Goal: Task Accomplishment & Management: Complete application form

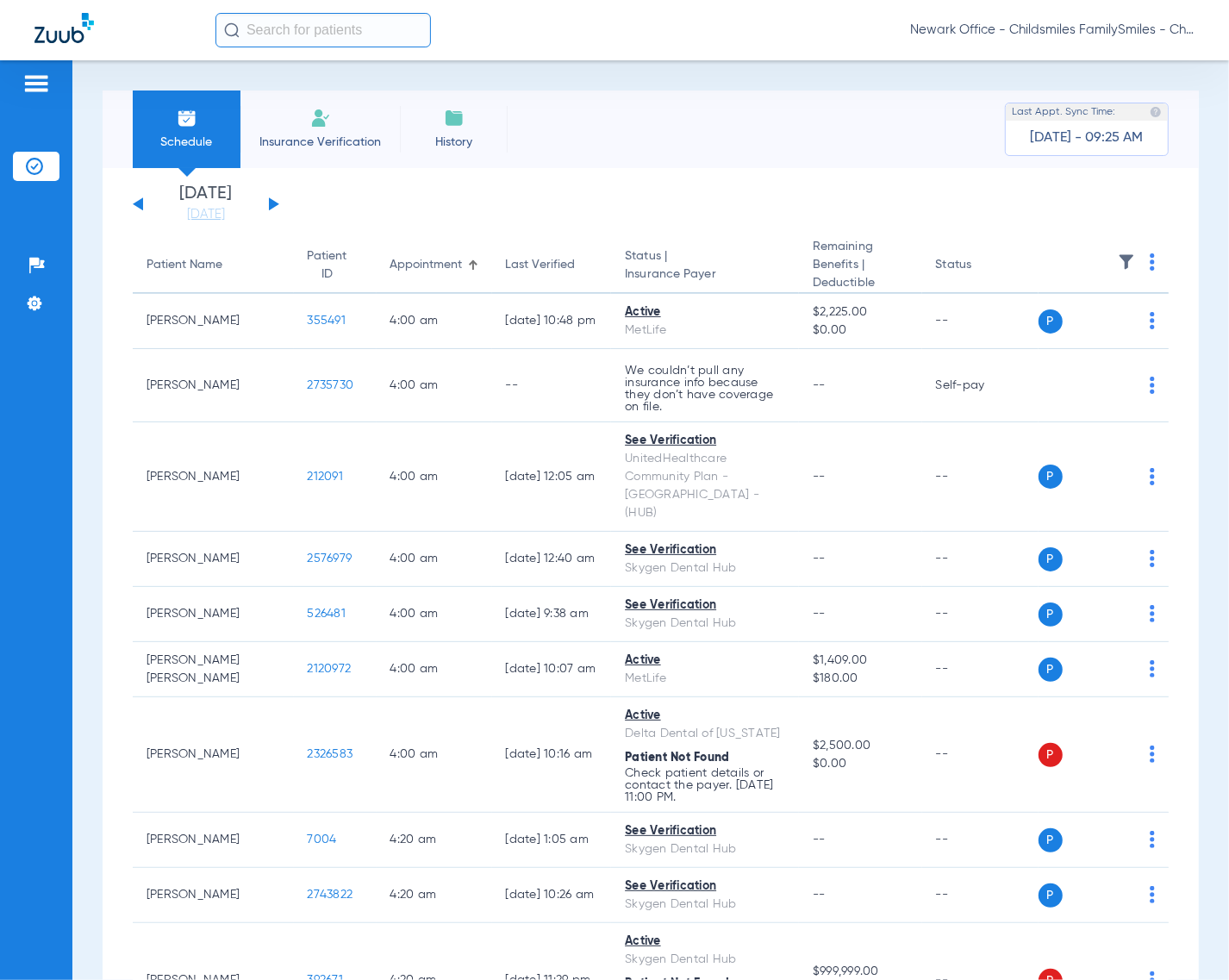
click at [315, 35] on input "text" at bounding box center [323, 30] width 216 height 35
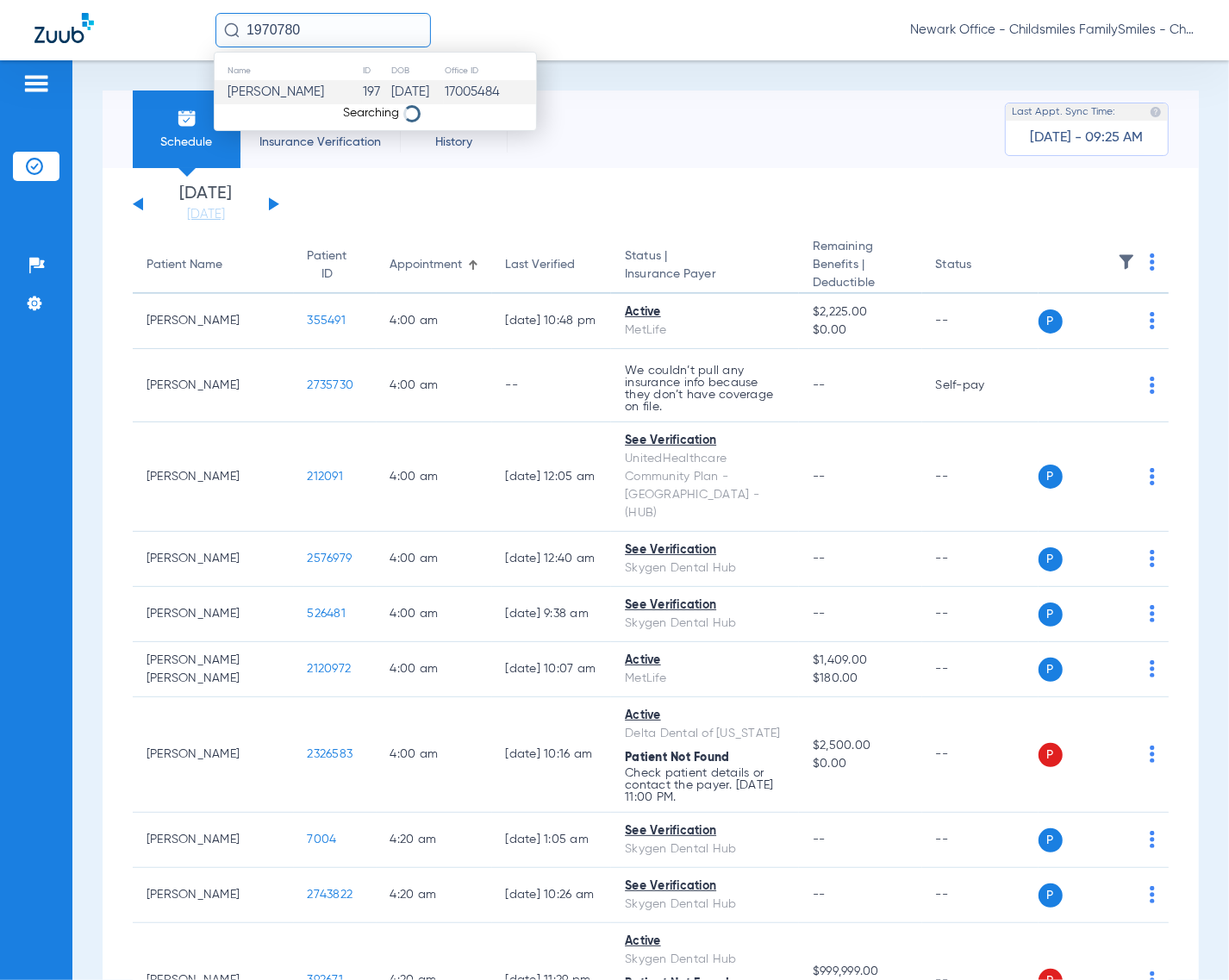
type input "1970780"
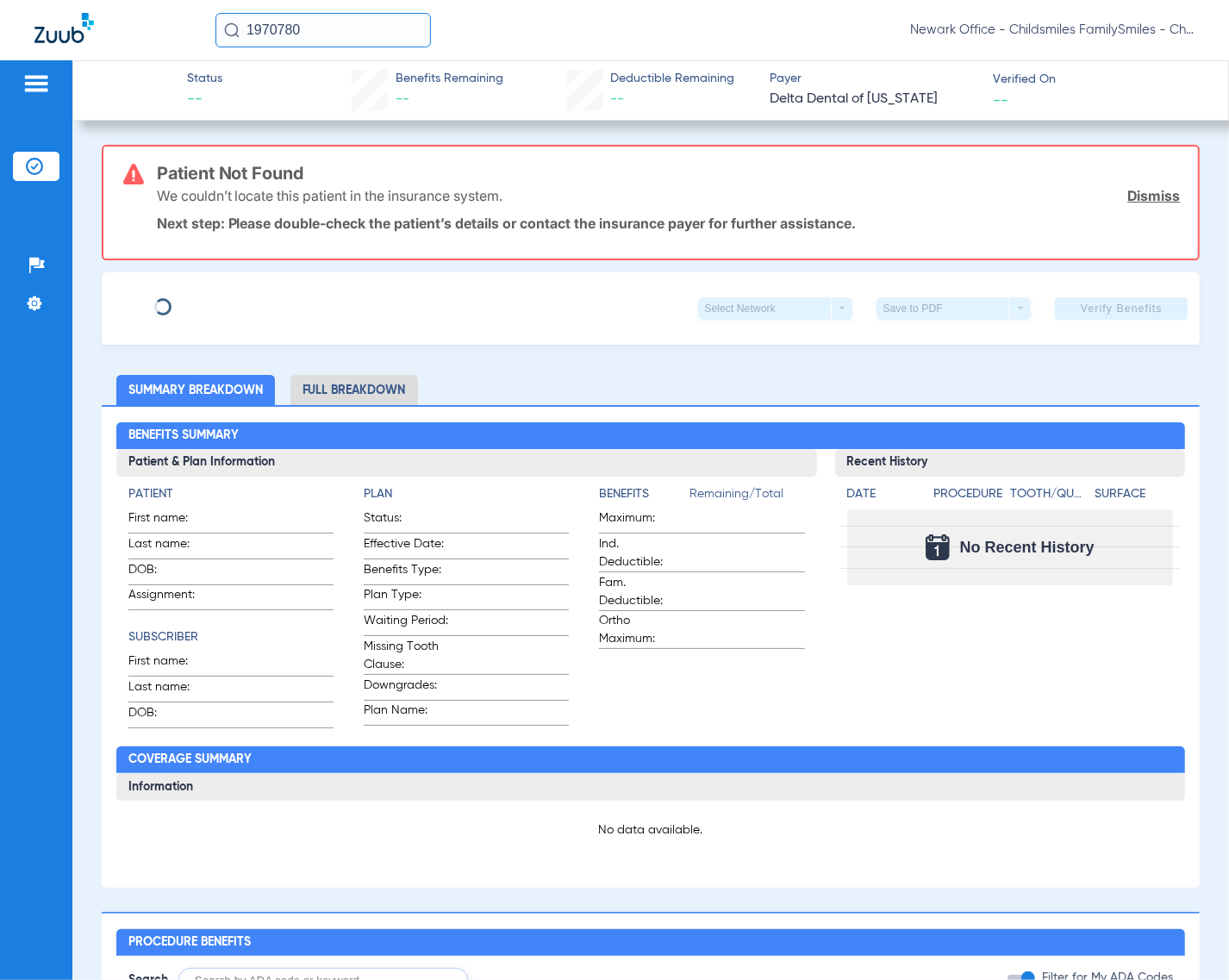
type input "GISSELA"
type input "GONZALEZ-PACHECO"
type input "03/15/1978"
type input "07777382587"
type input "001170000985500000"
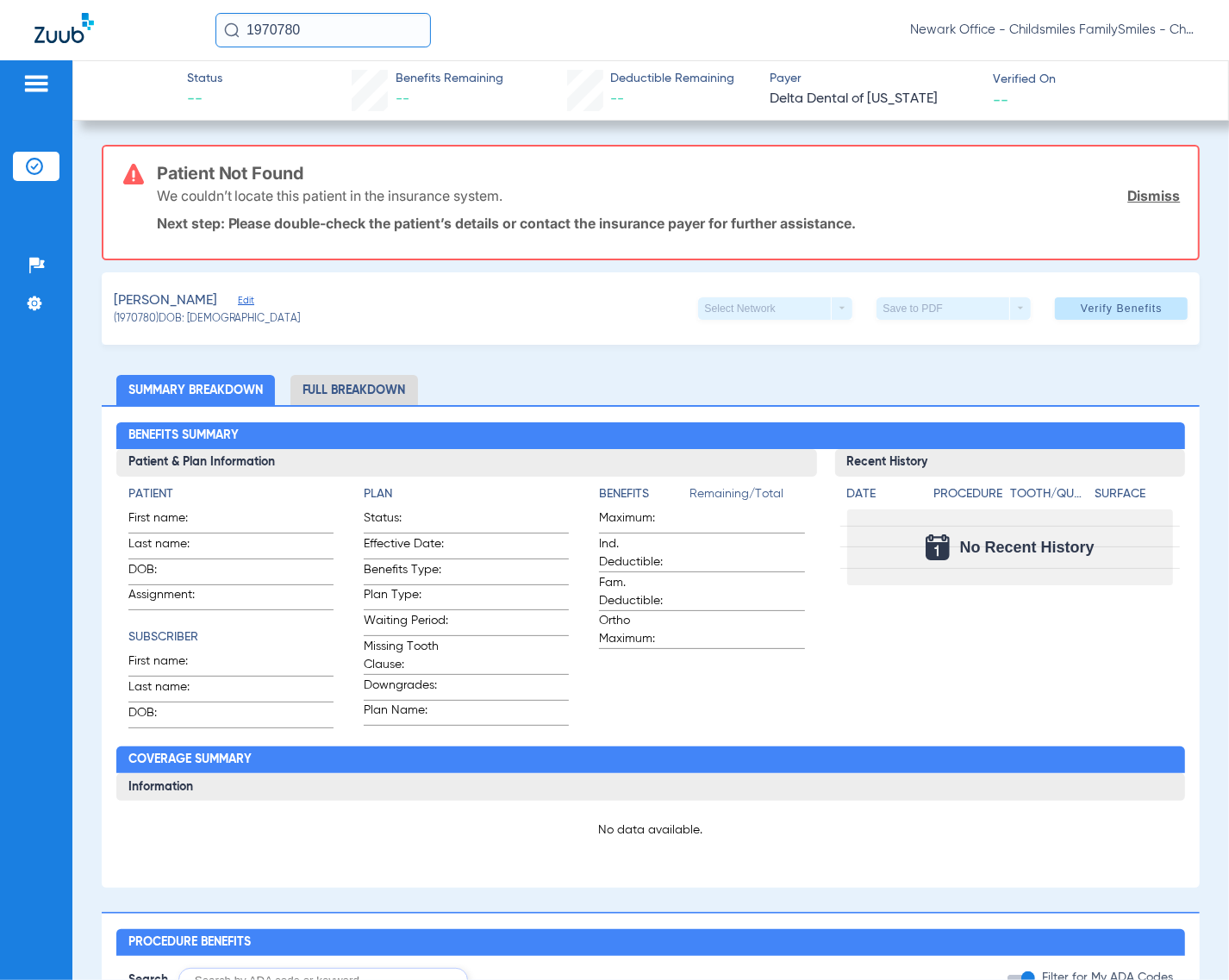
click at [253, 302] on span "Edit" at bounding box center [245, 302] width 15 height 16
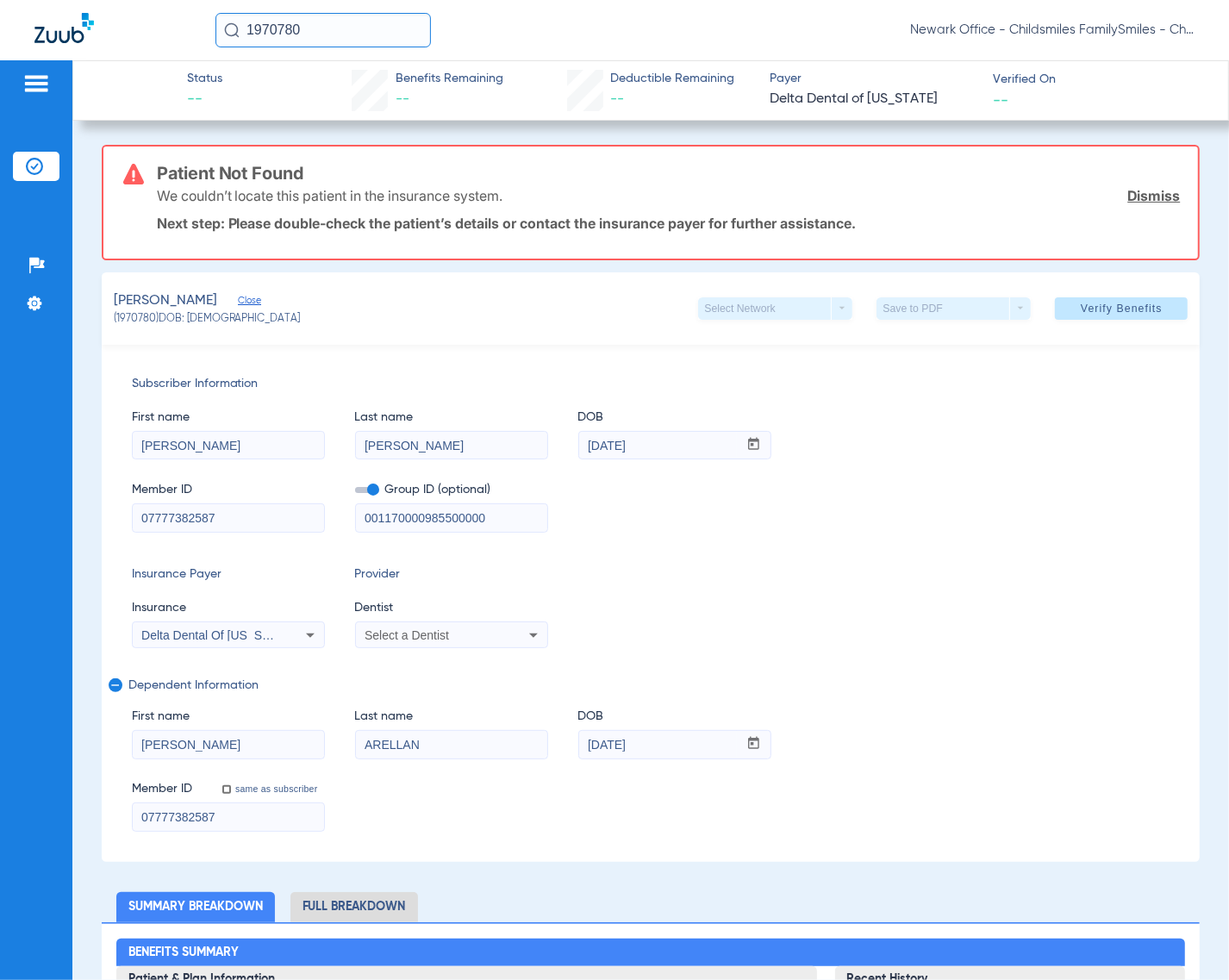
click at [509, 636] on div "Select a Dentist" at bounding box center [452, 636] width 192 height 21
type input "vivi"
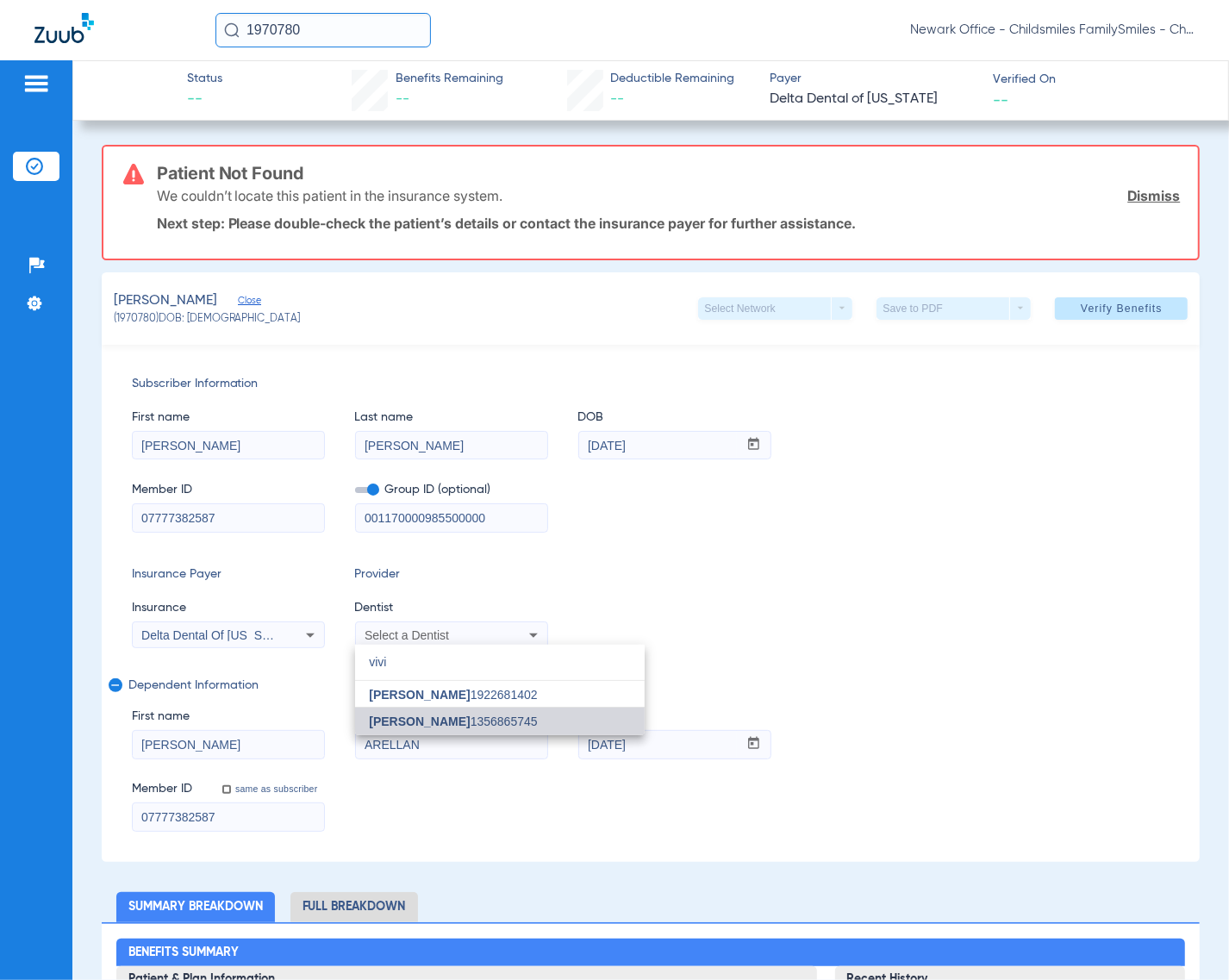
click at [442, 722] on span "Vivian Kim 1356865745" at bounding box center [452, 721] width 168 height 12
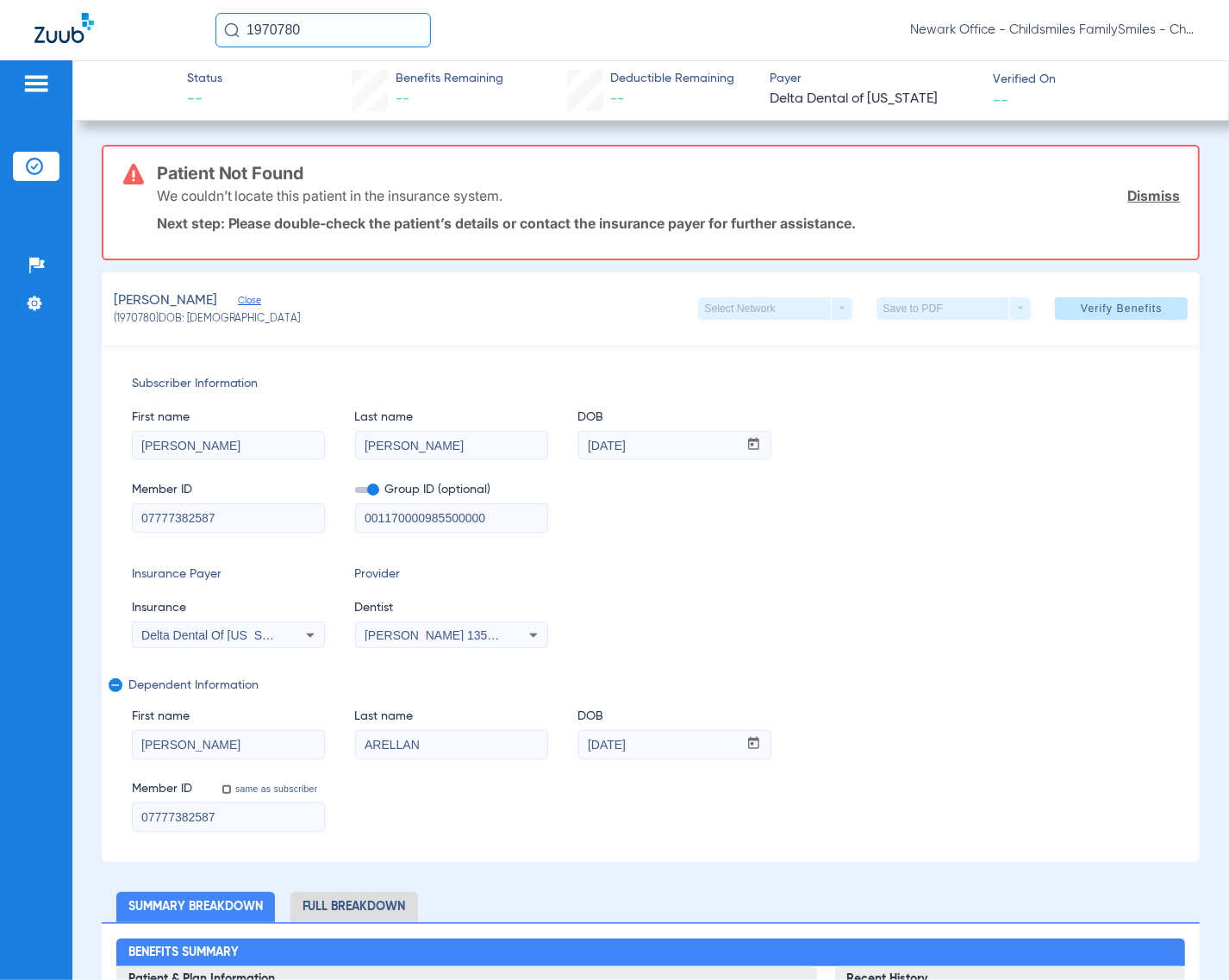
click at [508, 505] on input "001170000985500000" at bounding box center [452, 518] width 192 height 28
paste input "6700011424"
type input "001670001142400000"
click at [222, 510] on input "07777382587" at bounding box center [228, 518] width 192 height 28
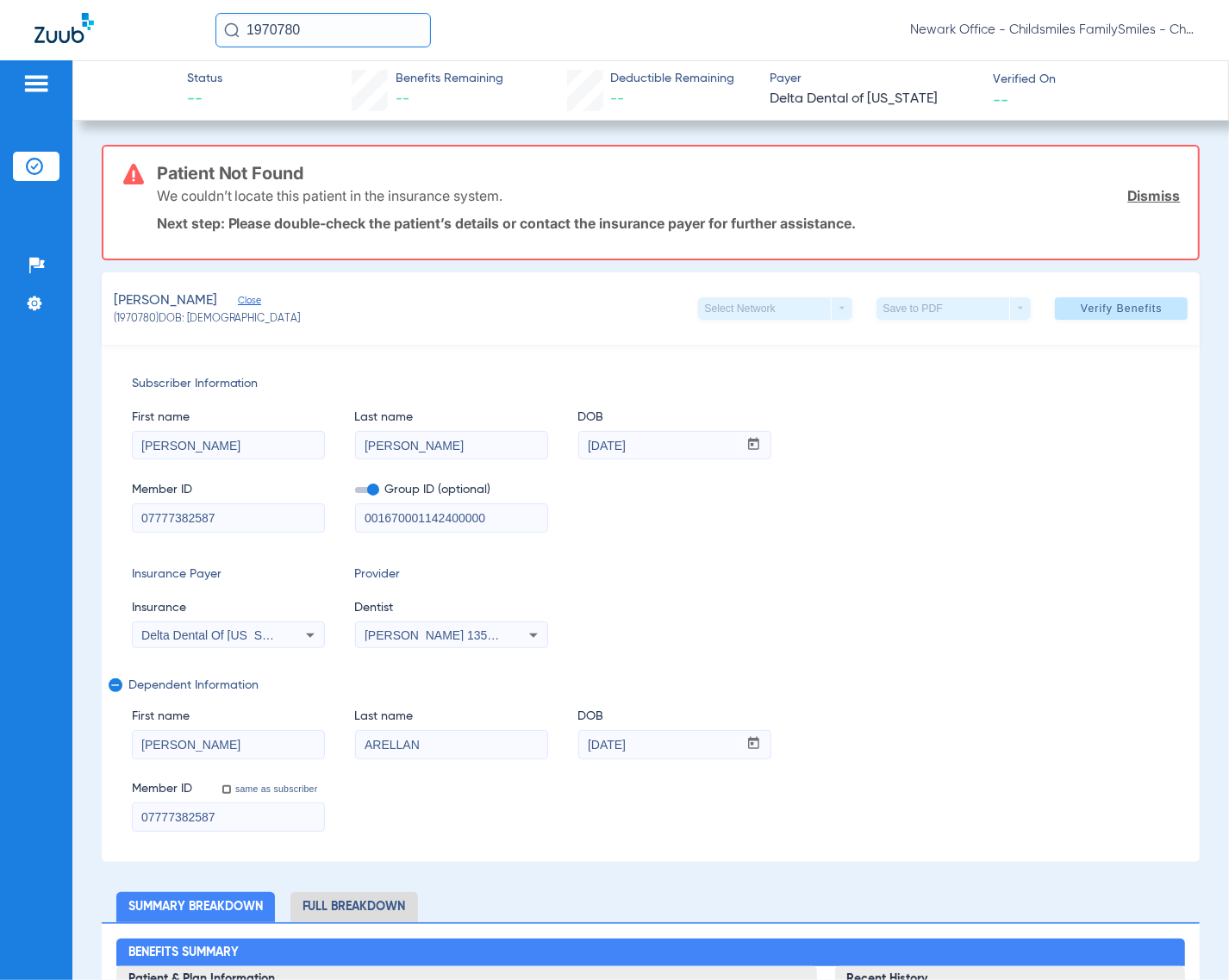
click at [222, 510] on input "07777382587" at bounding box center [228, 518] width 192 height 28
paste input "34649943"
type input "07734649943"
click at [243, 820] on input "07777382587" at bounding box center [228, 817] width 192 height 28
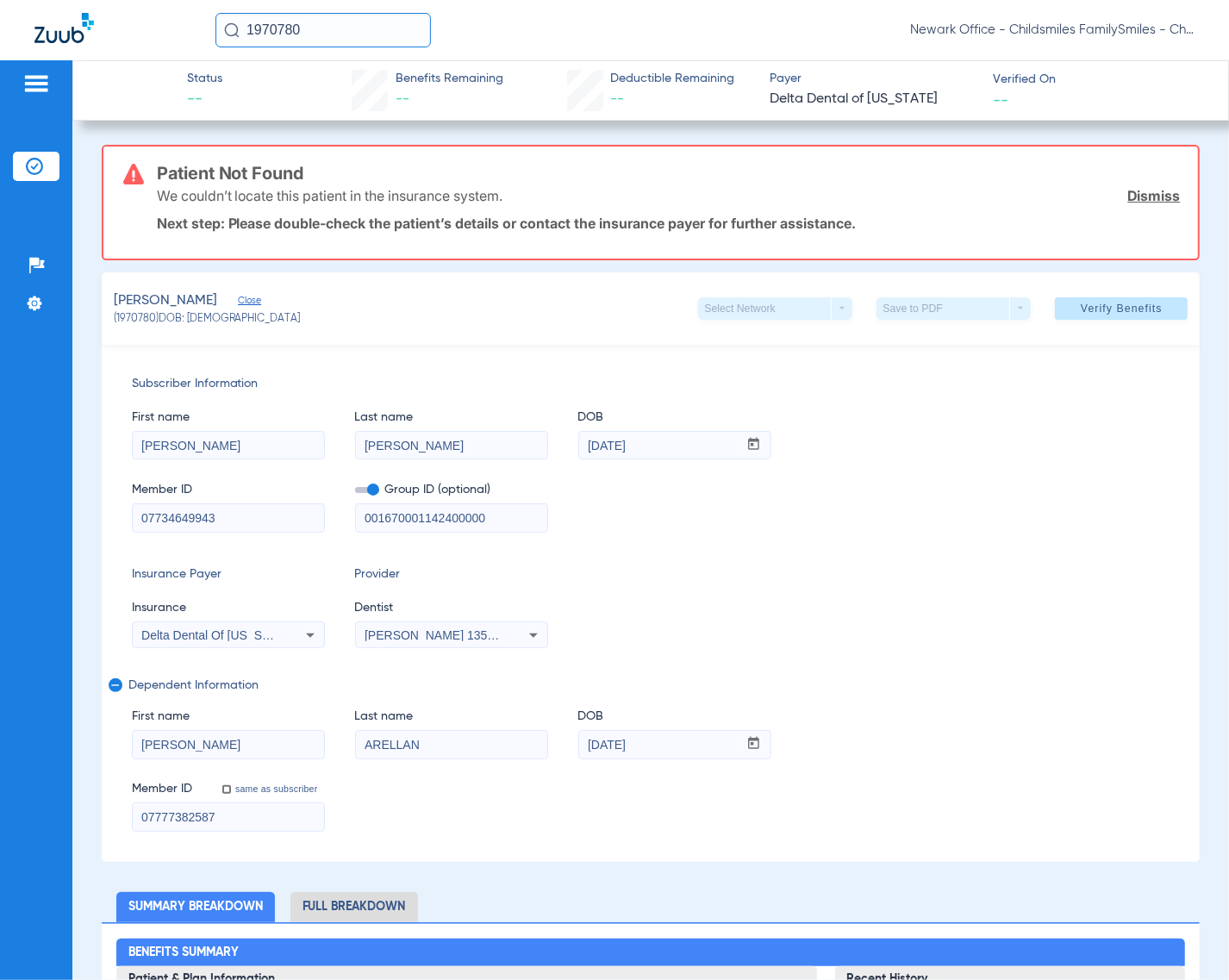
paste input "34649943"
type input "07734649943"
click at [1117, 308] on span "Verify Benefits" at bounding box center [1121, 309] width 81 height 13
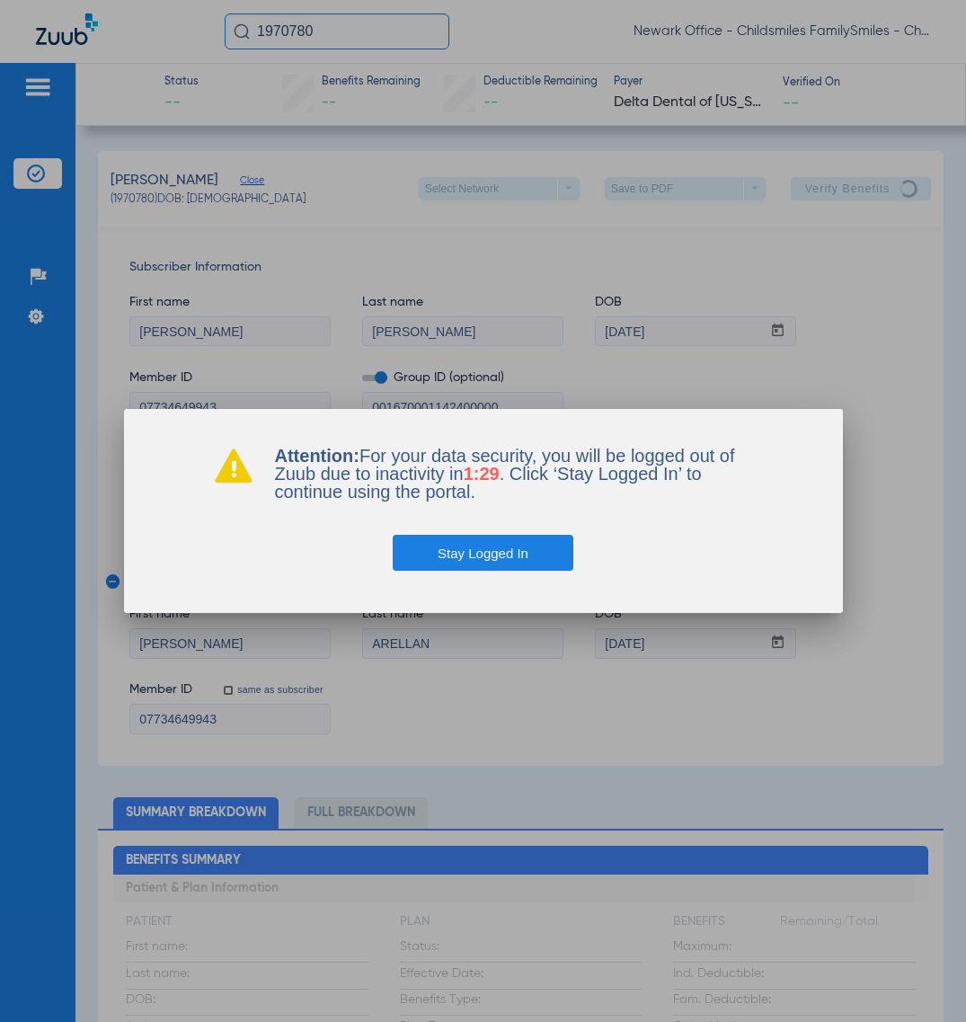
click at [531, 546] on button "Stay Logged In" at bounding box center [483, 553] width 181 height 36
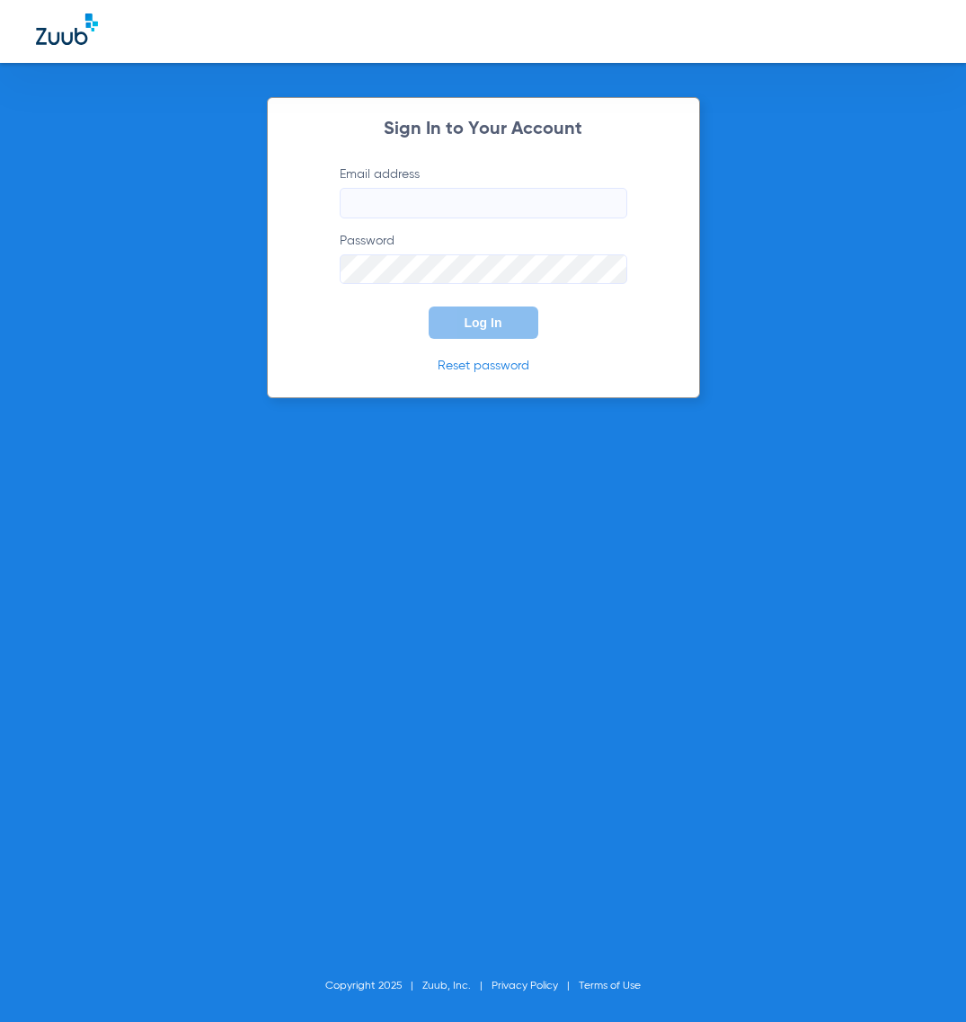
type input "[EMAIL_ADDRESS][DOMAIN_NAME]"
click at [459, 328] on button "Log In" at bounding box center [484, 322] width 110 height 32
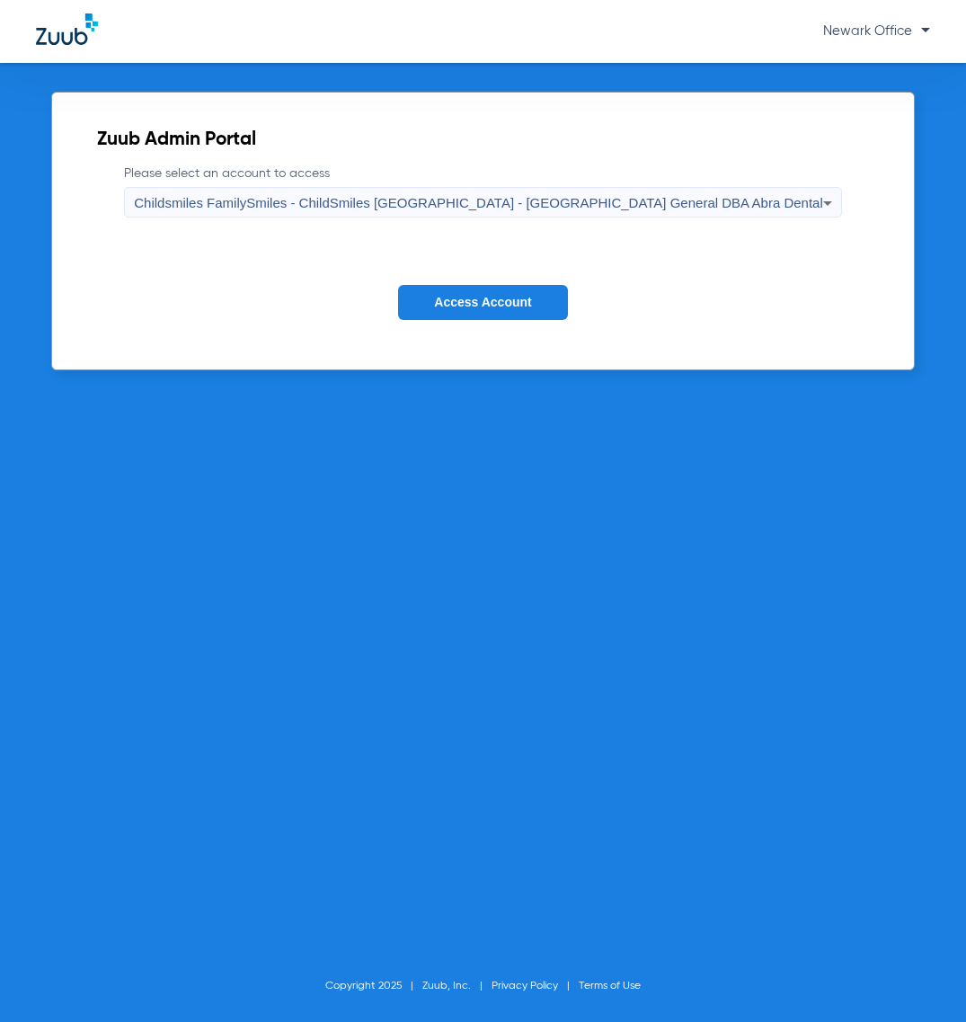
click at [493, 316] on button "Access Account" at bounding box center [482, 302] width 169 height 35
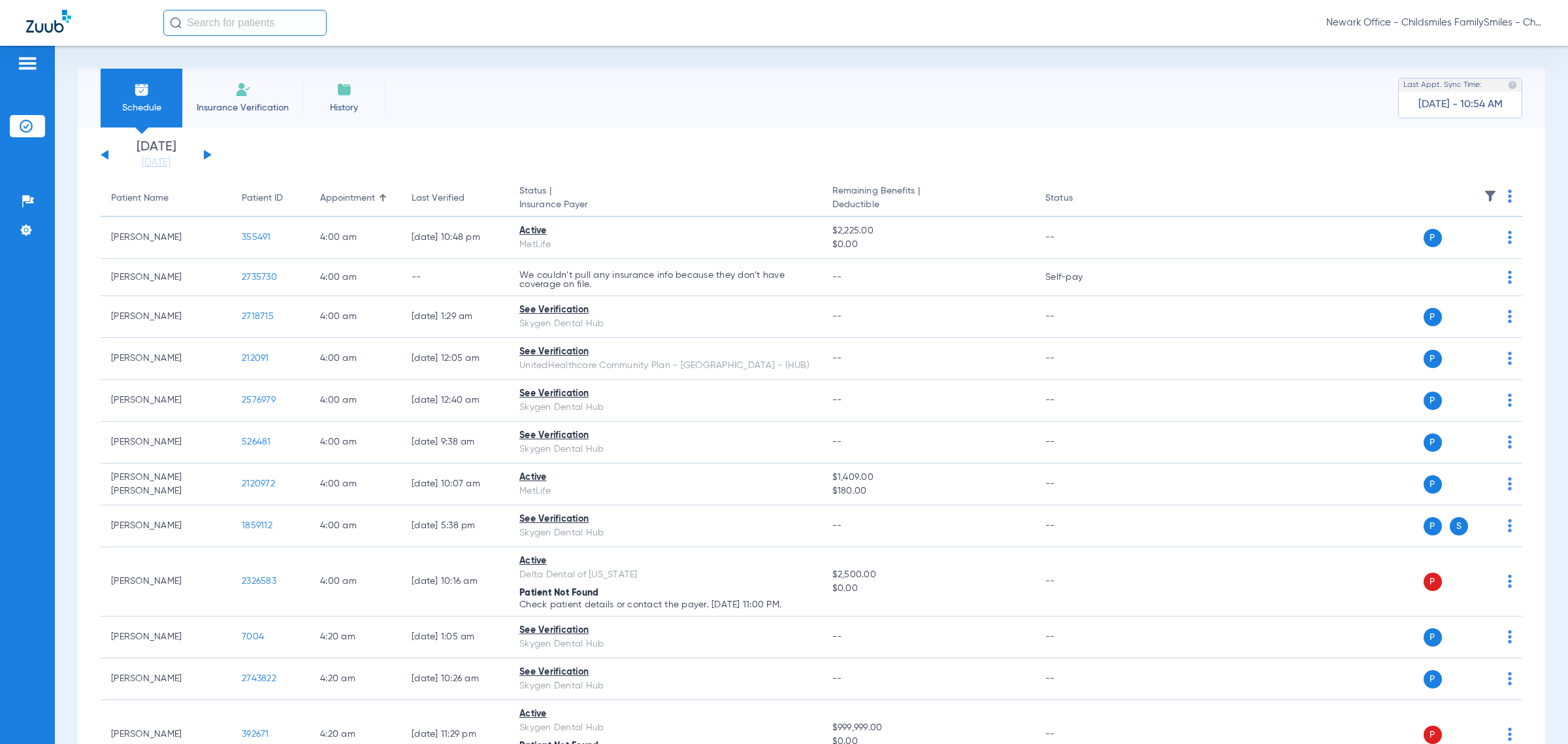
click at [931, 18] on span "Newark Office - Childsmiles FamilySmiles - ChildSmiles [GEOGRAPHIC_DATA] - [GEO…" at bounding box center [1434, 23] width 216 height 13
click at [931, 43] on span "Account Selection" at bounding box center [1492, 47] width 73 height 9
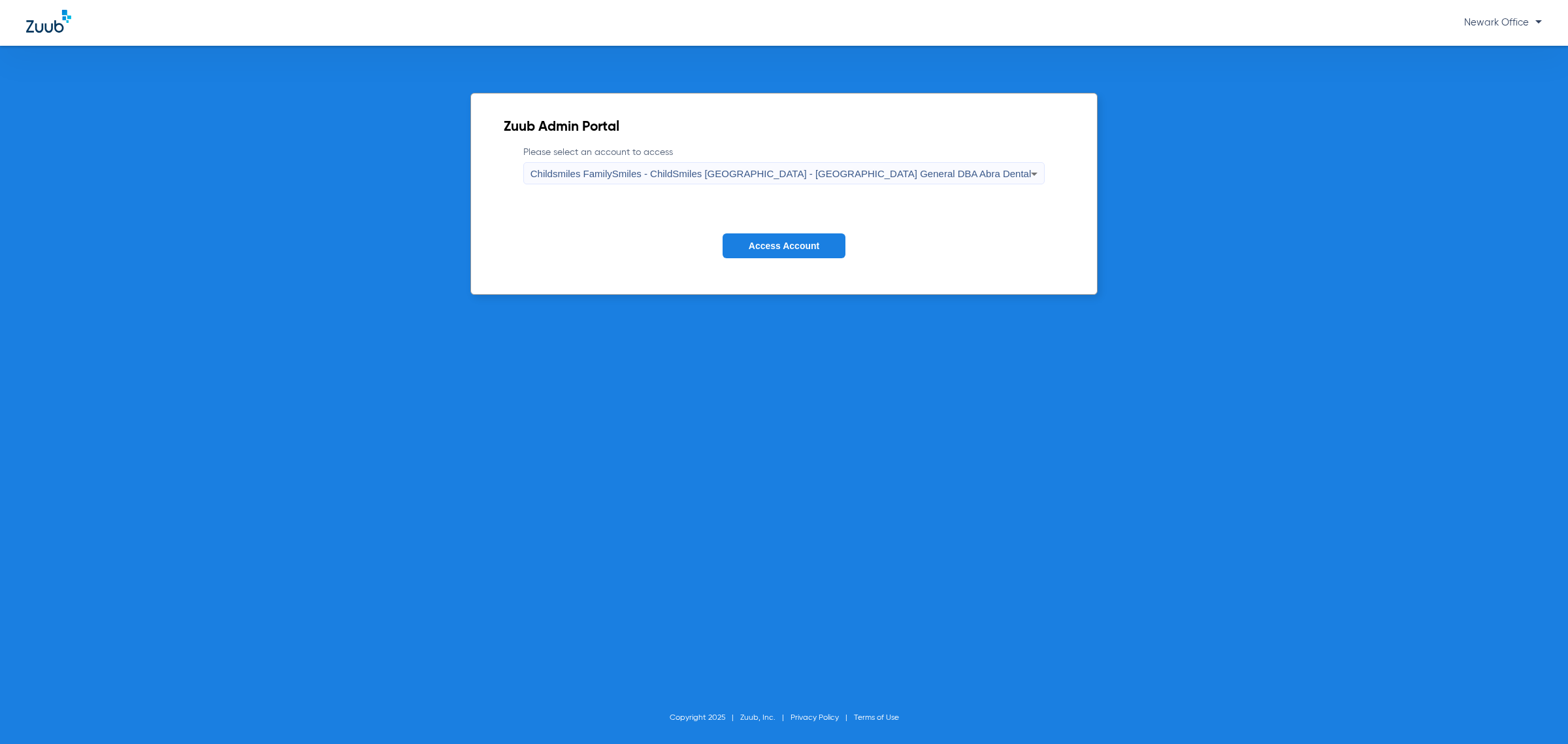
click at [828, 162] on mat-select "Childsmiles FamilySmiles - ChildSmiles [GEOGRAPHIC_DATA] - [GEOGRAPHIC_DATA] Ge…" at bounding box center [784, 173] width 522 height 23
click at [801, 175] on span "Childsmiles FamilySmiles - ChildSmiles [GEOGRAPHIC_DATA] - [GEOGRAPHIC_DATA] Ge…" at bounding box center [781, 173] width 501 height 11
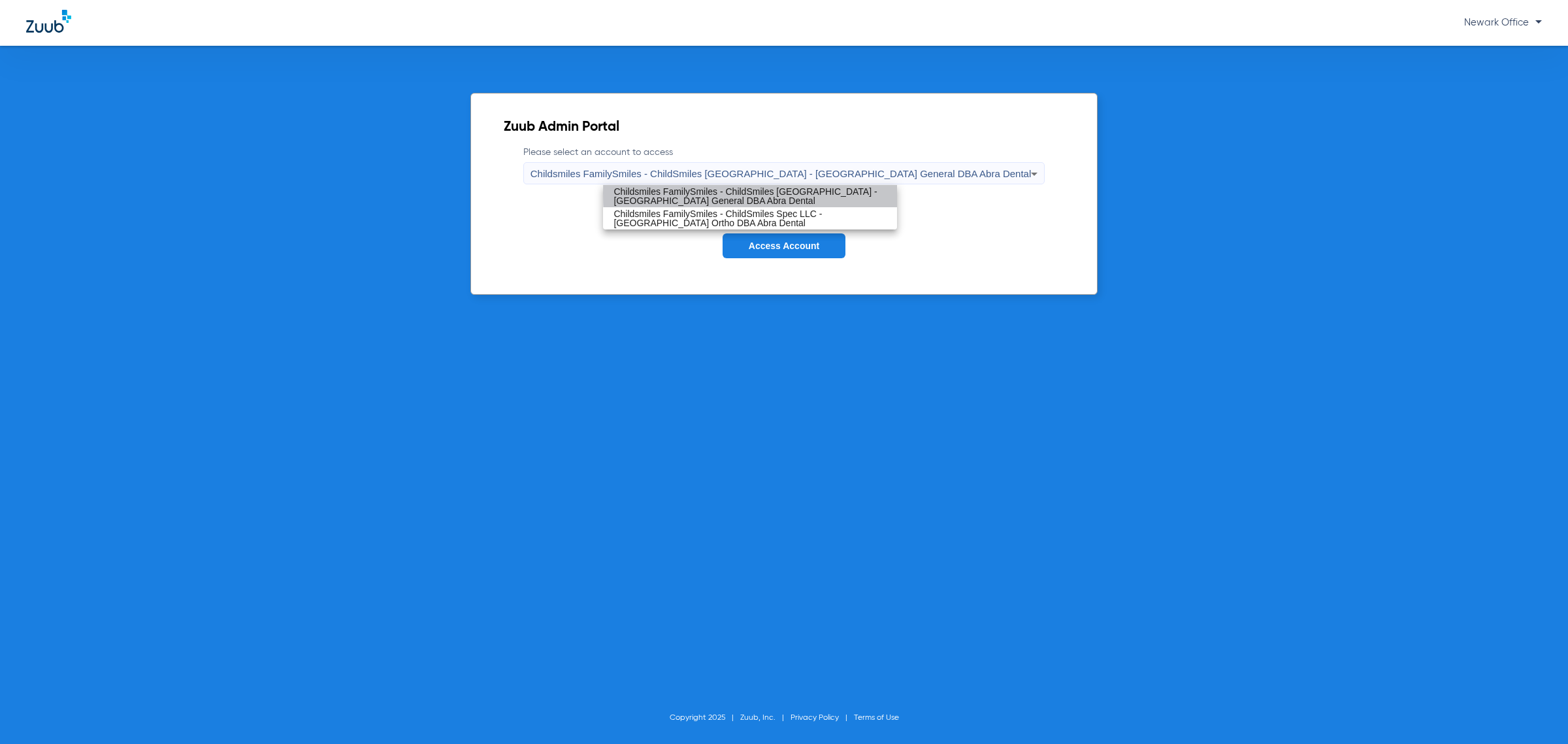
click at [799, 193] on span "Childsmiles FamilySmiles - ChildSmiles [GEOGRAPHIC_DATA] - [GEOGRAPHIC_DATA] Ge…" at bounding box center [750, 196] width 273 height 18
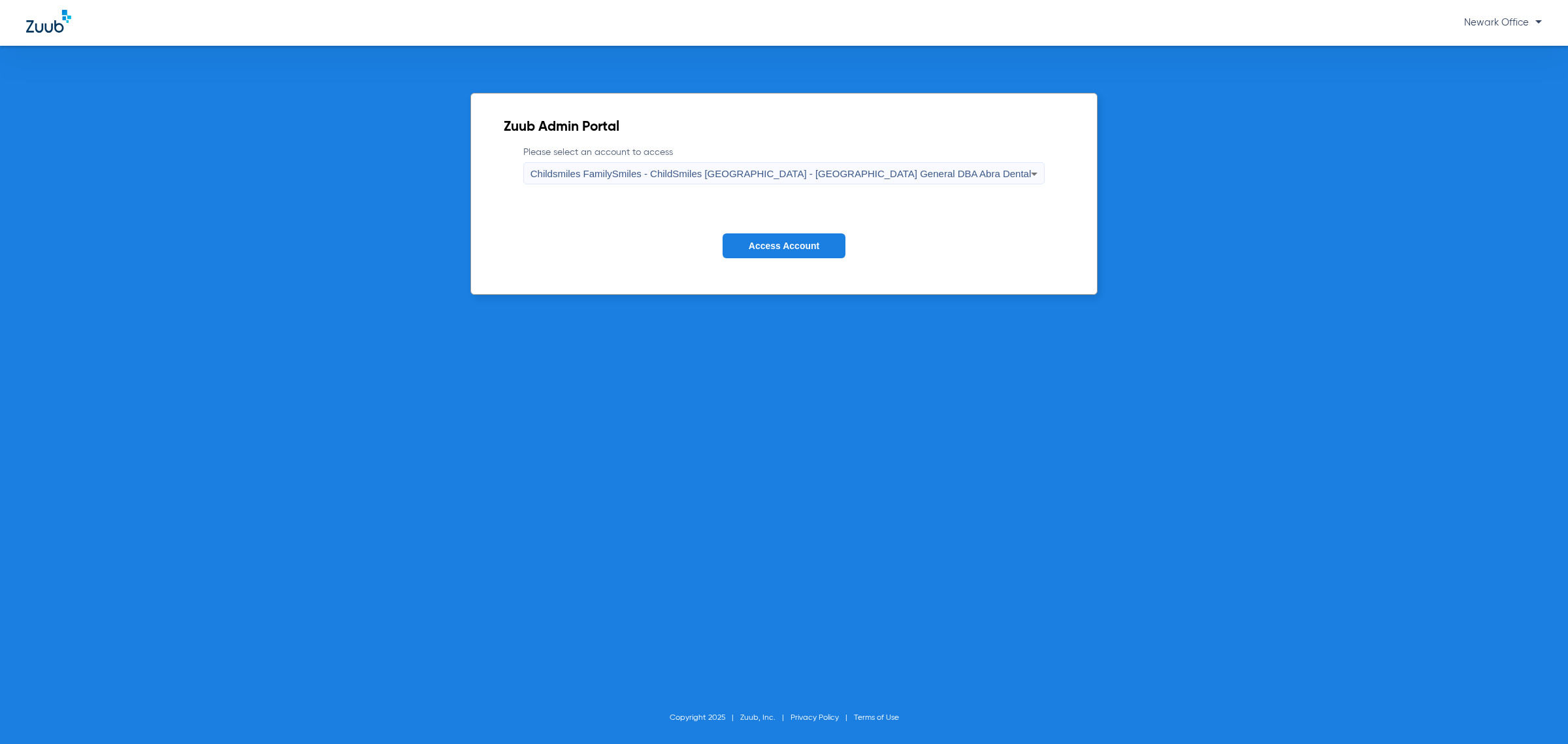
click at [787, 247] on span "Access Account" at bounding box center [784, 246] width 71 height 10
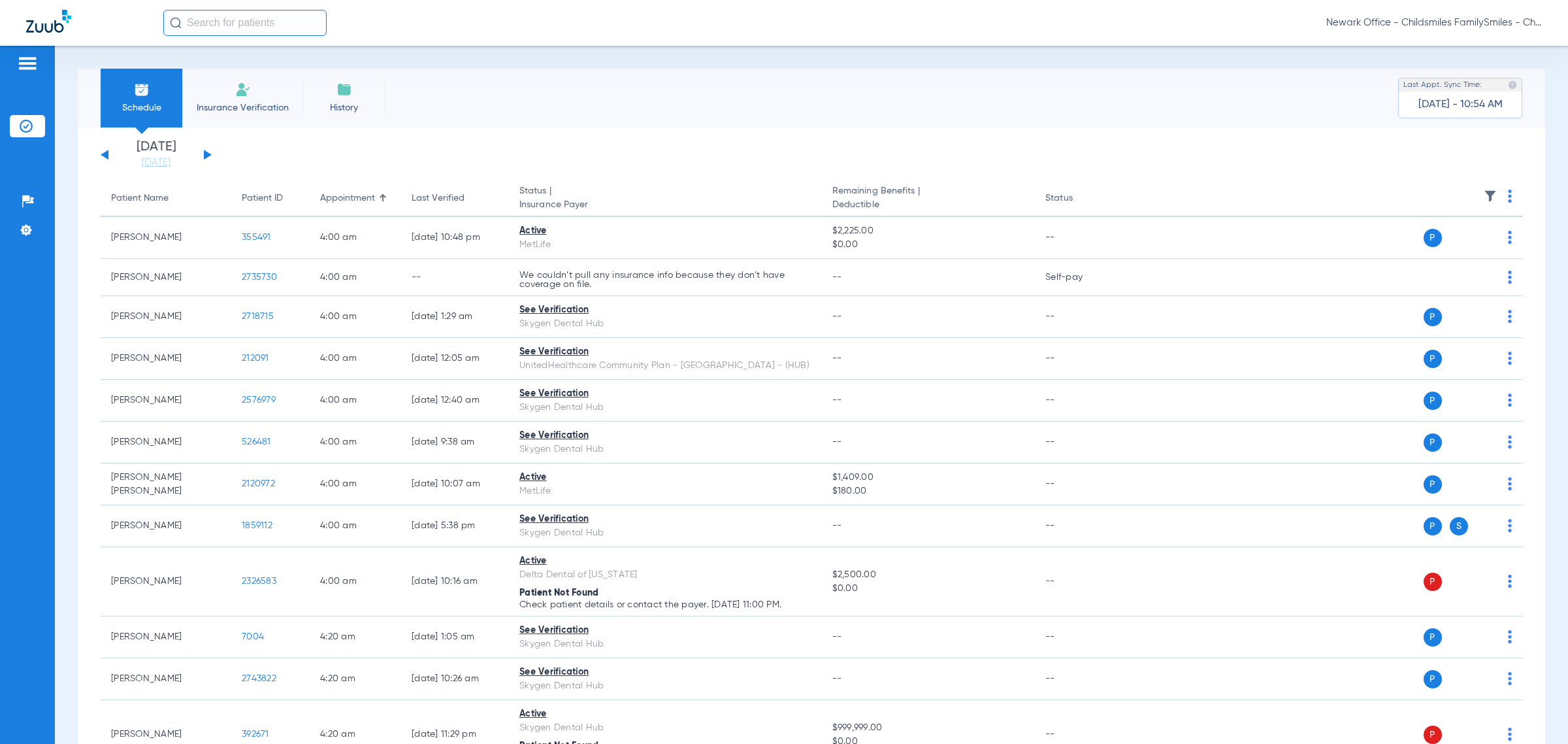
click at [206, 155] on button at bounding box center [207, 154] width 8 height 9
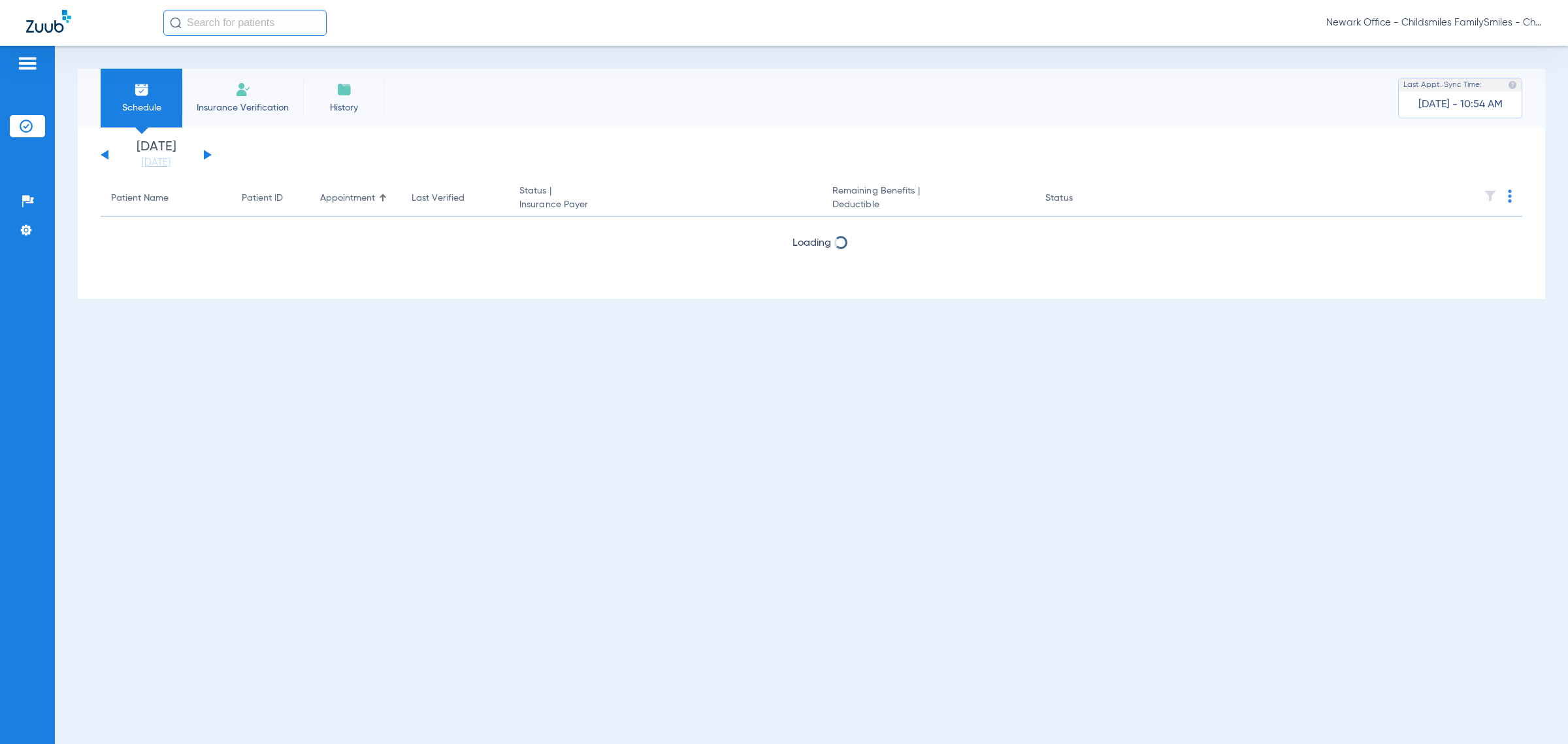
click at [206, 155] on button at bounding box center [207, 154] width 8 height 9
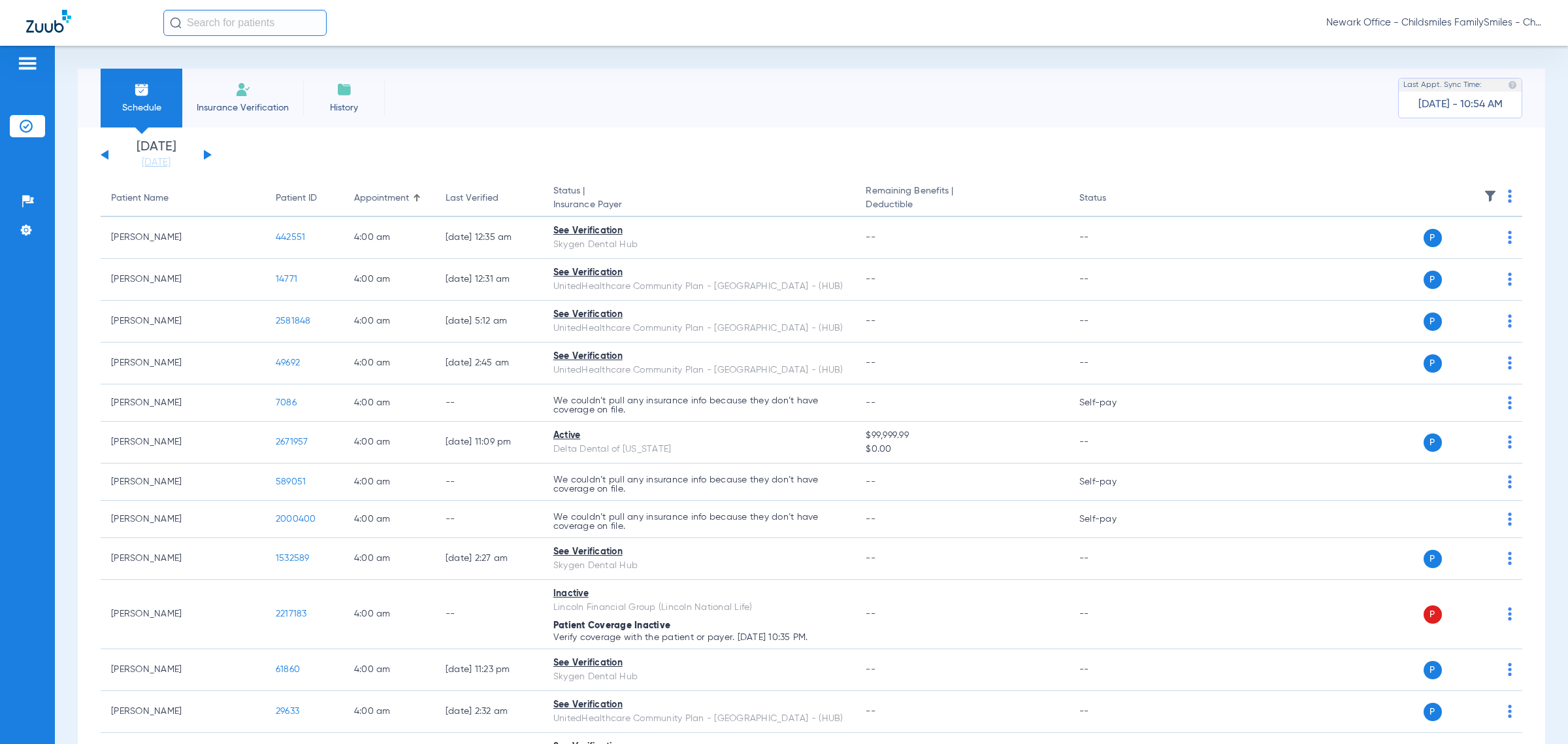
click at [931, 197] on img at bounding box center [1490, 196] width 13 height 13
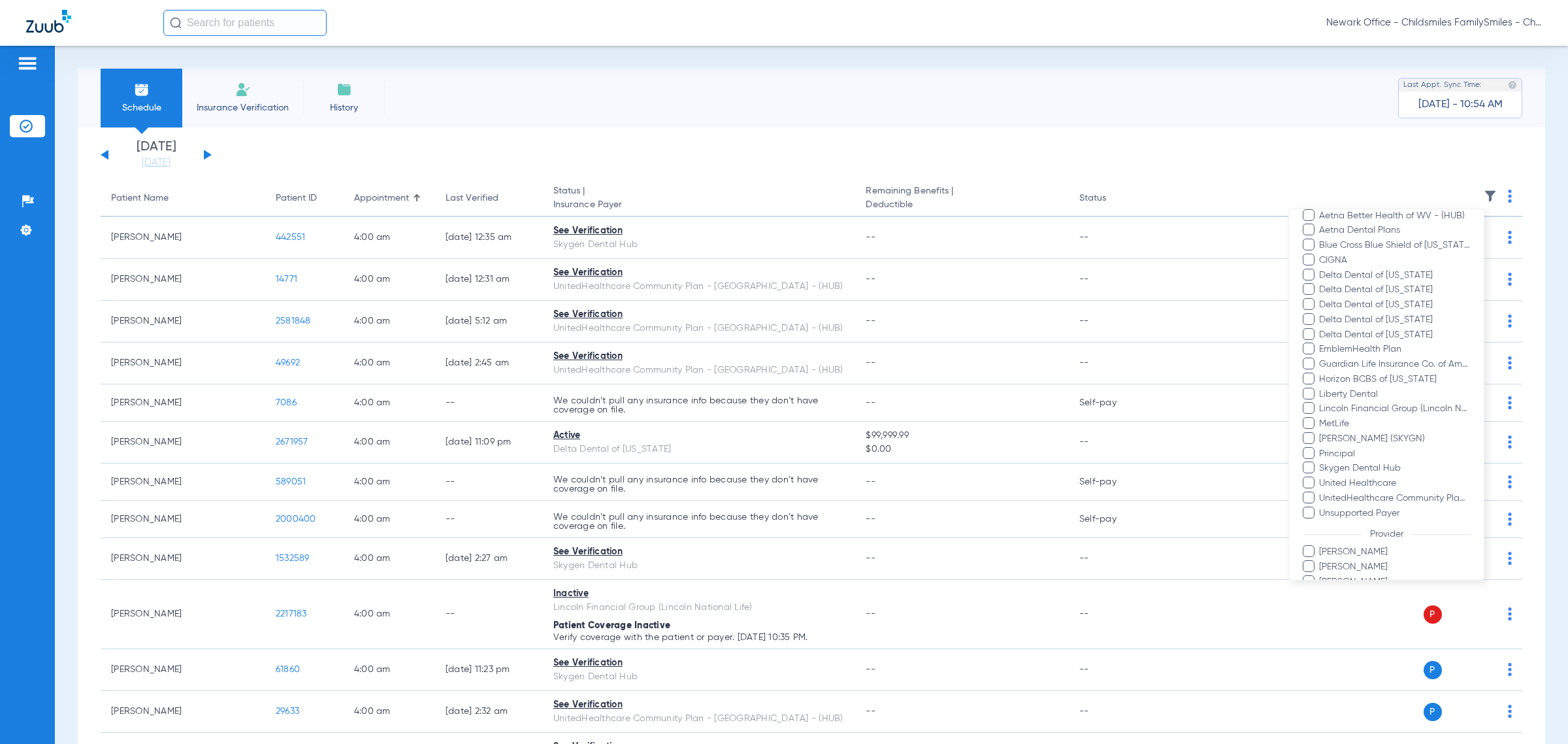
scroll to position [164, 0]
click at [931, 285] on span "Aetna Dental Plans" at bounding box center [1394, 289] width 152 height 14
click at [931, 298] on input "Aetna Dental Plans" at bounding box center [1321, 298] width 0 height 0
click at [931, 302] on span "Blue Cross Blue Shield of Massachusetts" at bounding box center [1394, 304] width 152 height 14
click at [931, 313] on input "Blue Cross Blue Shield of Massachusetts" at bounding box center [1321, 313] width 0 height 0
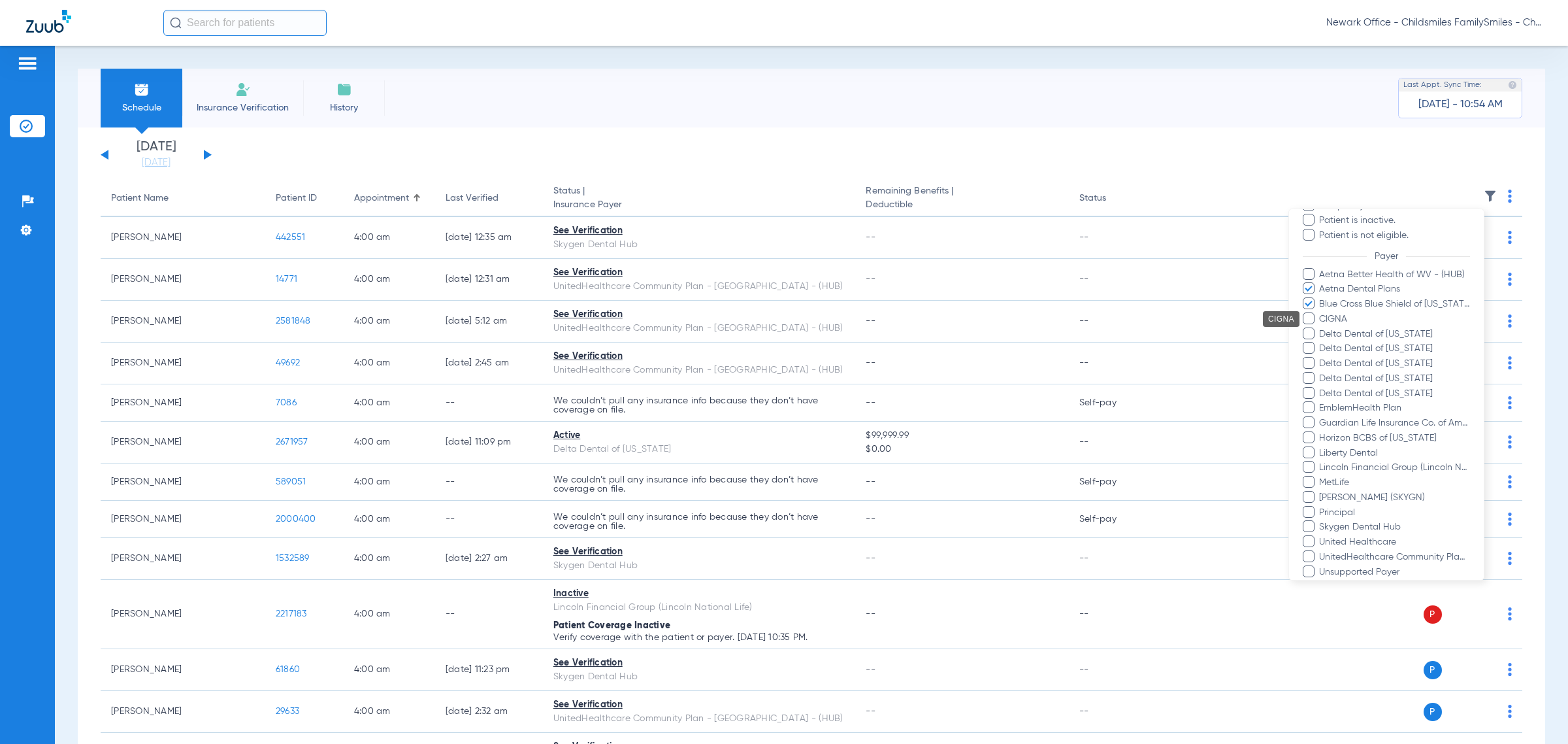
click at [931, 317] on span "CIGNA" at bounding box center [1394, 319] width 152 height 14
click at [931, 328] on input "CIGNA" at bounding box center [1321, 328] width 0 height 0
click at [931, 333] on span "Delta Dental of [US_STATE]" at bounding box center [1394, 334] width 152 height 14
click at [931, 343] on input "Delta Dental of [US_STATE]" at bounding box center [1321, 343] width 0 height 0
click at [931, 345] on span "Delta Dental of [US_STATE]" at bounding box center [1394, 348] width 152 height 14
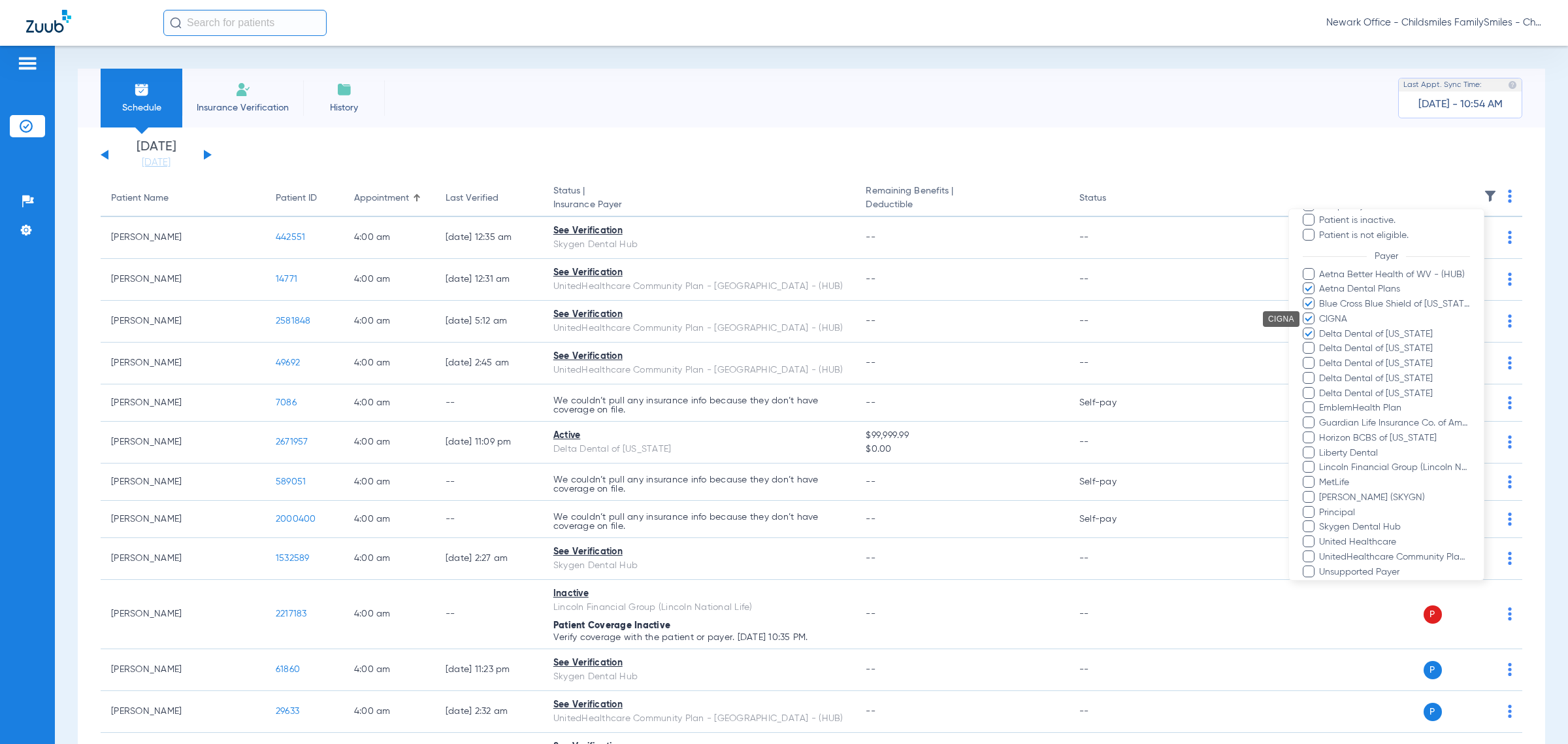
click at [931, 358] on input "Delta Dental of [US_STATE]" at bounding box center [1321, 358] width 0 height 0
click at [931, 364] on span "Delta Dental of Virginia" at bounding box center [1394, 364] width 152 height 14
click at [931, 372] on input "Delta Dental of Virginia" at bounding box center [1321, 372] width 0 height 0
click at [931, 380] on span "Delta Dental of [US_STATE]" at bounding box center [1394, 378] width 152 height 14
click at [931, 388] on input "Delta Dental of [US_STATE]" at bounding box center [1321, 388] width 0 height 0
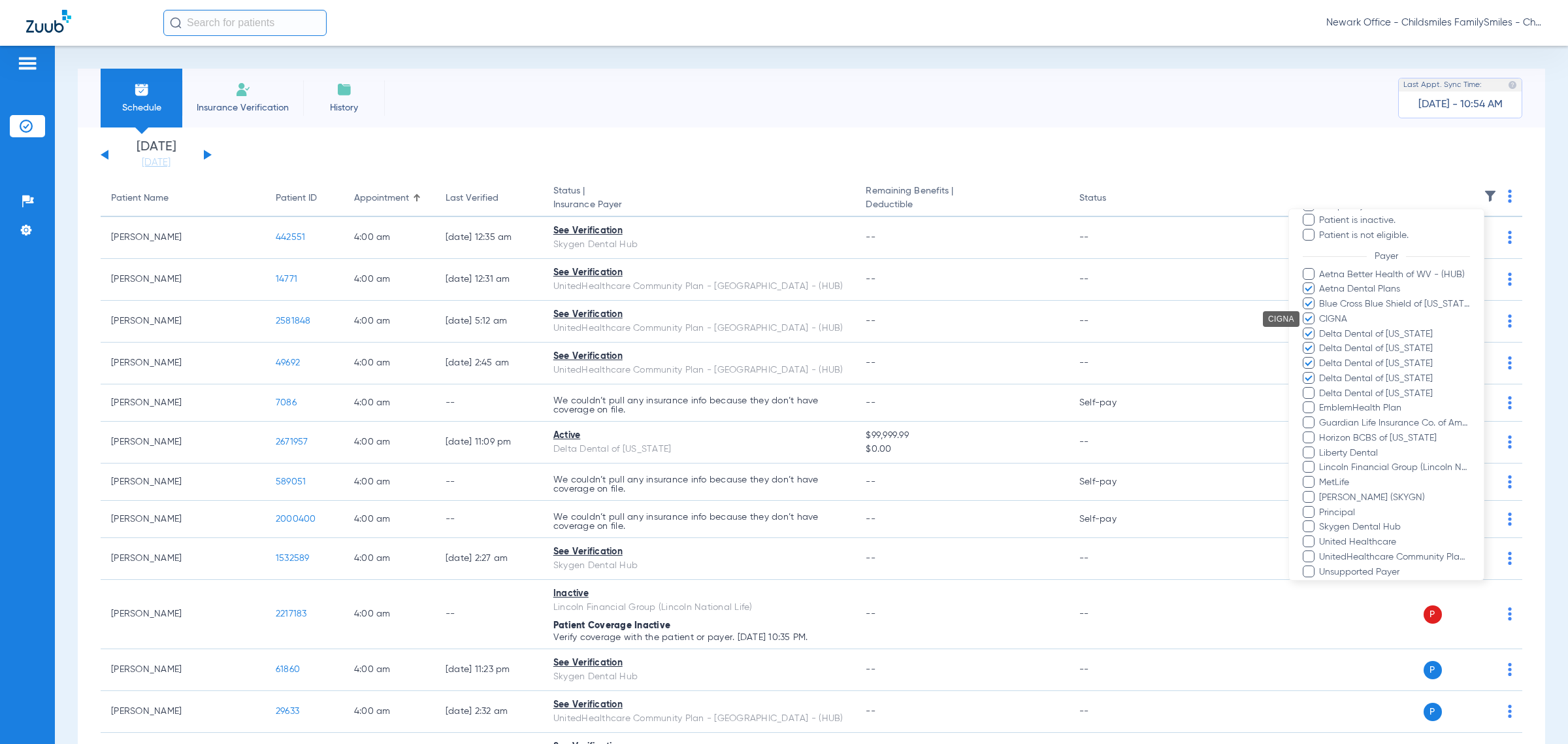
click at [931, 397] on span "Delta Dental of [US_STATE]" at bounding box center [1394, 393] width 152 height 14
click at [931, 403] on input "Delta Dental of [US_STATE]" at bounding box center [1321, 403] width 0 height 0
click at [931, 410] on span "EmblemHealth Plan" at bounding box center [1394, 408] width 152 height 14
click at [931, 417] on input "EmblemHealth Plan" at bounding box center [1321, 417] width 0 height 0
click at [931, 426] on span "Guardian Life Insurance Co. of America" at bounding box center [1394, 423] width 152 height 14
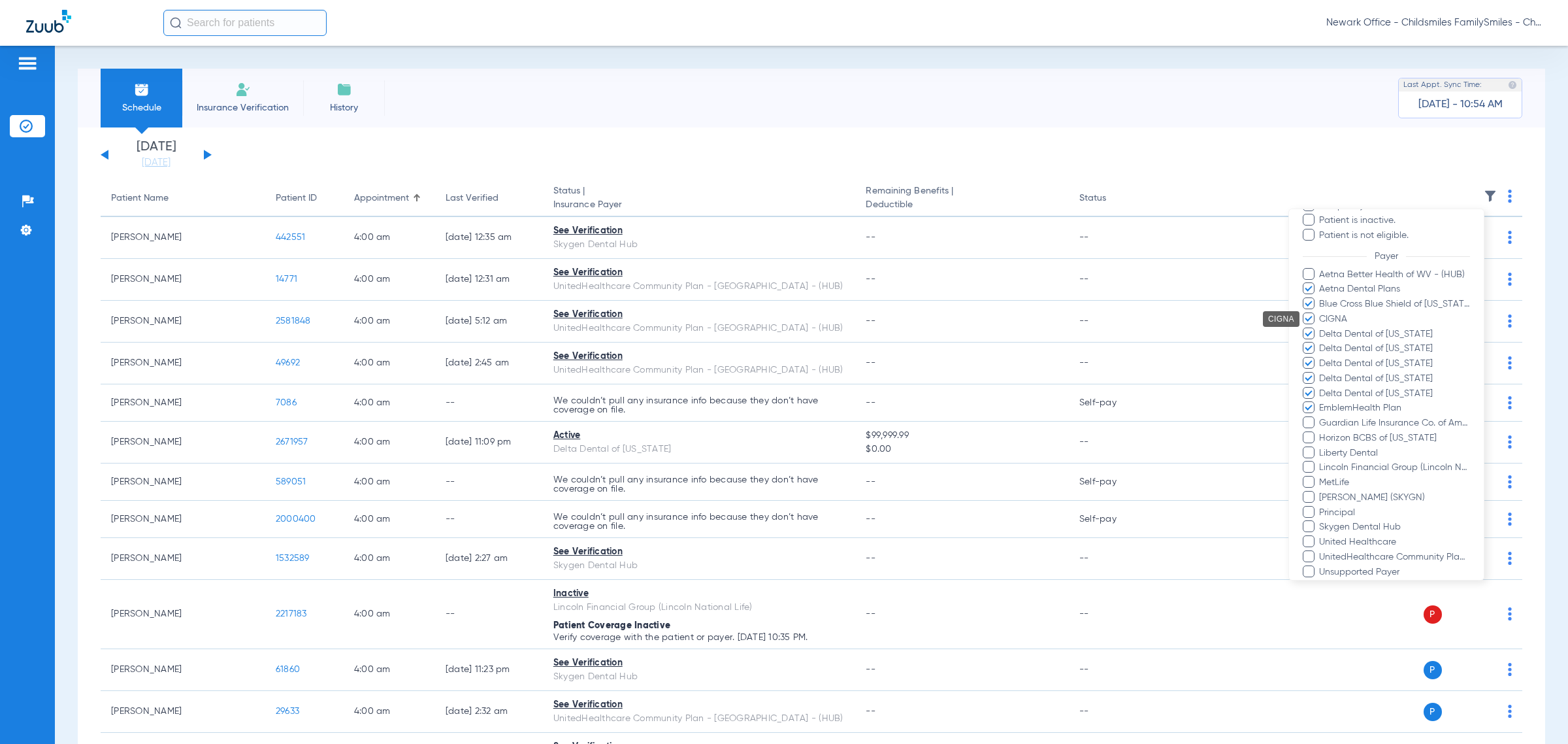
click at [931, 432] on input "Guardian Life Insurance Co. of America" at bounding box center [1321, 432] width 0 height 0
click at [931, 438] on span "Horizon BCBS of [US_STATE]" at bounding box center [1394, 438] width 152 height 14
click at [931, 447] on input "Horizon BCBS of [US_STATE]" at bounding box center [1321, 447] width 0 height 0
click at [931, 464] on span "Lincoln Financial Group (Lincoln National Life)" at bounding box center [1394, 468] width 152 height 14
click at [931, 476] on input "Lincoln Financial Group (Lincoln National Life)" at bounding box center [1321, 476] width 0 height 0
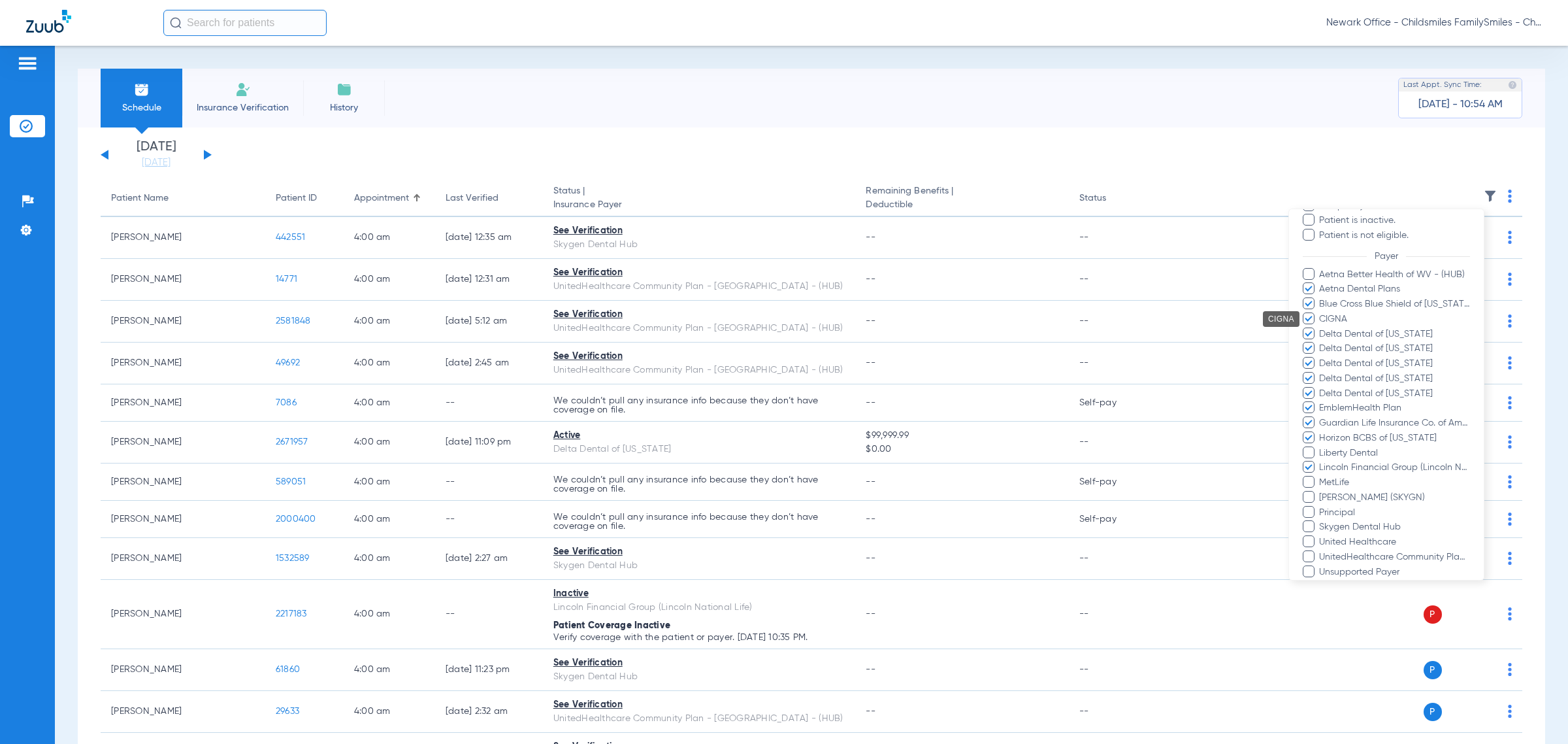
click at [931, 479] on span "MetLife" at bounding box center [1394, 482] width 152 height 14
click at [931, 492] on input "MetLife" at bounding box center [1321, 492] width 0 height 0
click at [931, 514] on span "Principal" at bounding box center [1394, 513] width 152 height 14
click at [931, 521] on input "Principal" at bounding box center [1321, 521] width 0 height 0
click at [931, 544] on span "United Healthcare" at bounding box center [1394, 542] width 152 height 14
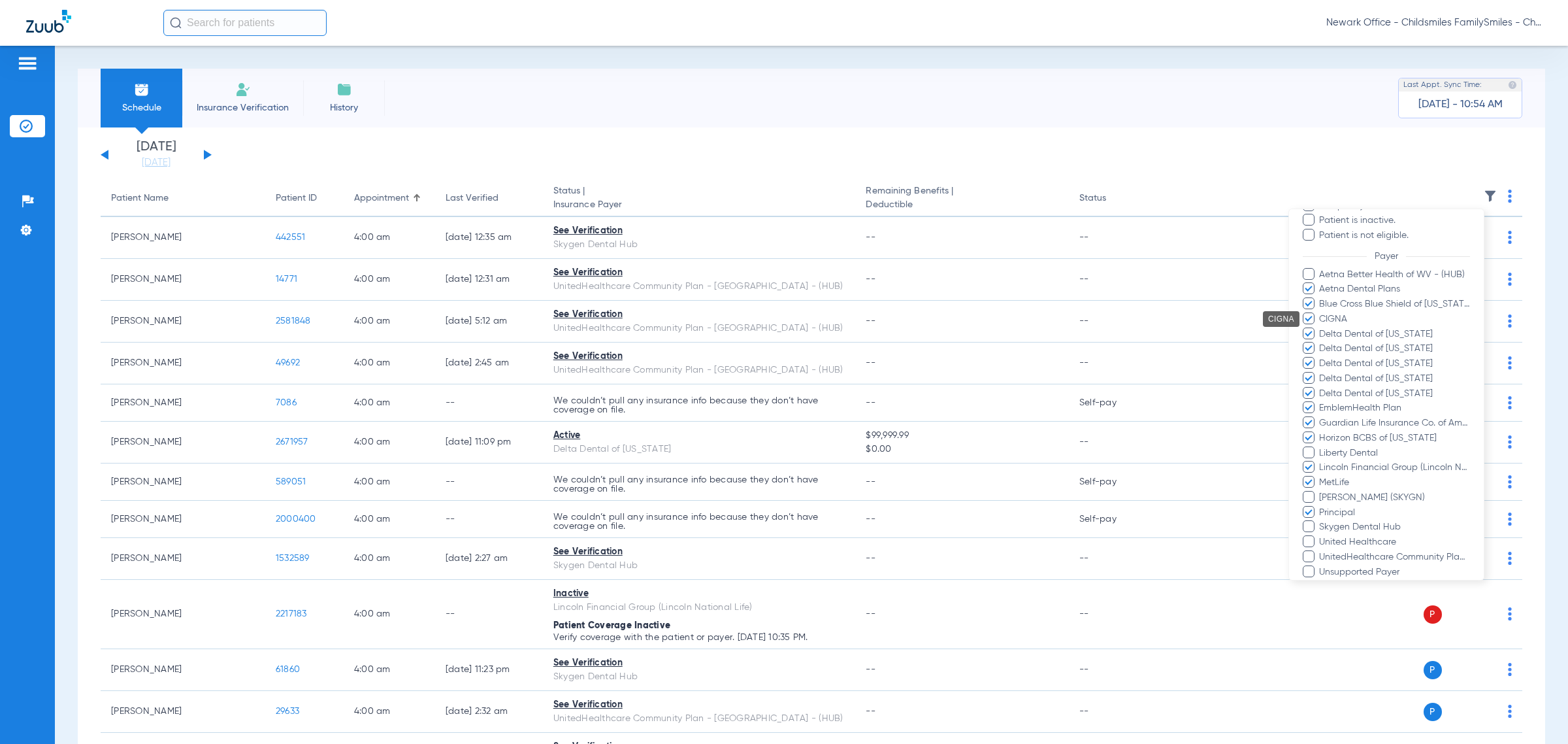
click at [931, 551] on input "United Healthcare" at bounding box center [1321, 551] width 0 height 0
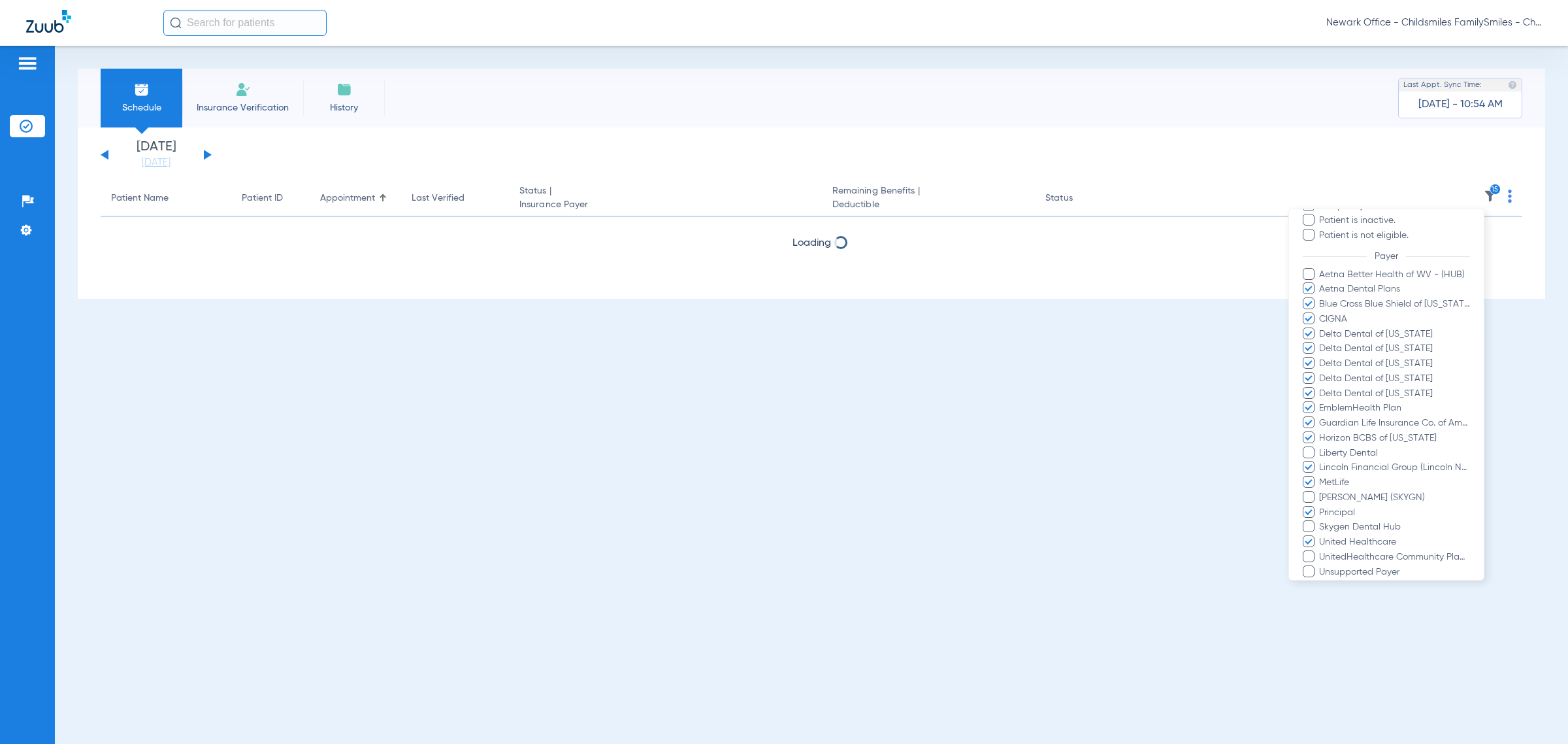
scroll to position [592, 0]
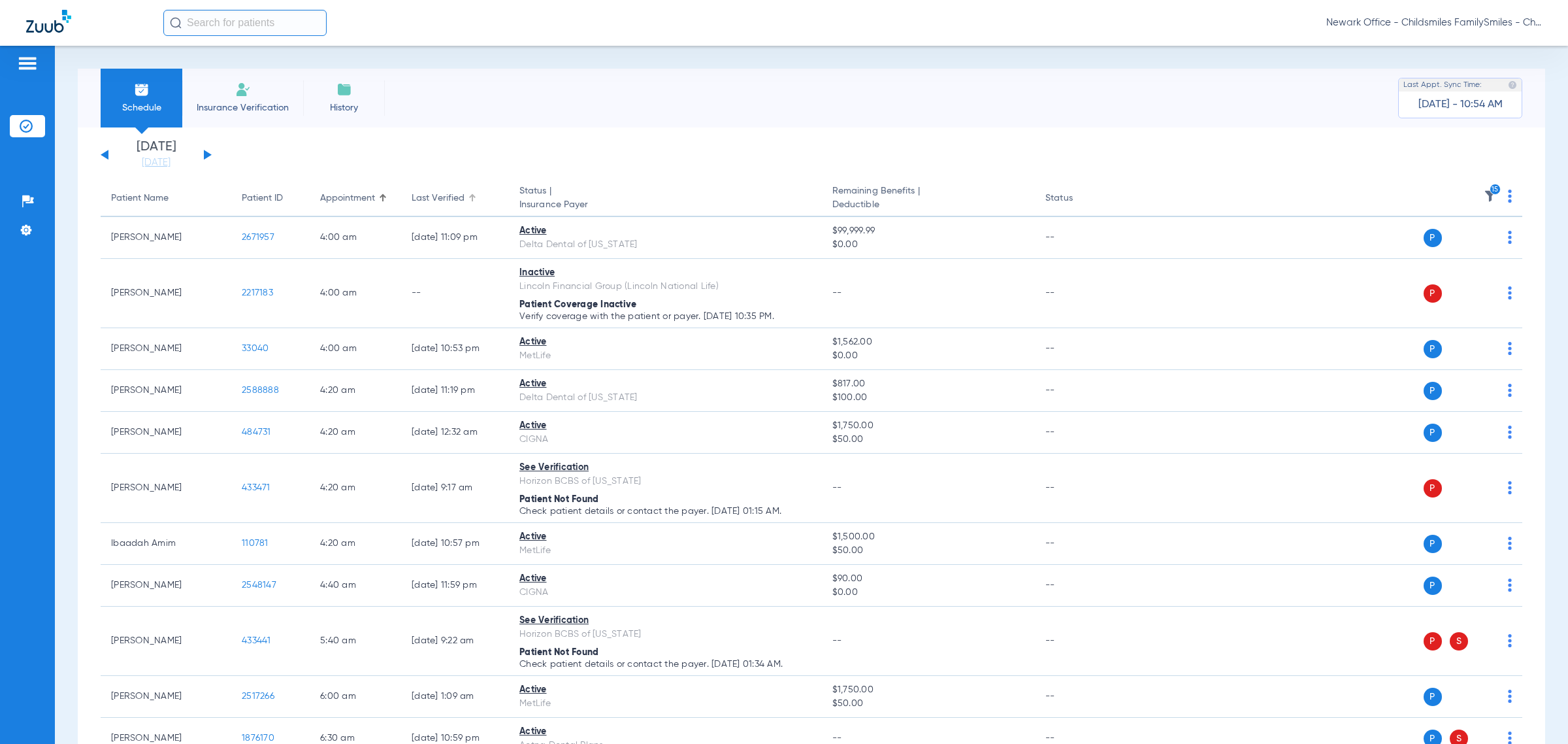
click at [459, 195] on div "Last Verified" at bounding box center [438, 198] width 53 height 14
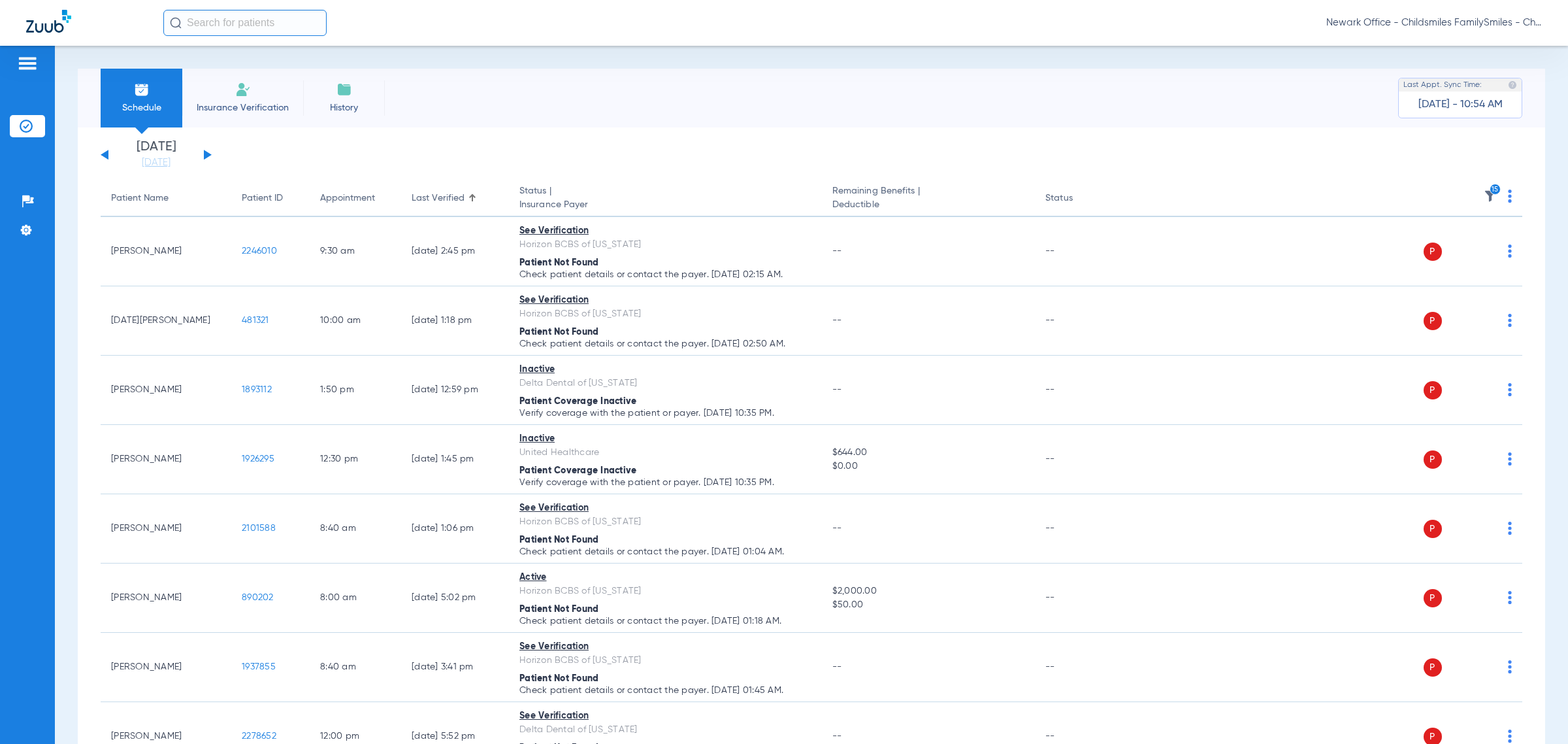
click at [931, 194] on icon "15" at bounding box center [1495, 190] width 12 height 12
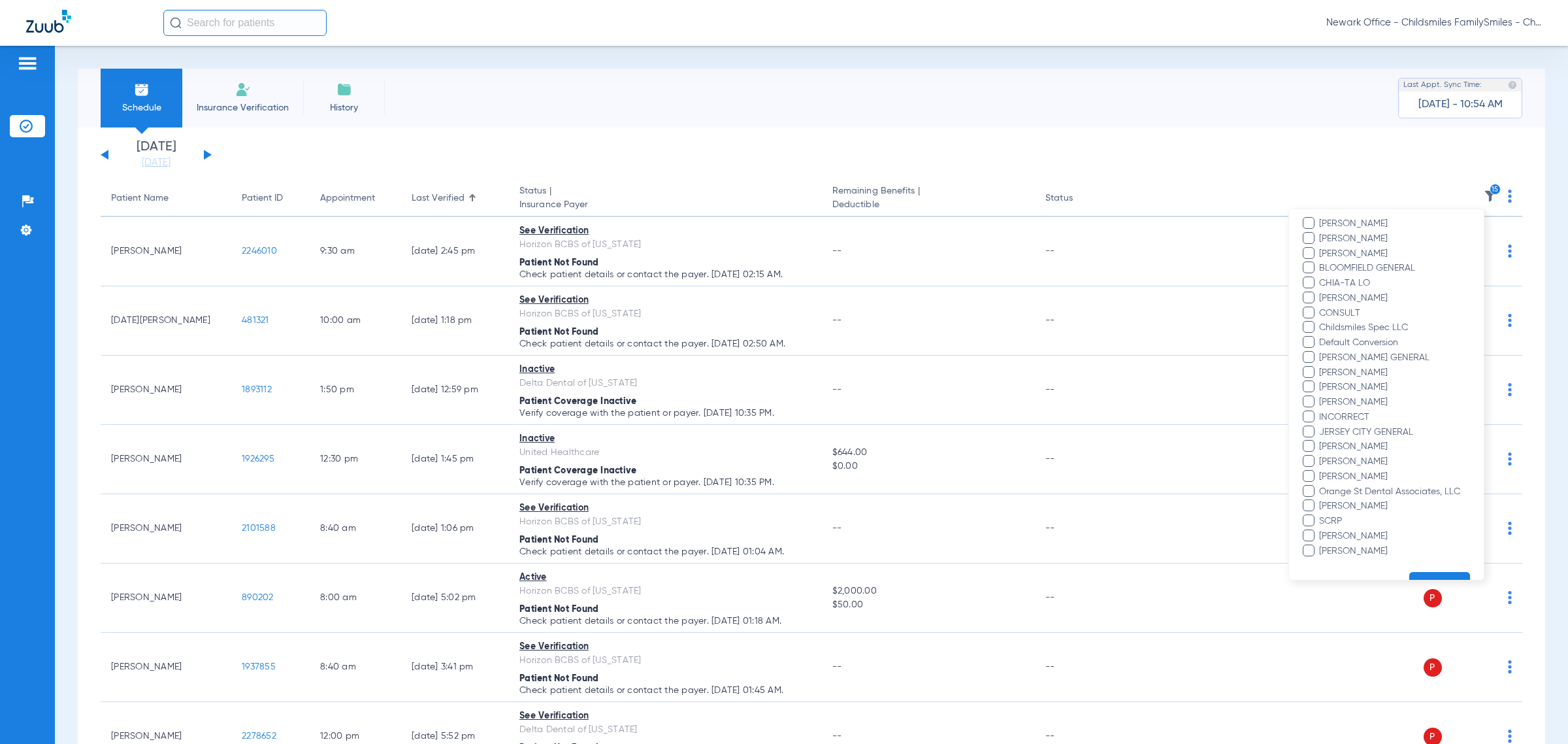
scroll to position [580, 0]
click at [931, 124] on div at bounding box center [784, 372] width 1568 height 744
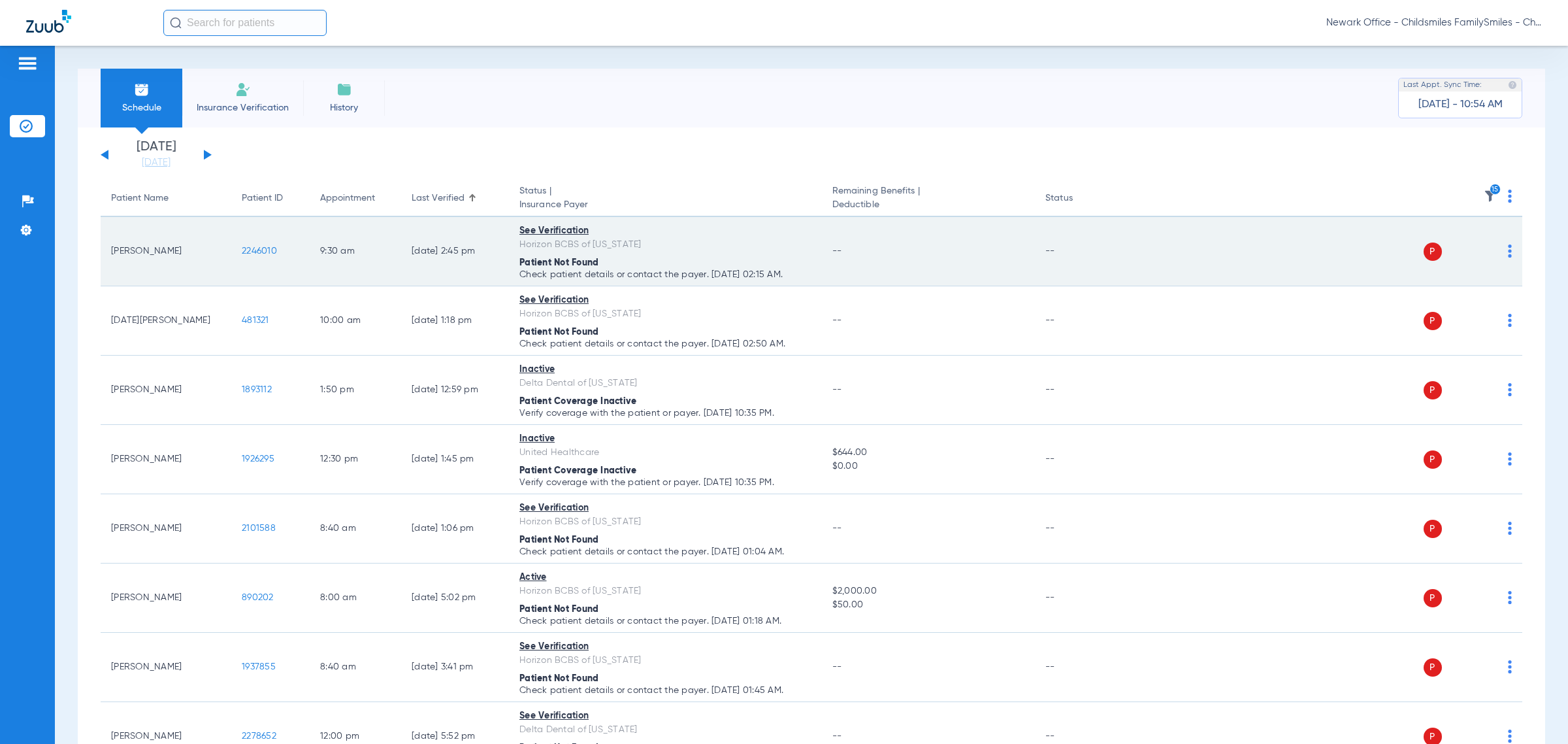
click at [931, 249] on img at bounding box center [1509, 251] width 4 height 13
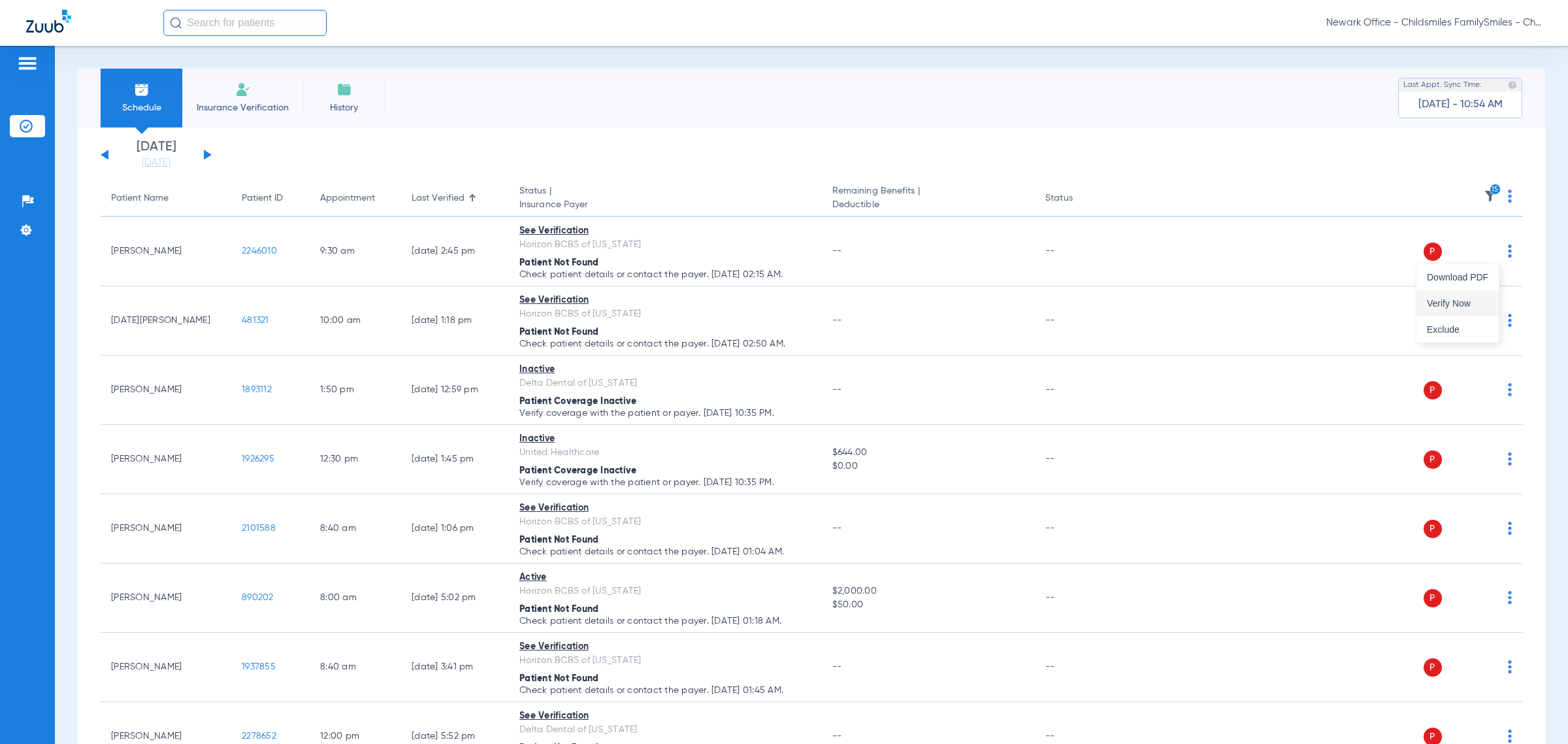
click at [931, 293] on button "Verify Now" at bounding box center [1458, 303] width 82 height 26
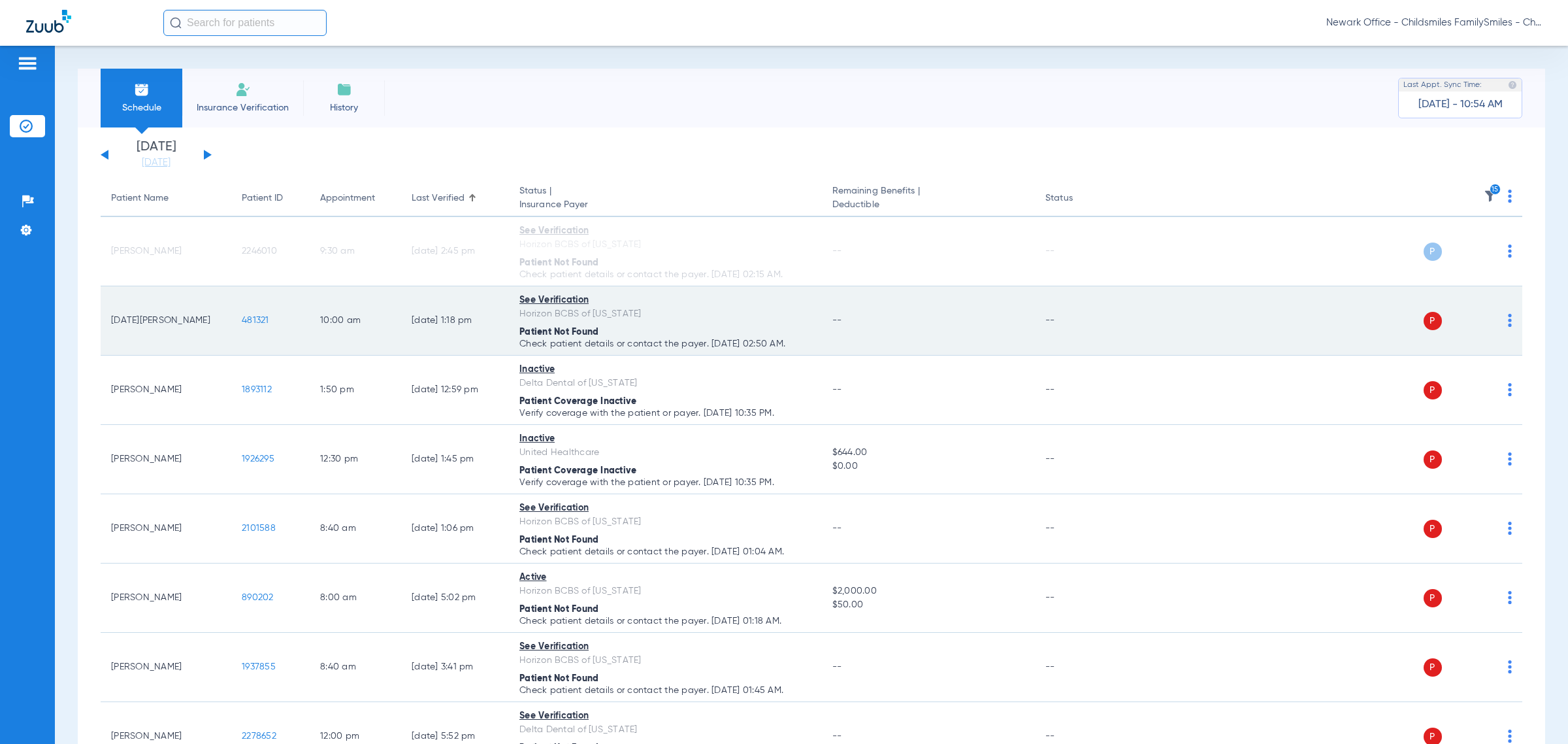
click at [931, 317] on img at bounding box center [1509, 320] width 4 height 13
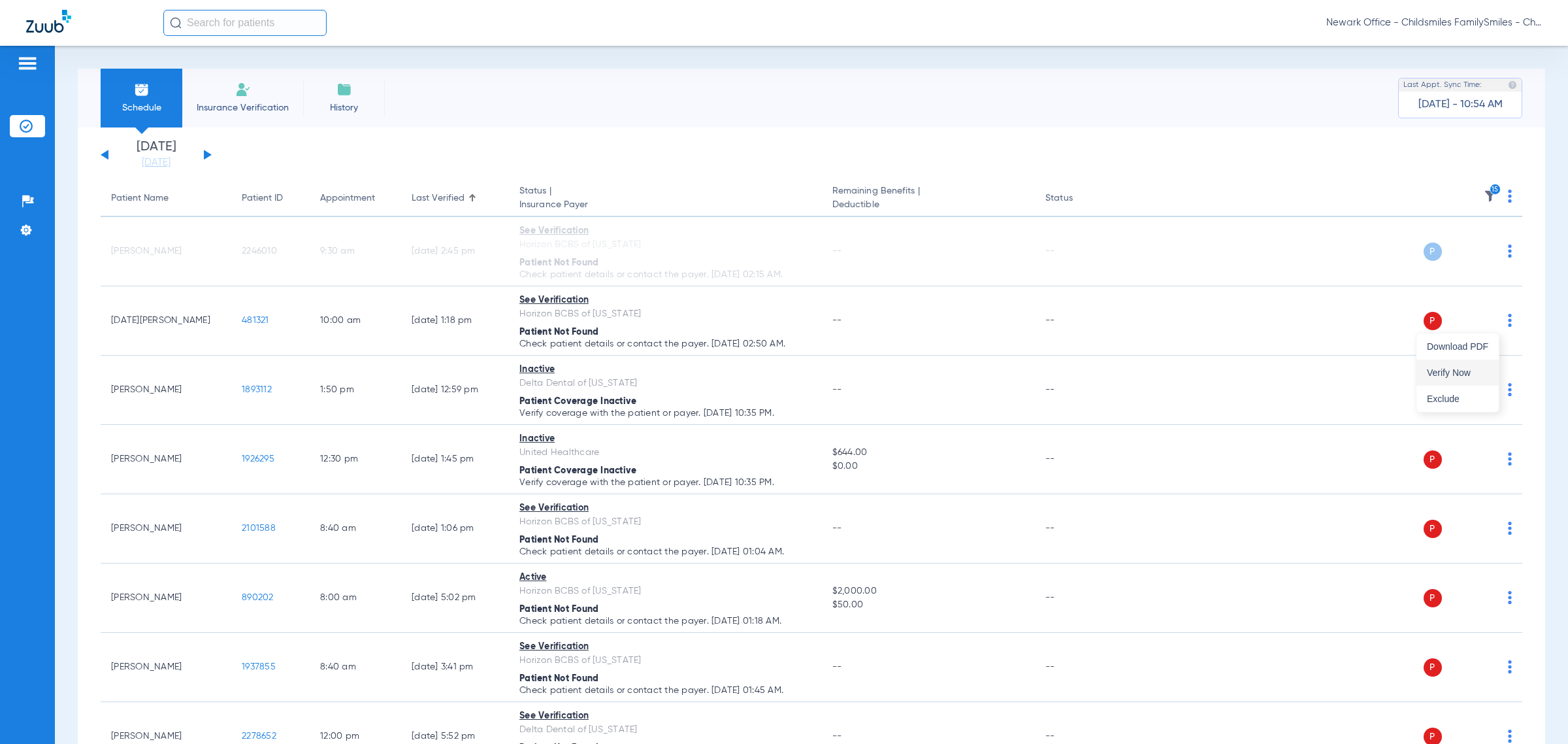
click at [931, 368] on span "Verify Now" at bounding box center [1458, 372] width 61 height 9
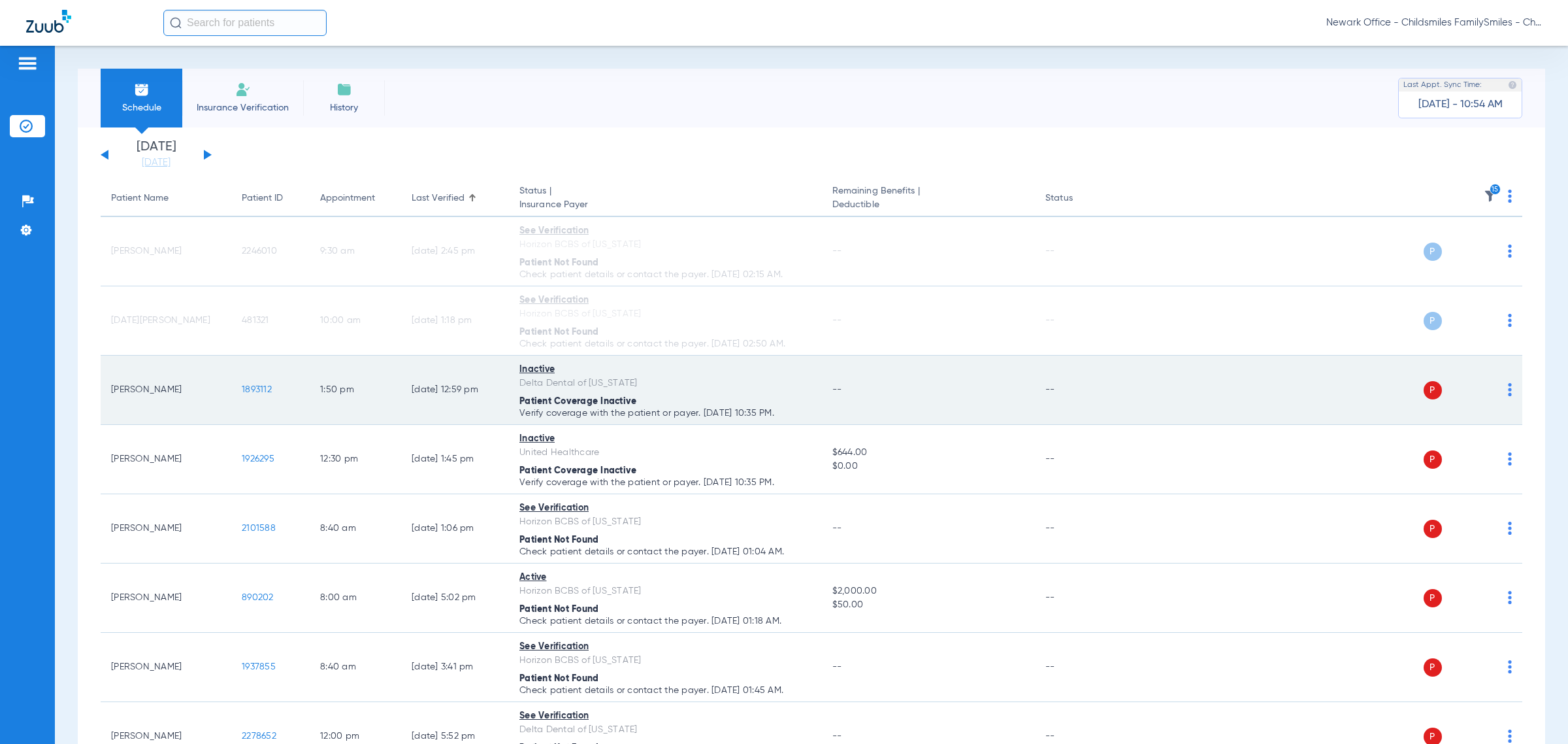
scroll to position [164, 0]
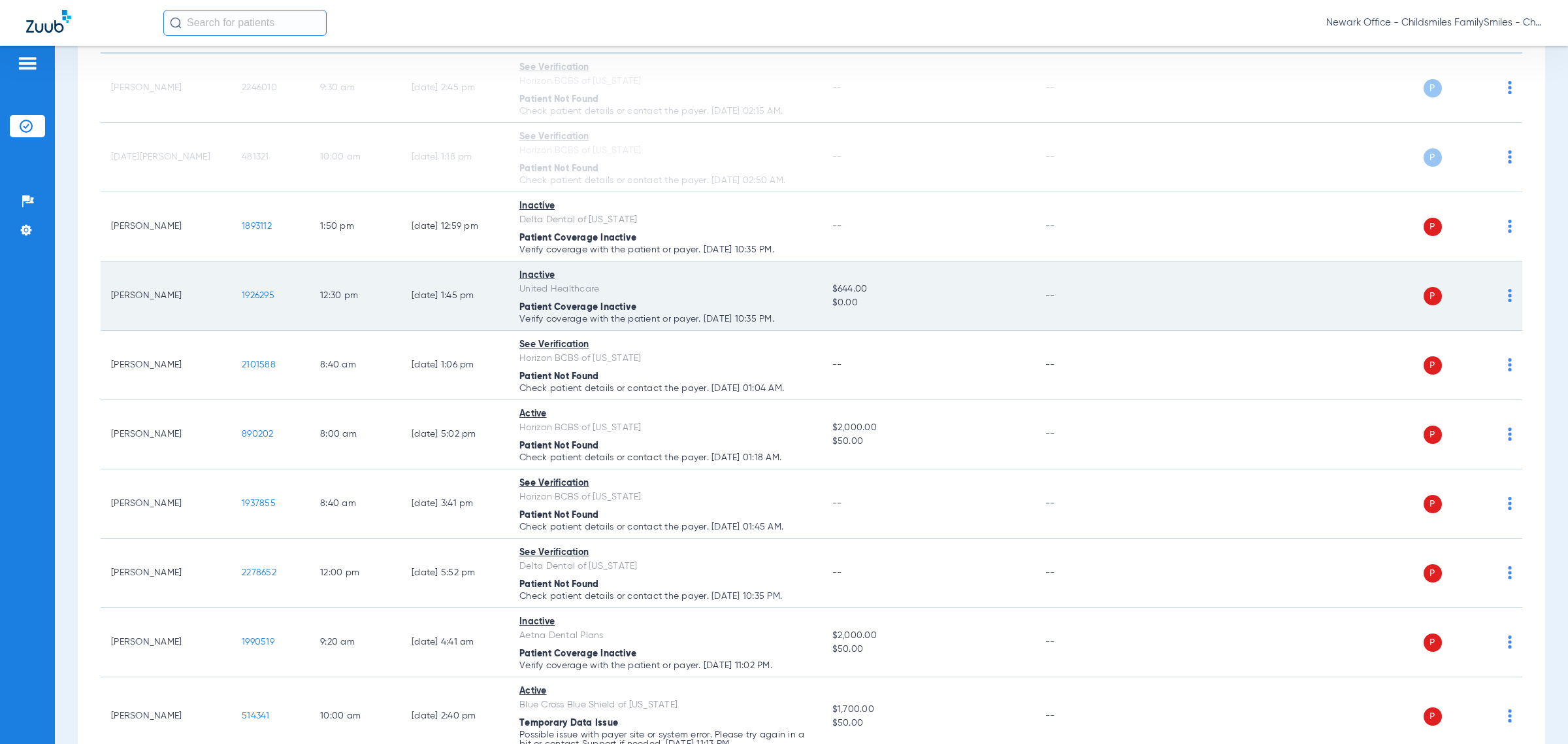
click at [931, 298] on img at bounding box center [1509, 295] width 4 height 13
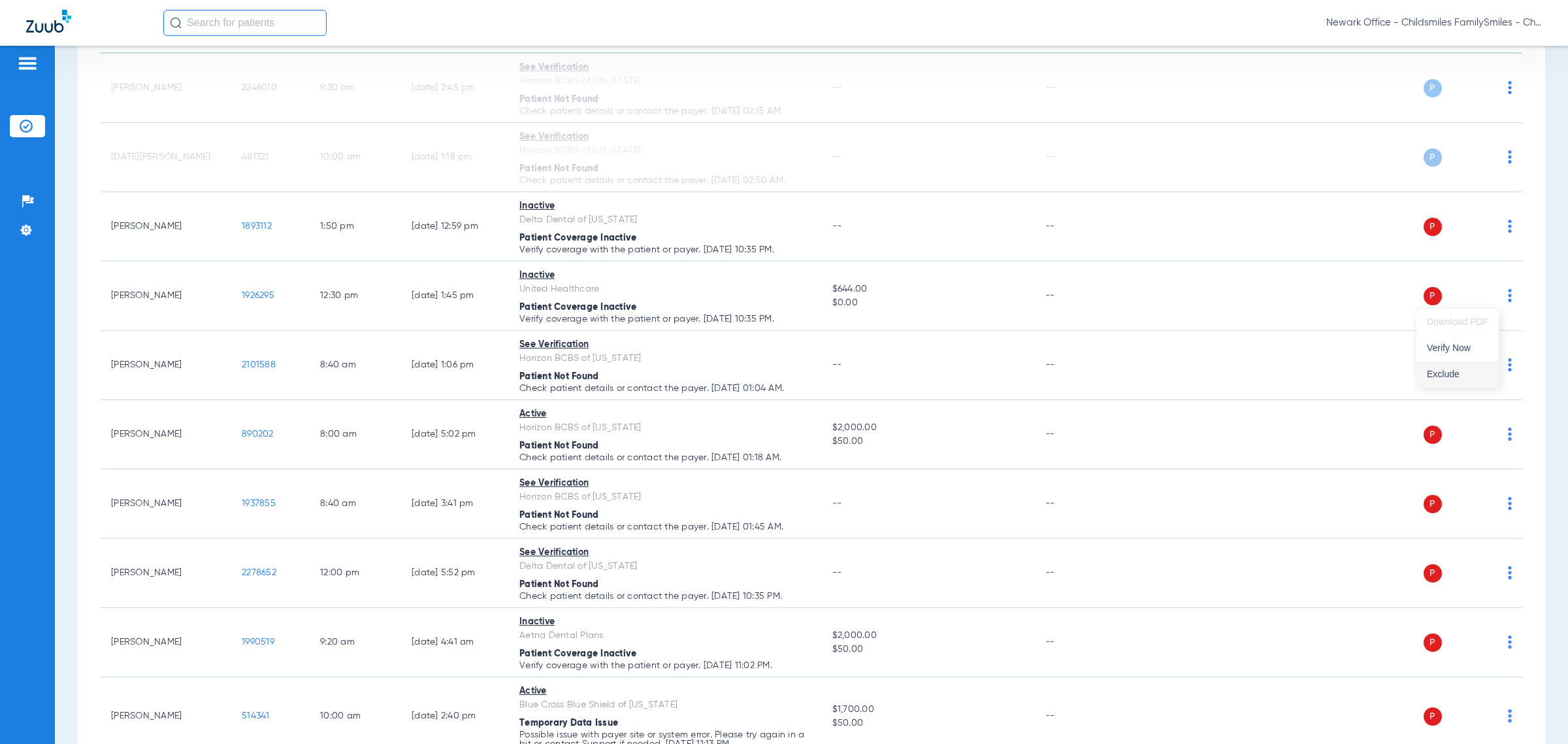
click at [931, 364] on button "Exclude" at bounding box center [1458, 374] width 82 height 26
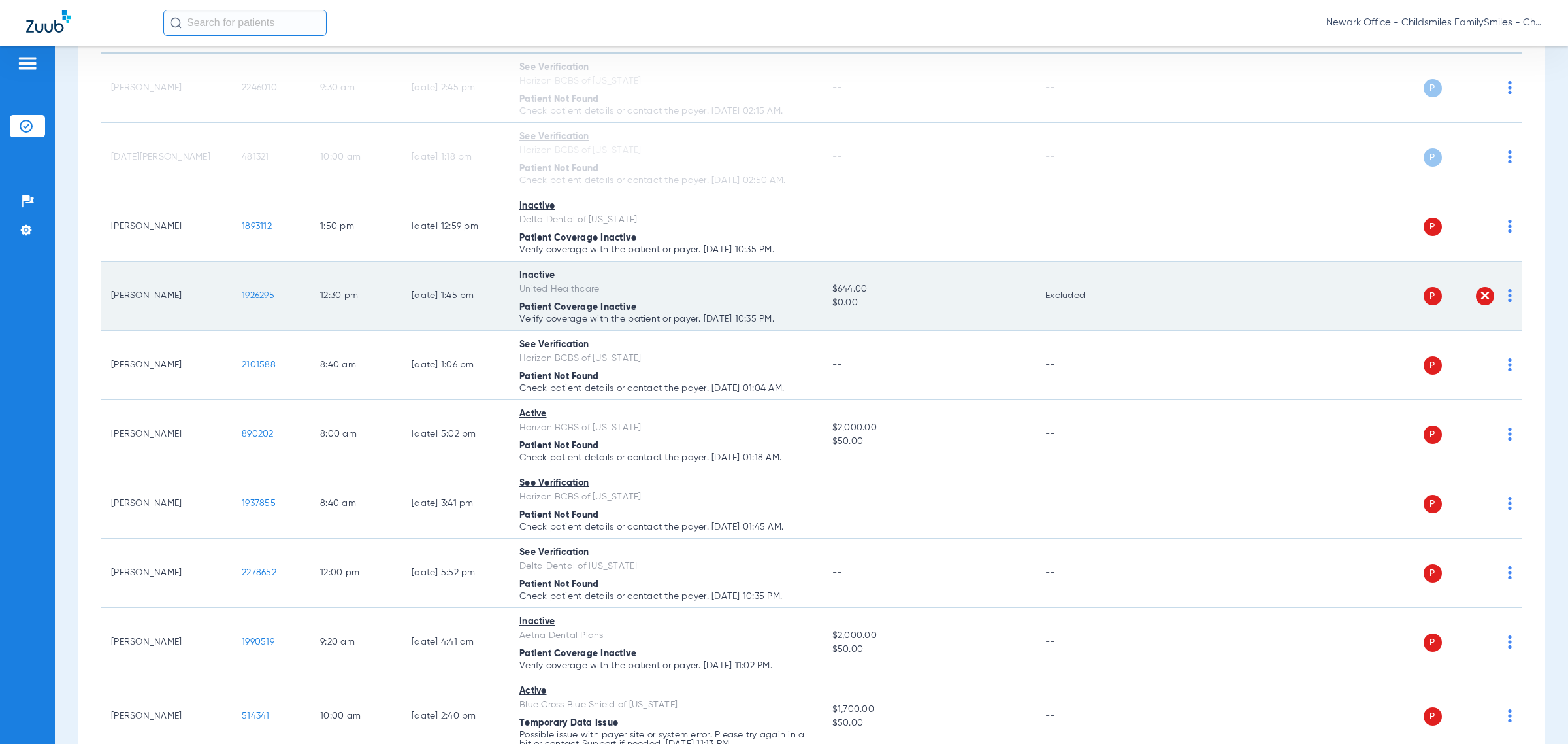
click at [931, 292] on div "P S" at bounding box center [1317, 296] width 389 height 18
click at [931, 292] on img at bounding box center [1509, 295] width 4 height 13
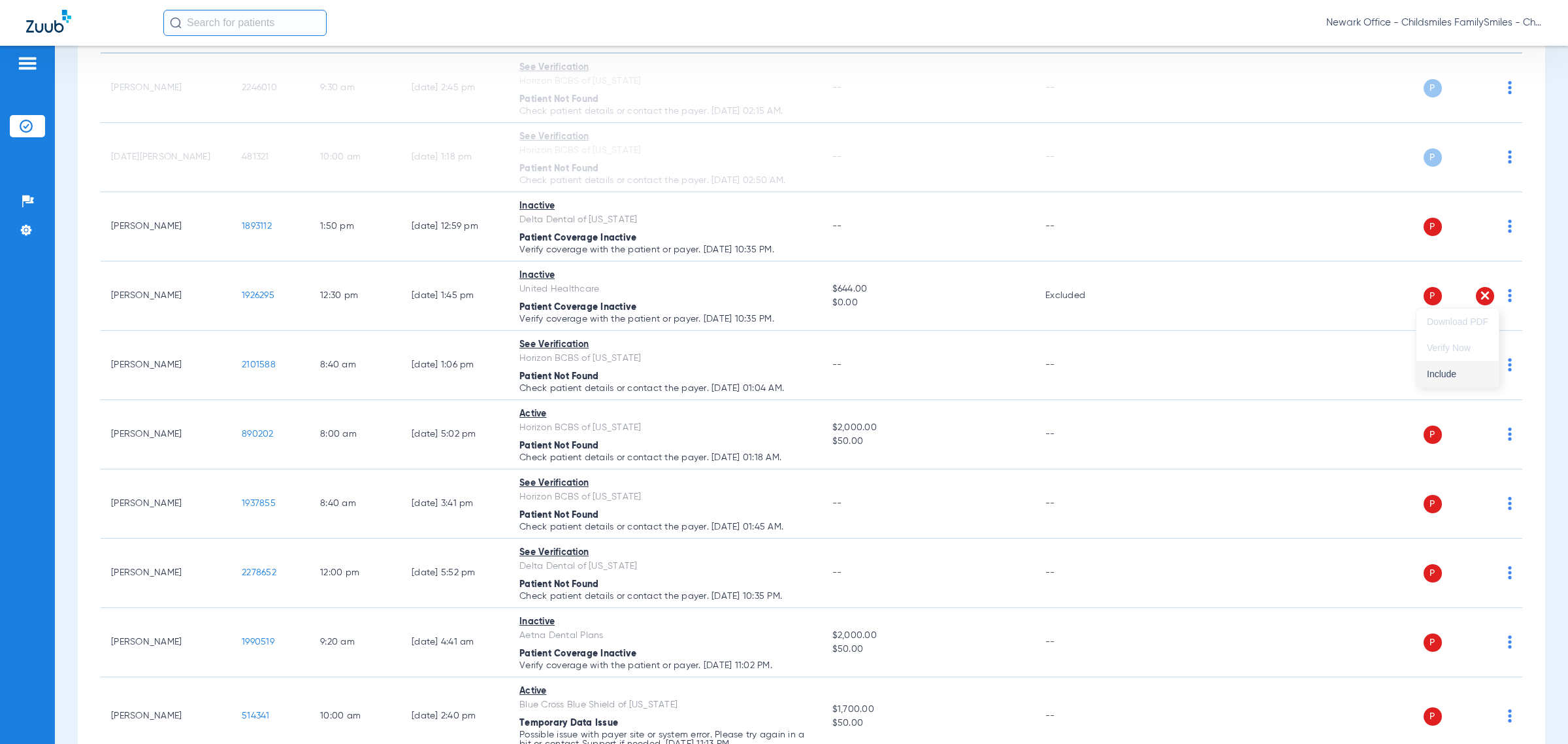
click at [931, 367] on button "Include" at bounding box center [1458, 374] width 82 height 26
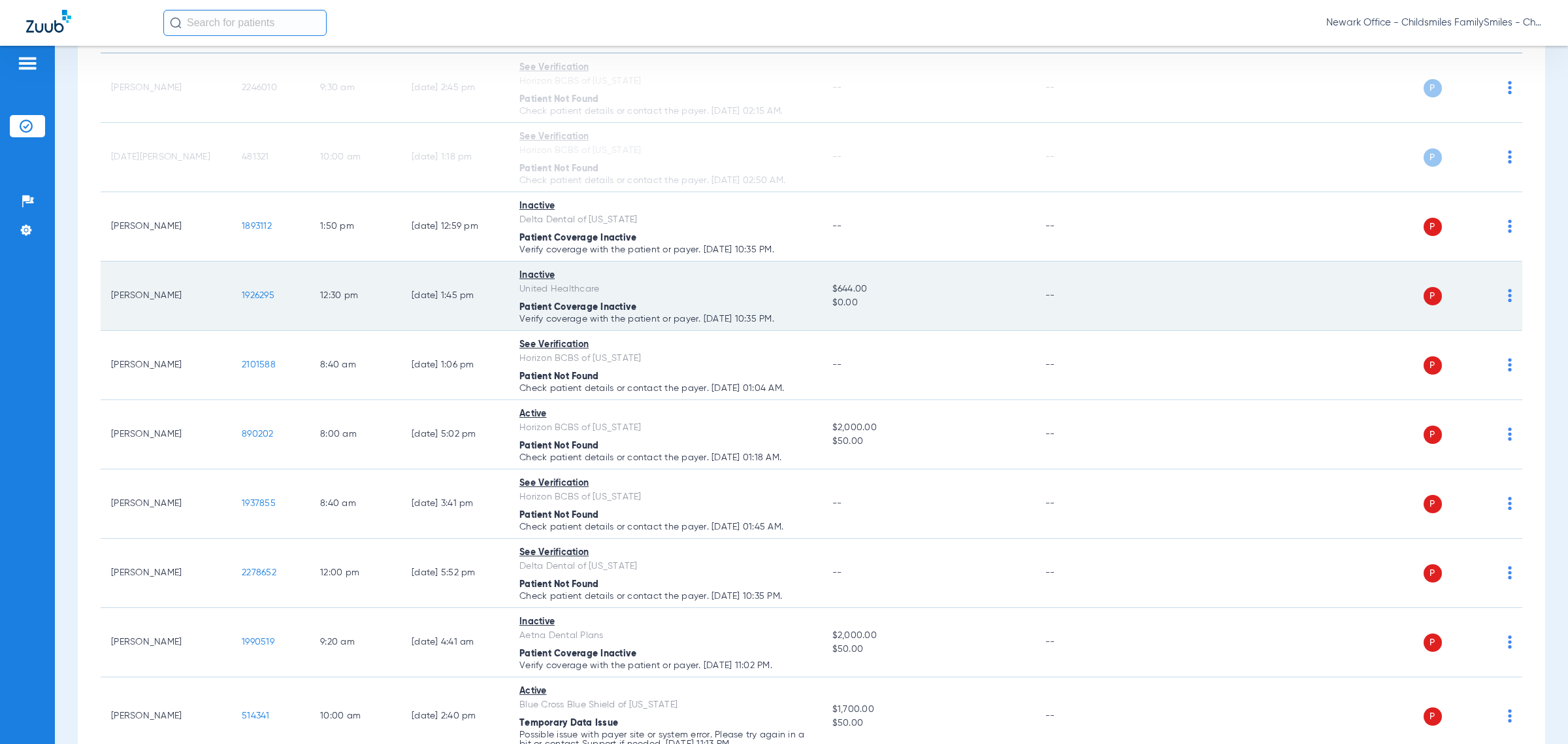
click at [931, 300] on div "P S" at bounding box center [1317, 296] width 389 height 18
click at [931, 297] on img at bounding box center [1509, 295] width 4 height 13
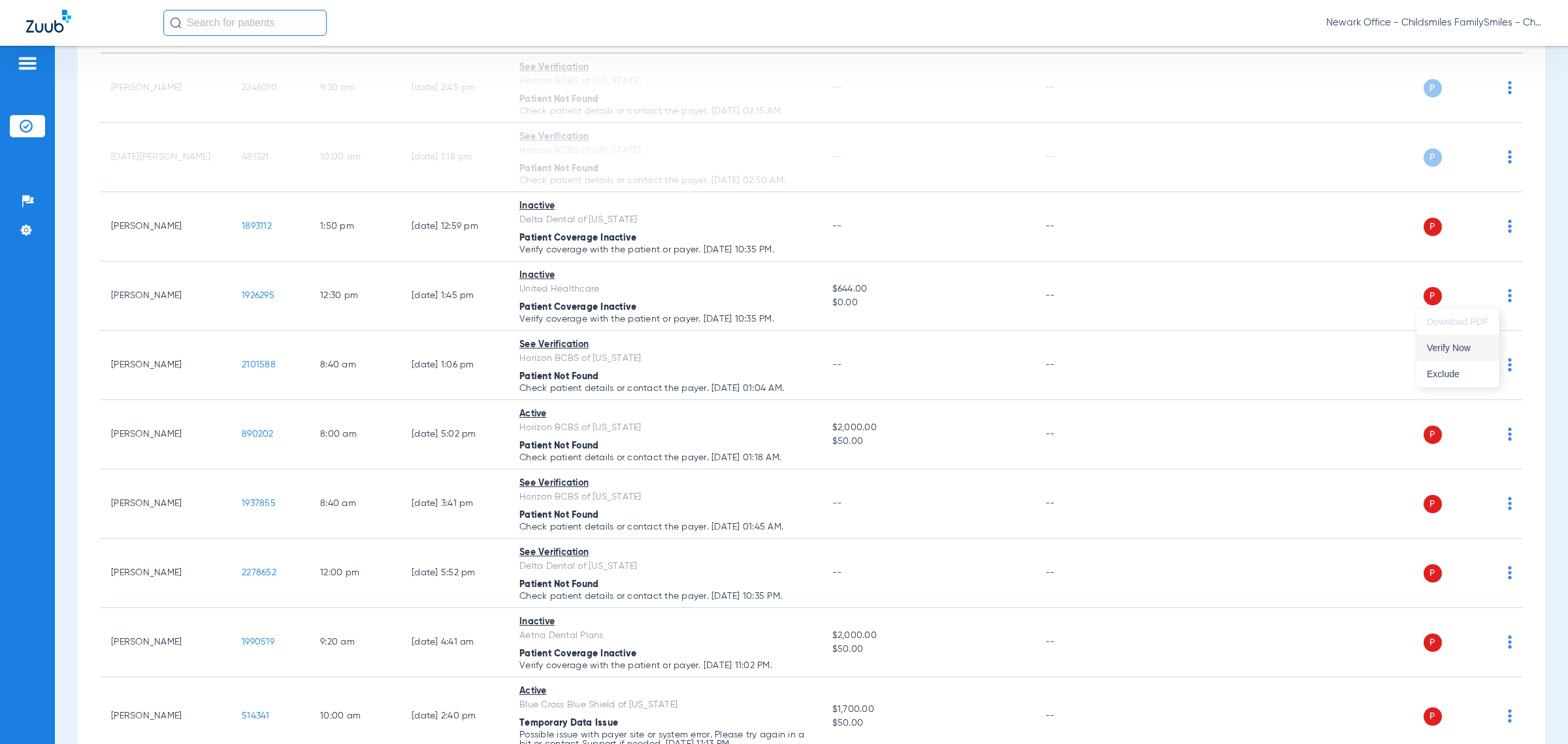
click at [931, 347] on span "Verify Now" at bounding box center [1458, 348] width 61 height 9
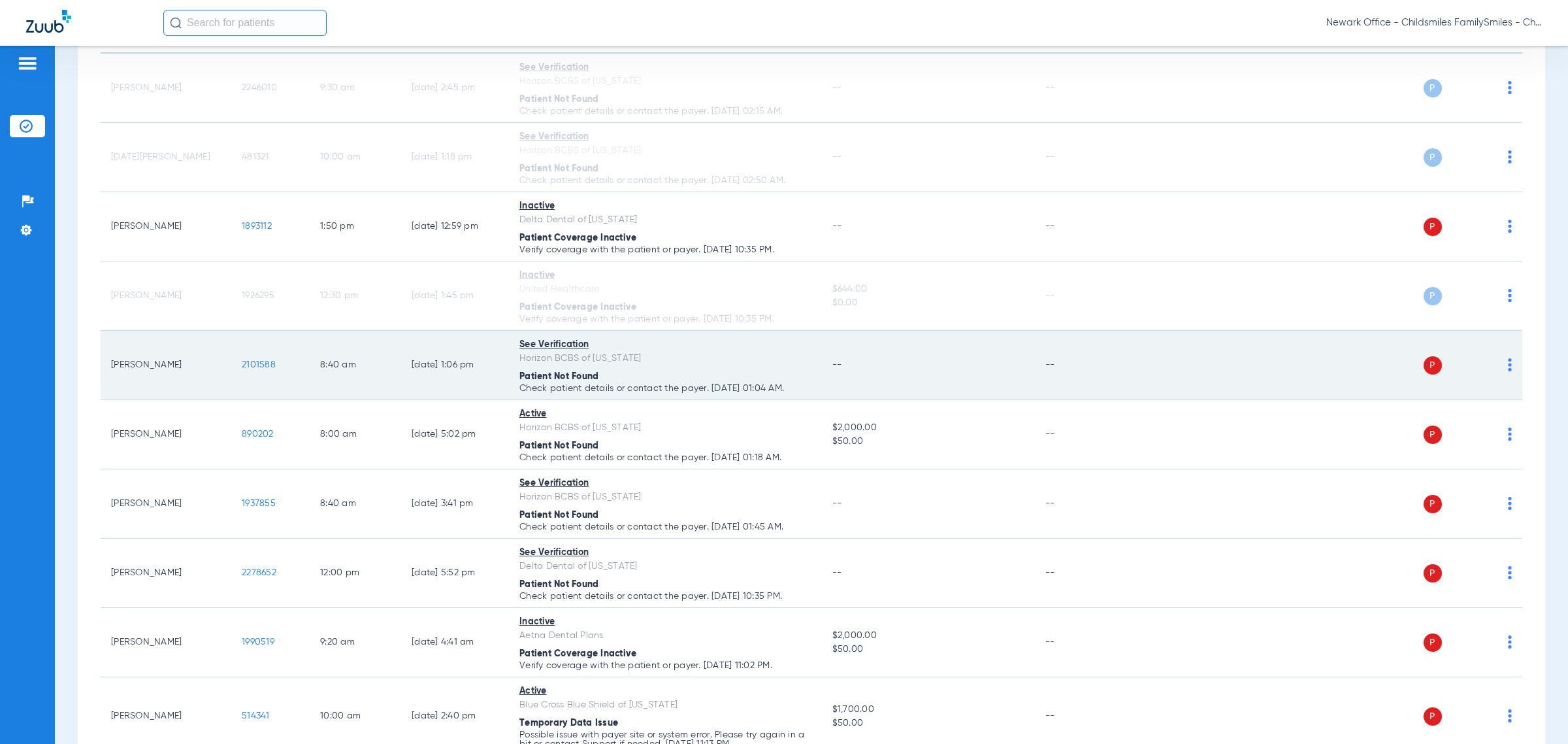
click at [931, 364] on img at bounding box center [1509, 365] width 4 height 13
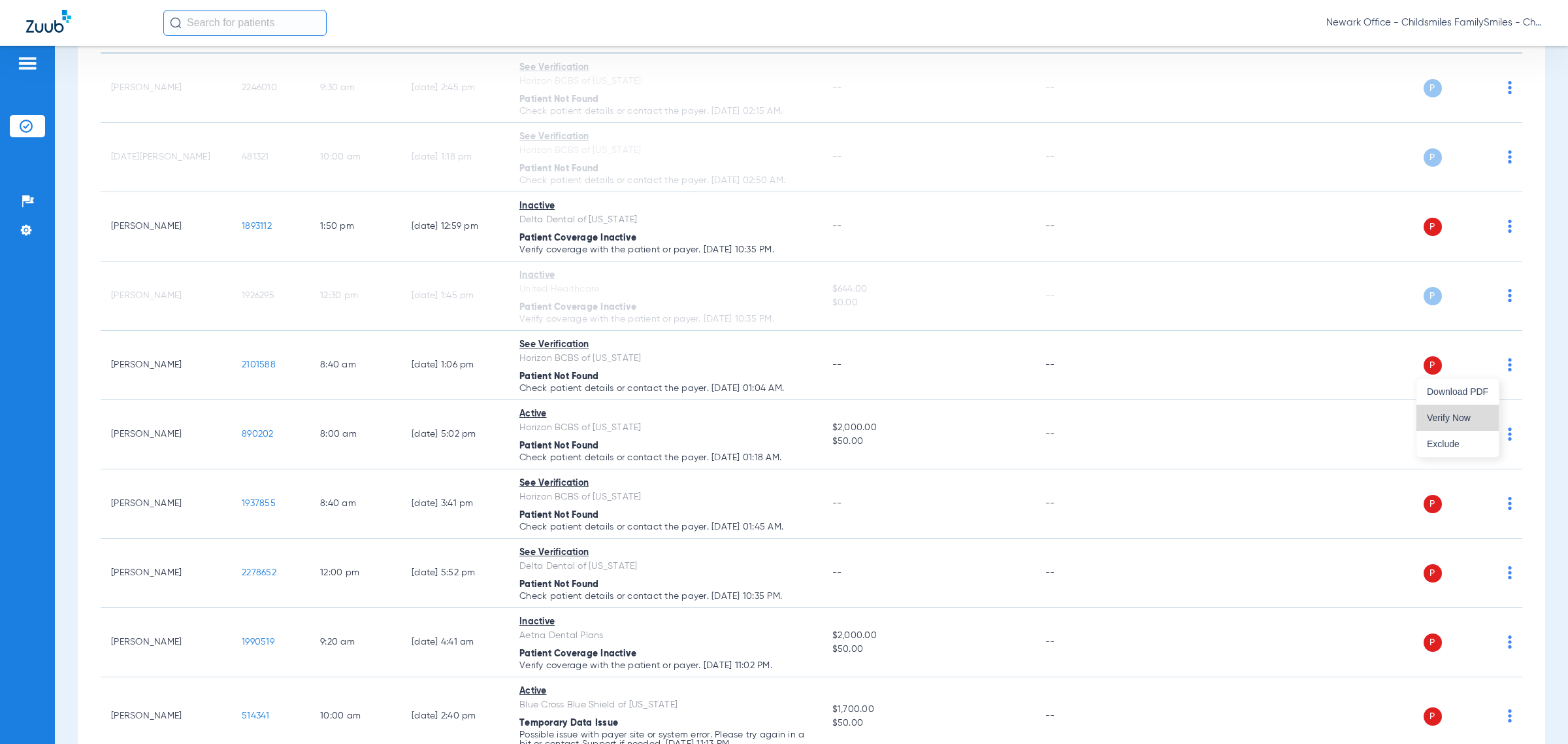
click at [931, 417] on span "Verify Now" at bounding box center [1458, 417] width 61 height 9
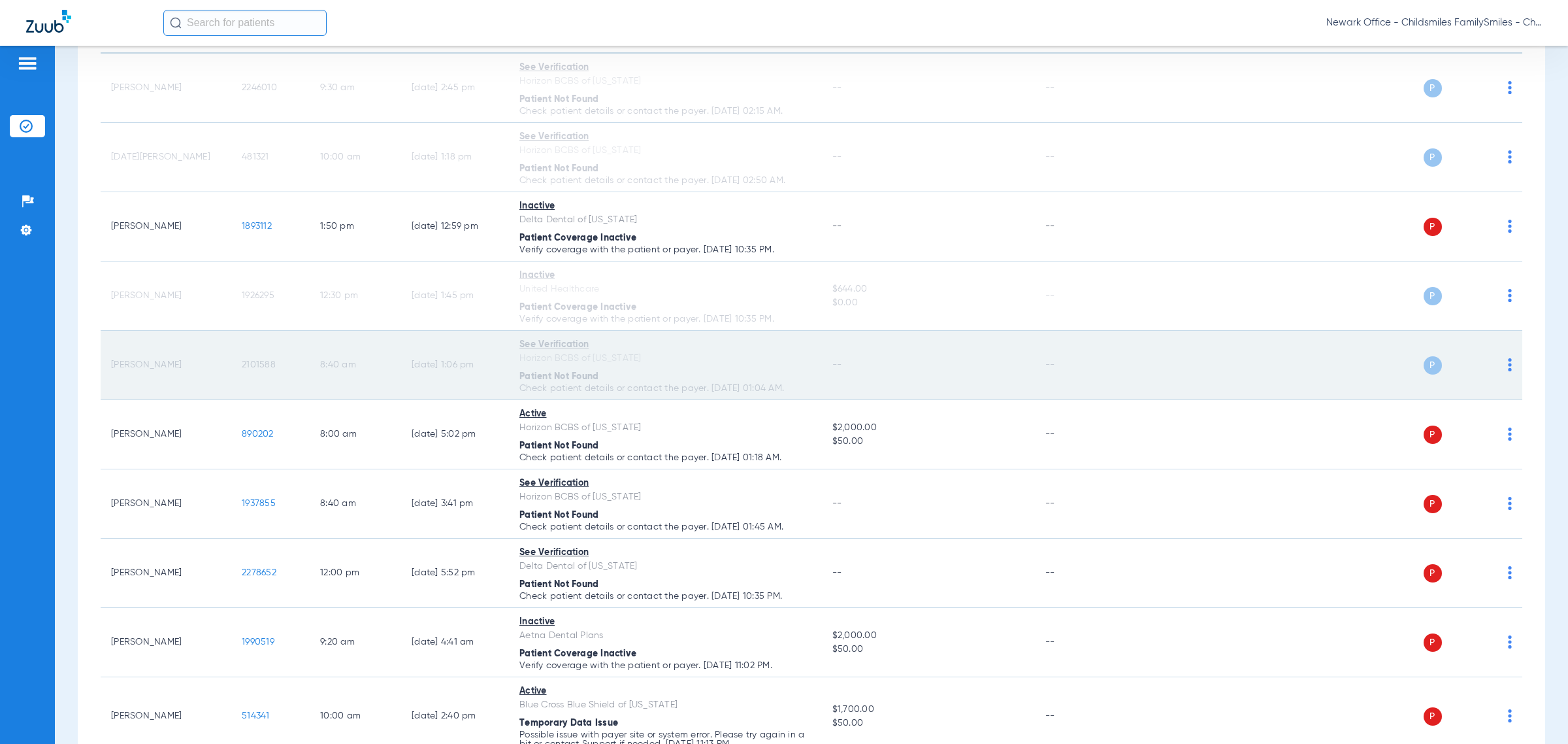
scroll to position [327, 0]
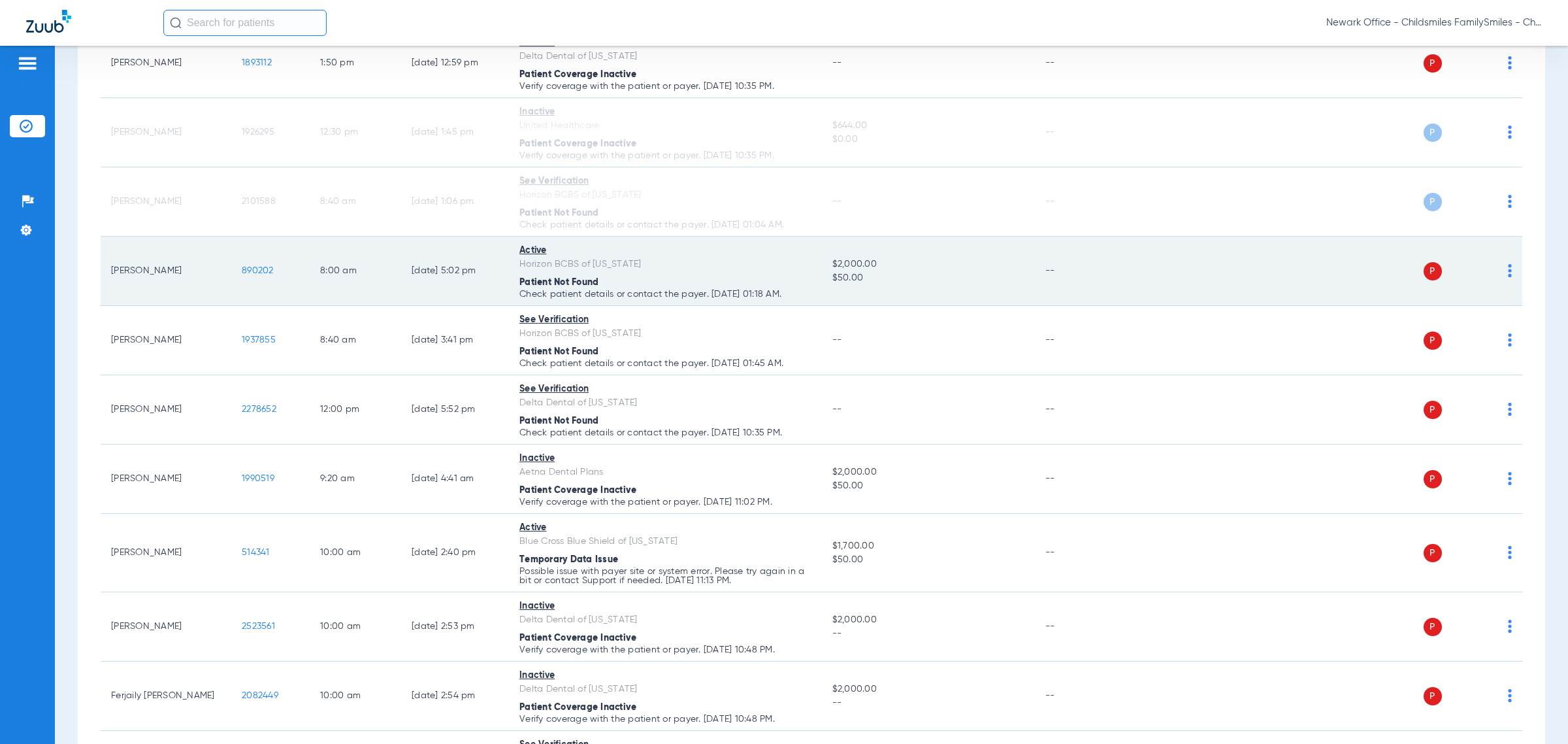
click at [931, 274] on img at bounding box center [1509, 271] width 4 height 13
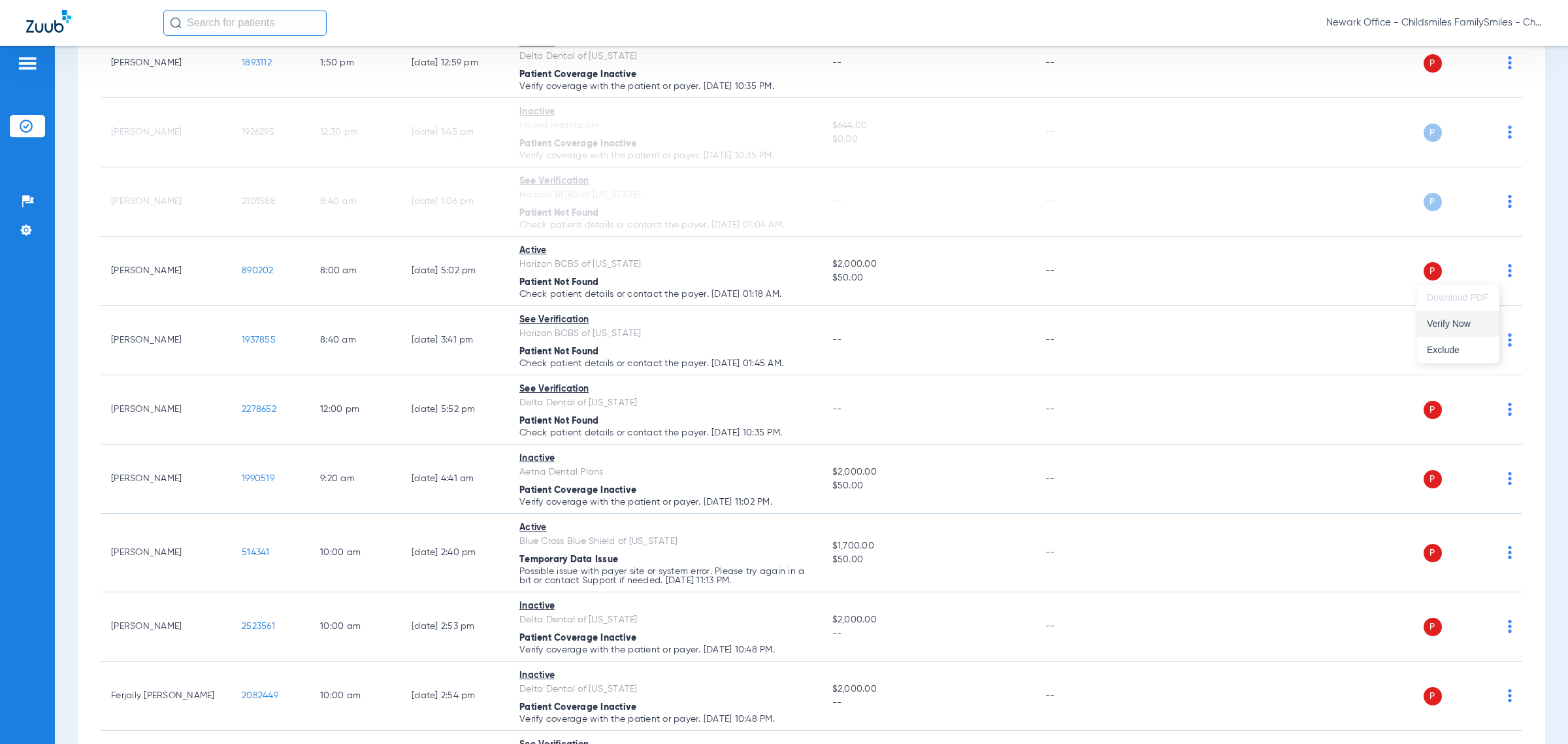
click at [931, 324] on span "Verify Now" at bounding box center [1458, 324] width 61 height 9
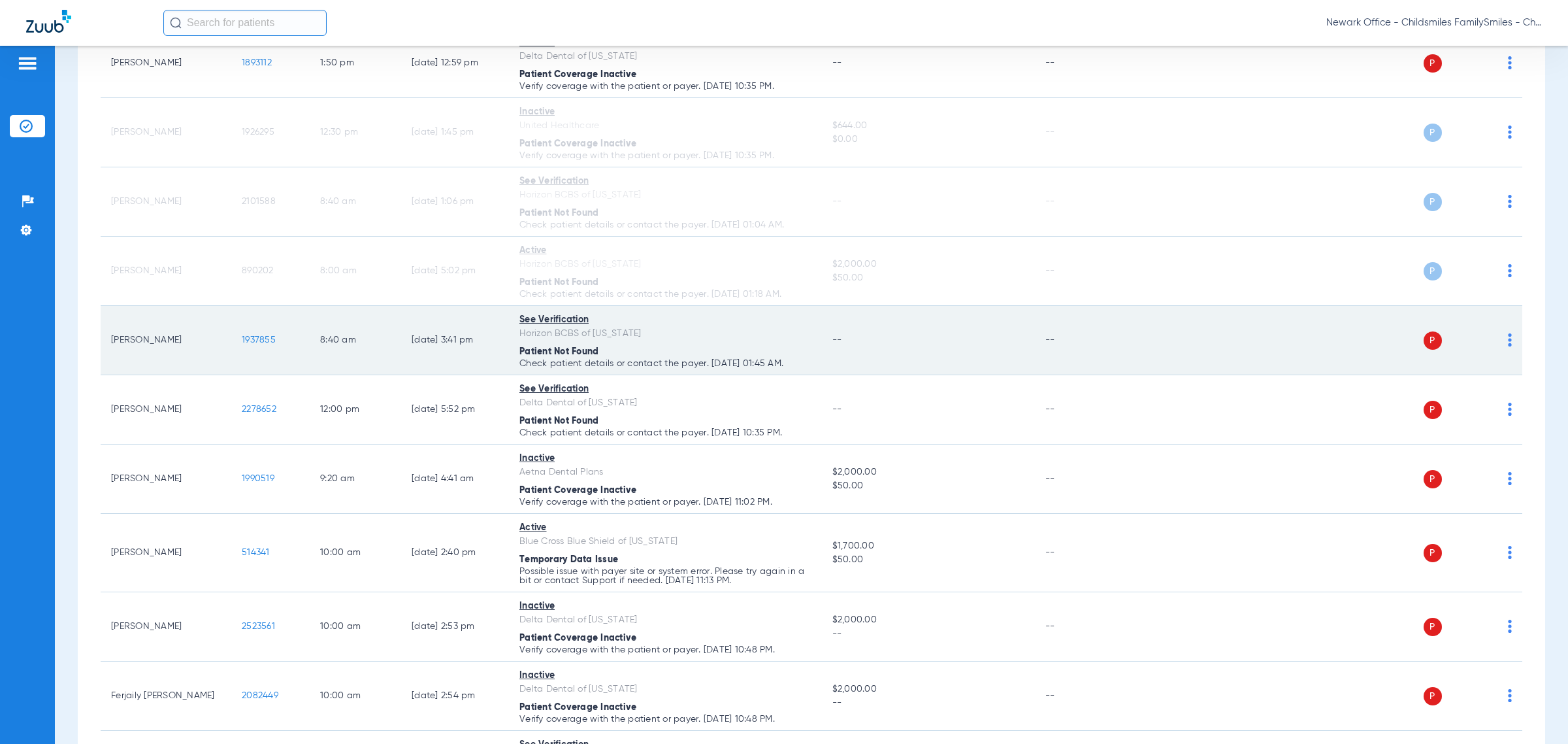
click at [931, 344] on img at bounding box center [1509, 340] width 4 height 13
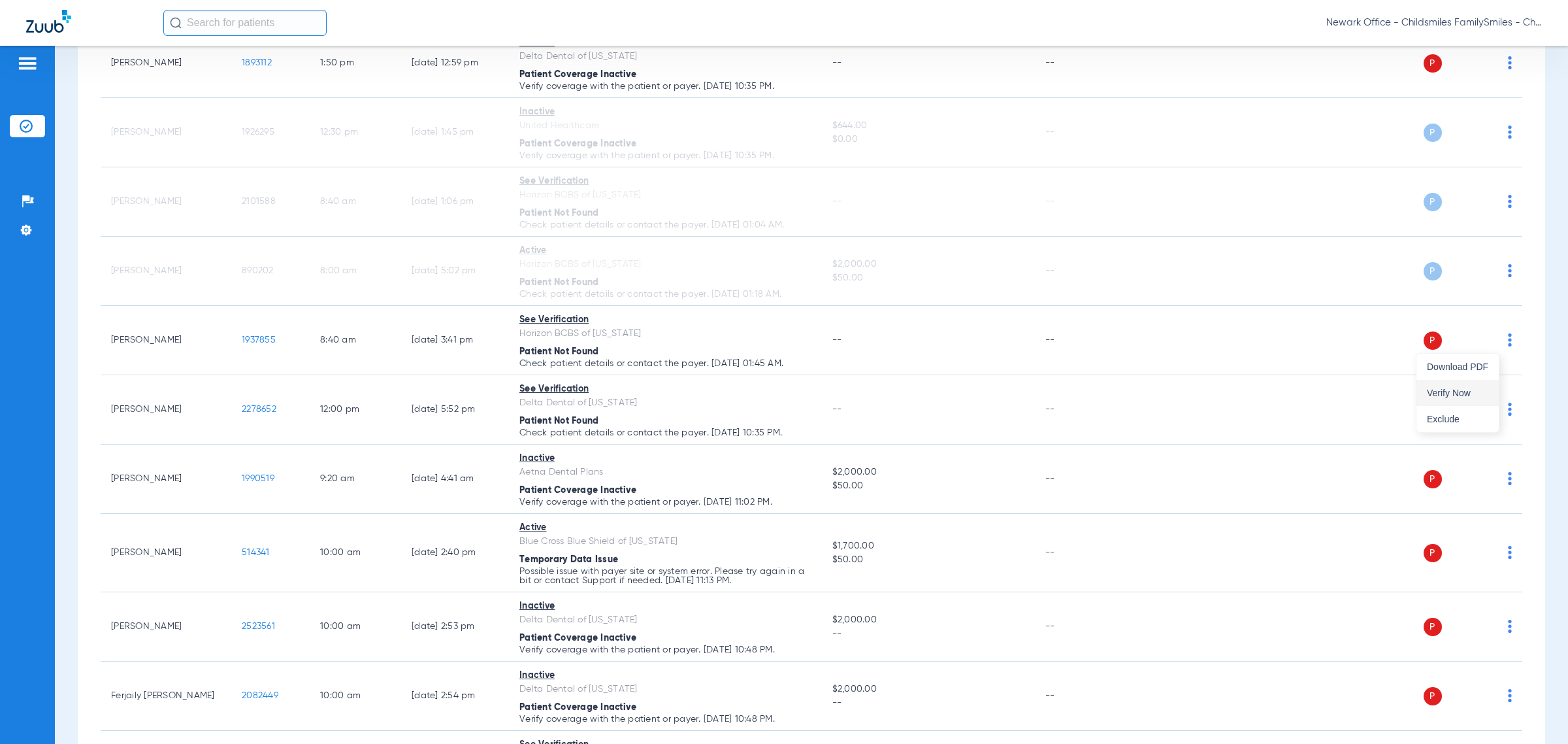
click at [931, 394] on span "Verify Now" at bounding box center [1458, 393] width 61 height 9
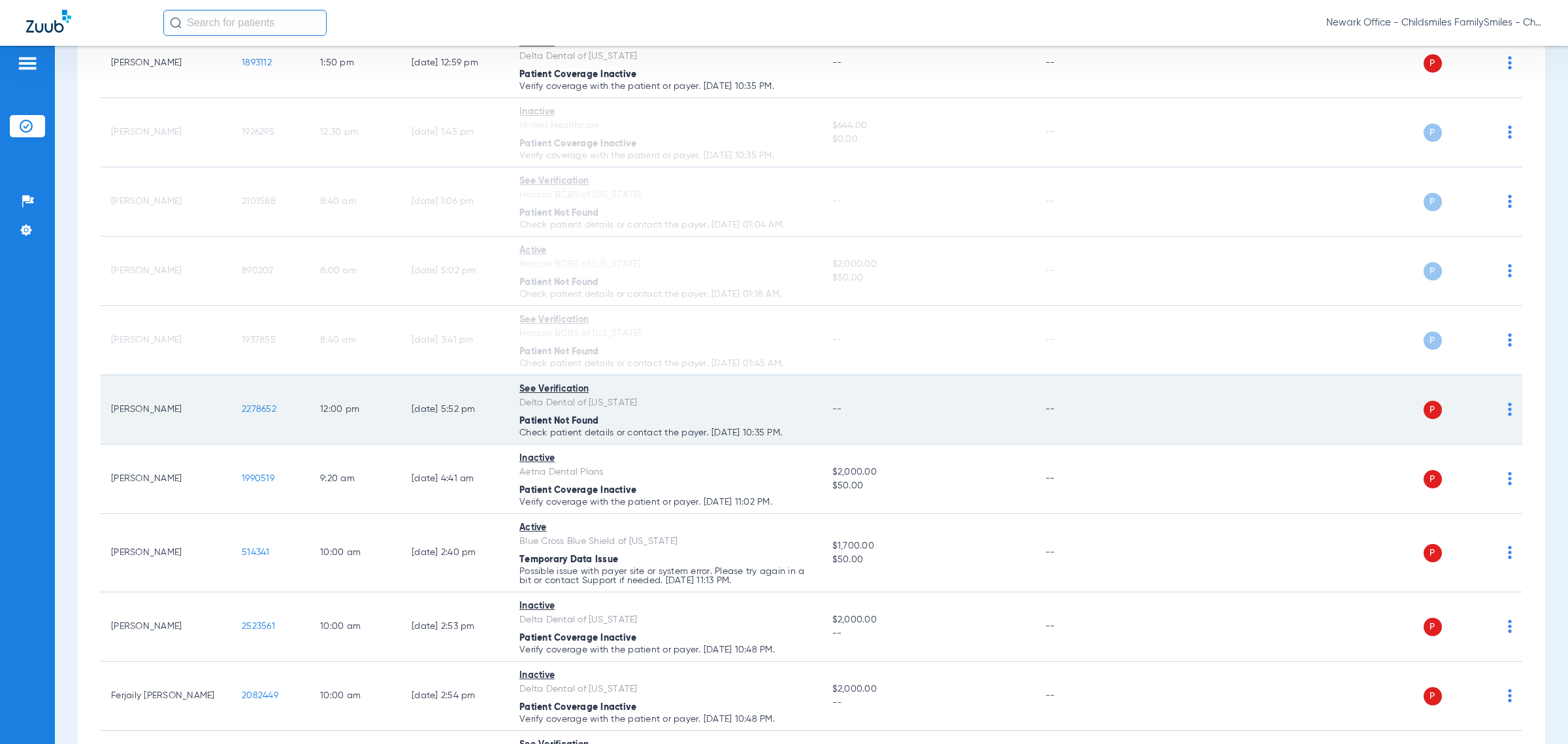
click at [931, 415] on img at bounding box center [1509, 409] width 4 height 13
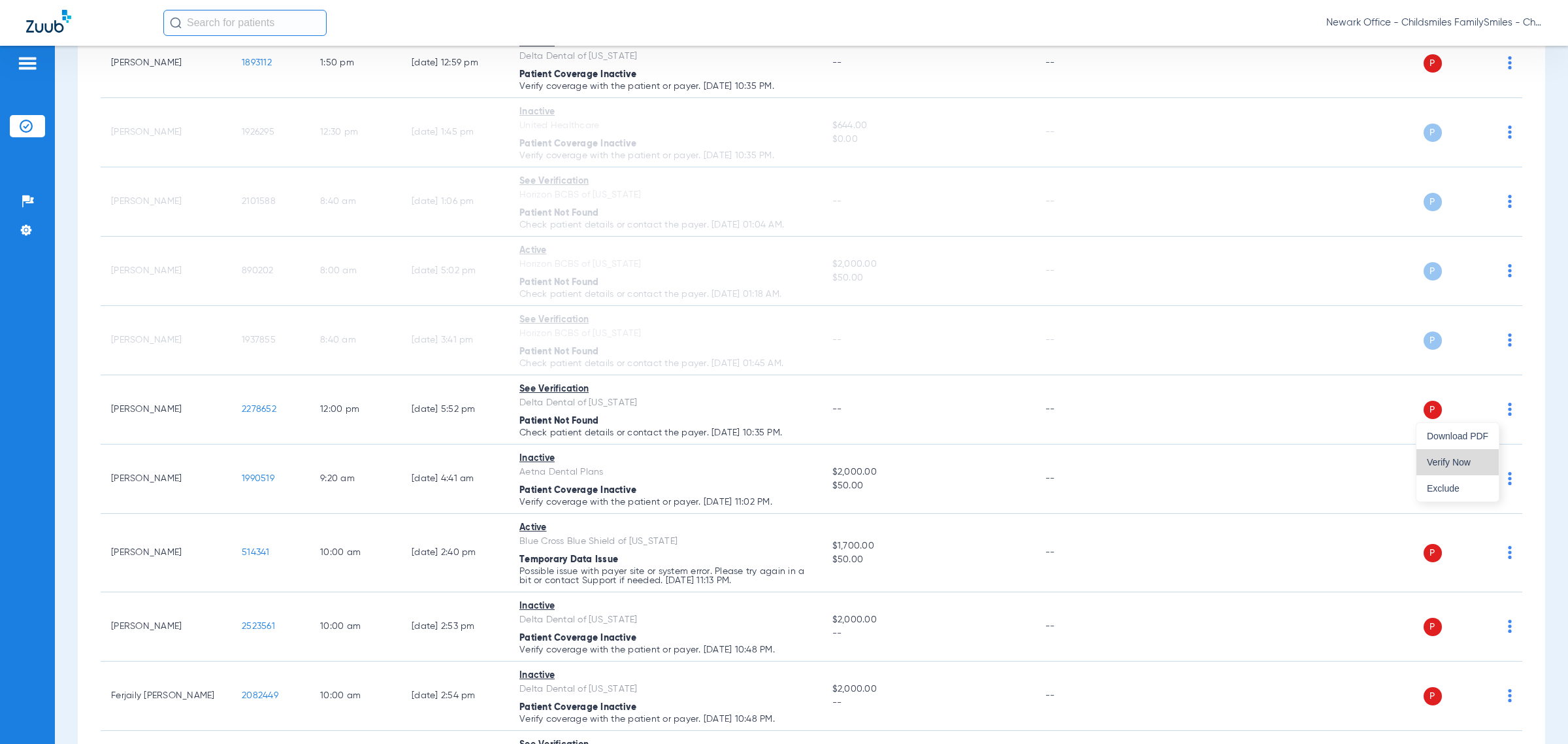
click at [931, 468] on button "Verify Now" at bounding box center [1458, 462] width 82 height 26
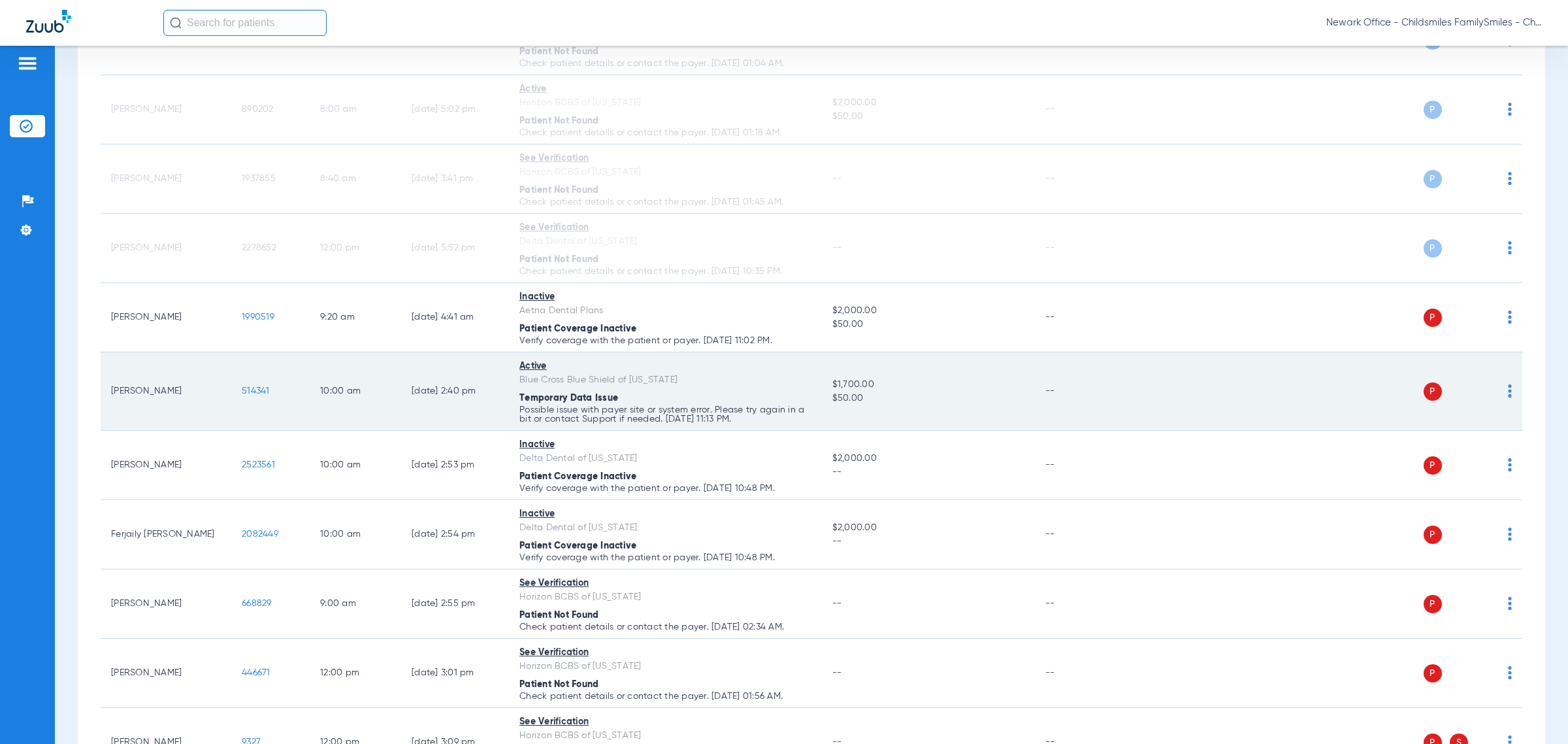
scroll to position [490, 0]
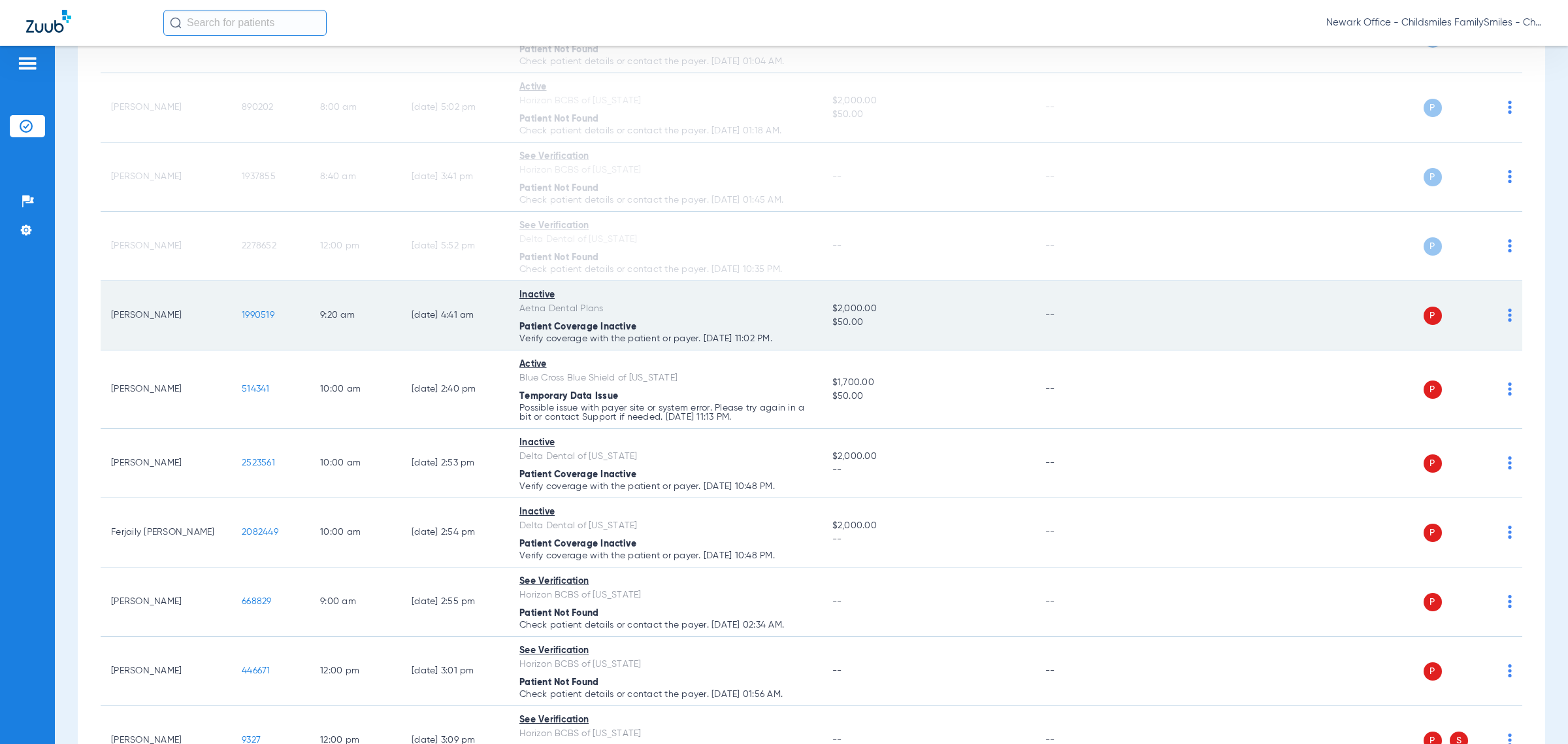
click at [931, 318] on img at bounding box center [1509, 315] width 4 height 13
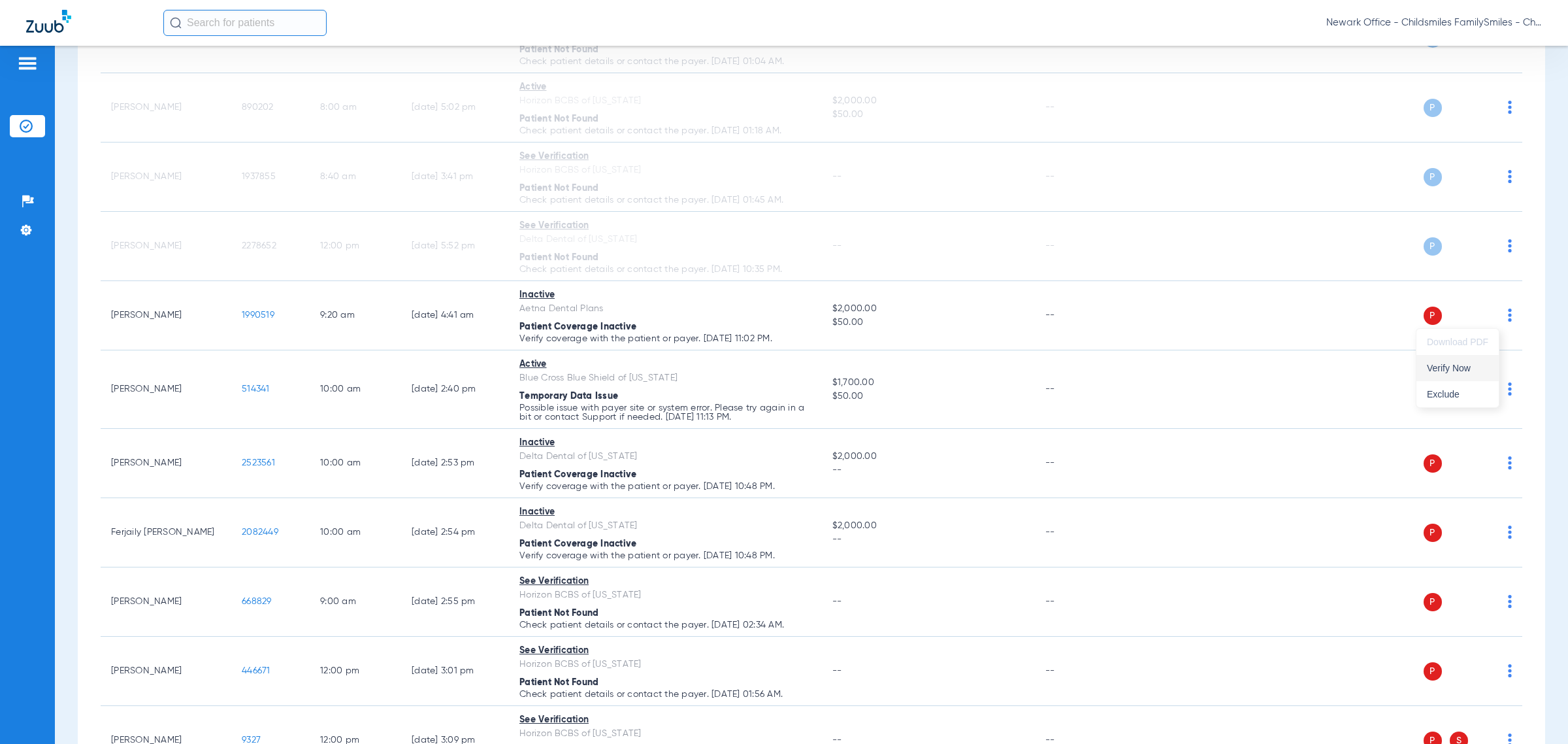
click at [931, 367] on span "Verify Now" at bounding box center [1458, 368] width 61 height 9
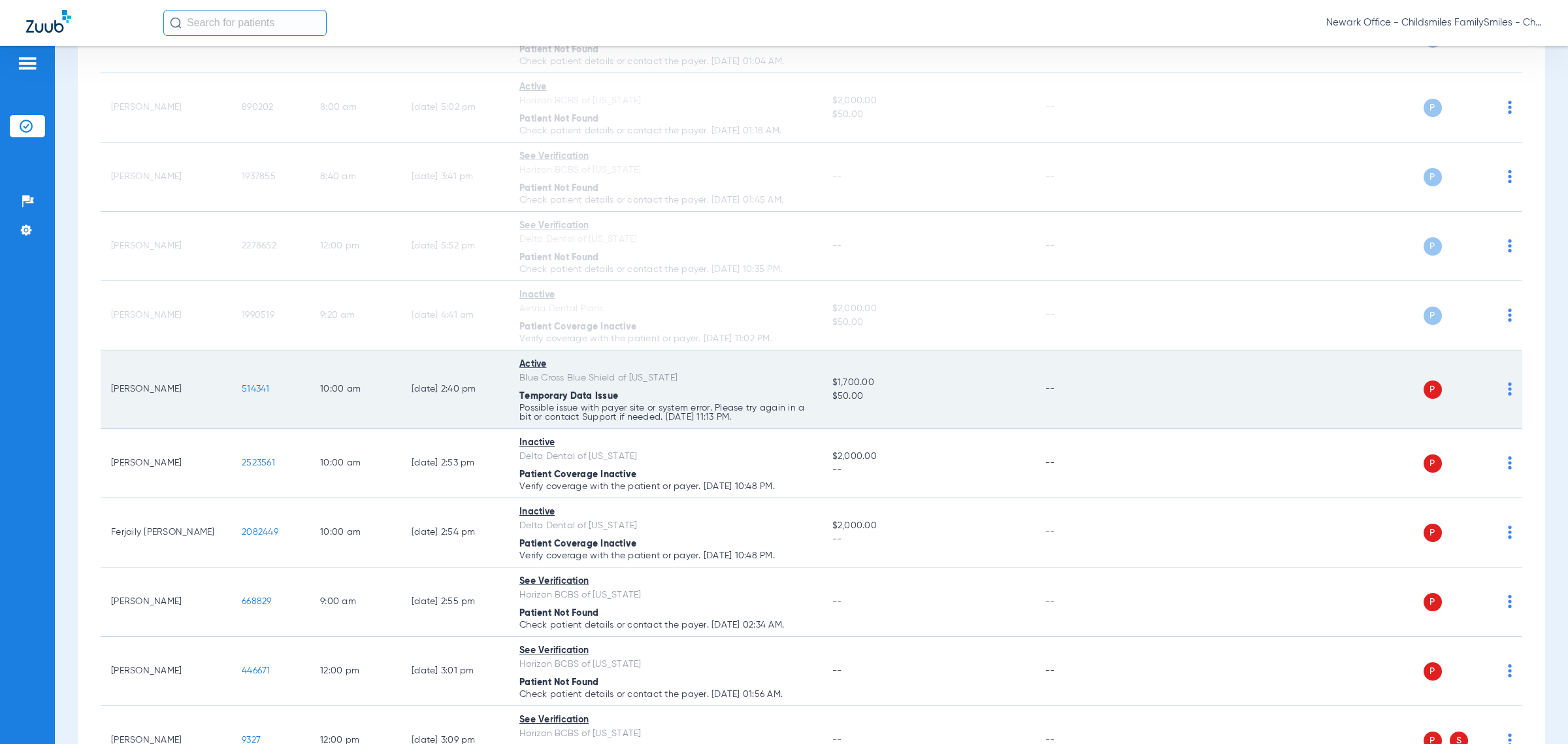
click at [931, 392] on img at bounding box center [1509, 389] width 4 height 13
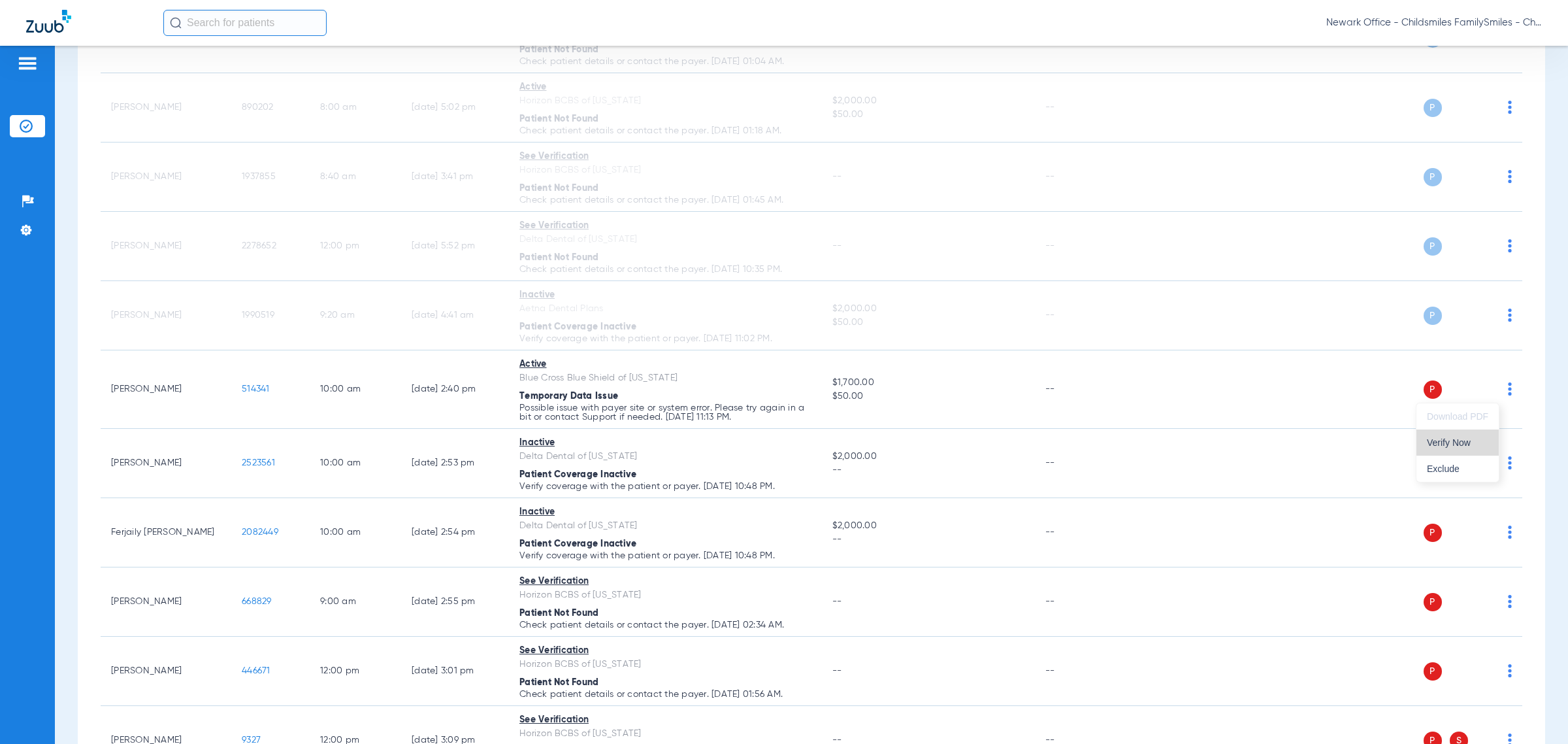
click at [931, 441] on span "Verify Now" at bounding box center [1458, 442] width 61 height 9
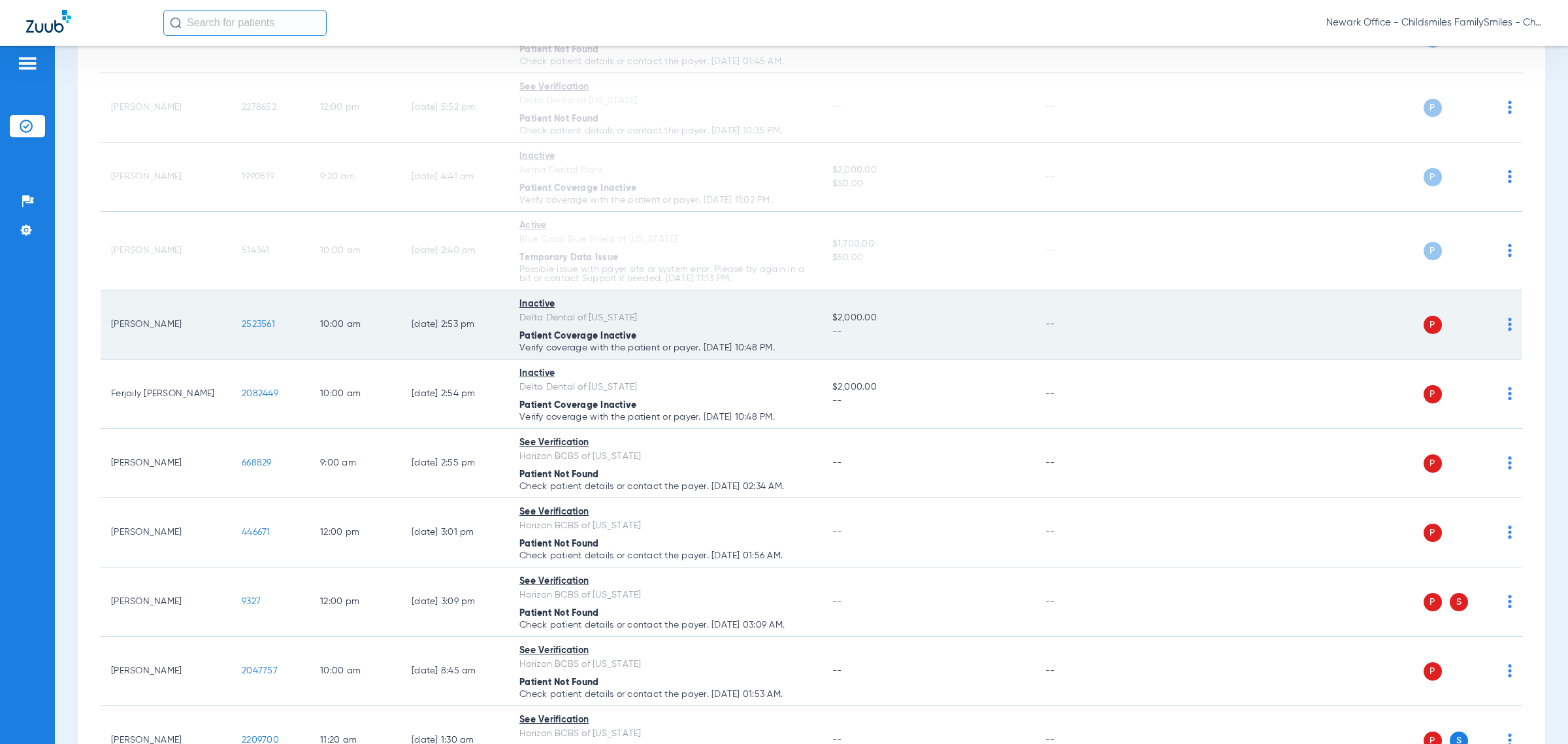
scroll to position [654, 0]
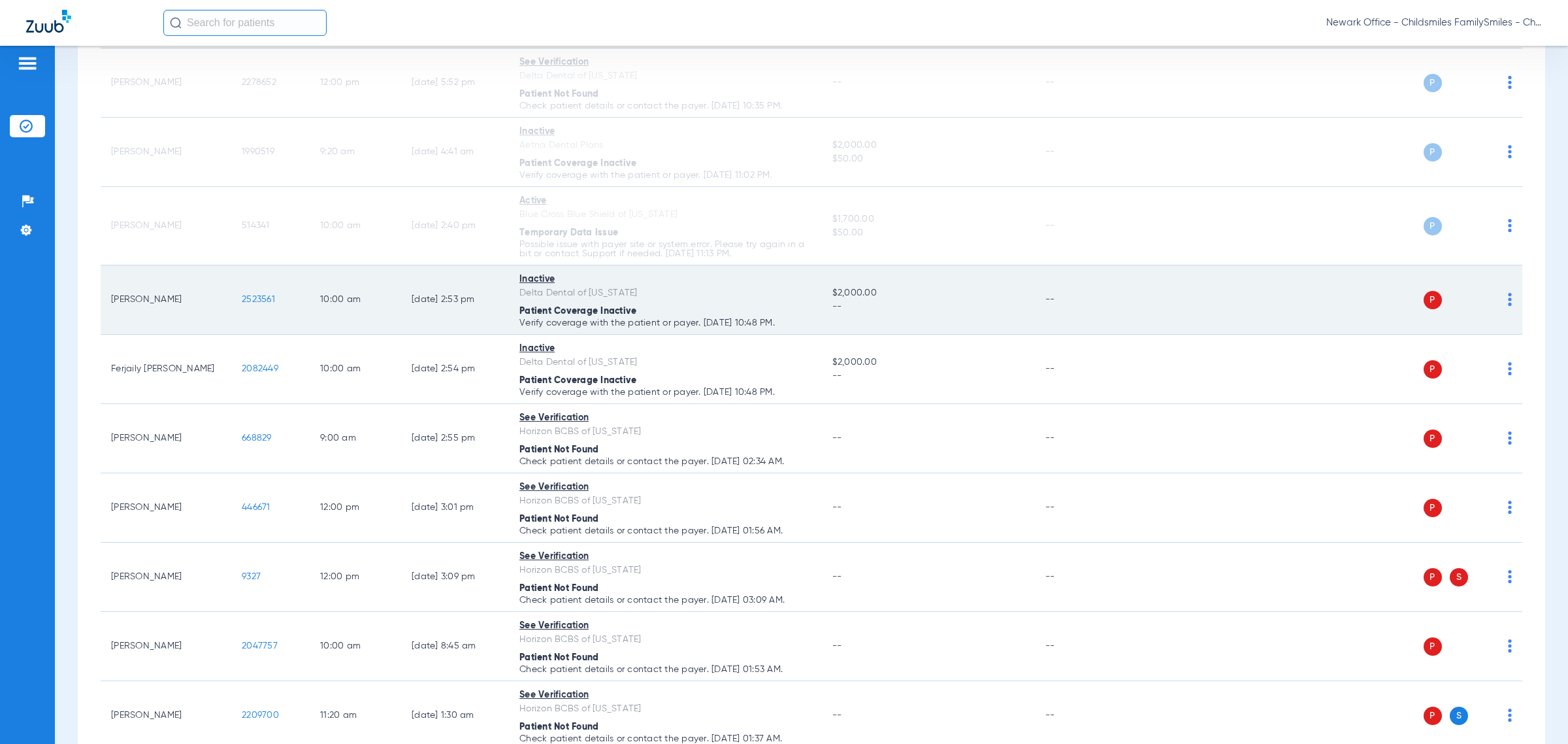
click at [931, 302] on img at bounding box center [1509, 300] width 4 height 13
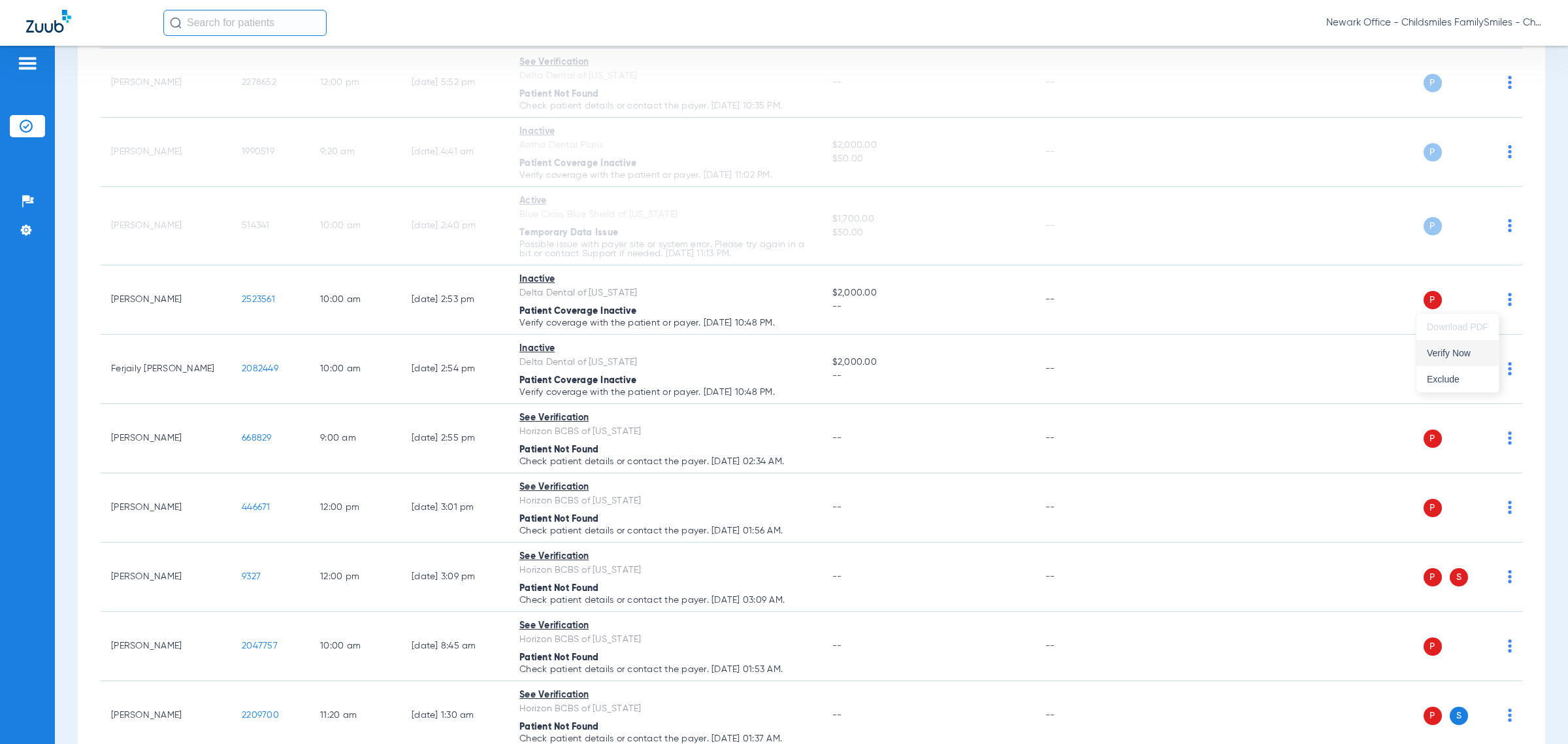
click at [931, 348] on span "Verify Now" at bounding box center [1458, 353] width 61 height 9
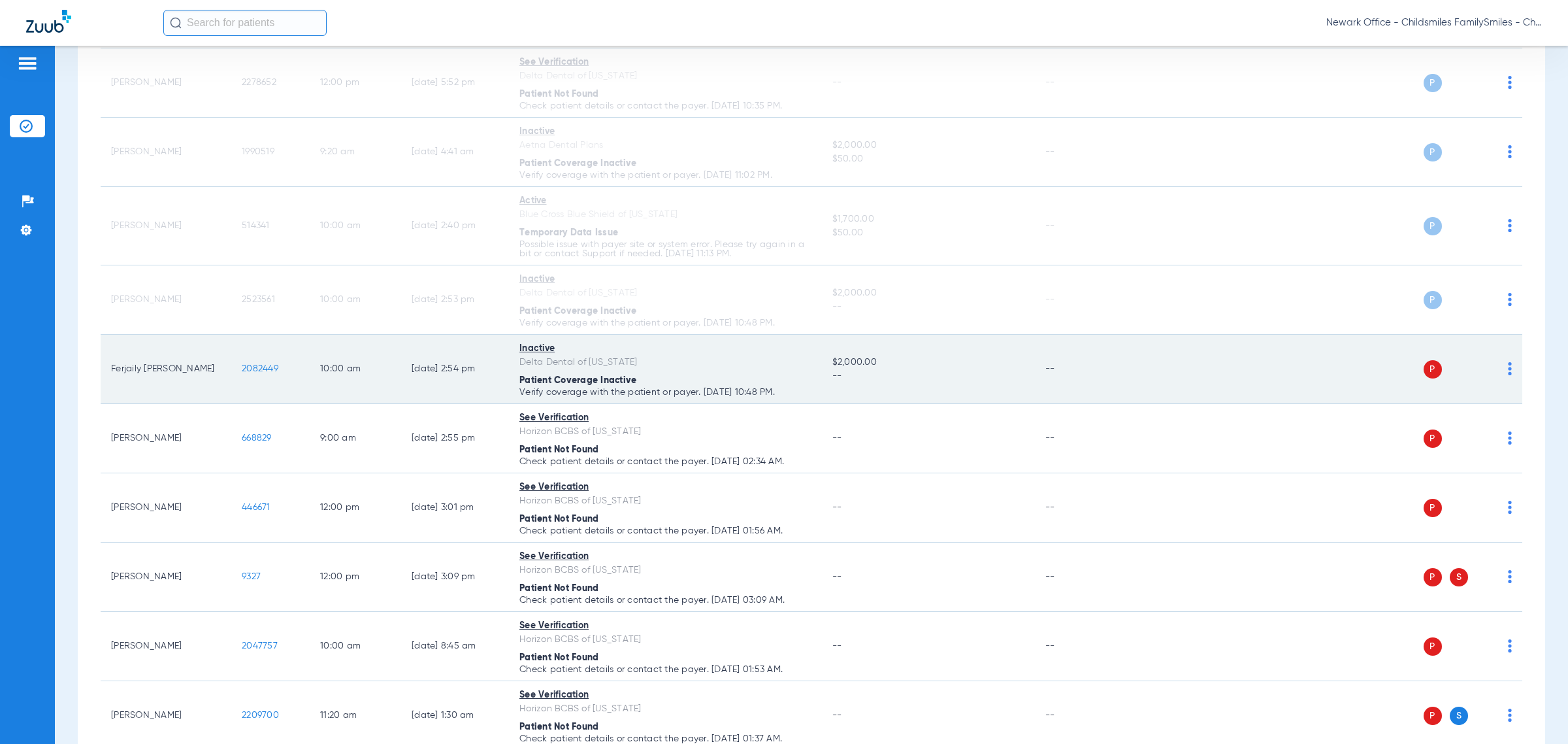
click at [931, 369] on td "P S" at bounding box center [1322, 369] width 399 height 69
click at [931, 374] on img at bounding box center [1509, 369] width 4 height 13
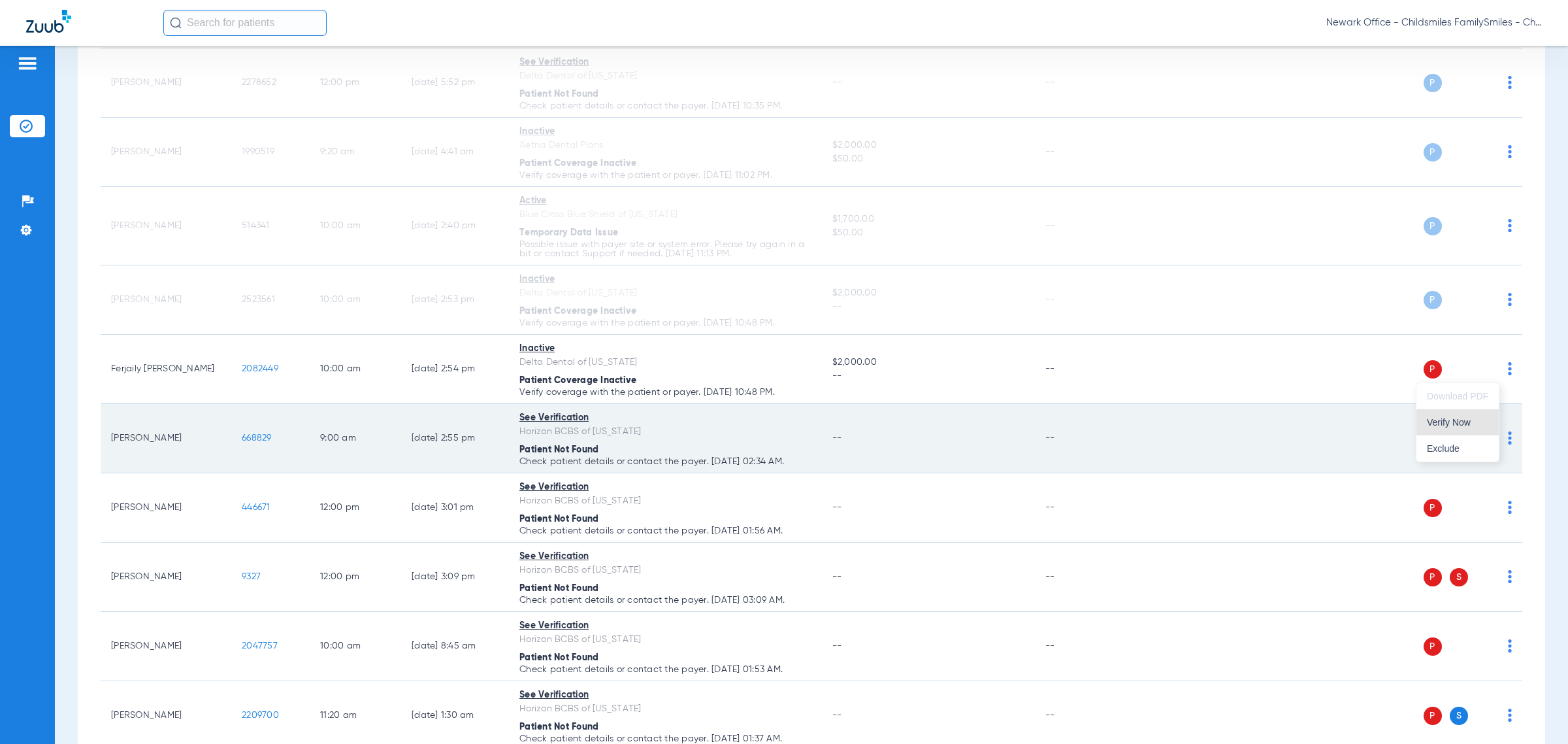
drag, startPoint x: 1472, startPoint y: 417, endPoint x: 1466, endPoint y: 430, distance: 14.3
click at [931, 417] on button "Verify Now" at bounding box center [1458, 423] width 82 height 26
click at [931, 442] on img at bounding box center [1509, 438] width 4 height 13
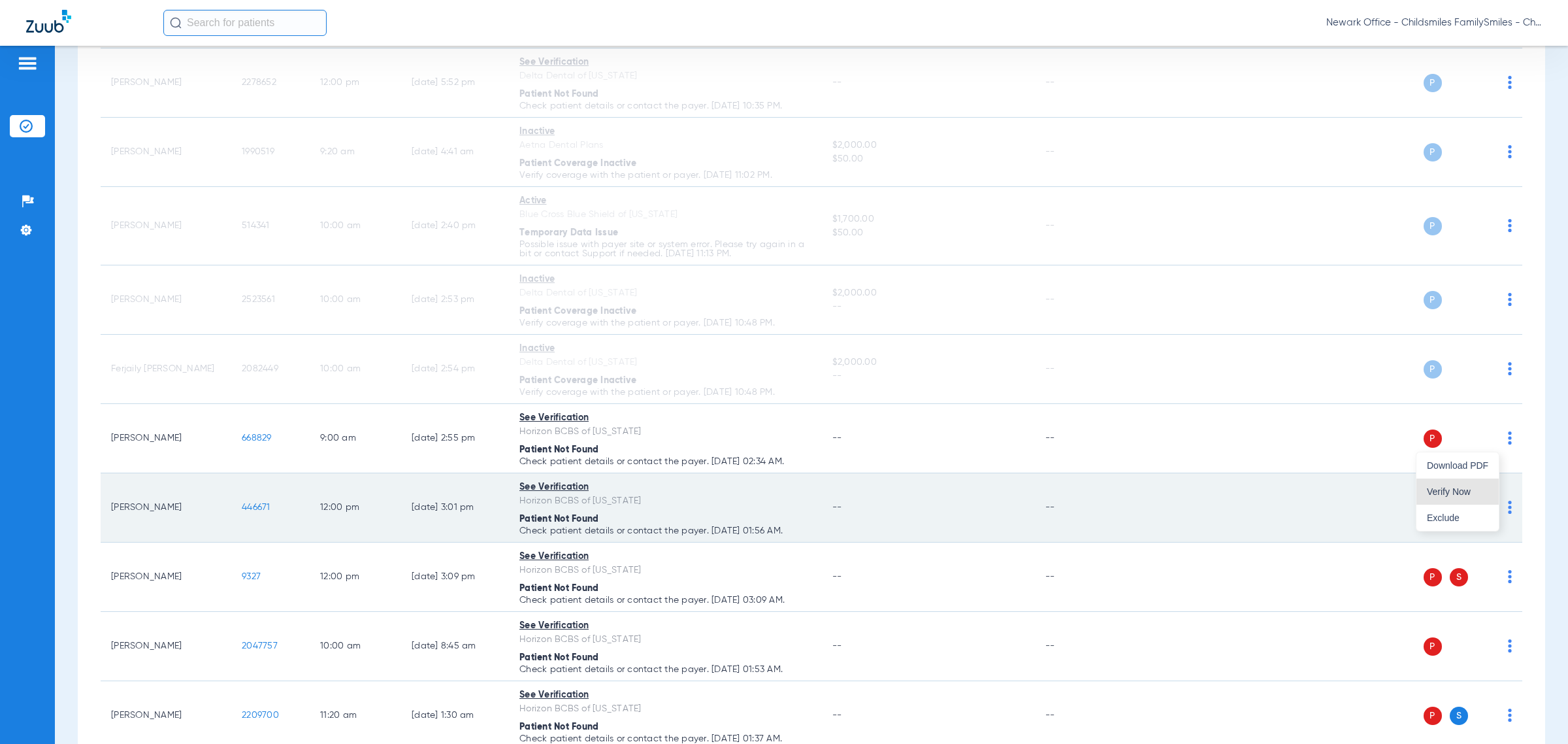
drag, startPoint x: 1481, startPoint y: 482, endPoint x: 1468, endPoint y: 488, distance: 14.3
click at [931, 482] on button "Verify Now" at bounding box center [1458, 492] width 82 height 26
click at [931, 513] on img at bounding box center [1509, 507] width 4 height 13
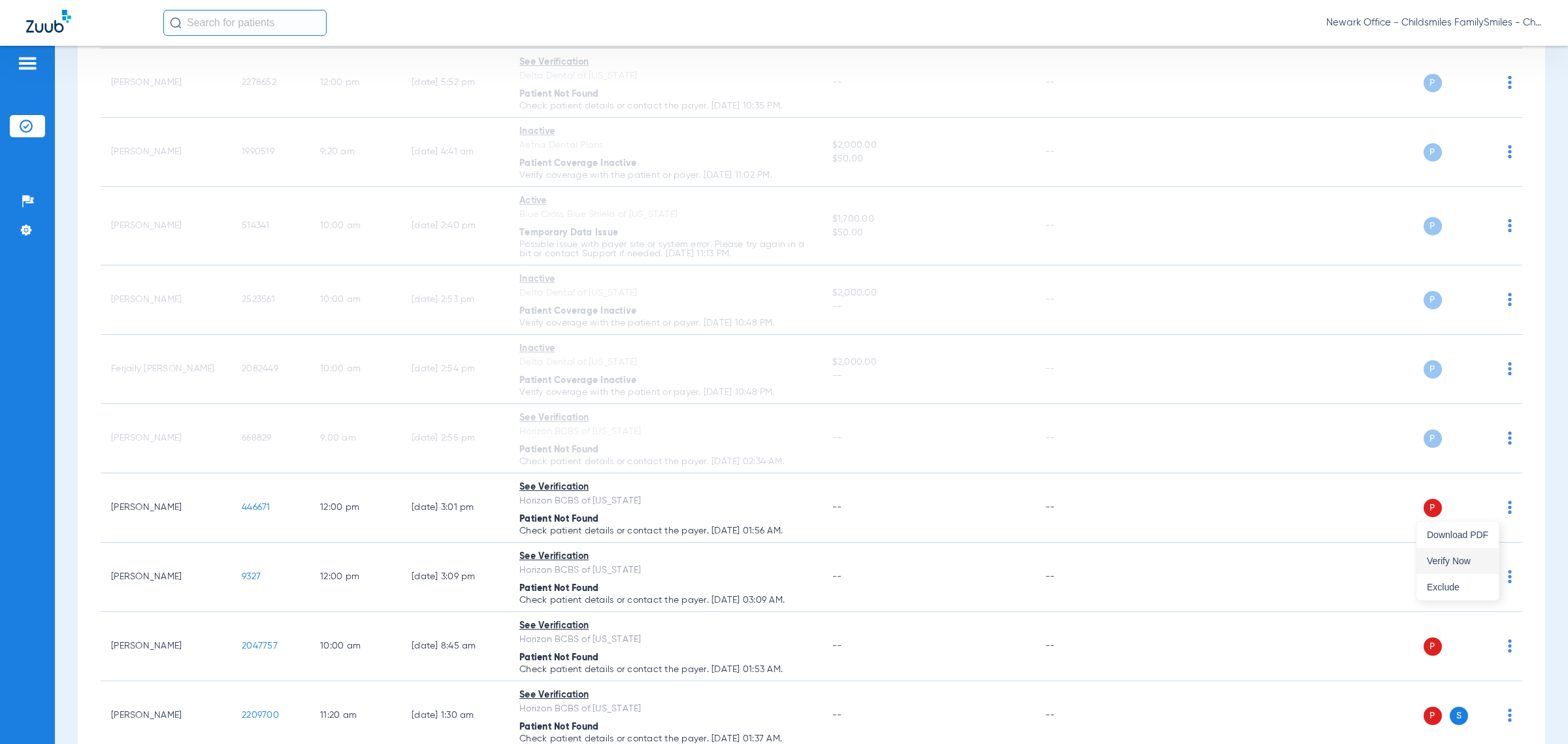
click at [931, 558] on span "Verify Now" at bounding box center [1458, 561] width 61 height 9
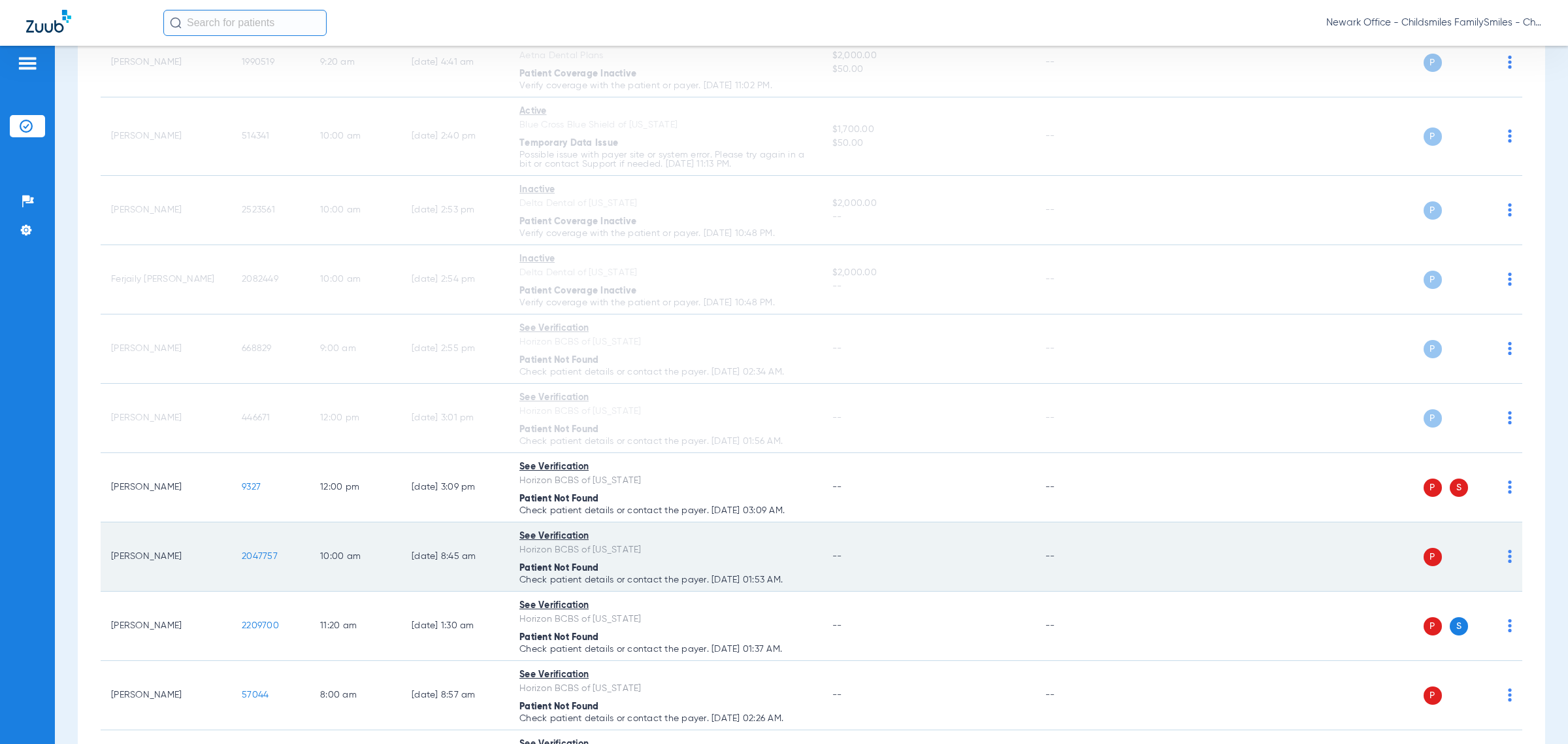
scroll to position [817, 0]
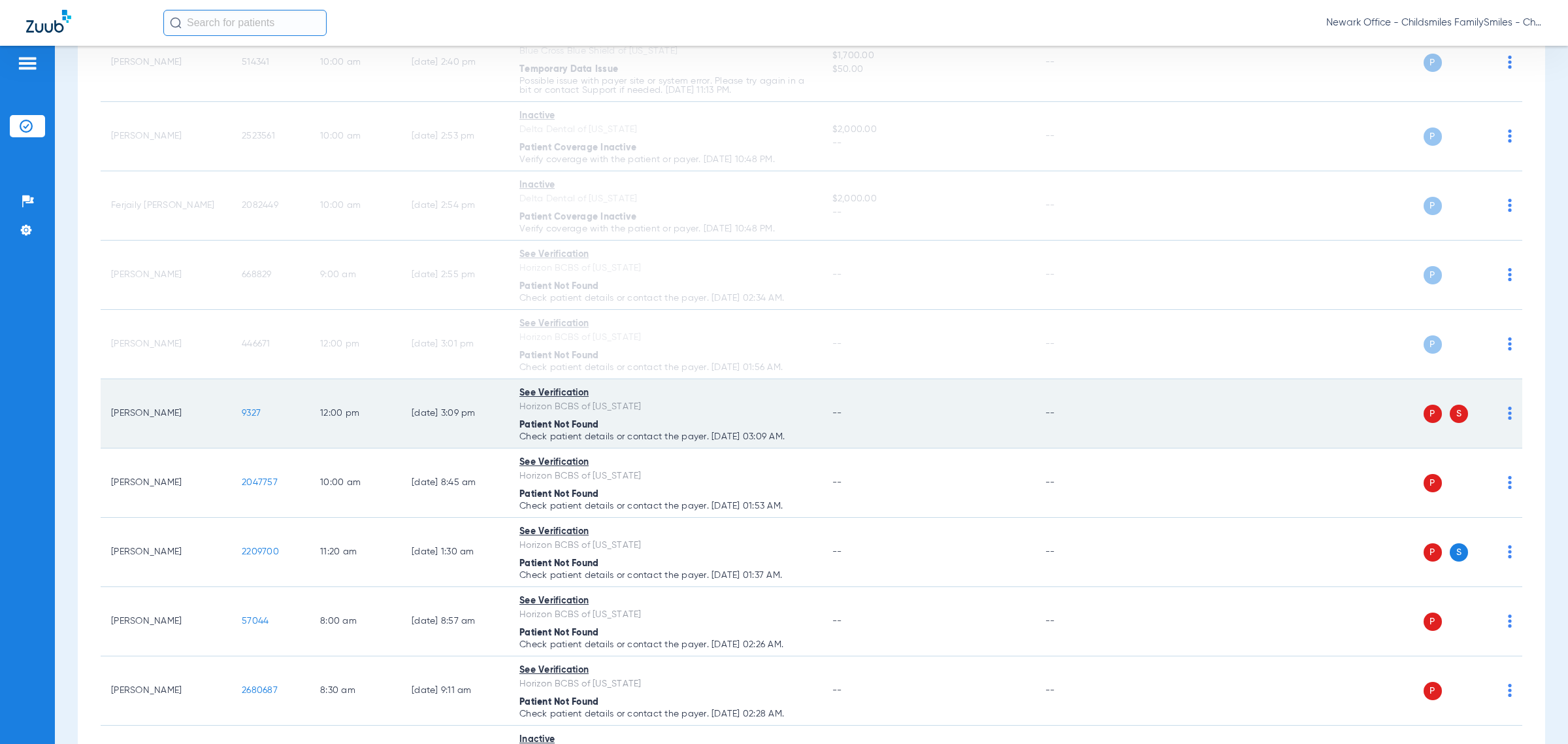
click at [931, 418] on img at bounding box center [1509, 413] width 4 height 13
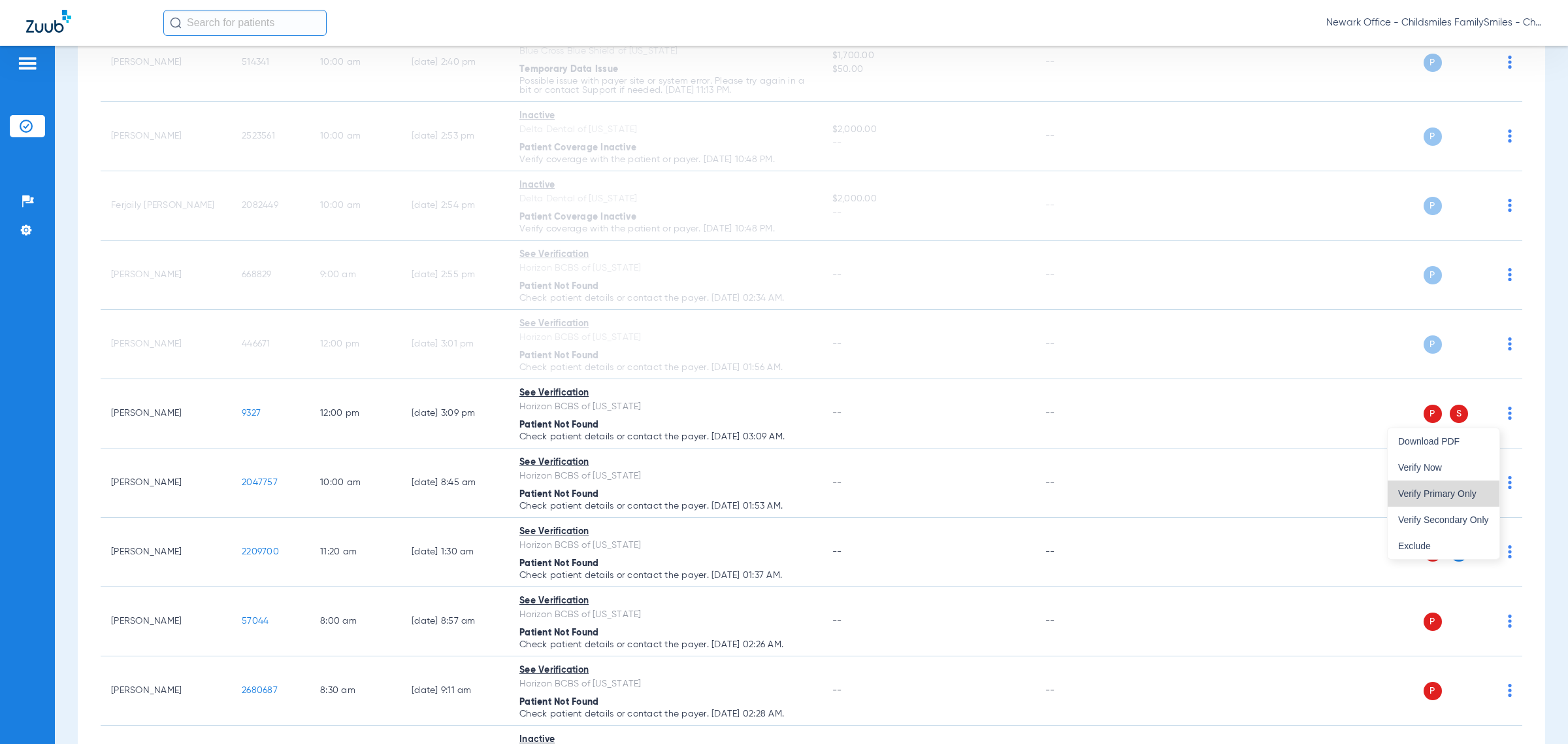
click at [931, 489] on span "Verify Primary Only" at bounding box center [1443, 493] width 91 height 9
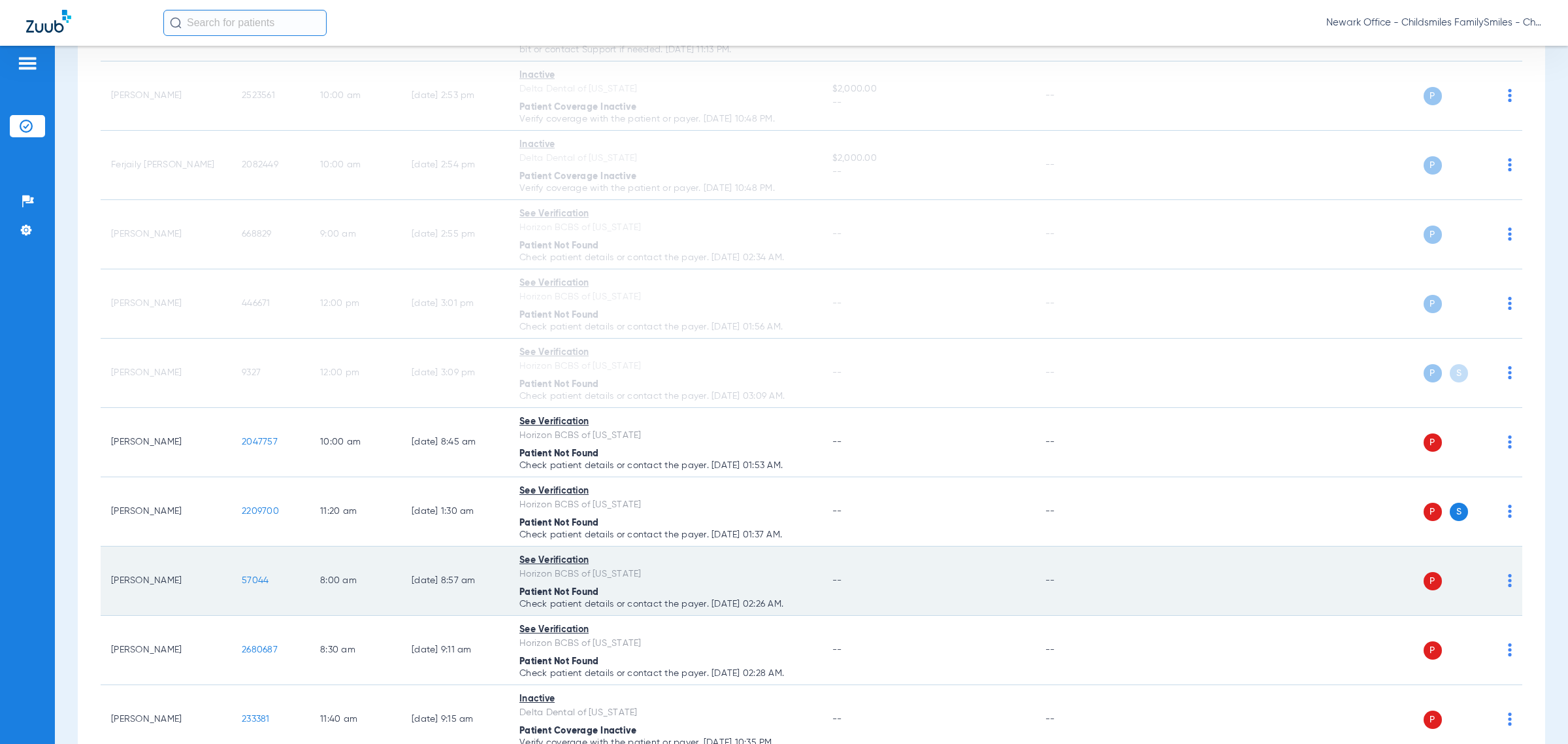
scroll to position [980, 0]
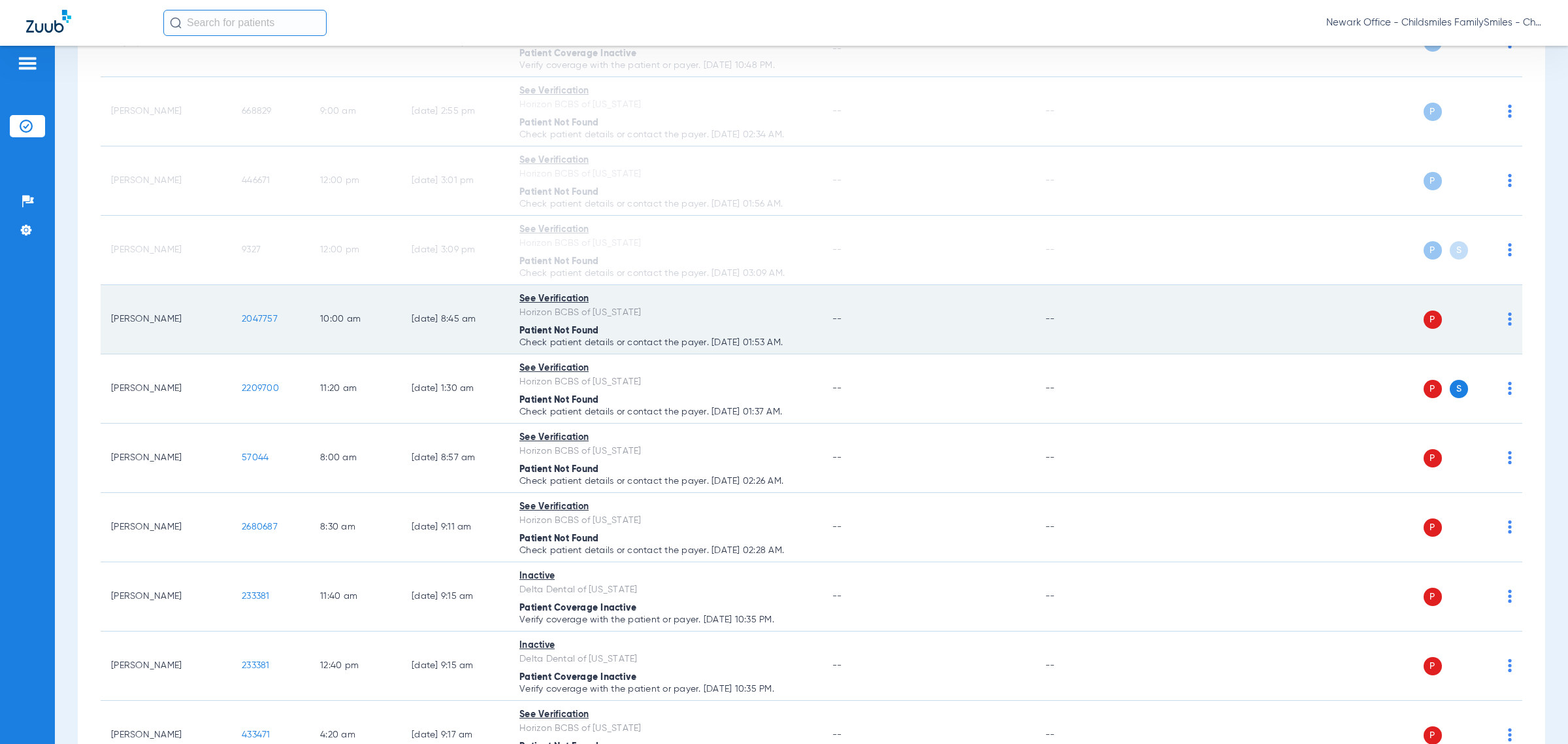
click at [931, 321] on img at bounding box center [1509, 319] width 4 height 13
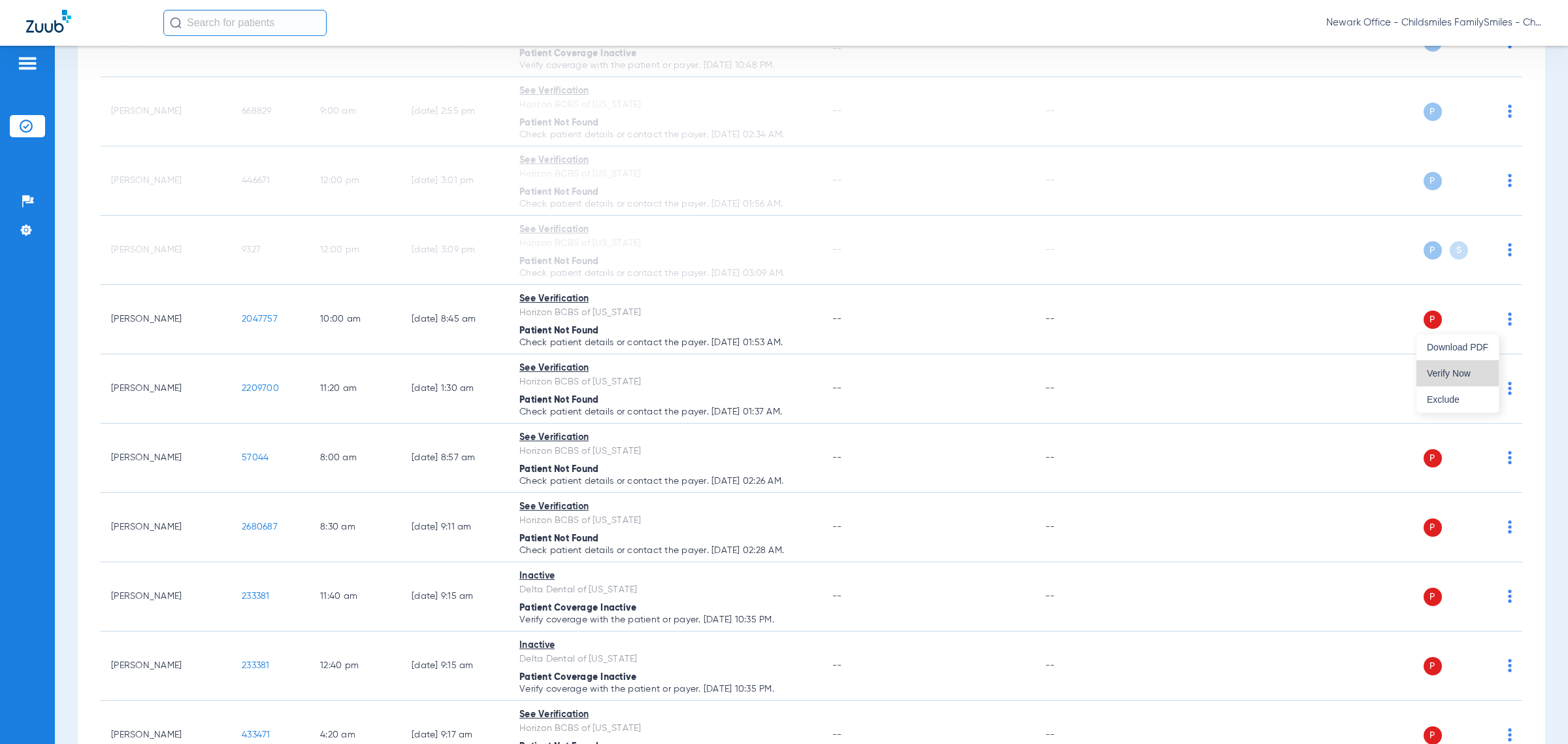
click at [931, 363] on button "Verify Now" at bounding box center [1458, 373] width 82 height 26
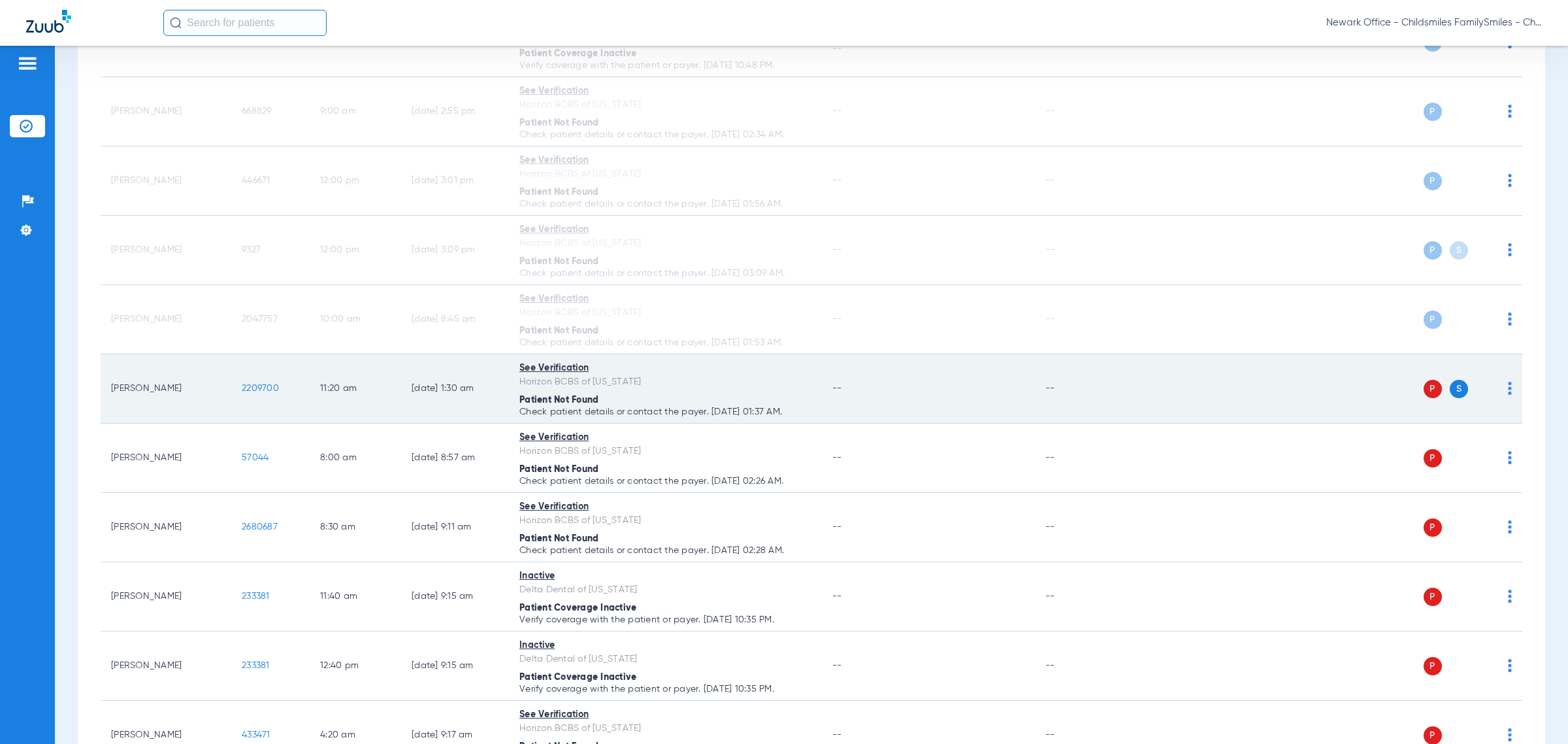
click at [931, 389] on img at bounding box center [1509, 388] width 4 height 13
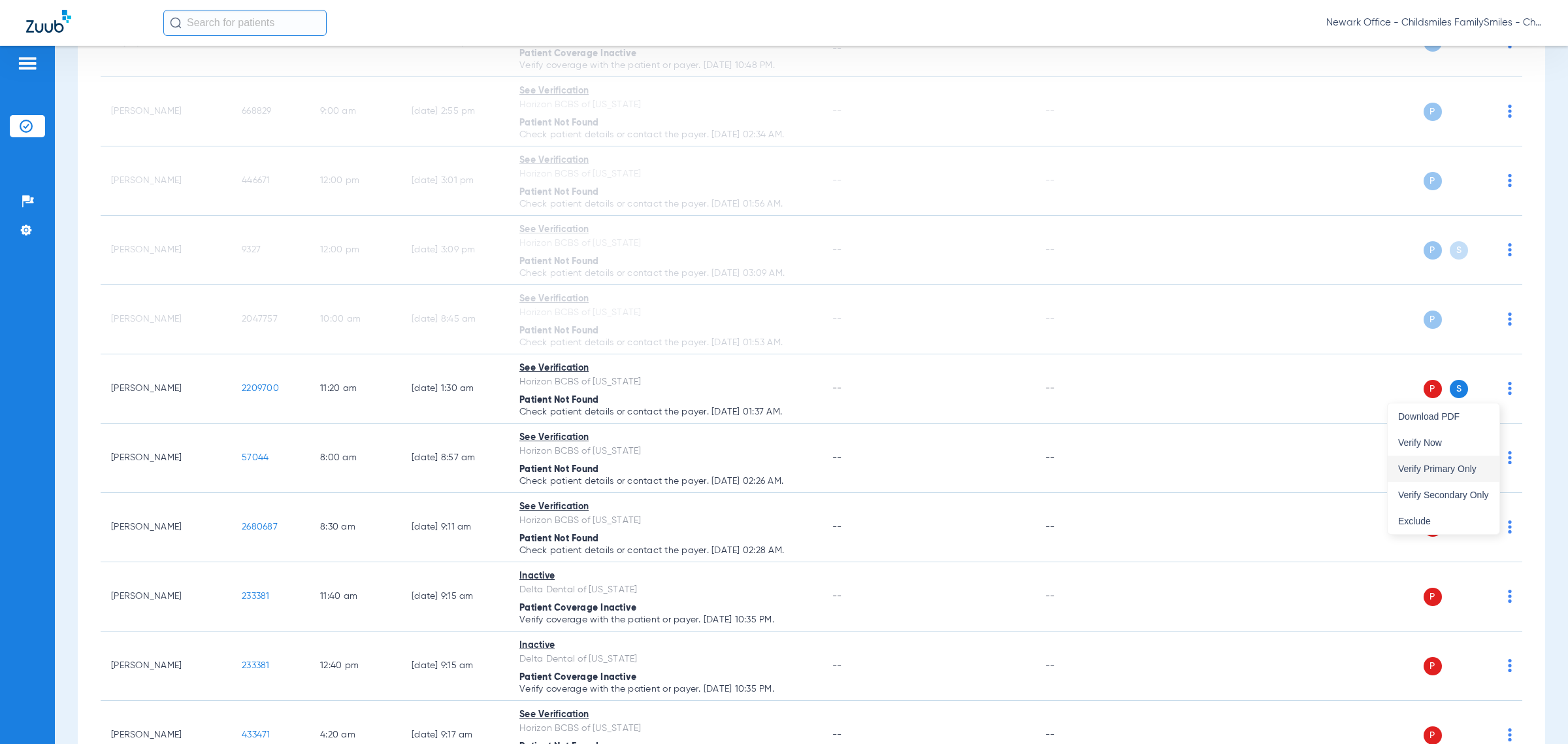
click at [931, 471] on span "Verify Primary Only" at bounding box center [1443, 468] width 91 height 9
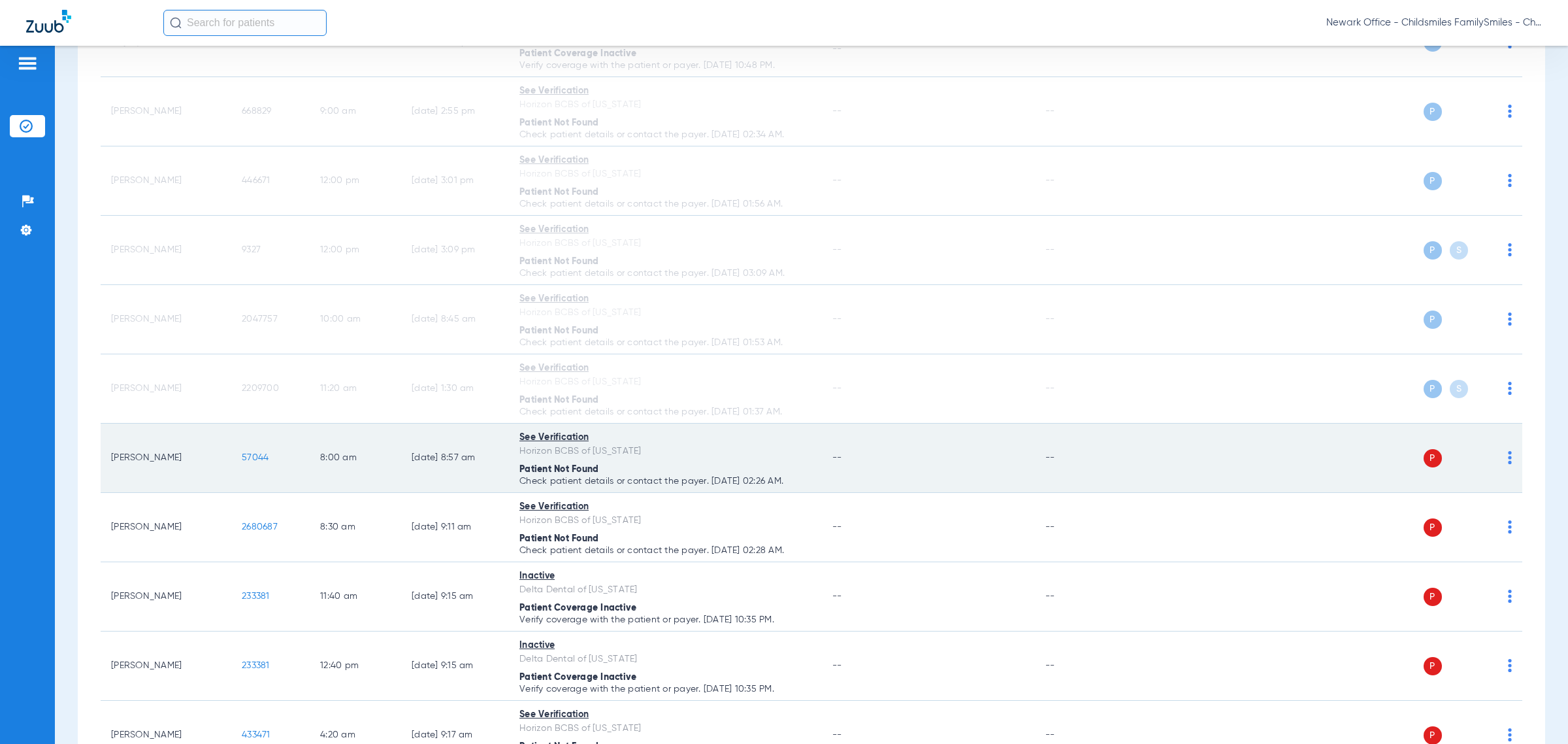
click at [931, 462] on img at bounding box center [1509, 457] width 4 height 13
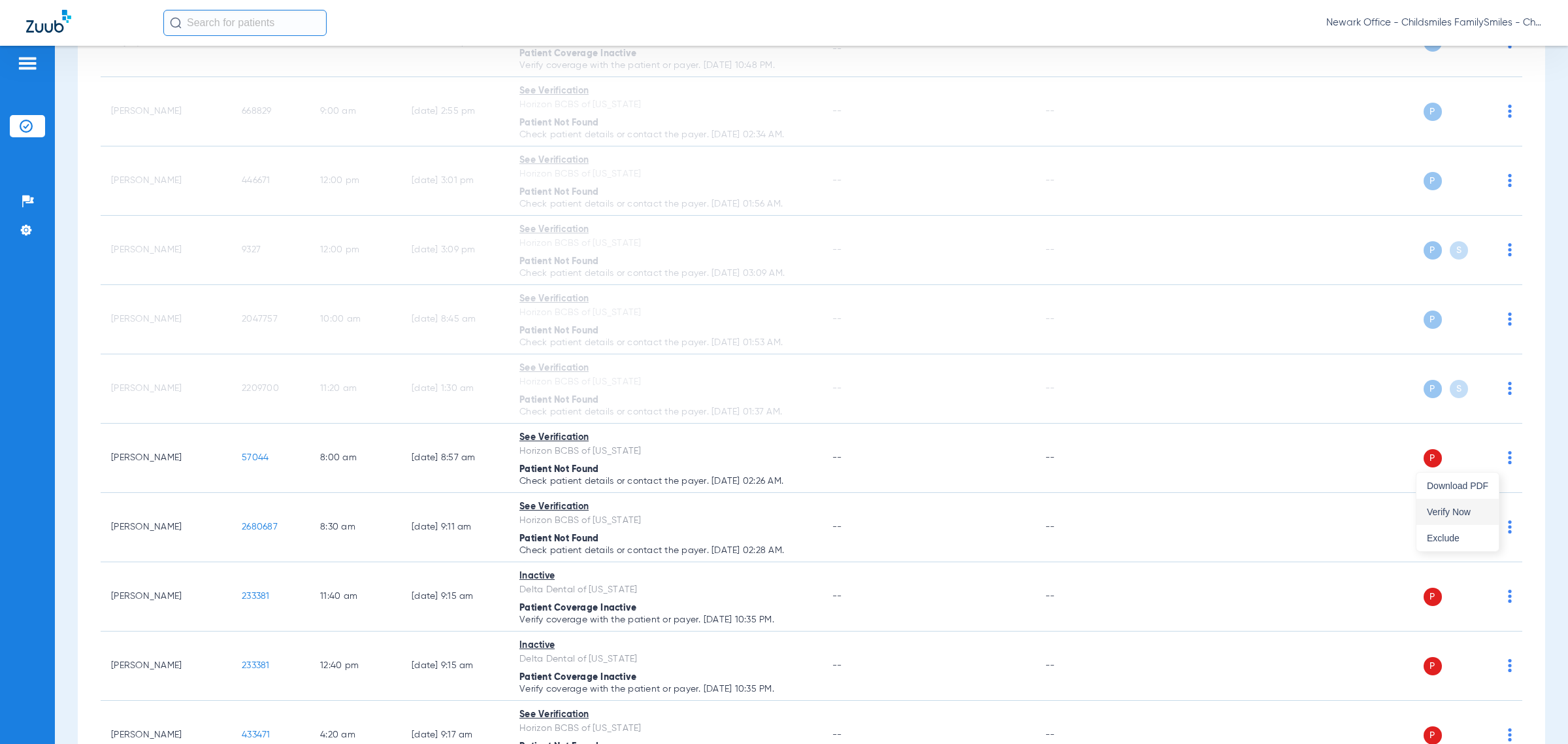
click at [931, 508] on span "Verify Now" at bounding box center [1458, 511] width 61 height 9
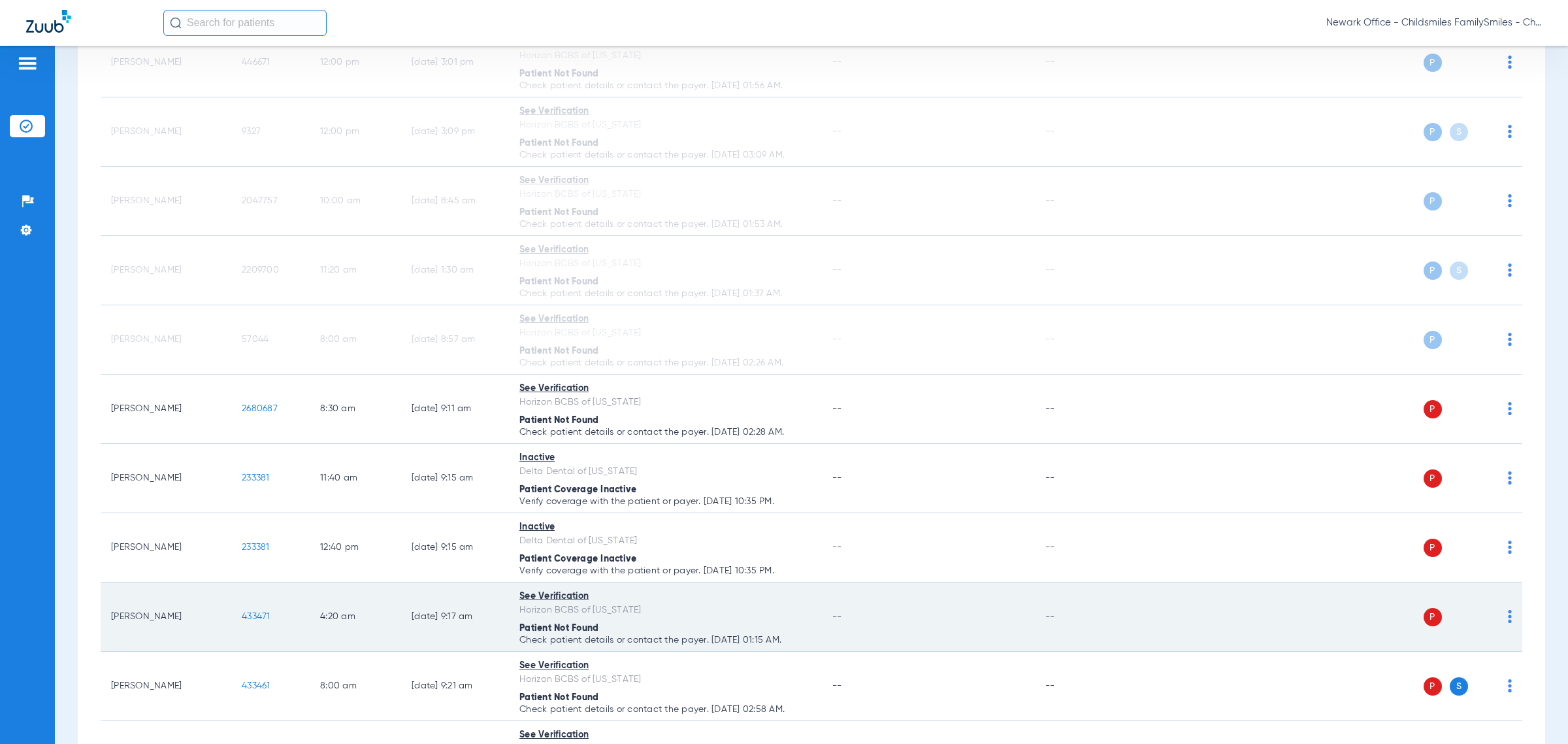
scroll to position [1225, 0]
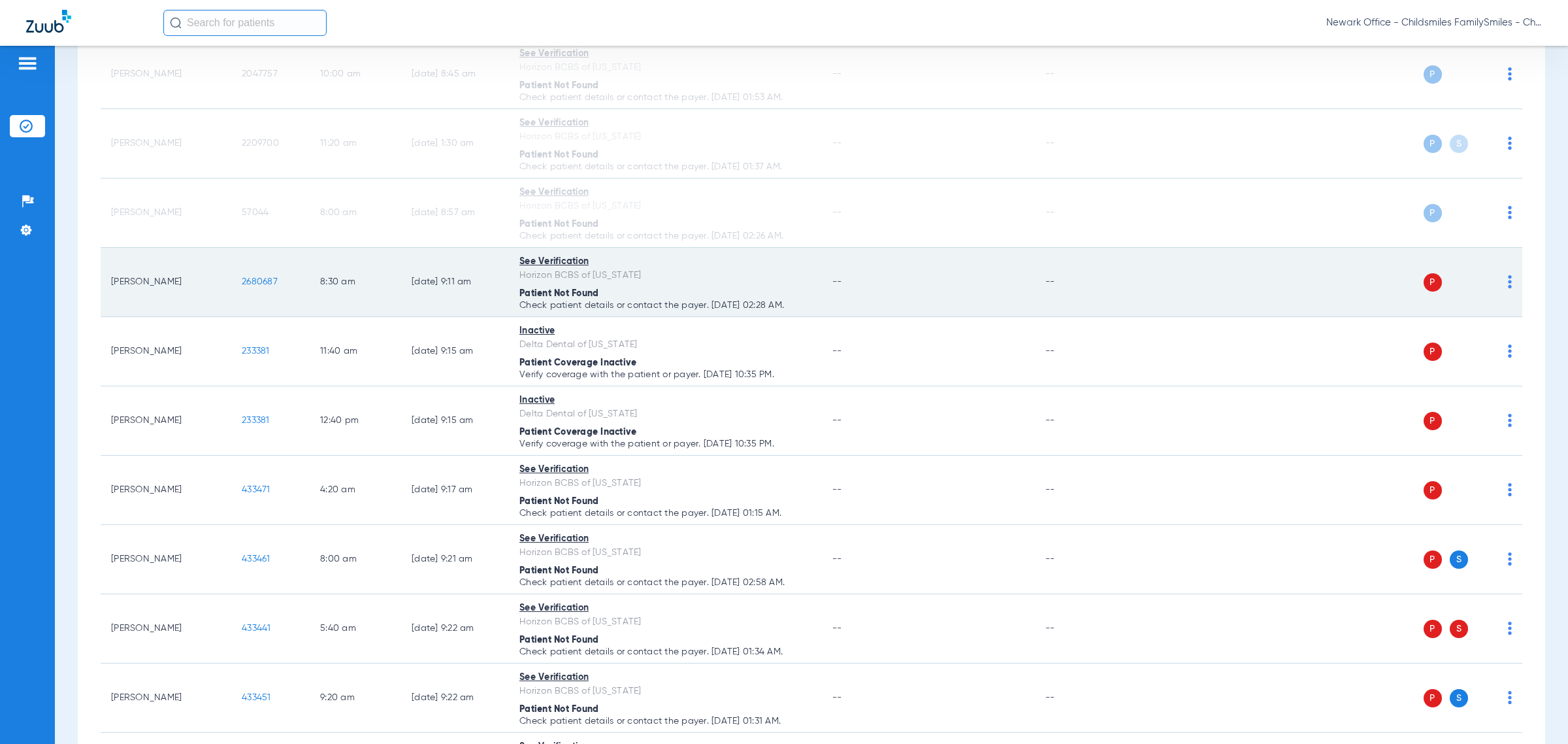
click at [931, 282] on img at bounding box center [1509, 281] width 4 height 13
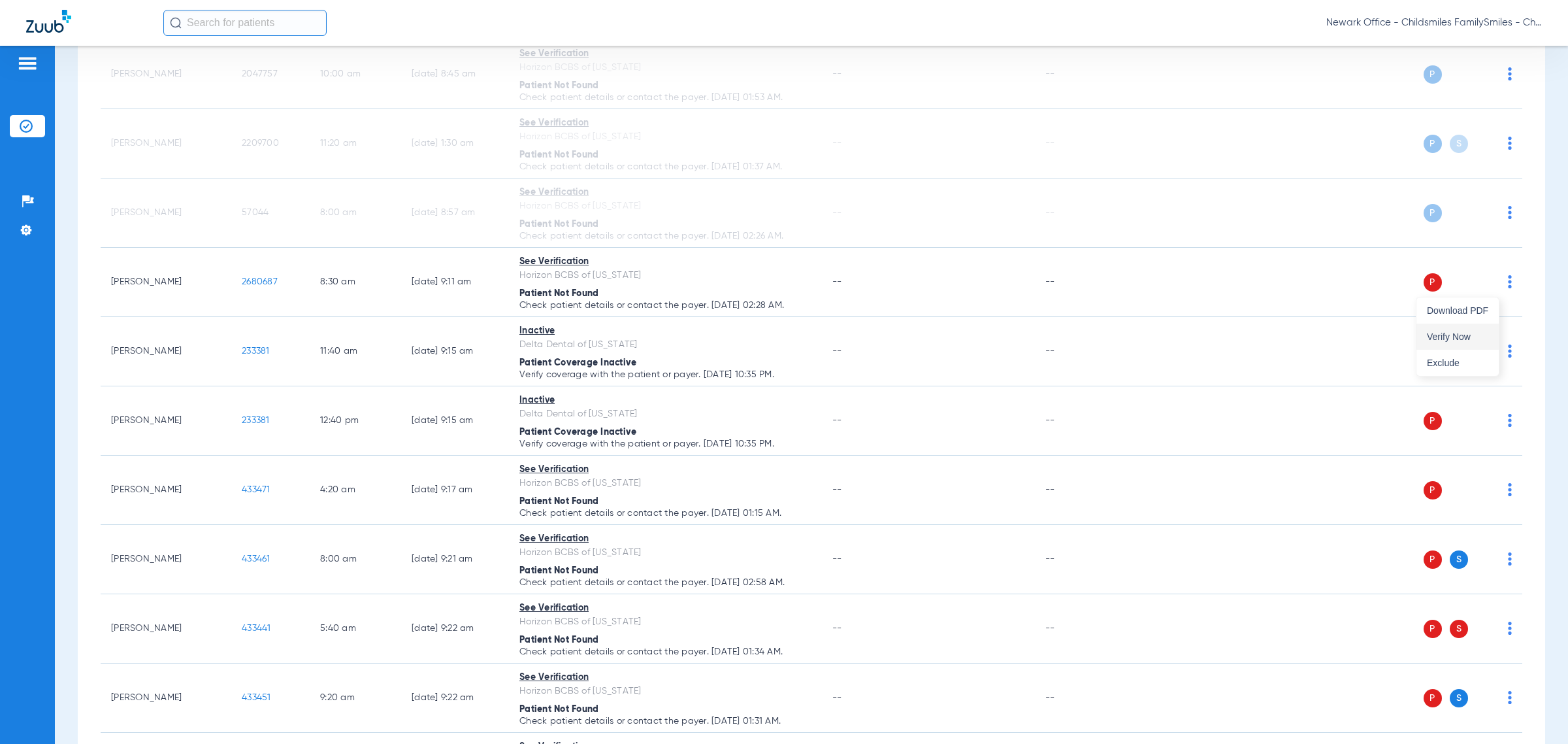
click at [931, 343] on button "Verify Now" at bounding box center [1458, 337] width 82 height 26
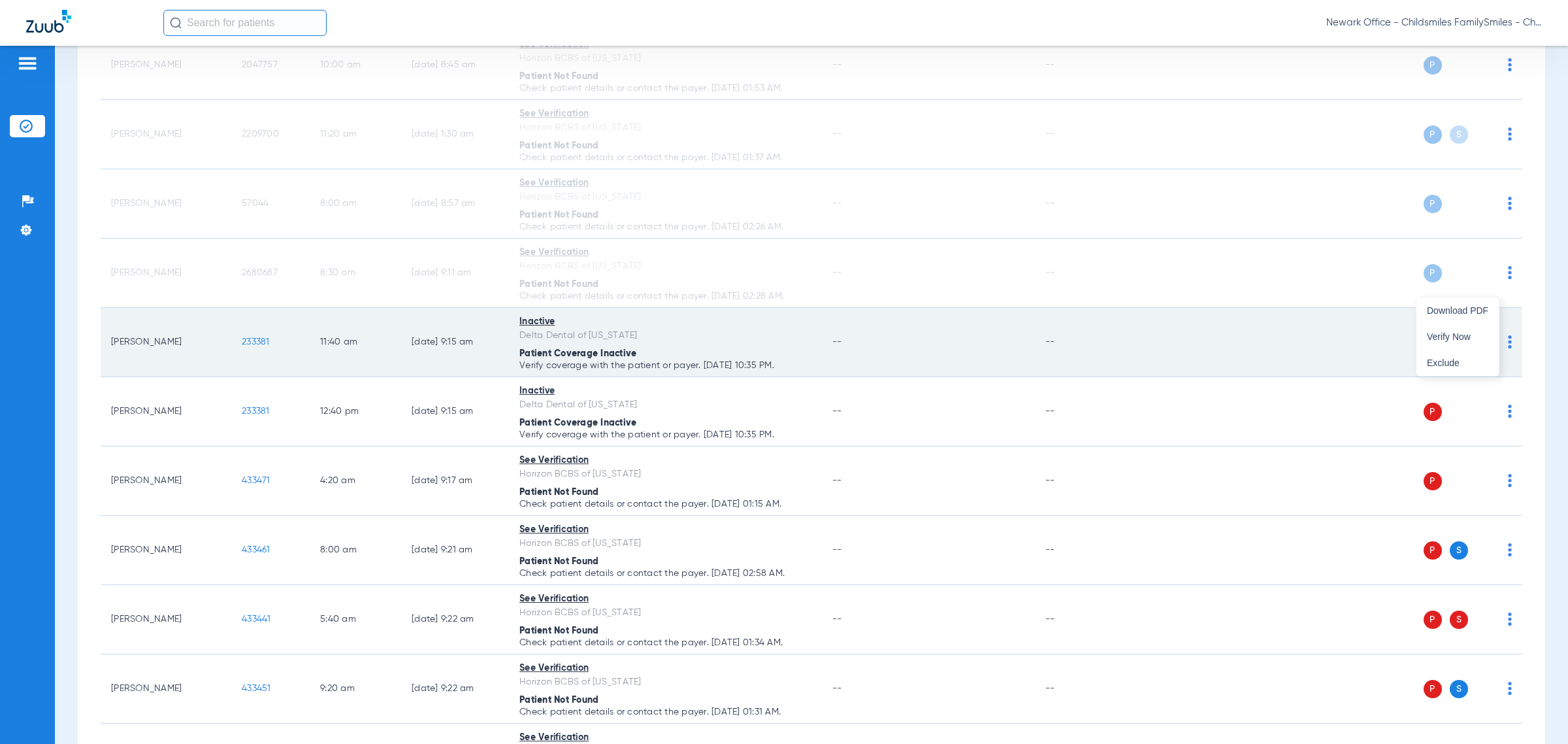
scroll to position [1217, 0]
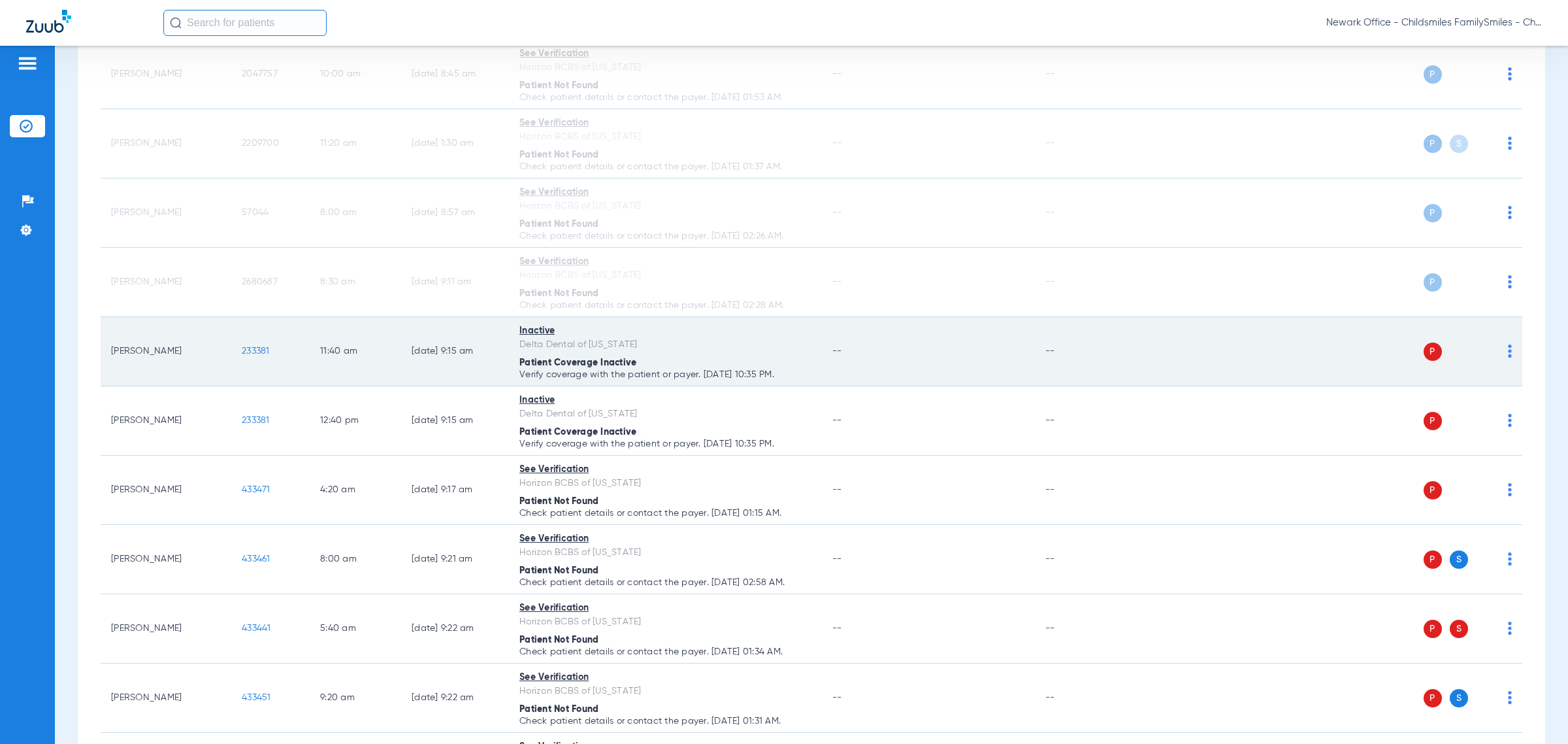
click at [931, 356] on img at bounding box center [1509, 351] width 4 height 13
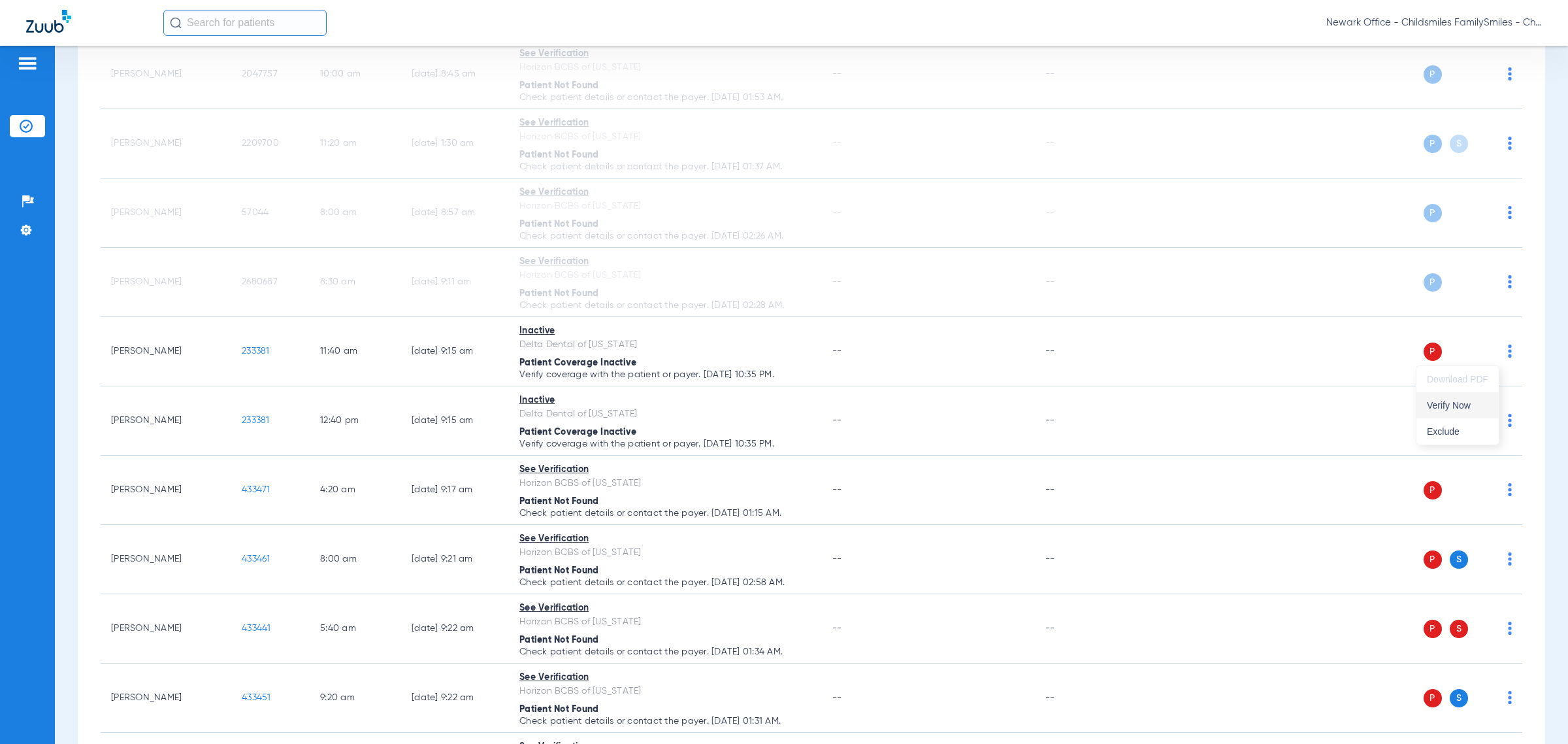
click at [931, 410] on span "Verify Now" at bounding box center [1458, 405] width 61 height 9
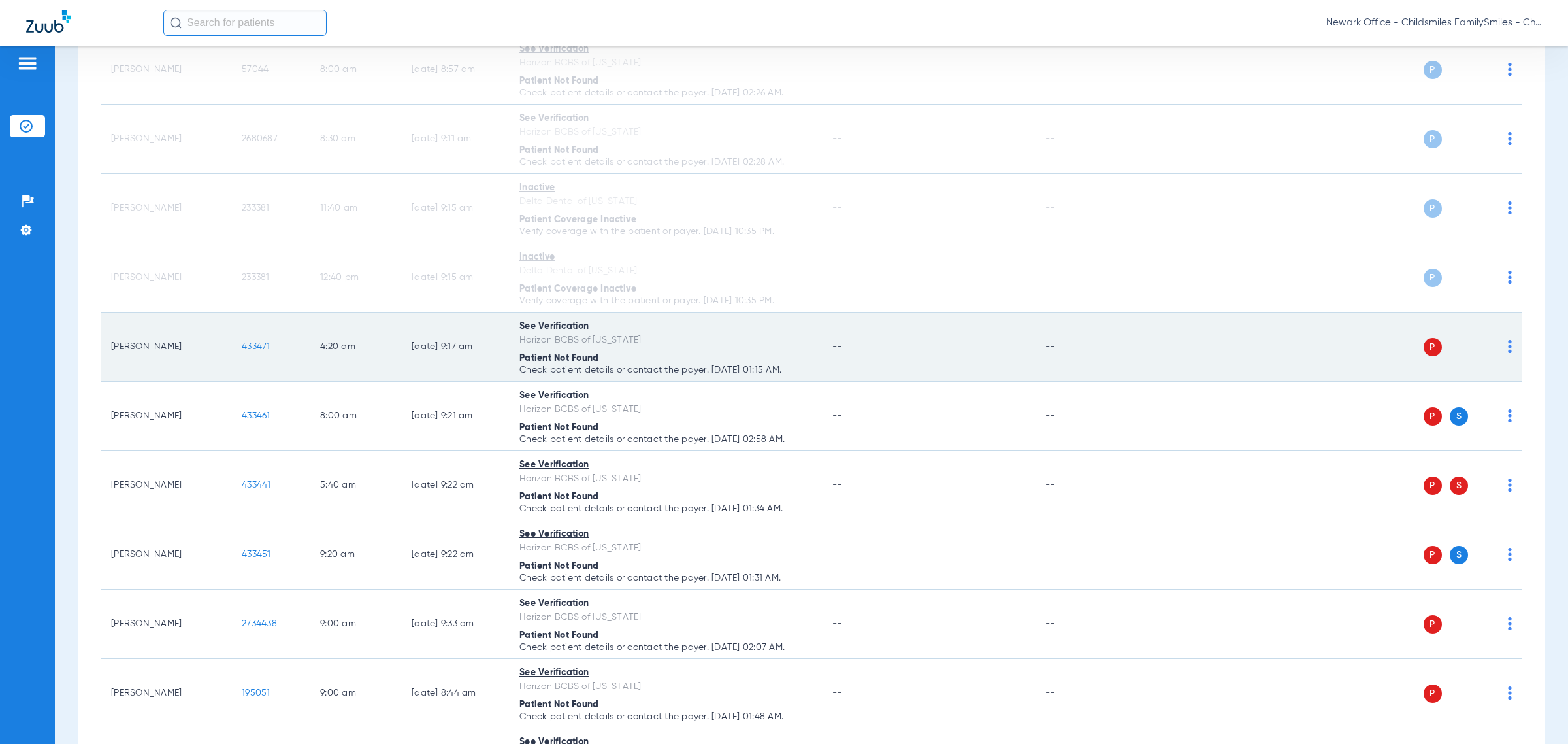
scroll to position [1380, 0]
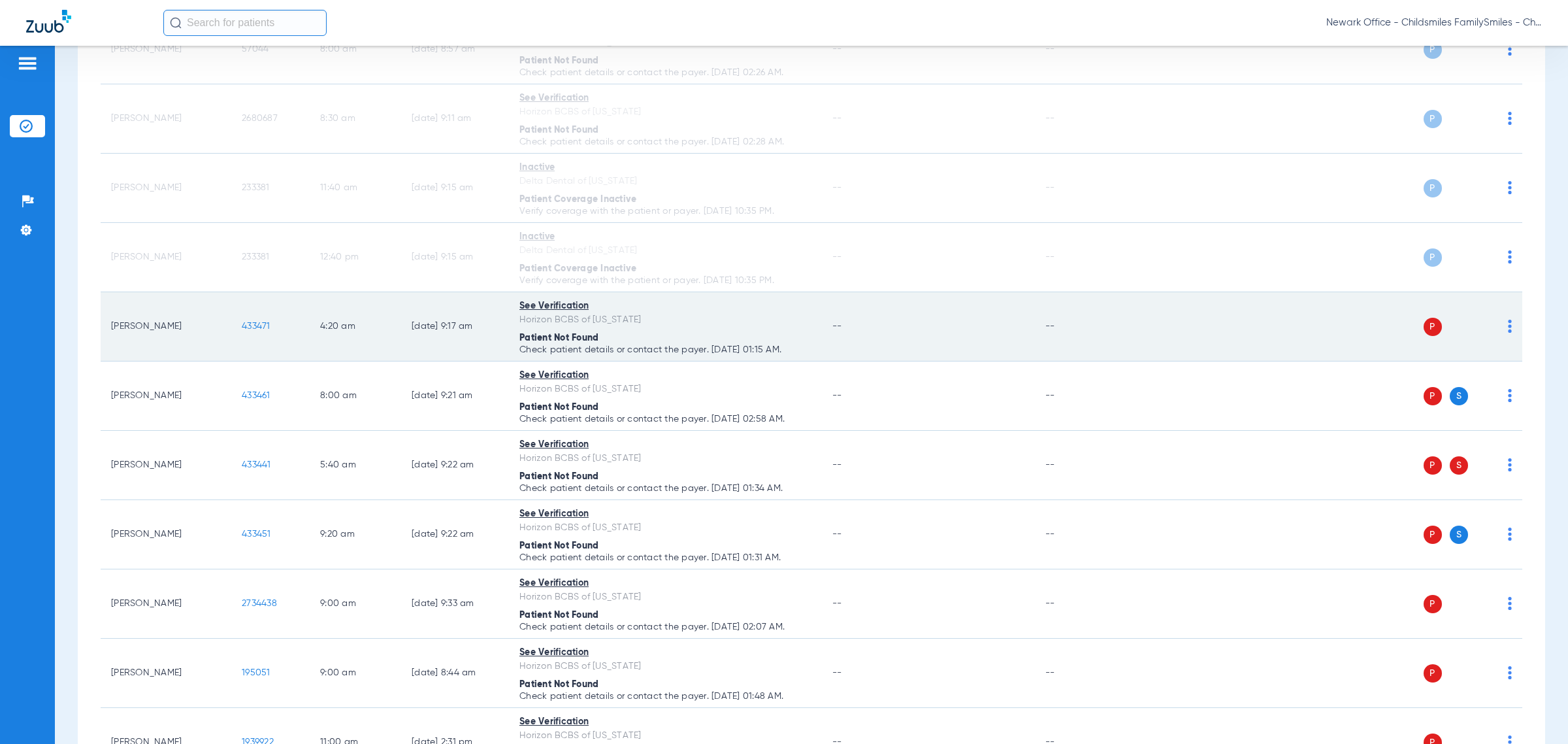
click at [931, 332] on img at bounding box center [1509, 327] width 4 height 13
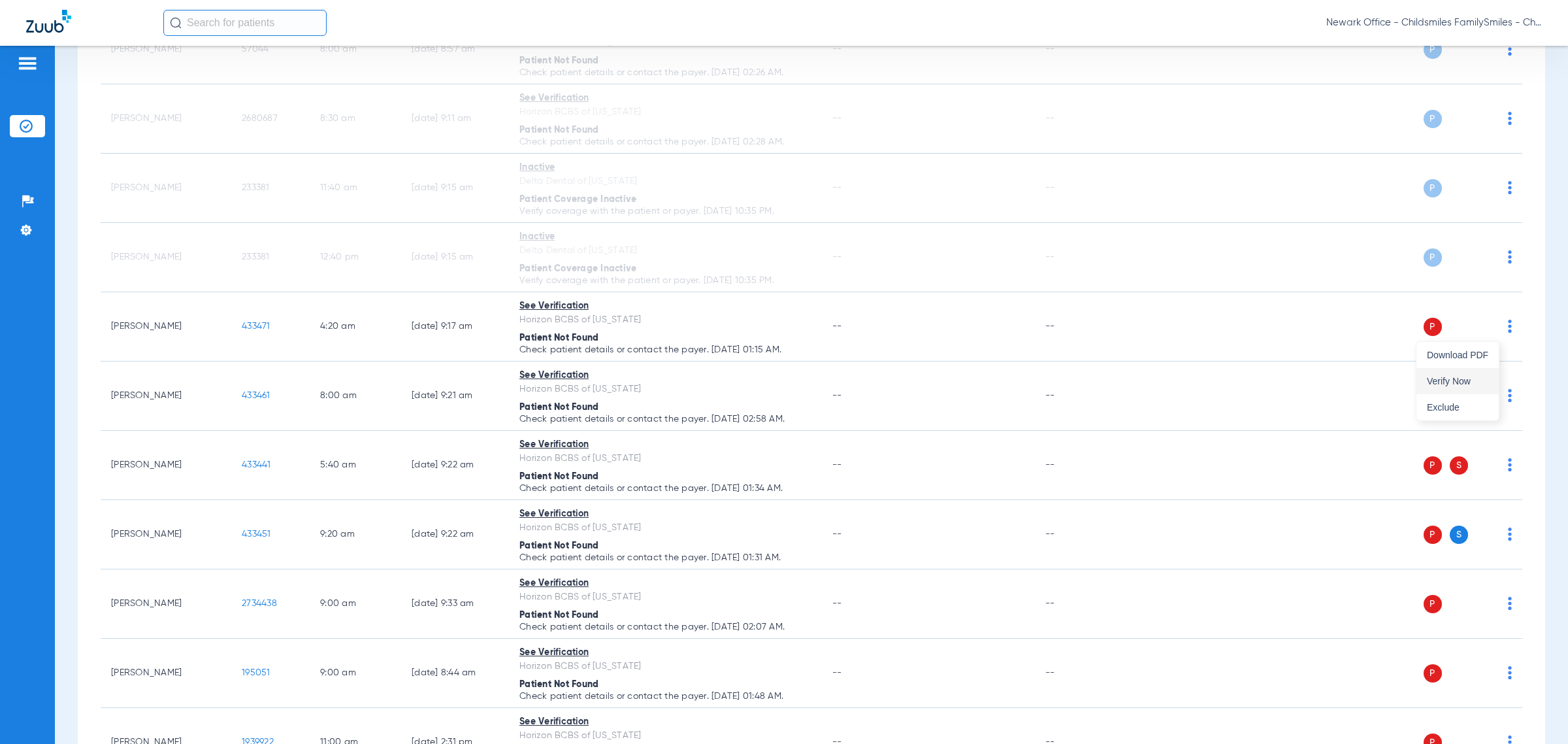
click at [931, 381] on span "Verify Now" at bounding box center [1458, 381] width 61 height 9
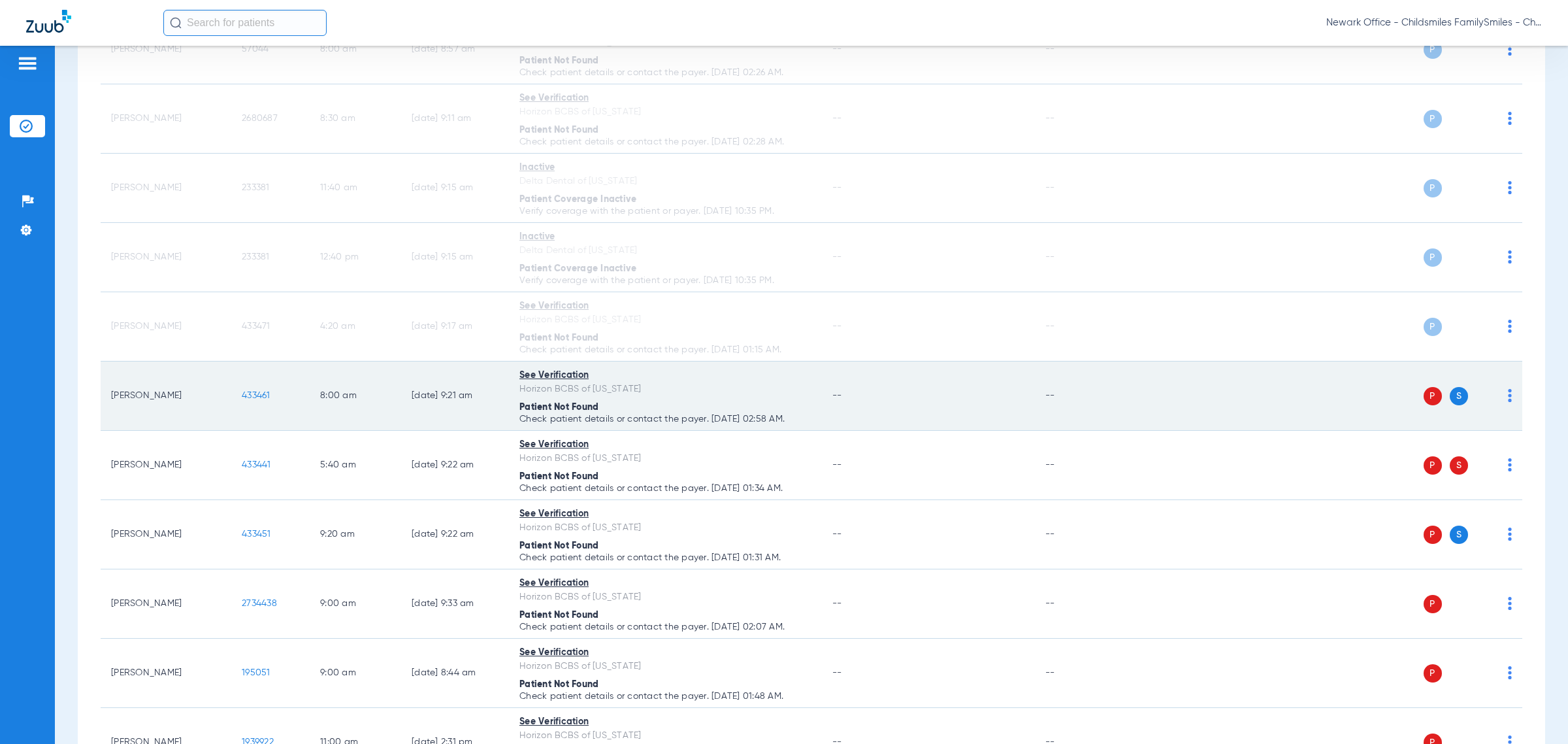
scroll to position [1543, 0]
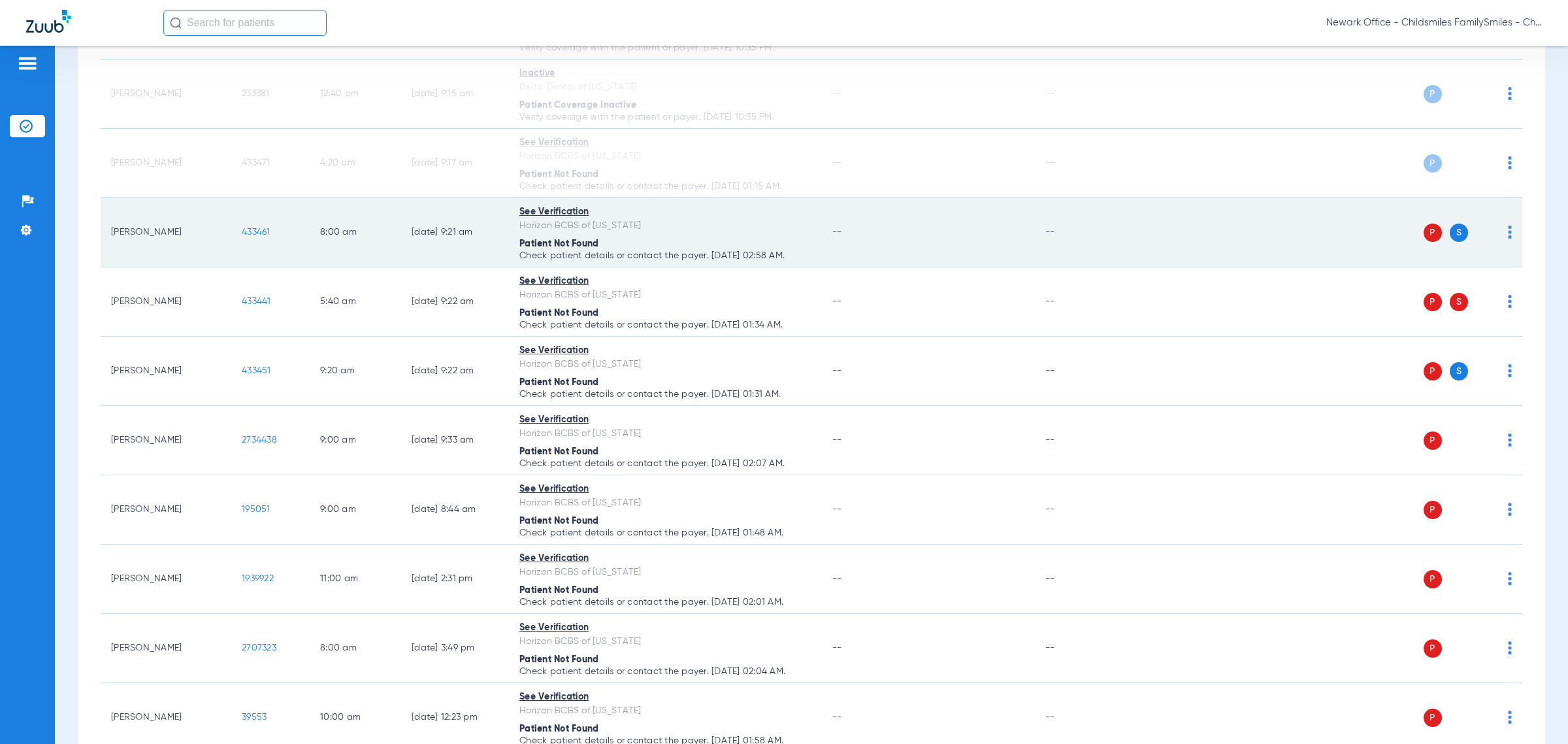
click at [931, 232] on td "P S" at bounding box center [1322, 232] width 399 height 69
click at [931, 237] on img at bounding box center [1509, 232] width 4 height 13
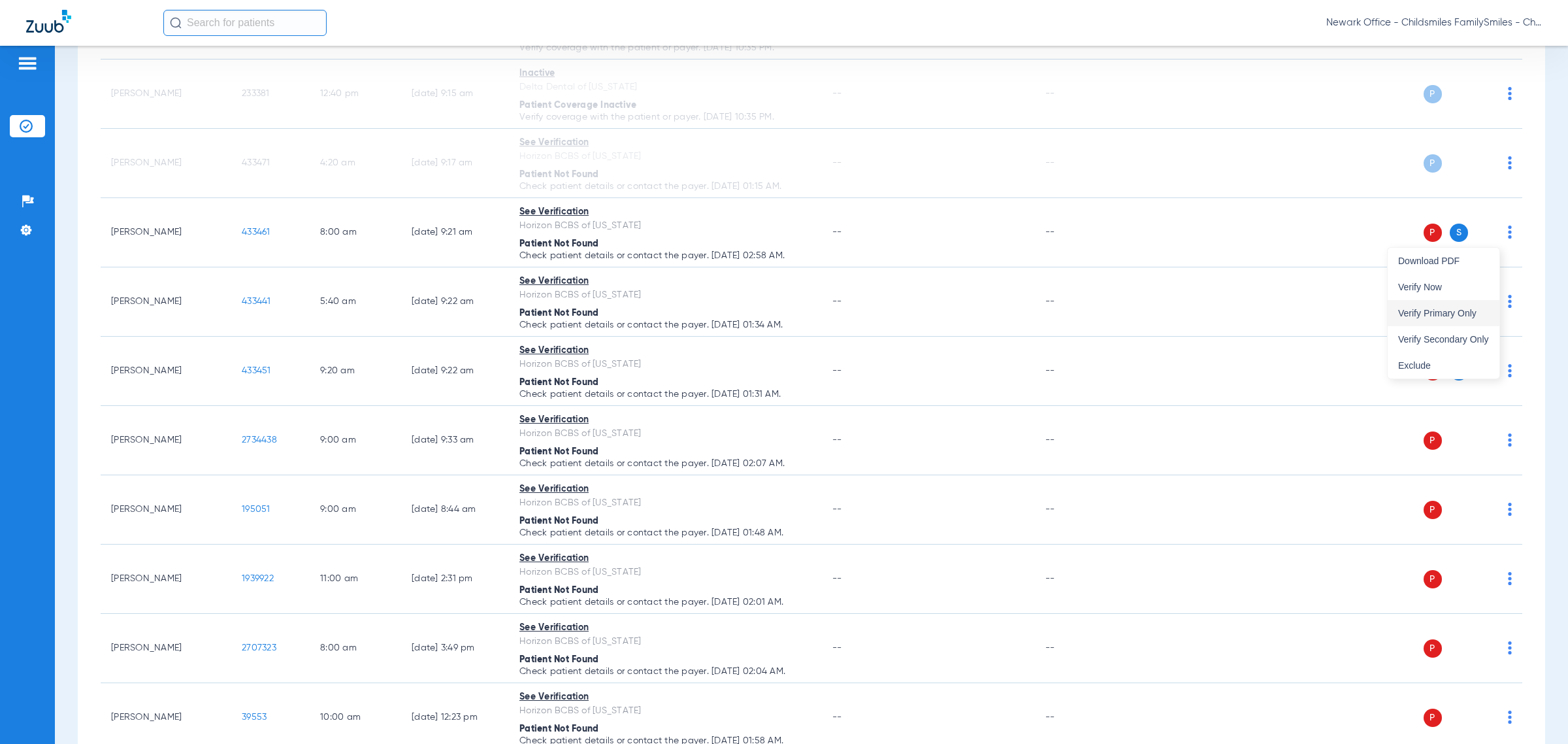
click at [931, 308] on span "Verify Primary Only" at bounding box center [1443, 313] width 91 height 9
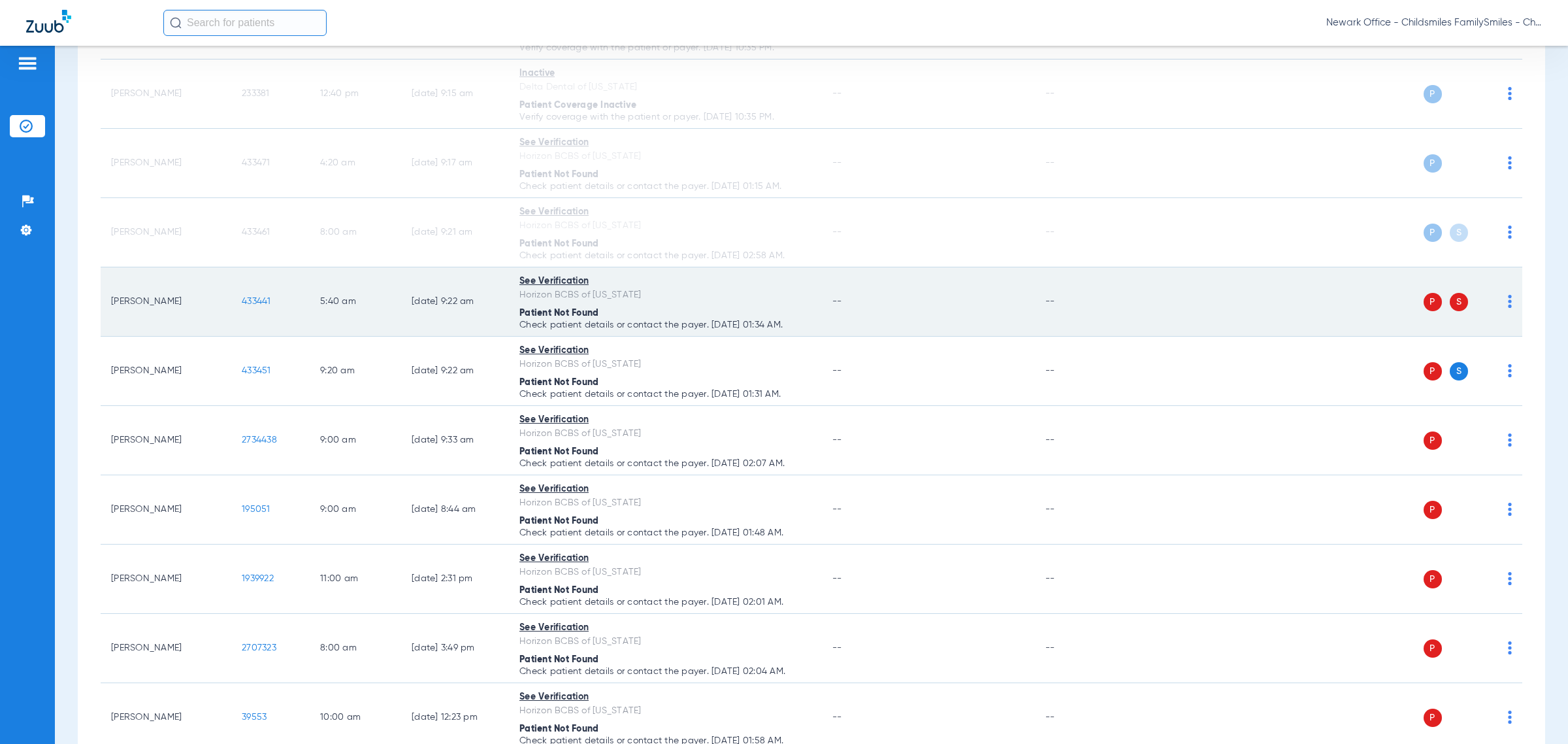
click at [931, 308] on img at bounding box center [1509, 301] width 4 height 13
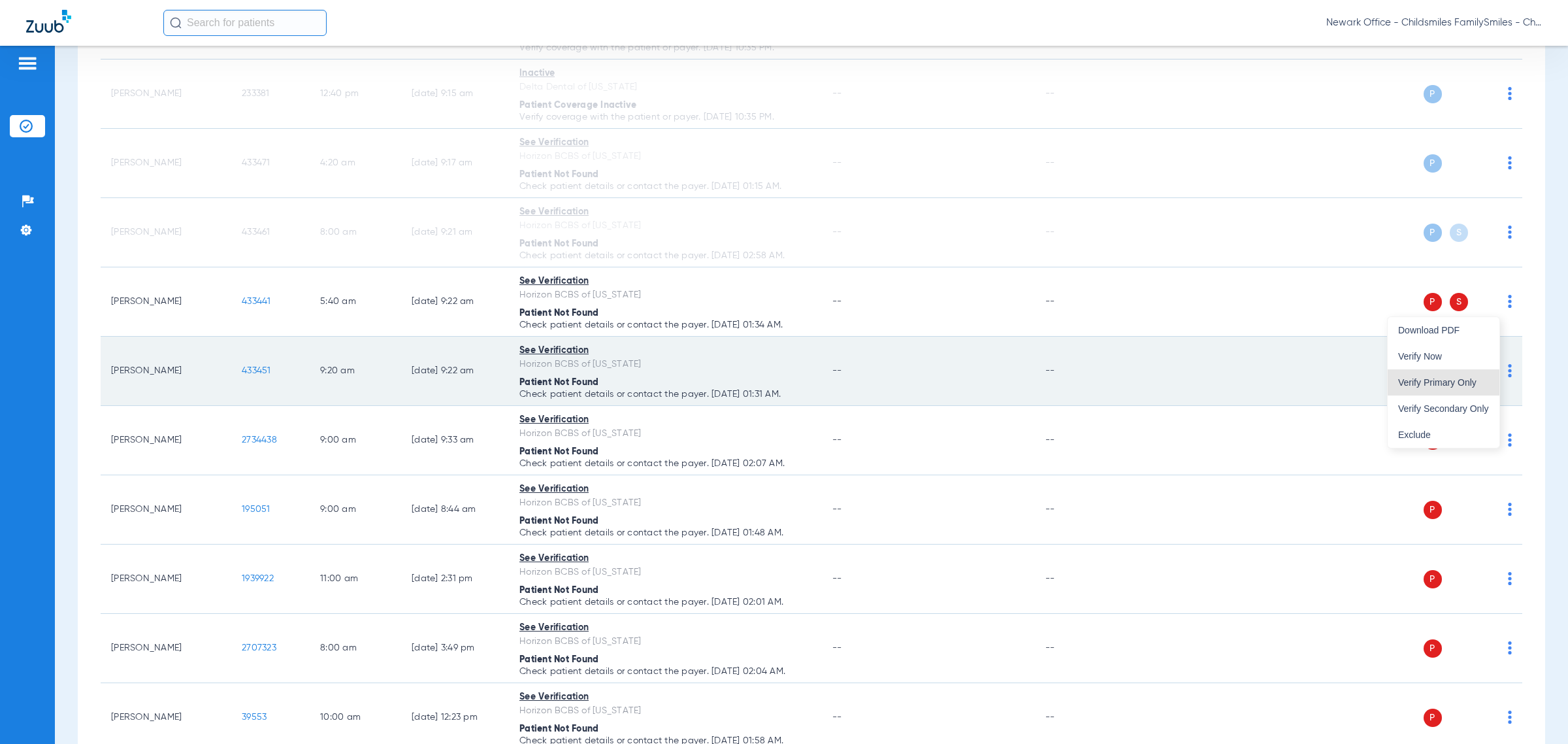
drag, startPoint x: 1456, startPoint y: 377, endPoint x: 1473, endPoint y: 385, distance: 18.8
click at [931, 380] on span "Verify Primary Only" at bounding box center [1443, 383] width 91 height 9
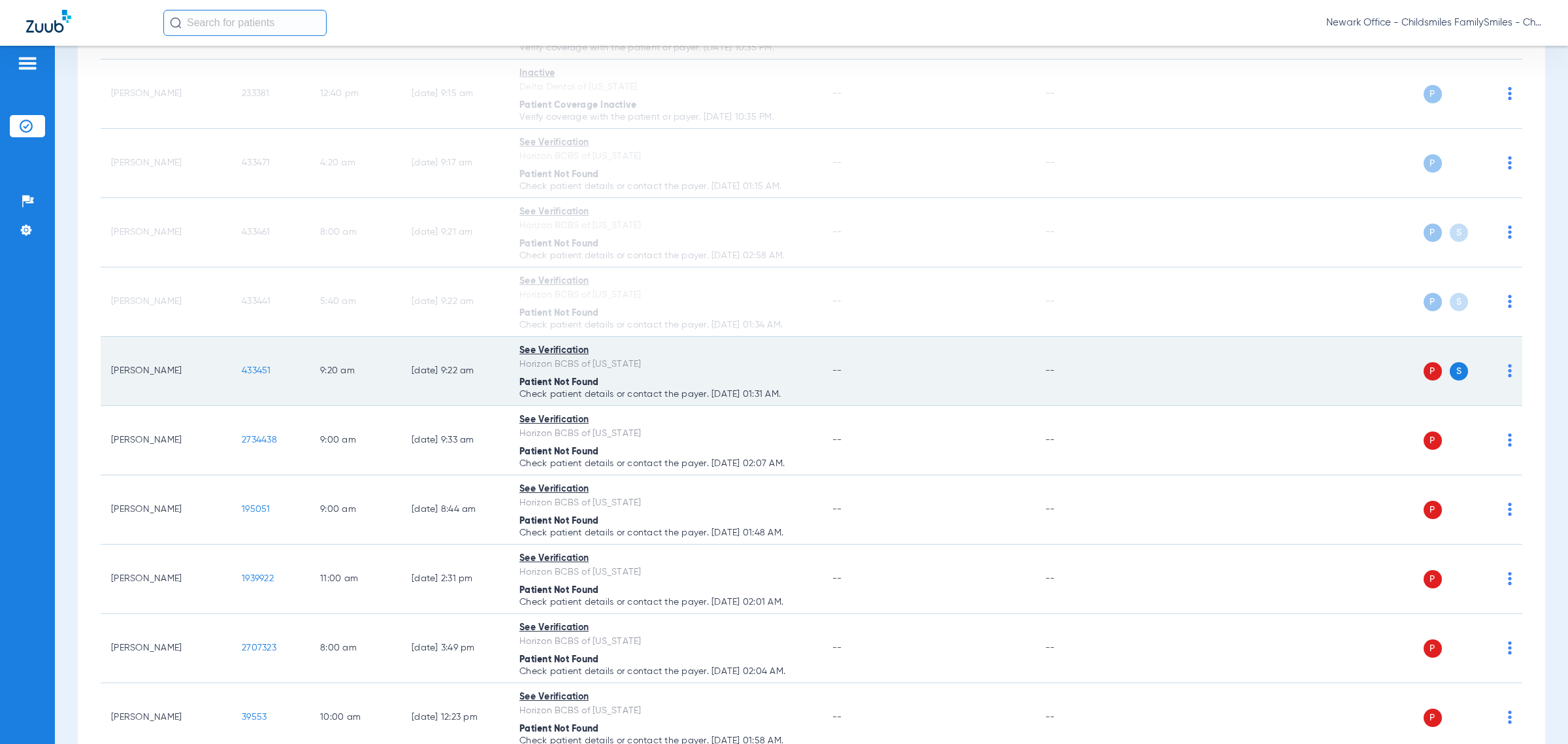
click at [931, 372] on img at bounding box center [1509, 371] width 4 height 13
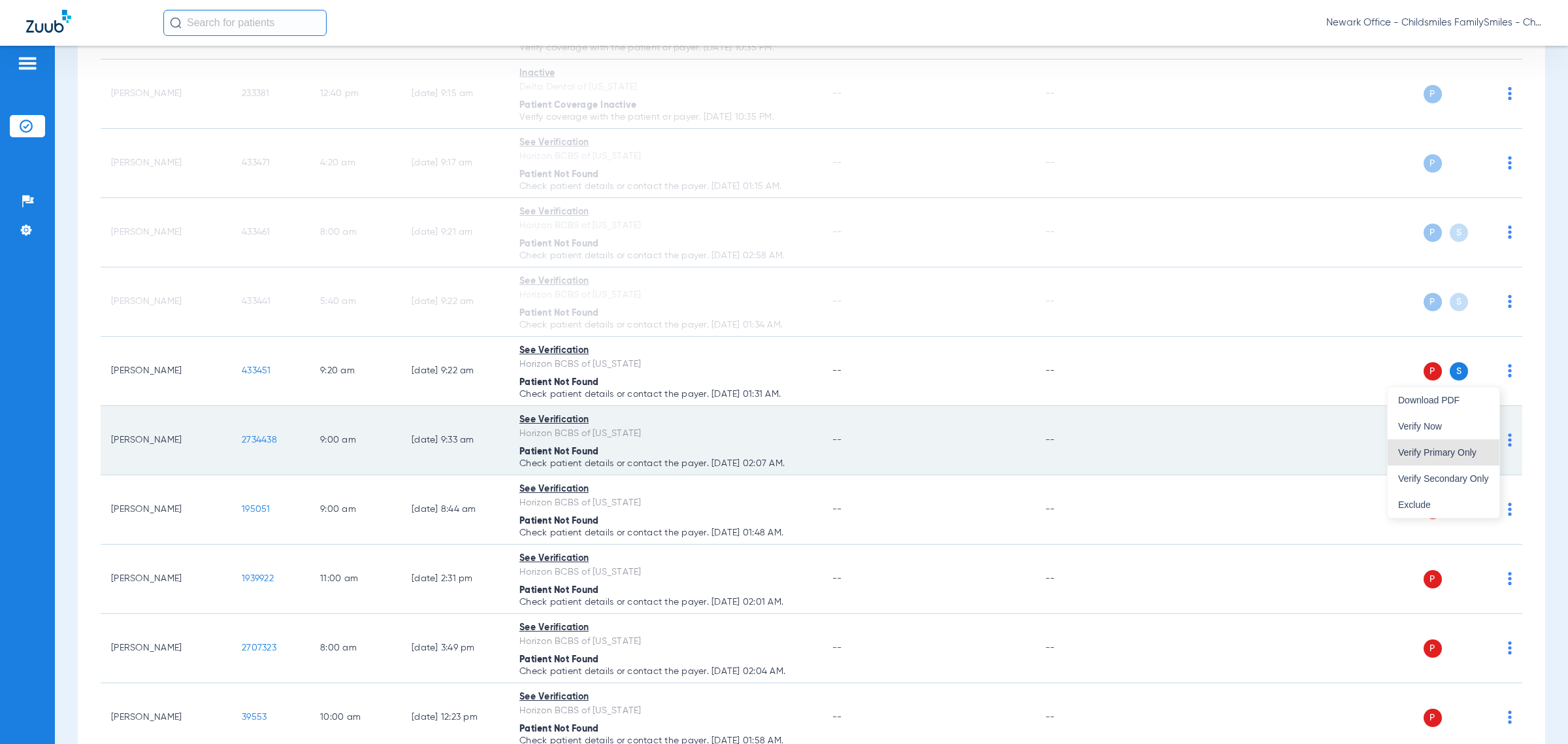
drag, startPoint x: 1444, startPoint y: 449, endPoint x: 1432, endPoint y: 449, distance: 12.0
click at [931, 452] on span "Verify Primary Only" at bounding box center [1443, 452] width 91 height 9
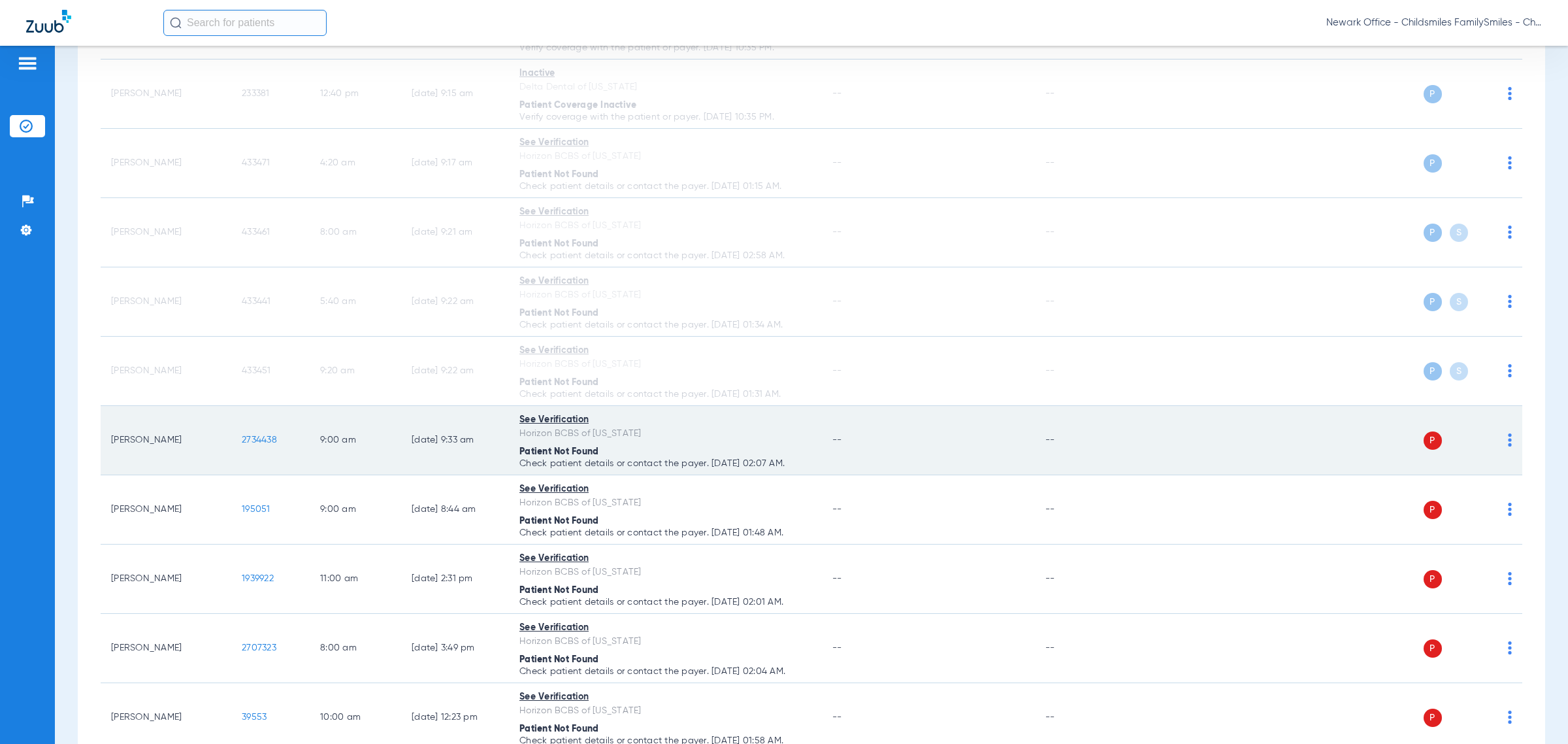
scroll to position [1707, 0]
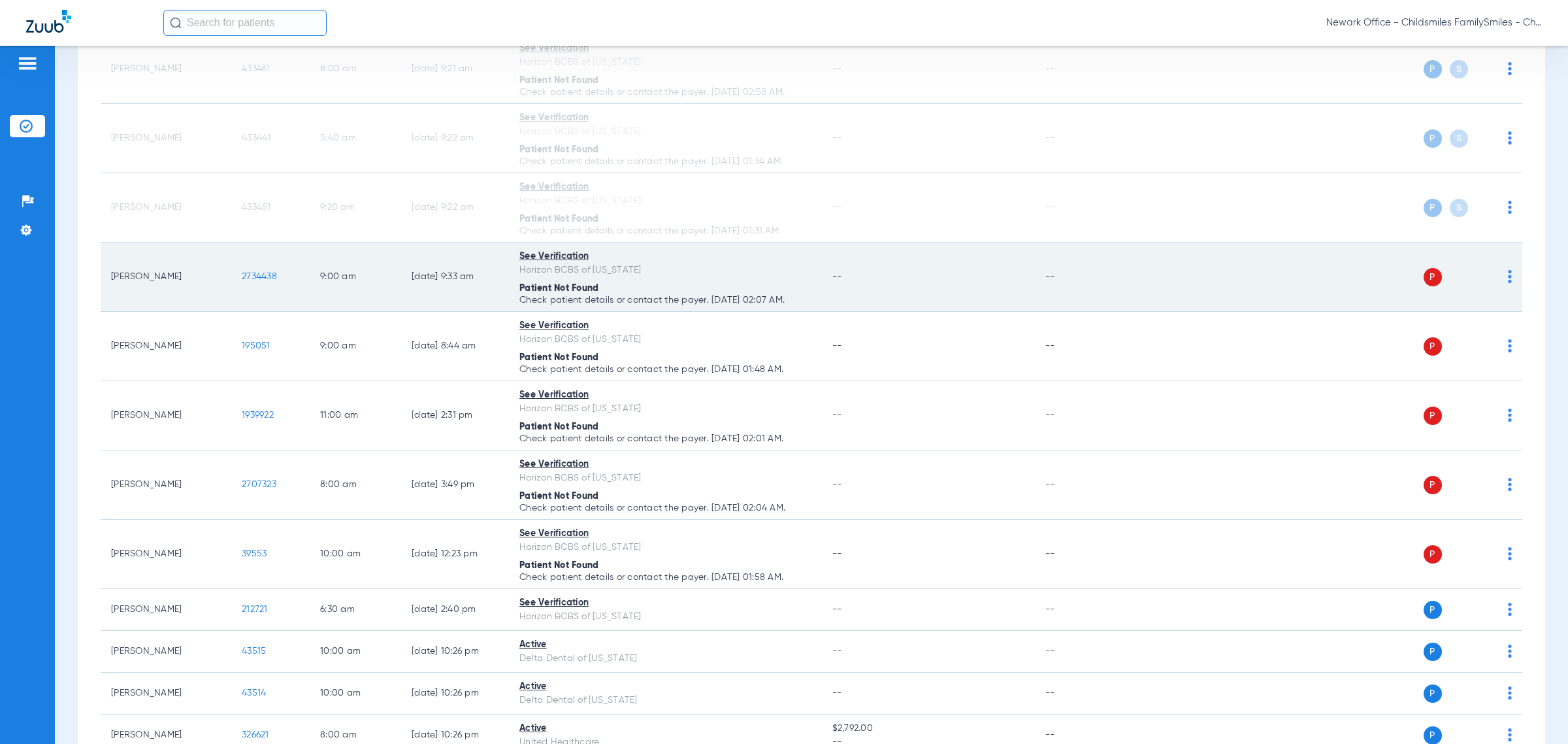
click at [931, 279] on img at bounding box center [1509, 276] width 4 height 13
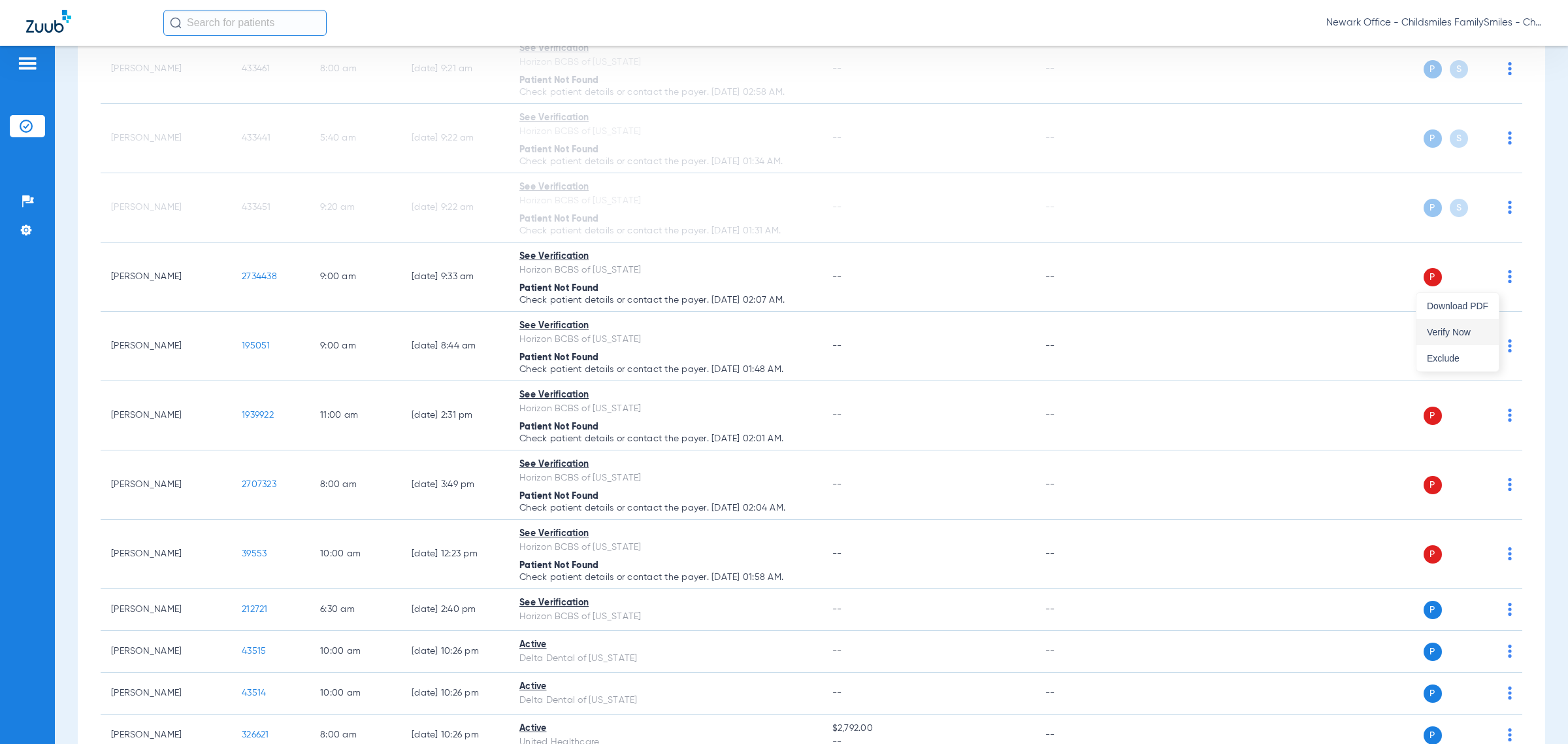
click at [931, 327] on span "Verify Now" at bounding box center [1458, 332] width 61 height 9
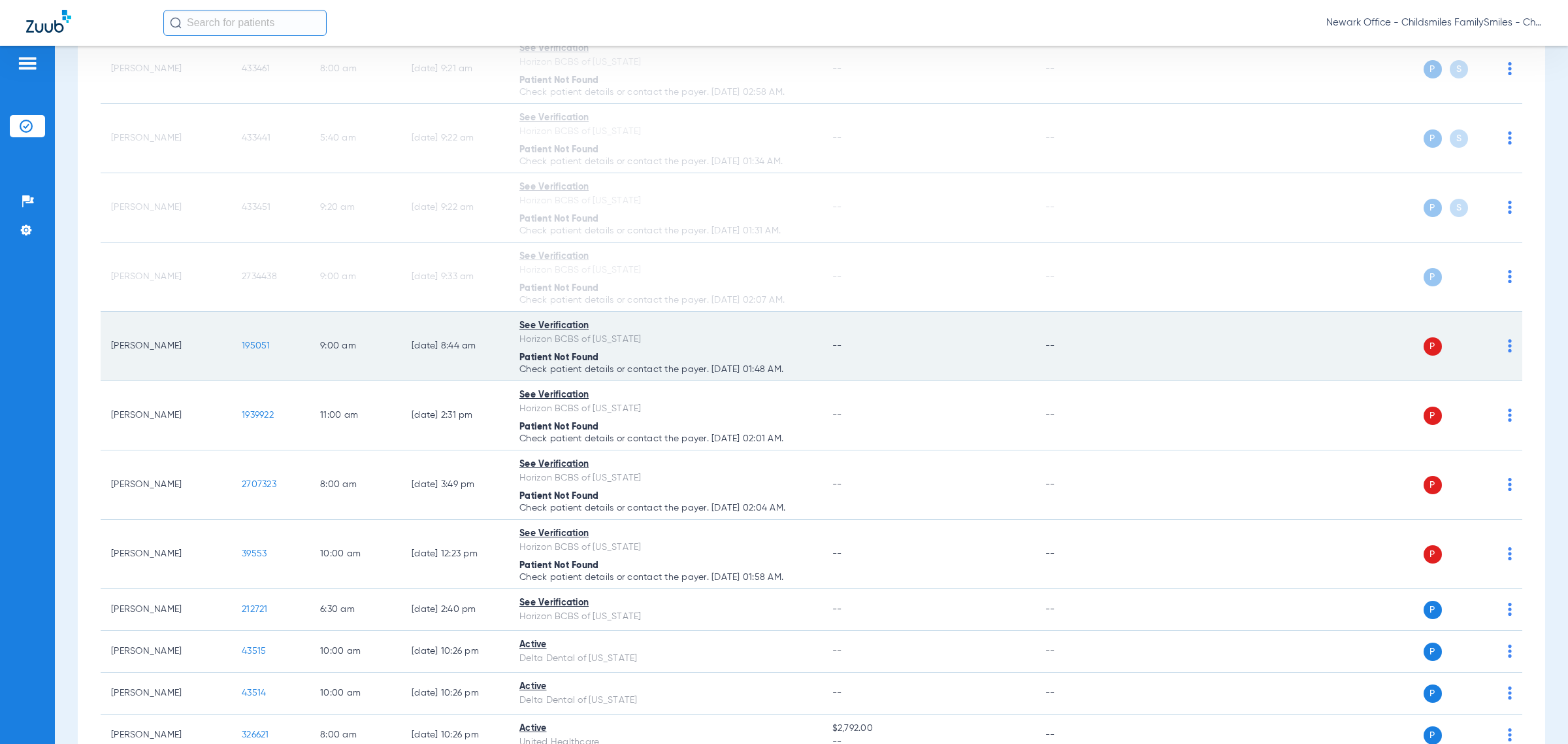
click at [931, 352] on img at bounding box center [1509, 345] width 4 height 13
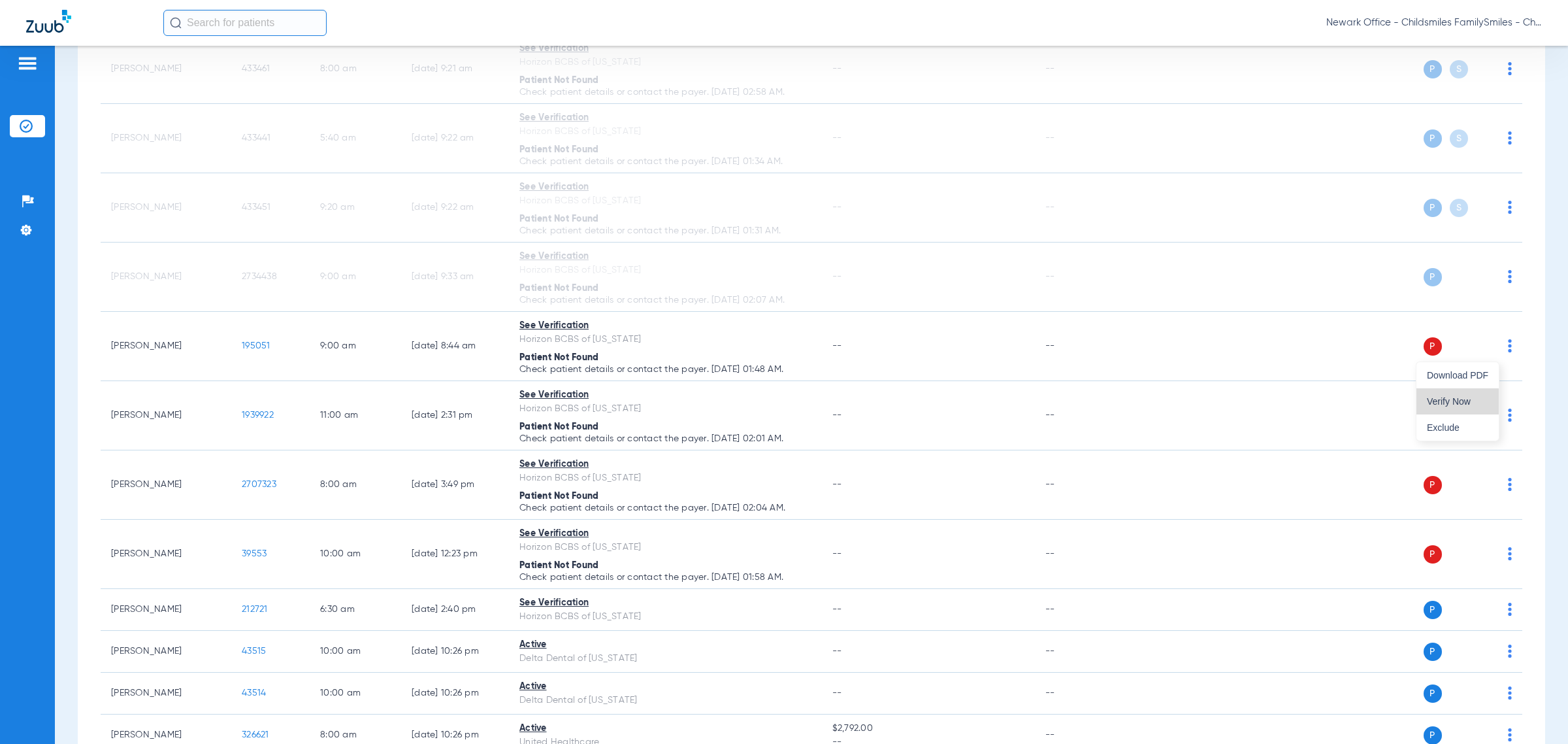
click at [931, 409] on button "Verify Now" at bounding box center [1458, 401] width 82 height 26
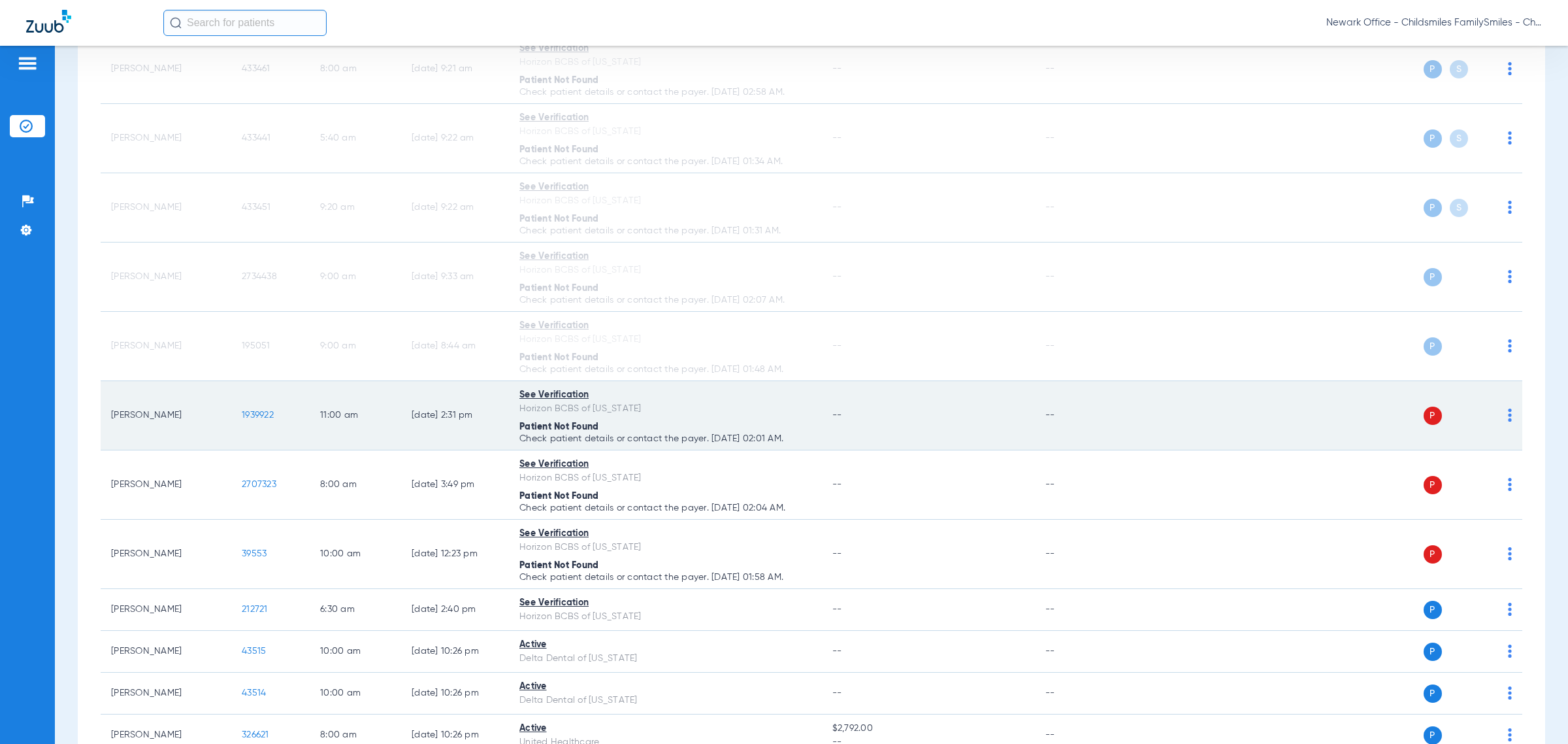
click at [931, 420] on img at bounding box center [1509, 415] width 4 height 13
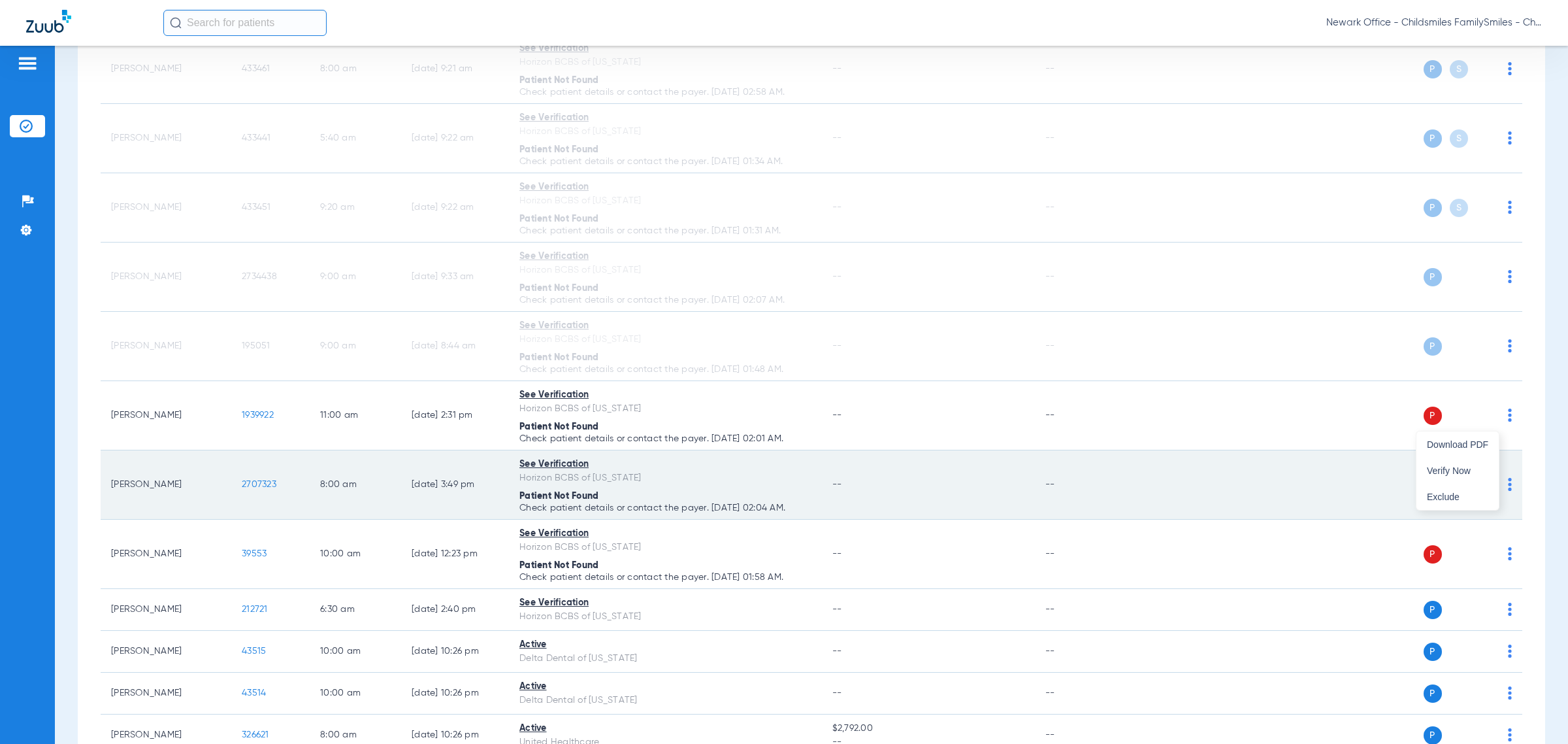
drag, startPoint x: 1455, startPoint y: 473, endPoint x: 1463, endPoint y: 507, distance: 34.9
click at [931, 474] on span "Verify Now" at bounding box center [1458, 471] width 61 height 9
click at [931, 491] on img at bounding box center [1509, 484] width 4 height 13
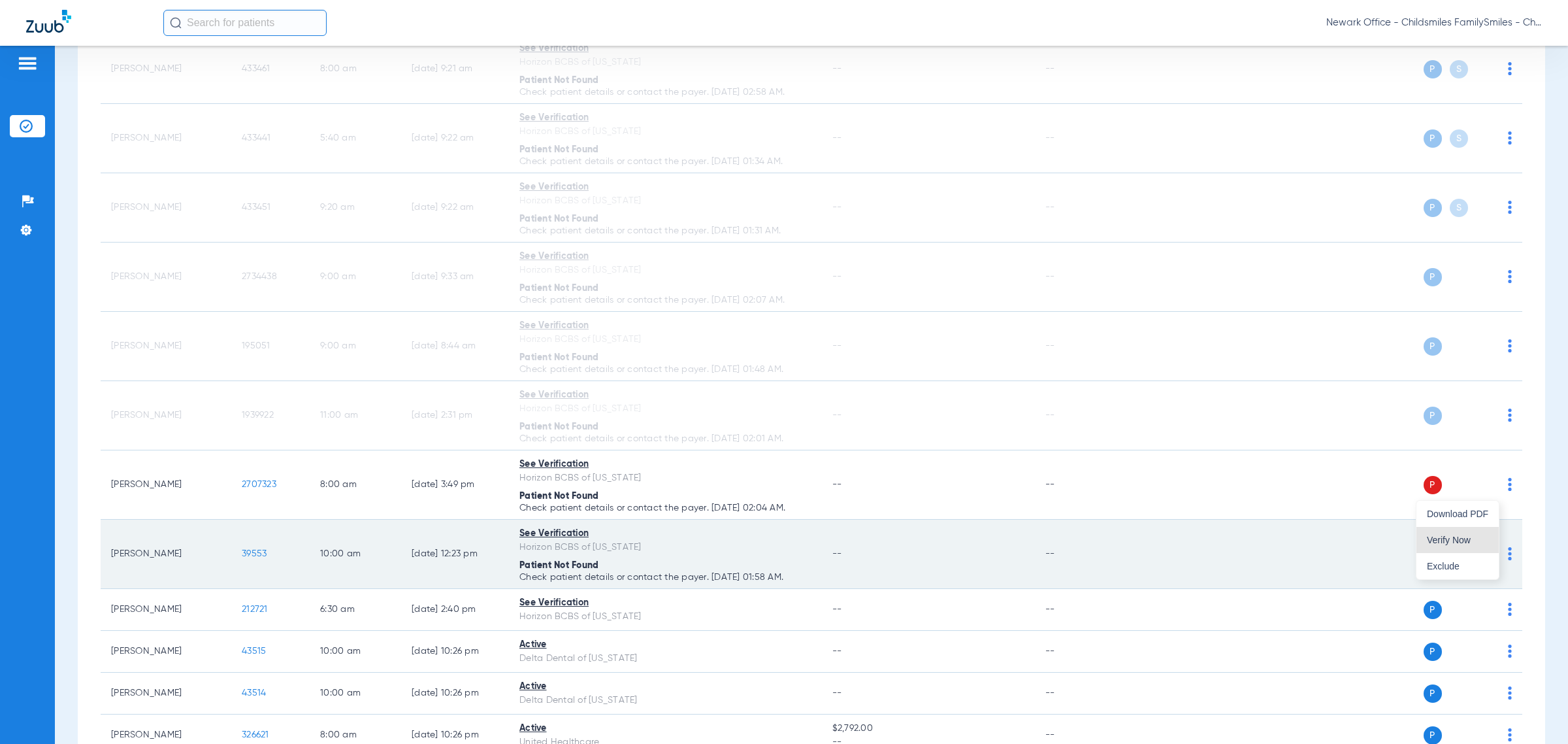
click at [931, 545] on button "Verify Now" at bounding box center [1458, 540] width 82 height 26
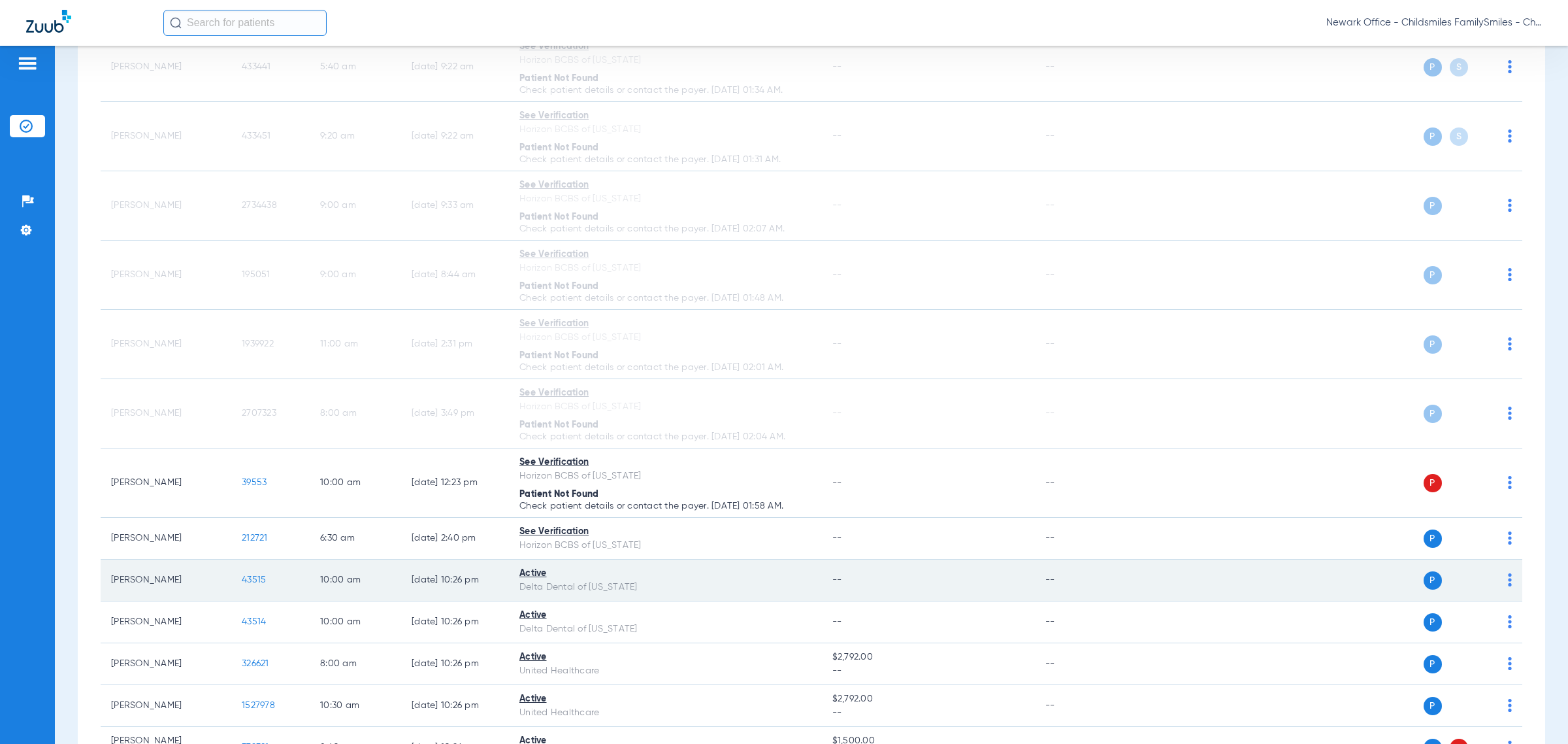
scroll to position [1952, 0]
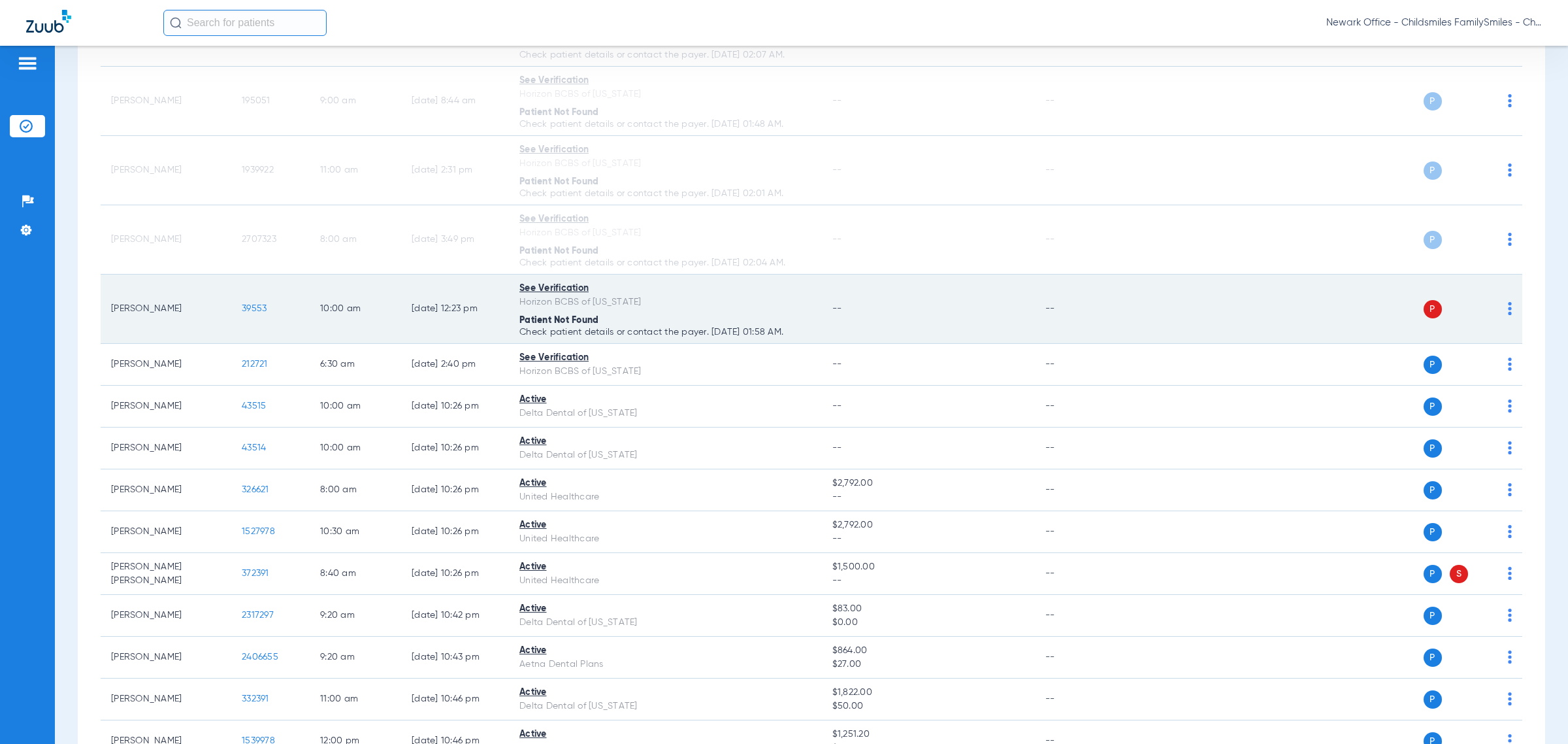
click at [931, 307] on img at bounding box center [1509, 308] width 4 height 13
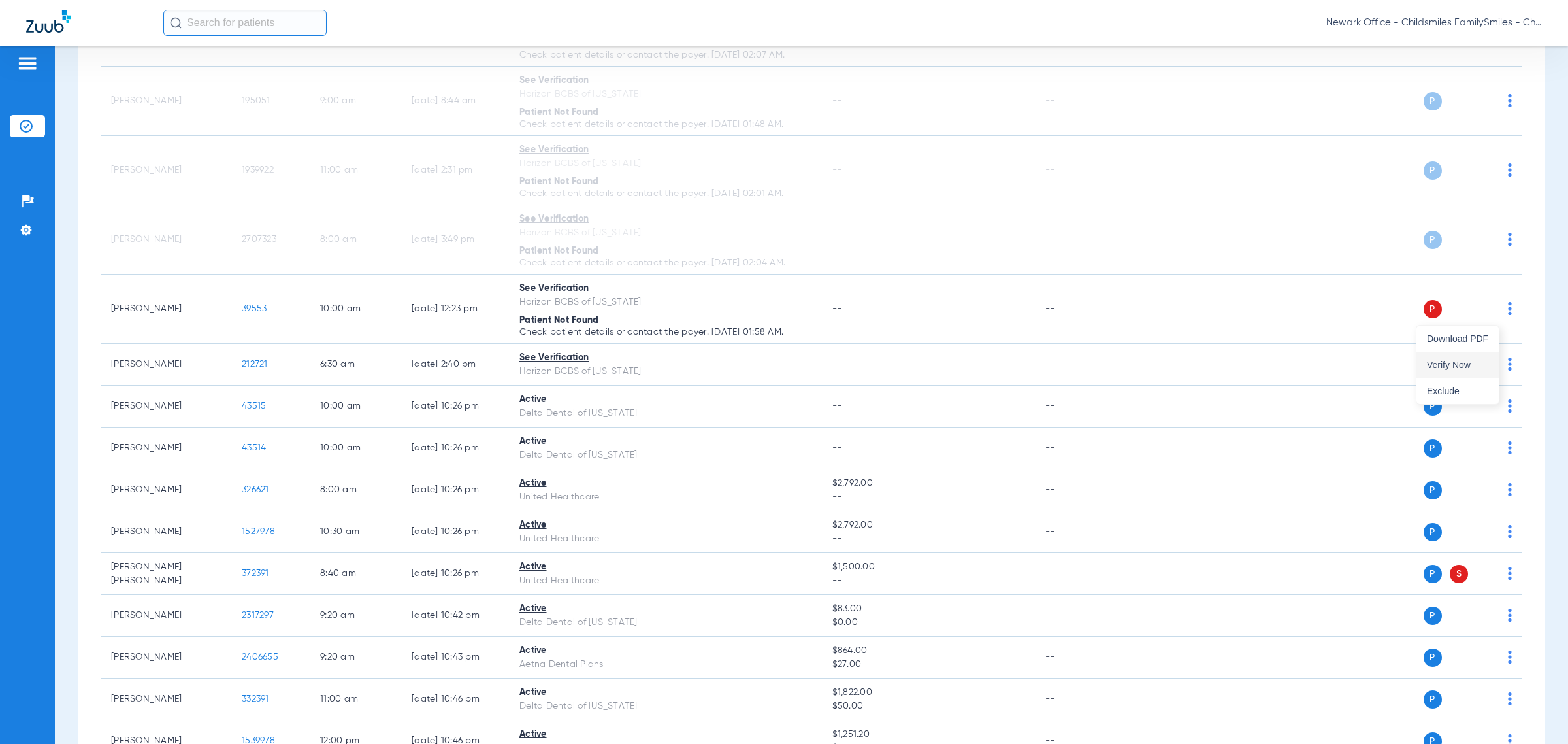
click at [931, 368] on span "Verify Now" at bounding box center [1458, 364] width 61 height 9
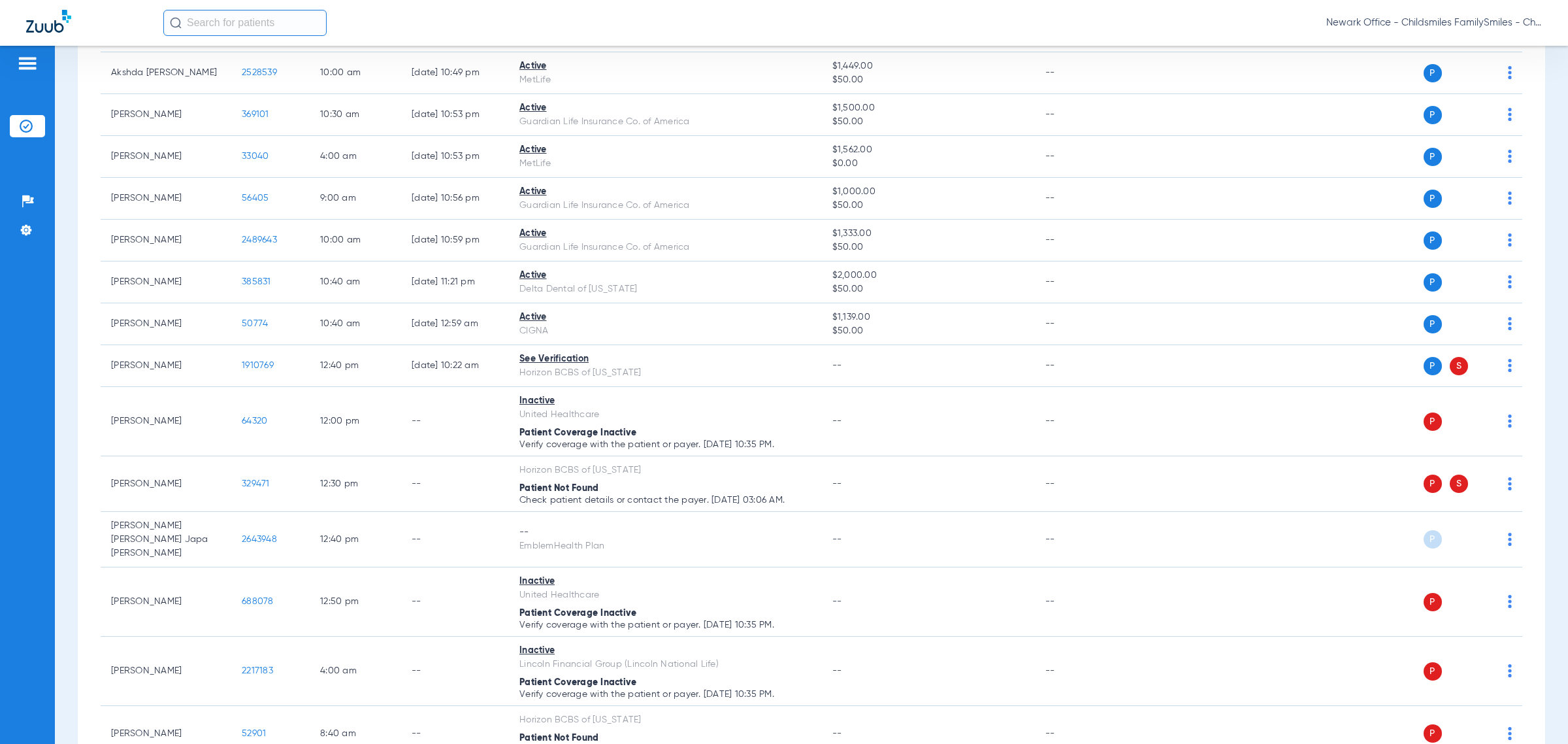
scroll to position [3889, 0]
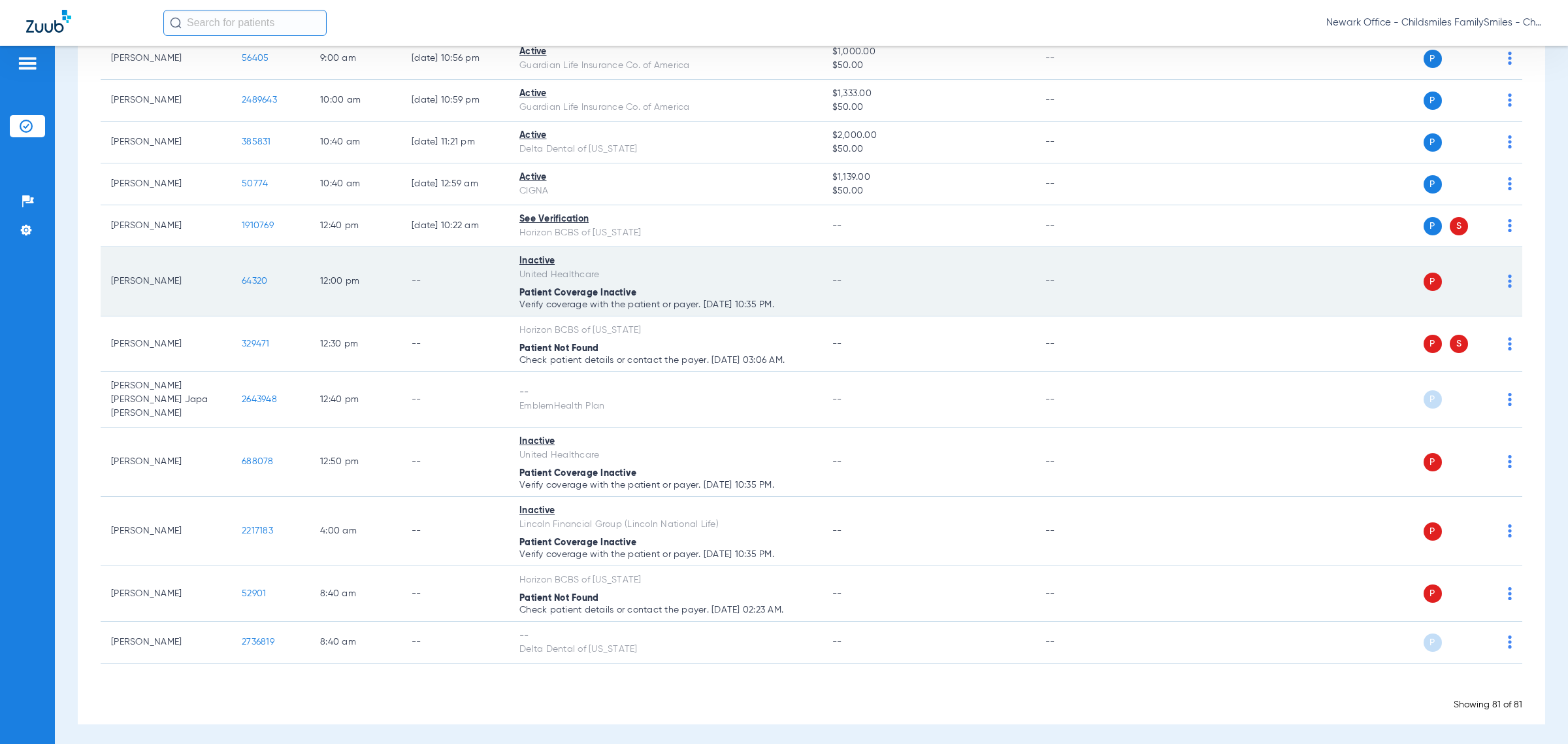
click at [931, 287] on img at bounding box center [1509, 281] width 4 height 13
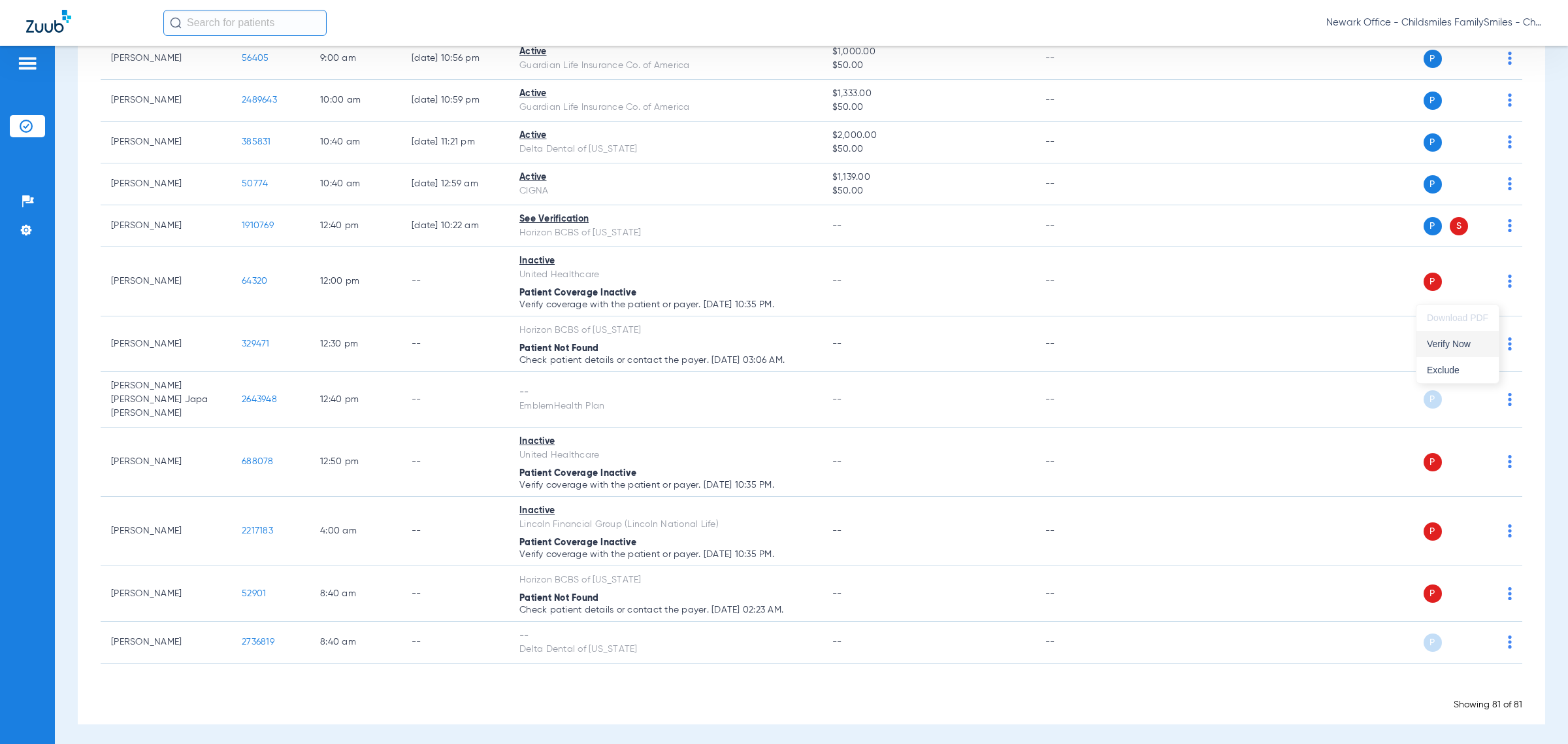
click at [931, 352] on button "Verify Now" at bounding box center [1458, 344] width 82 height 26
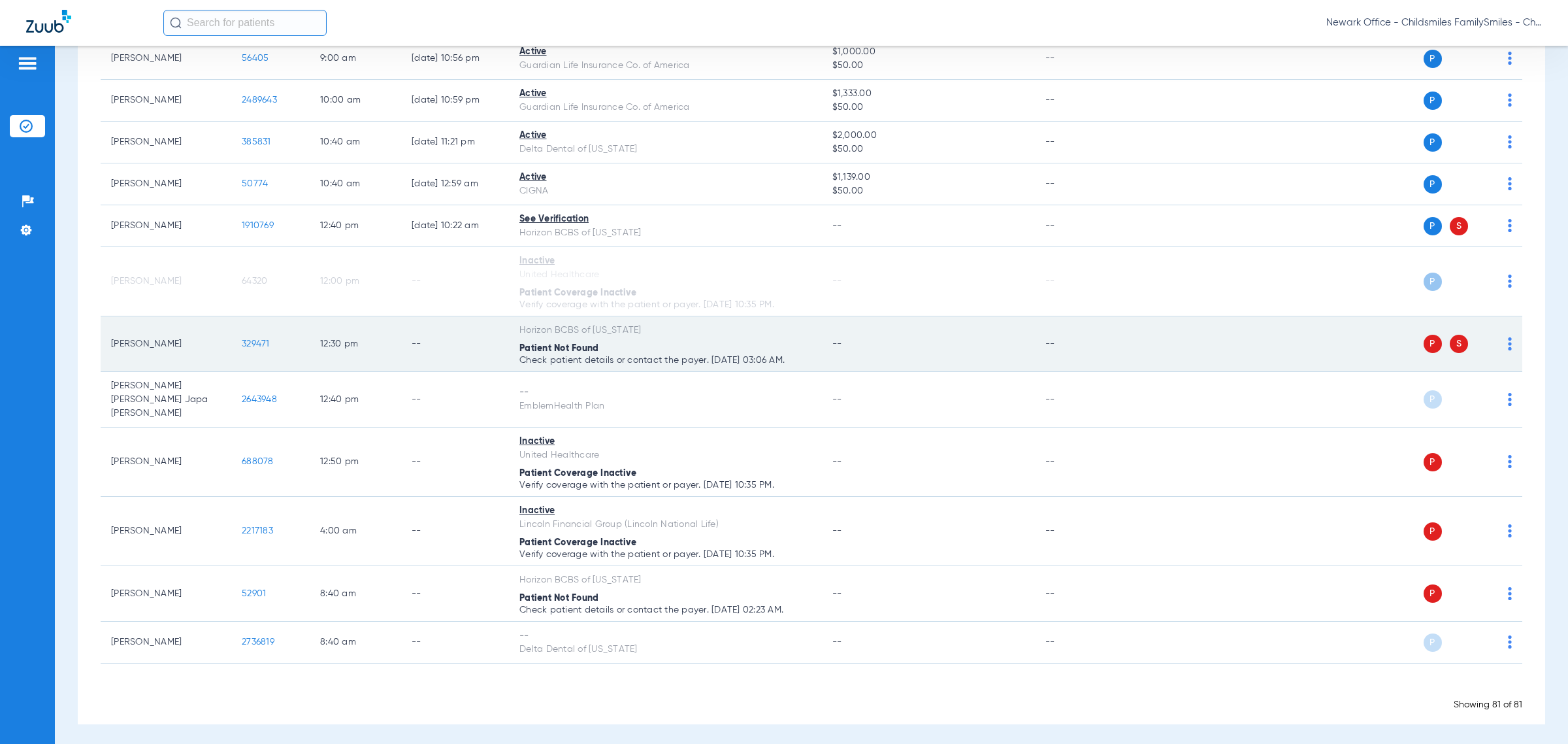
click at [931, 351] on img at bounding box center [1509, 344] width 4 height 13
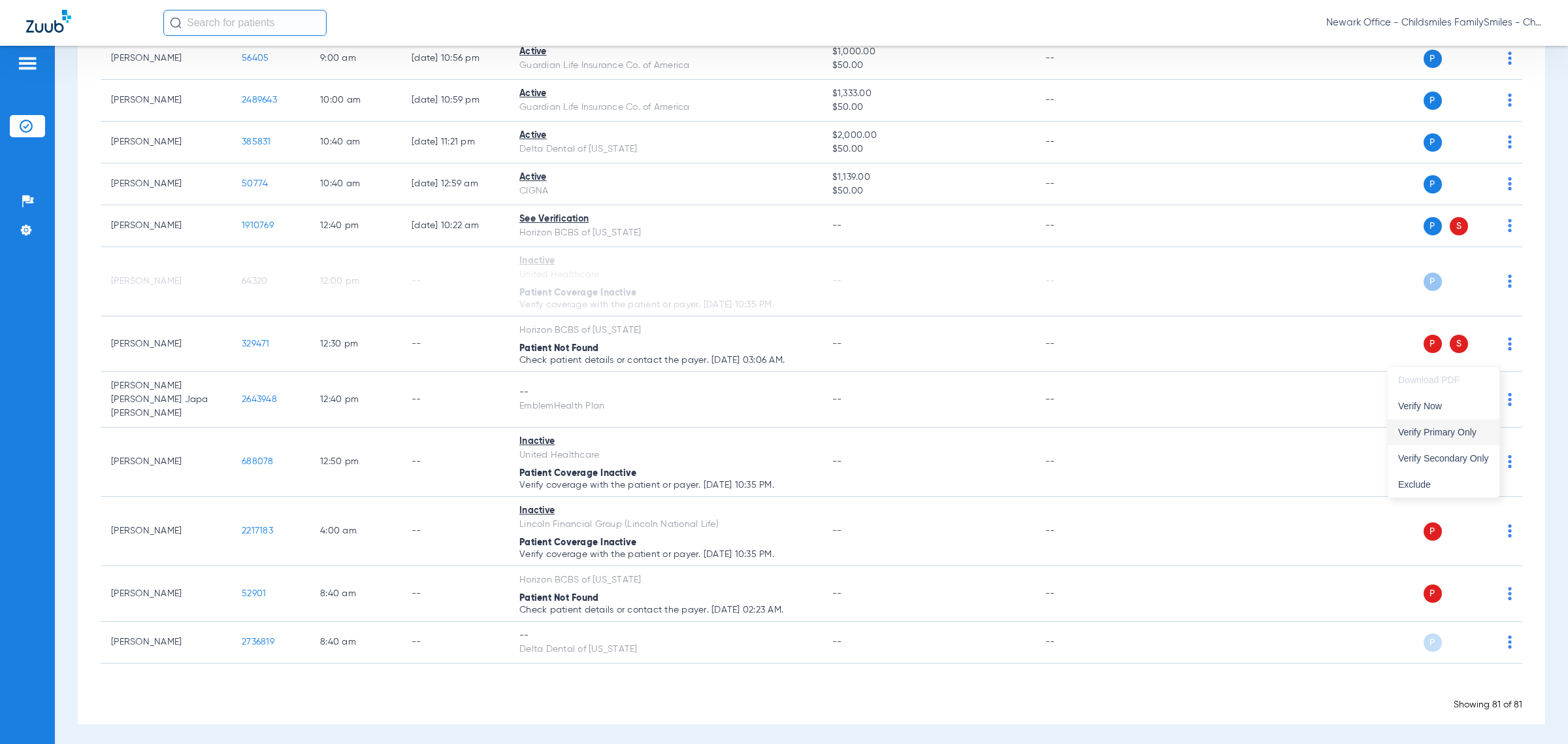
click at [931, 433] on span "Verify Primary Only" at bounding box center [1443, 432] width 91 height 9
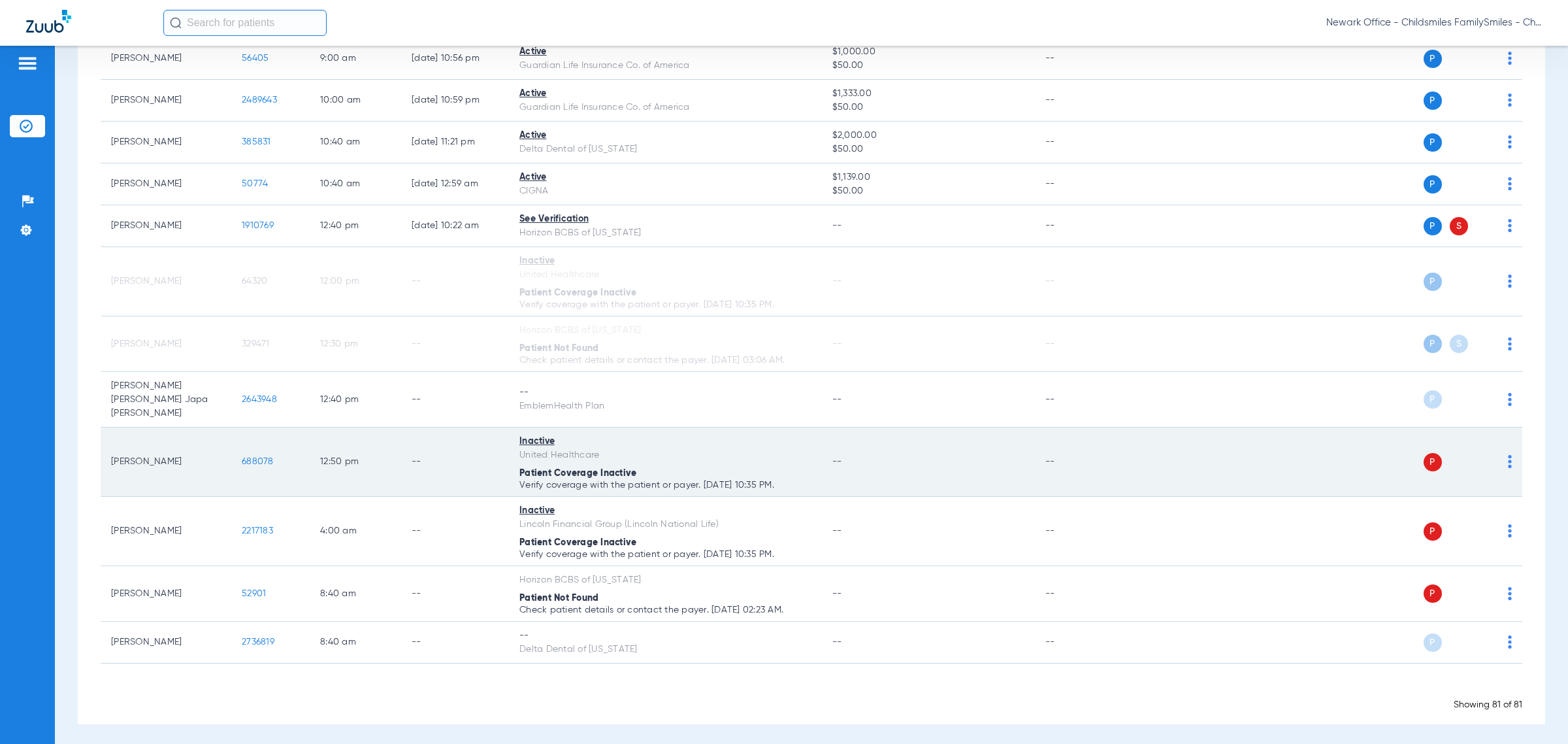
click at [931, 455] on img at bounding box center [1509, 462] width 4 height 13
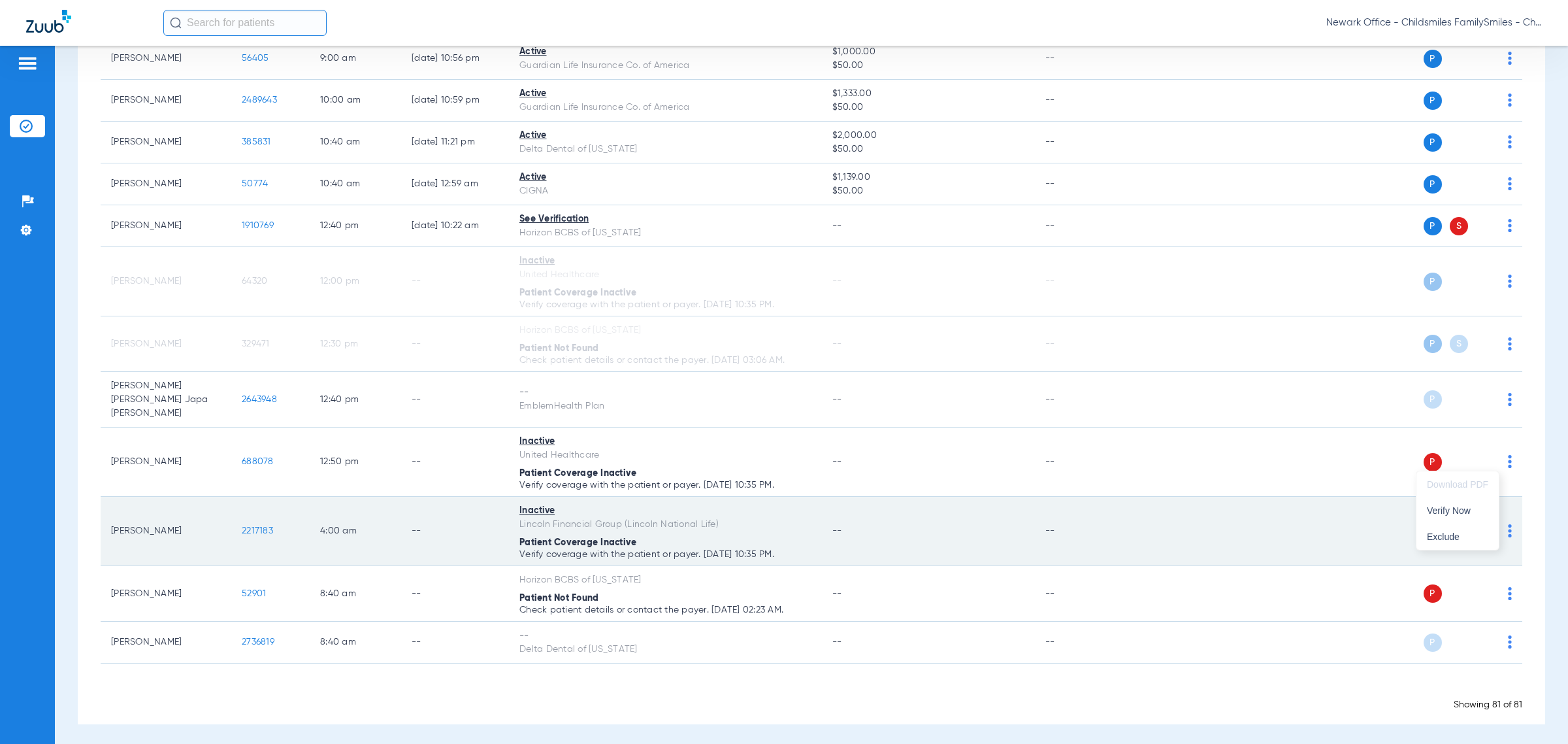
drag, startPoint x: 1465, startPoint y: 507, endPoint x: 1458, endPoint y: 508, distance: 7.1
click at [931, 507] on span "Verify Now" at bounding box center [1458, 511] width 61 height 9
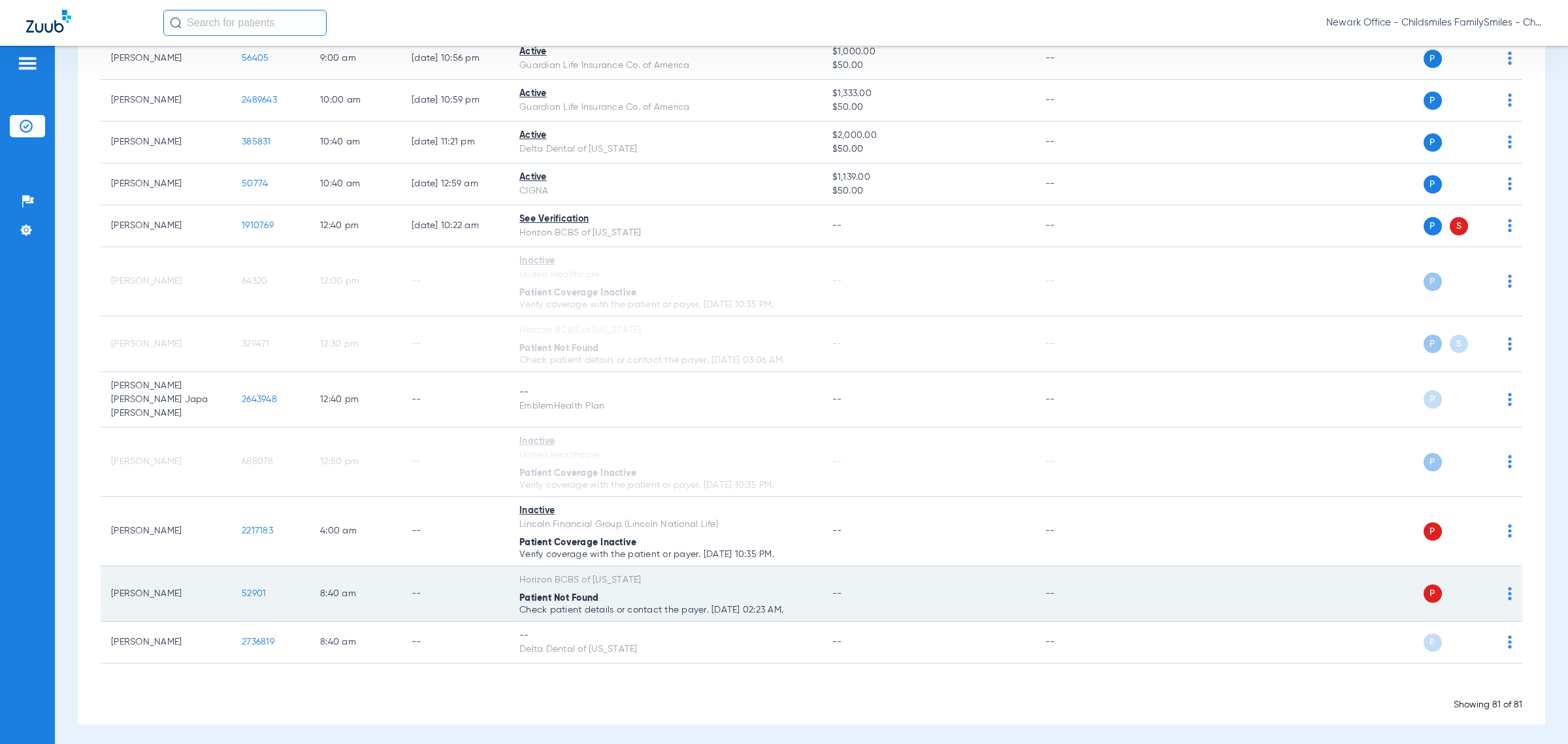
click at [931, 588] on img at bounding box center [1509, 593] width 4 height 13
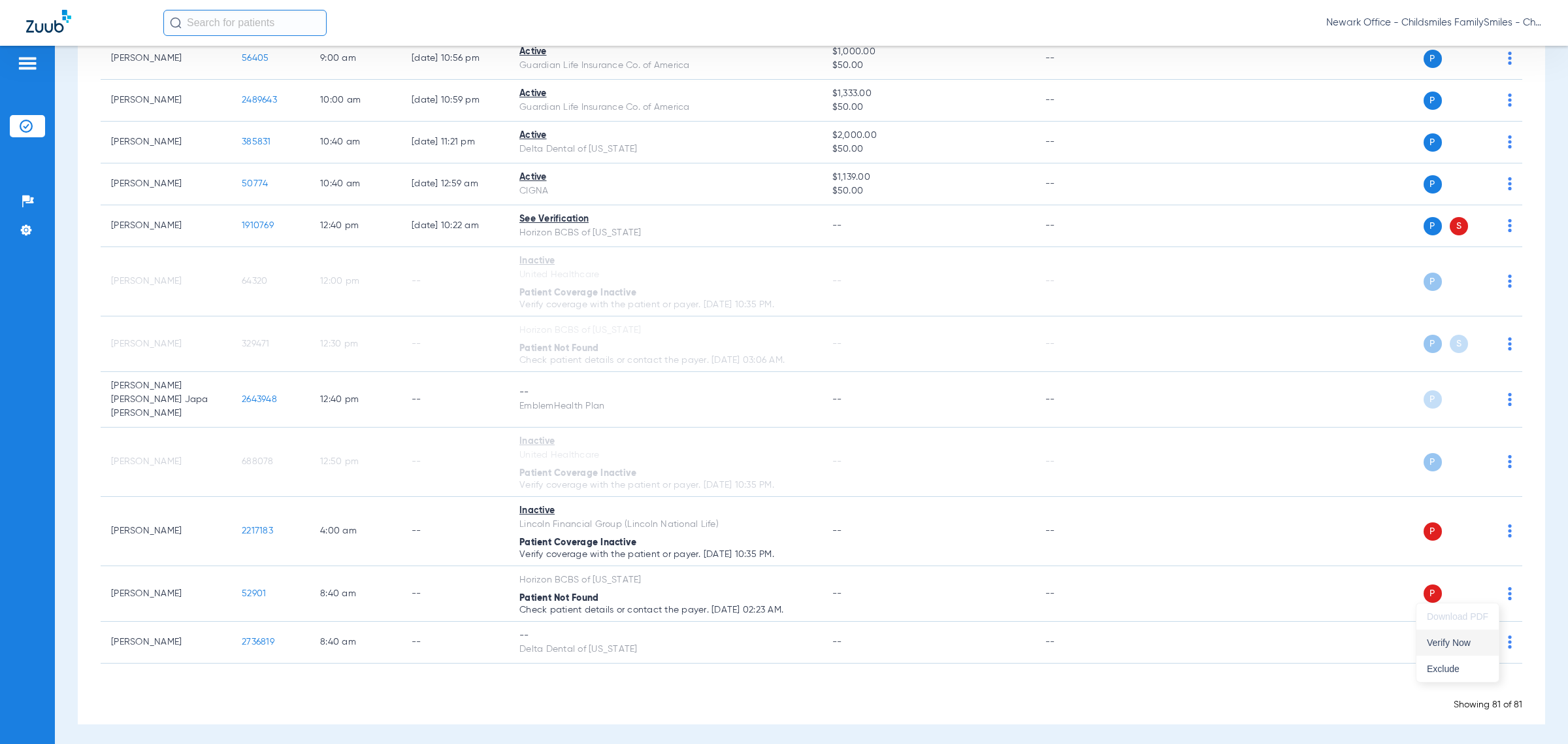
click at [931, 635] on button "Verify Now" at bounding box center [1458, 643] width 82 height 26
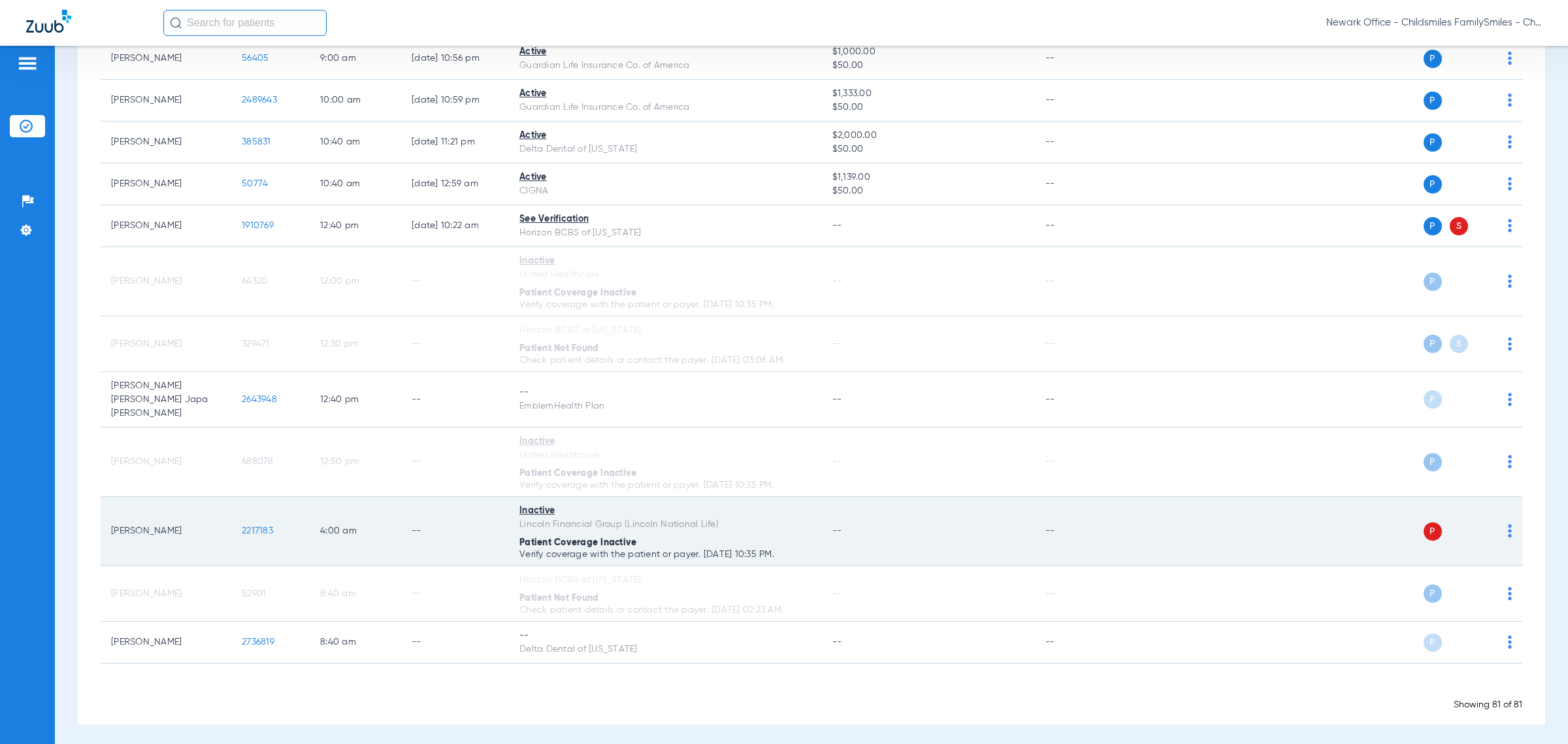
click at [931, 530] on td "P S" at bounding box center [1322, 531] width 399 height 69
click at [931, 527] on img at bounding box center [1509, 531] width 4 height 13
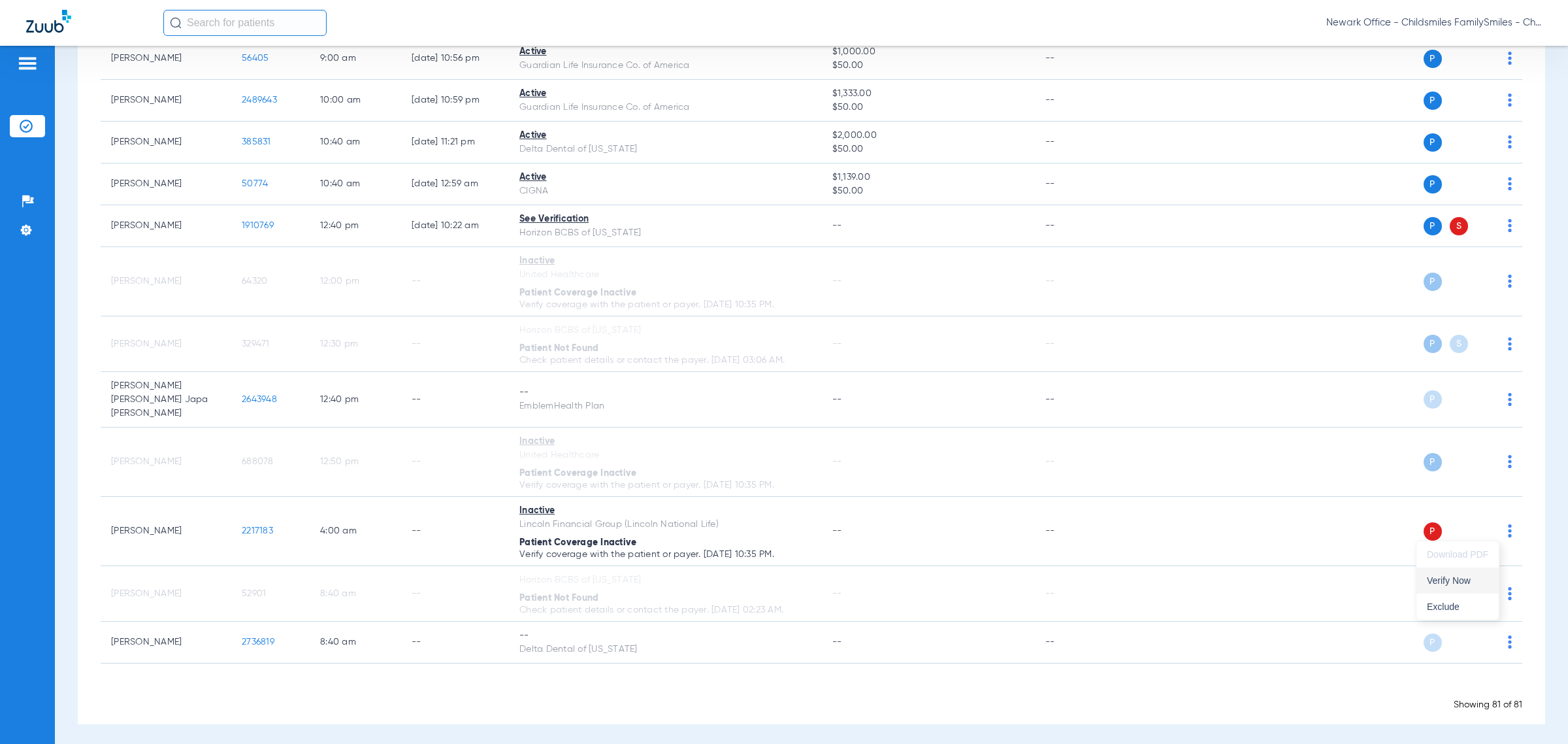
click at [931, 577] on span "Verify Now" at bounding box center [1458, 580] width 61 height 9
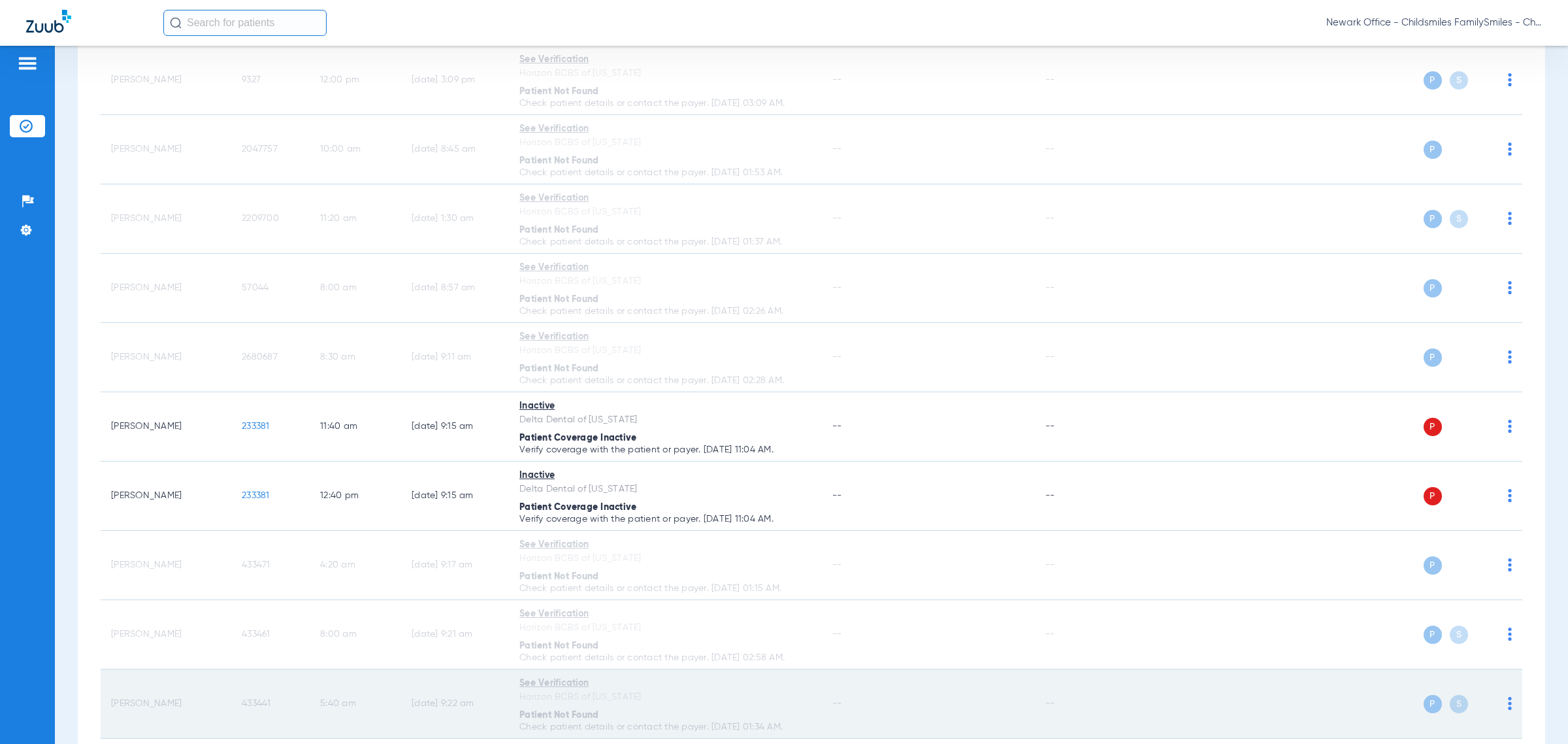
scroll to position [1111, 0]
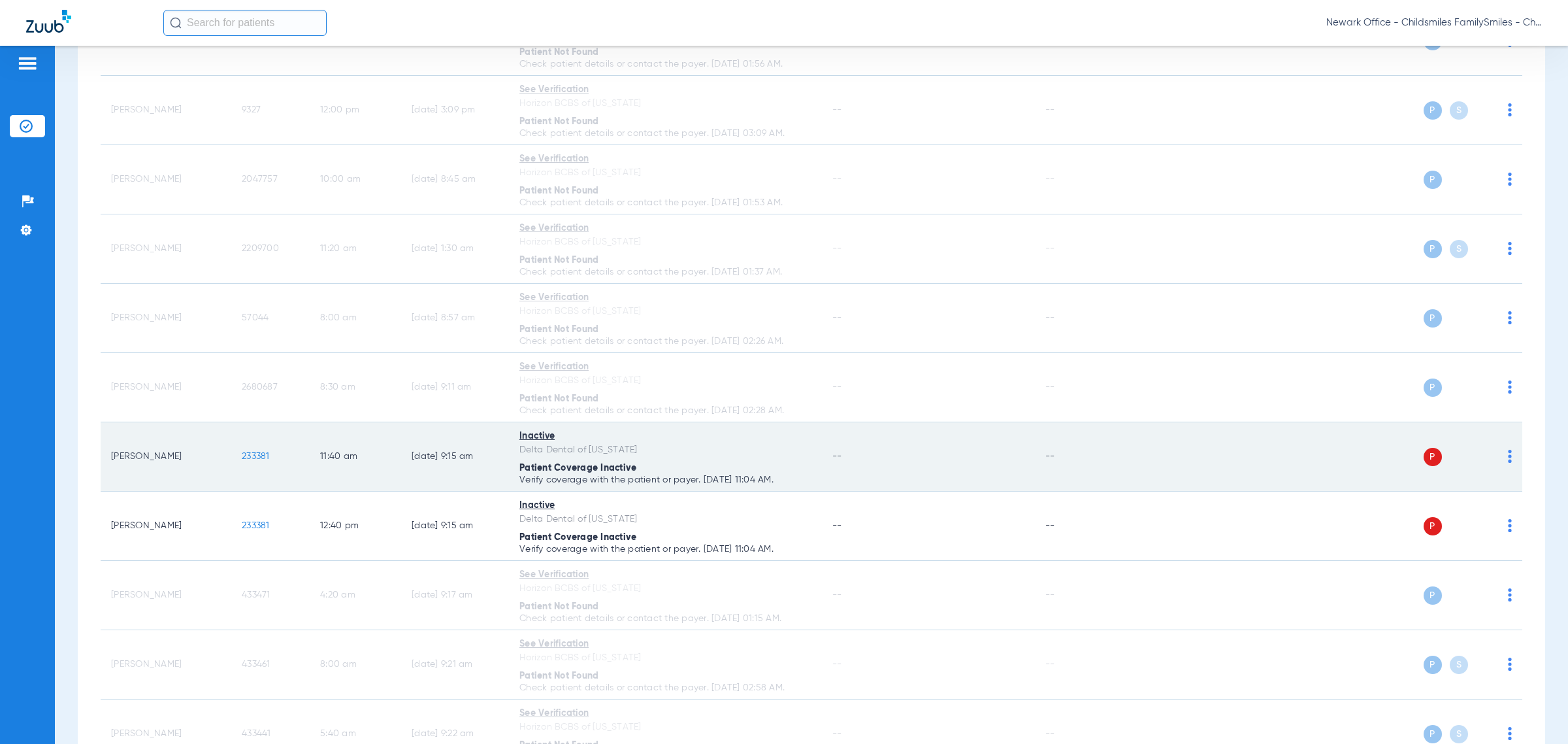
drag, startPoint x: 286, startPoint y: 478, endPoint x: 222, endPoint y: 478, distance: 64.0
click at [222, 478] on tr "Jameel Horne 233381 11:40 AM 07/31/25 9:15 AM Inactive Delta Dental of Washingt…" at bounding box center [811, 457] width 1422 height 69
copy tr "233381"
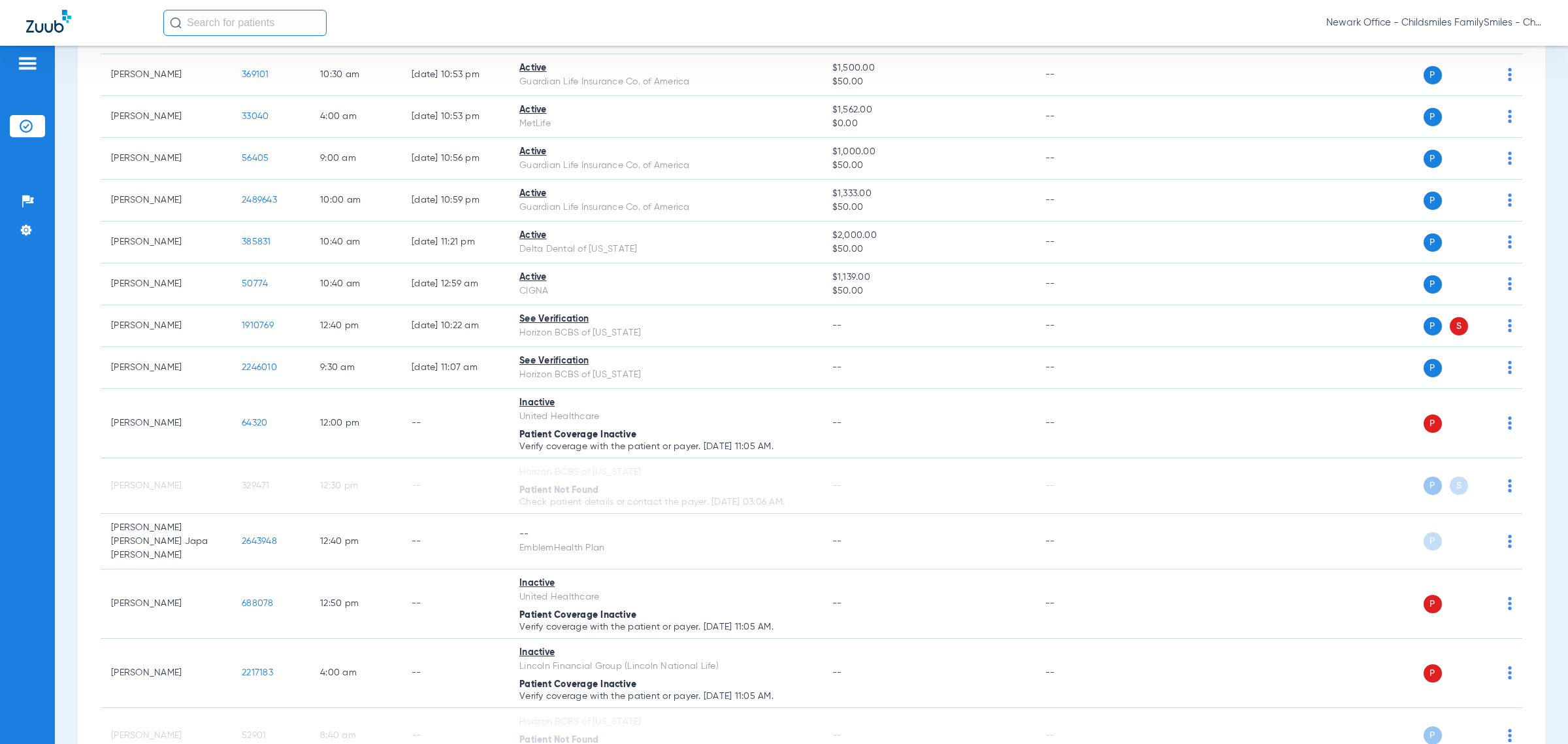
scroll to position [3862, 0]
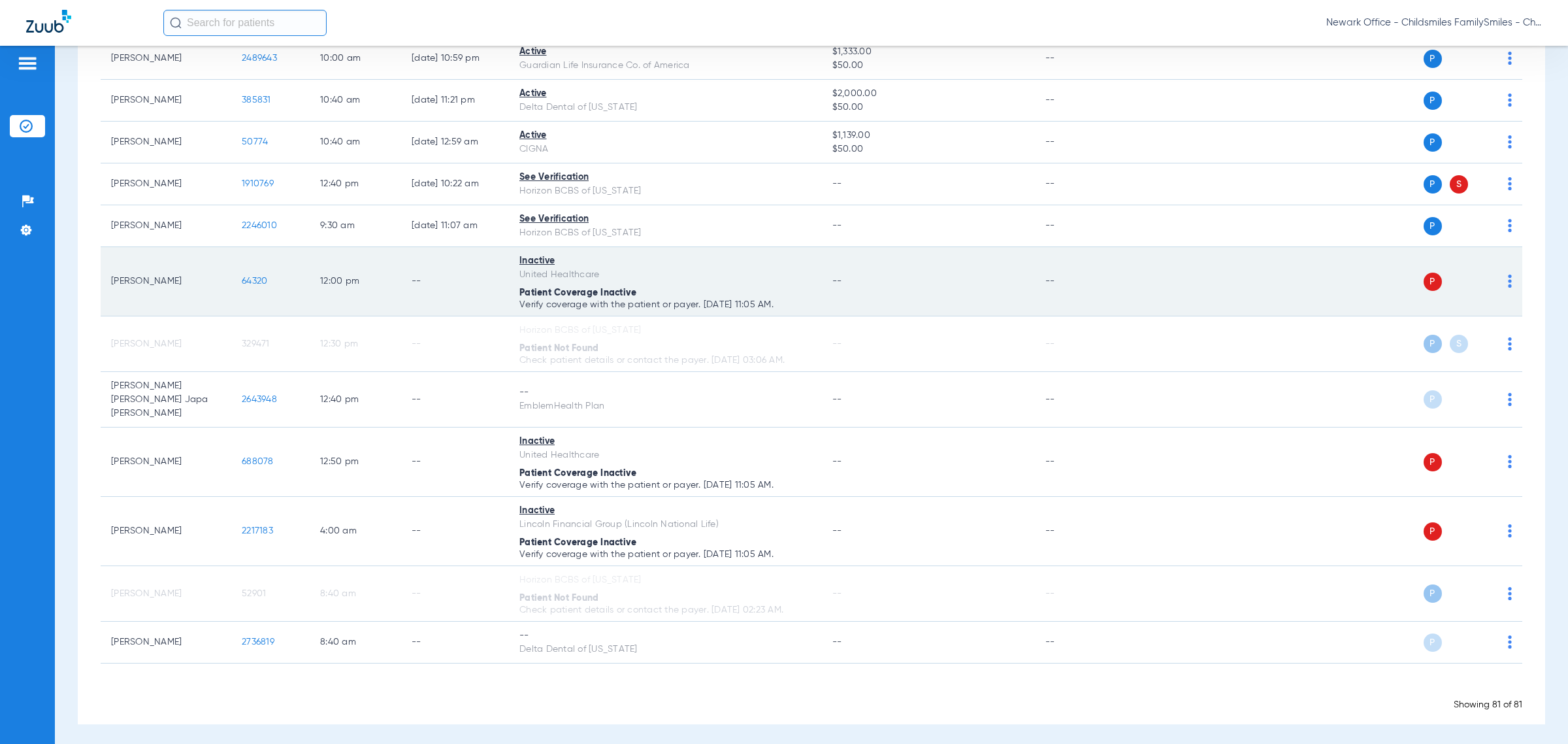
drag, startPoint x: 297, startPoint y: 299, endPoint x: 233, endPoint y: 313, distance: 65.5
click at [233, 313] on td "64320" at bounding box center [270, 281] width 79 height 69
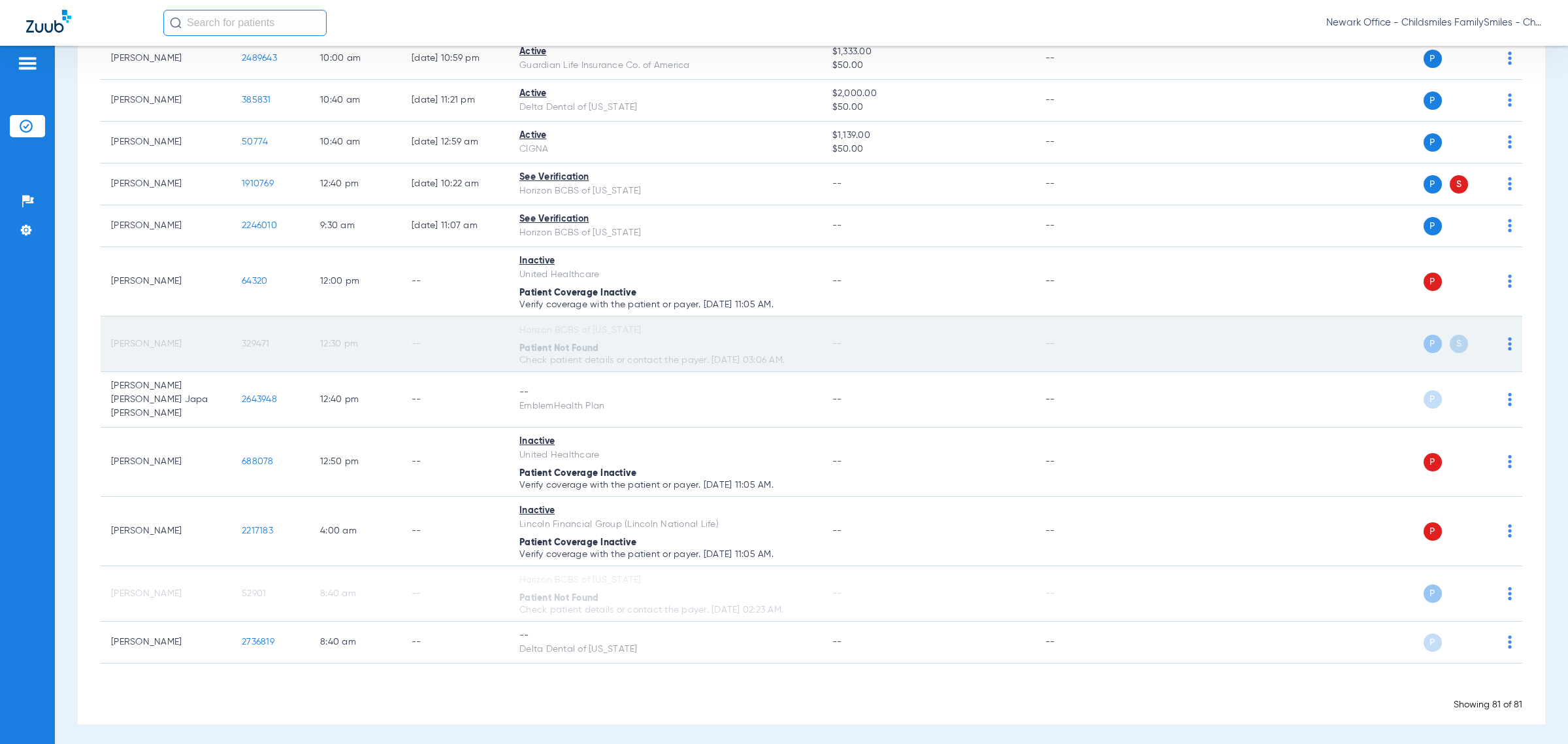
copy span "64320"
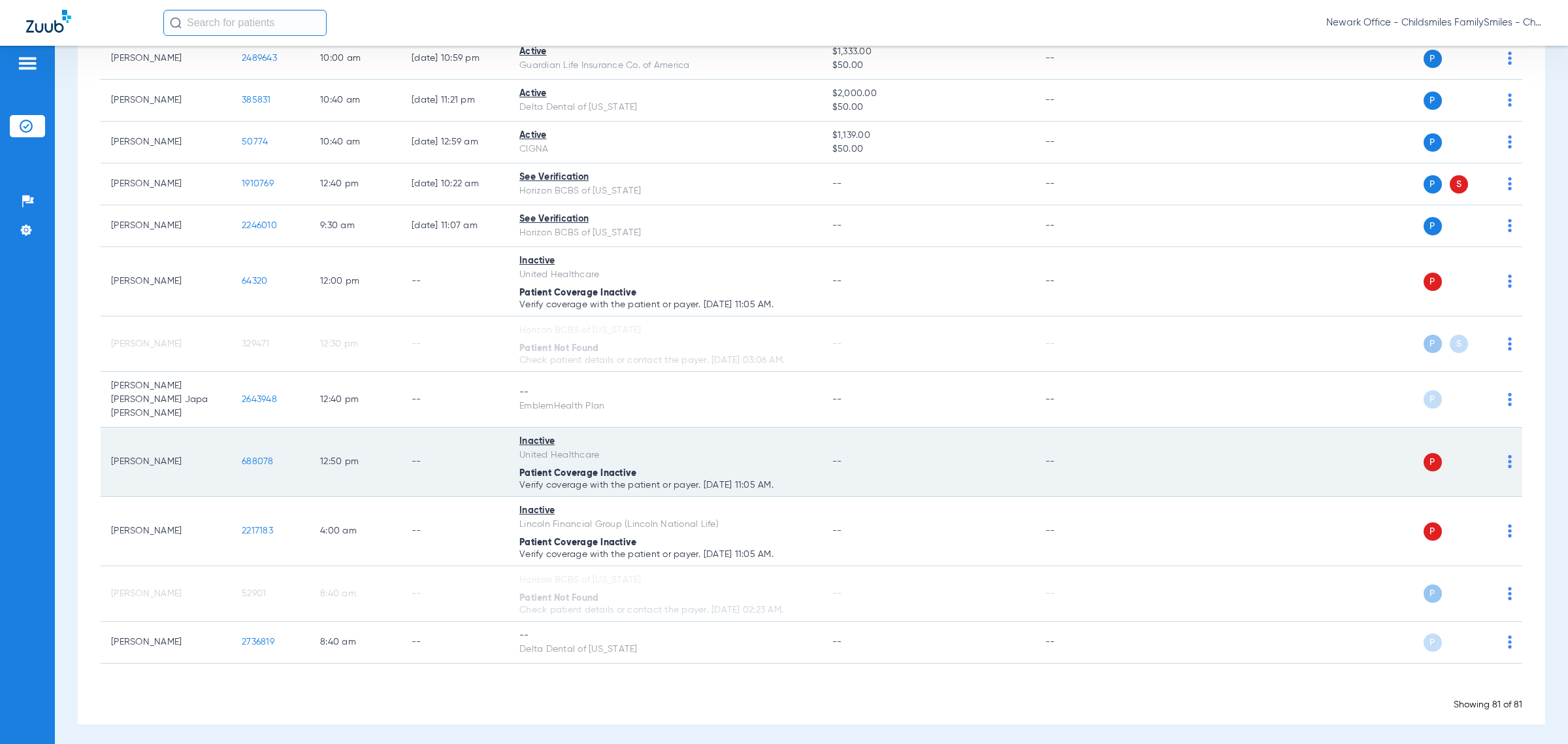
drag, startPoint x: 278, startPoint y: 464, endPoint x: 230, endPoint y: 475, distance: 49.2
click at [230, 475] on tr "Justin Corazza 688078 12:50 PM -- Inactive United Healthcare Patient Coverage I…" at bounding box center [811, 462] width 1422 height 69
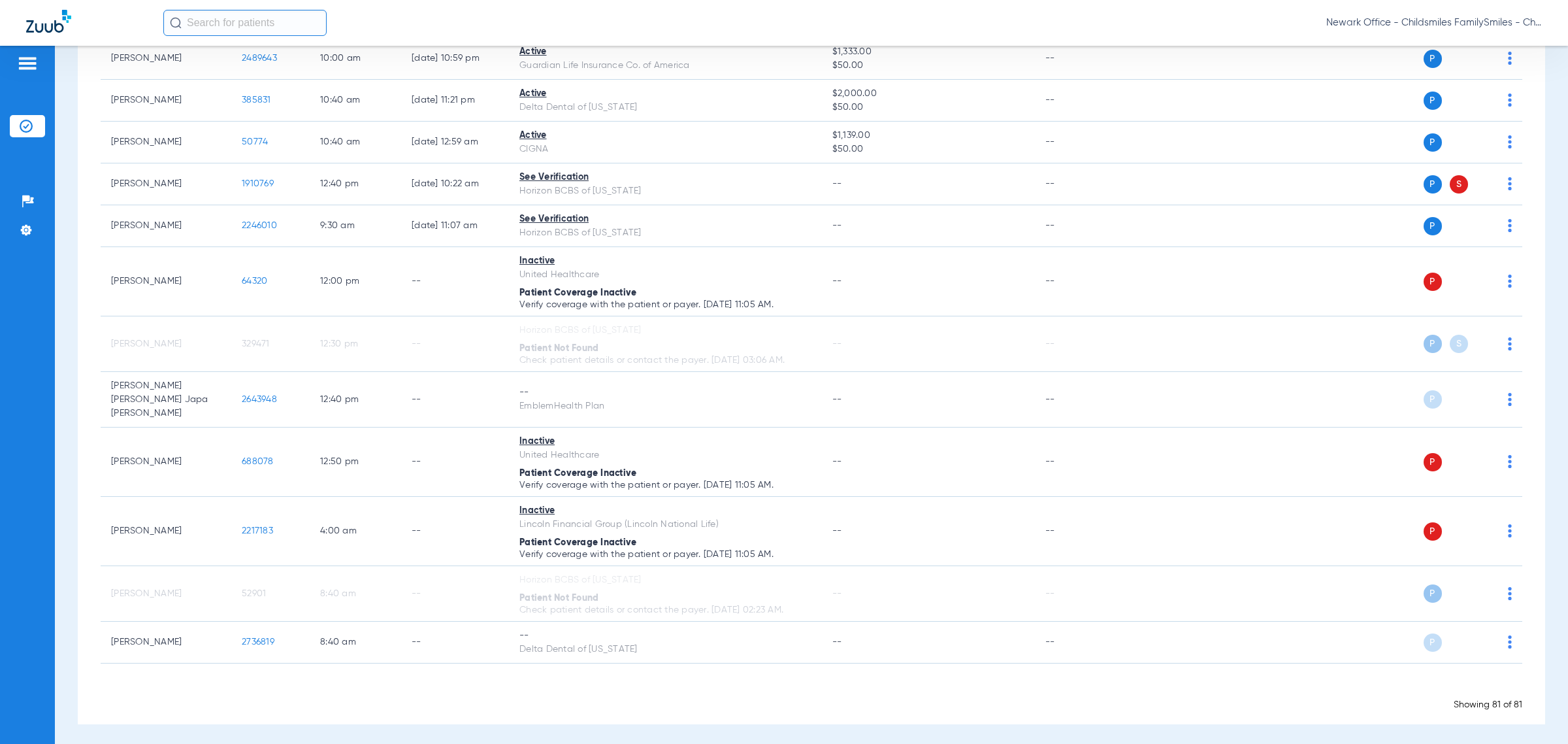
copy tr "688078"
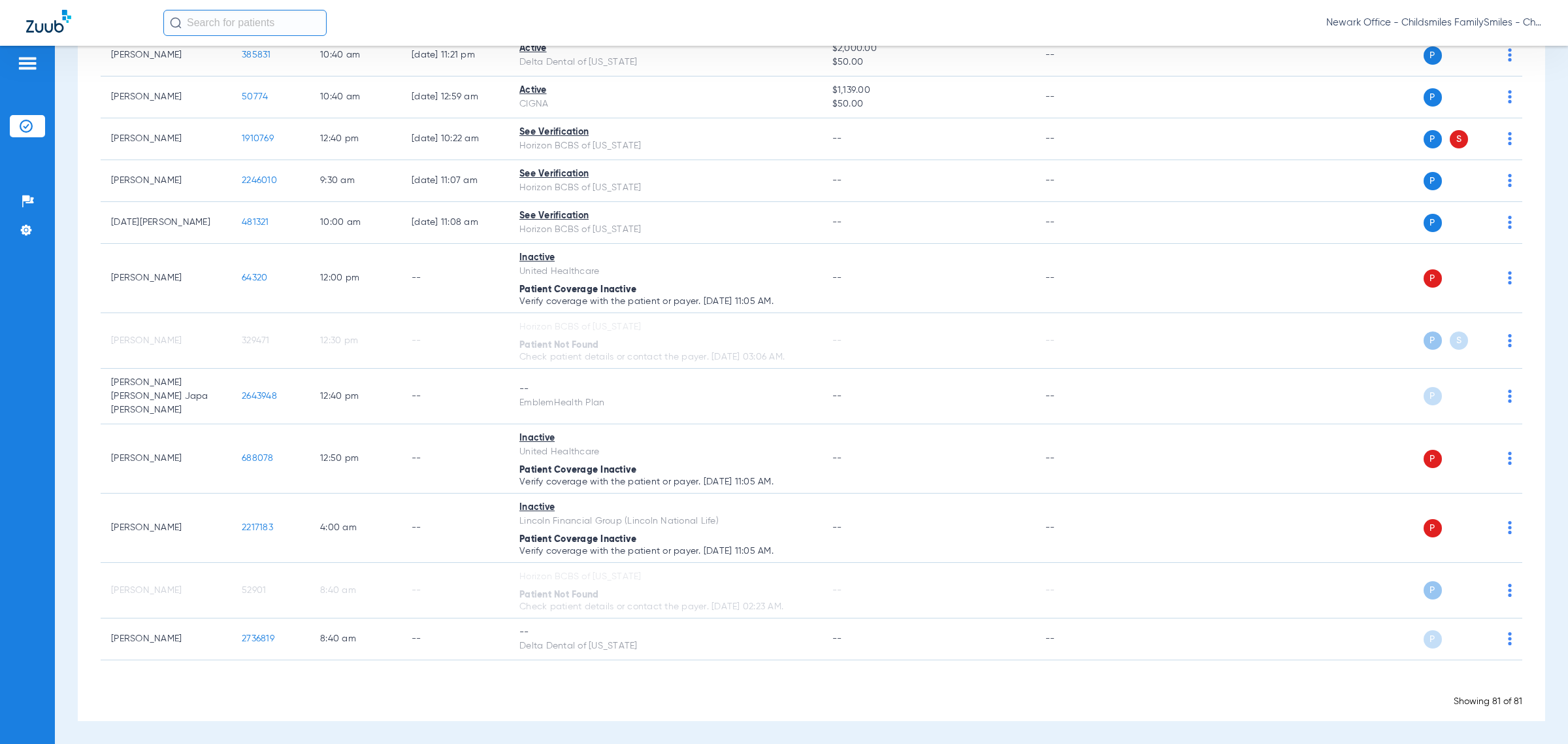
scroll to position [3834, 0]
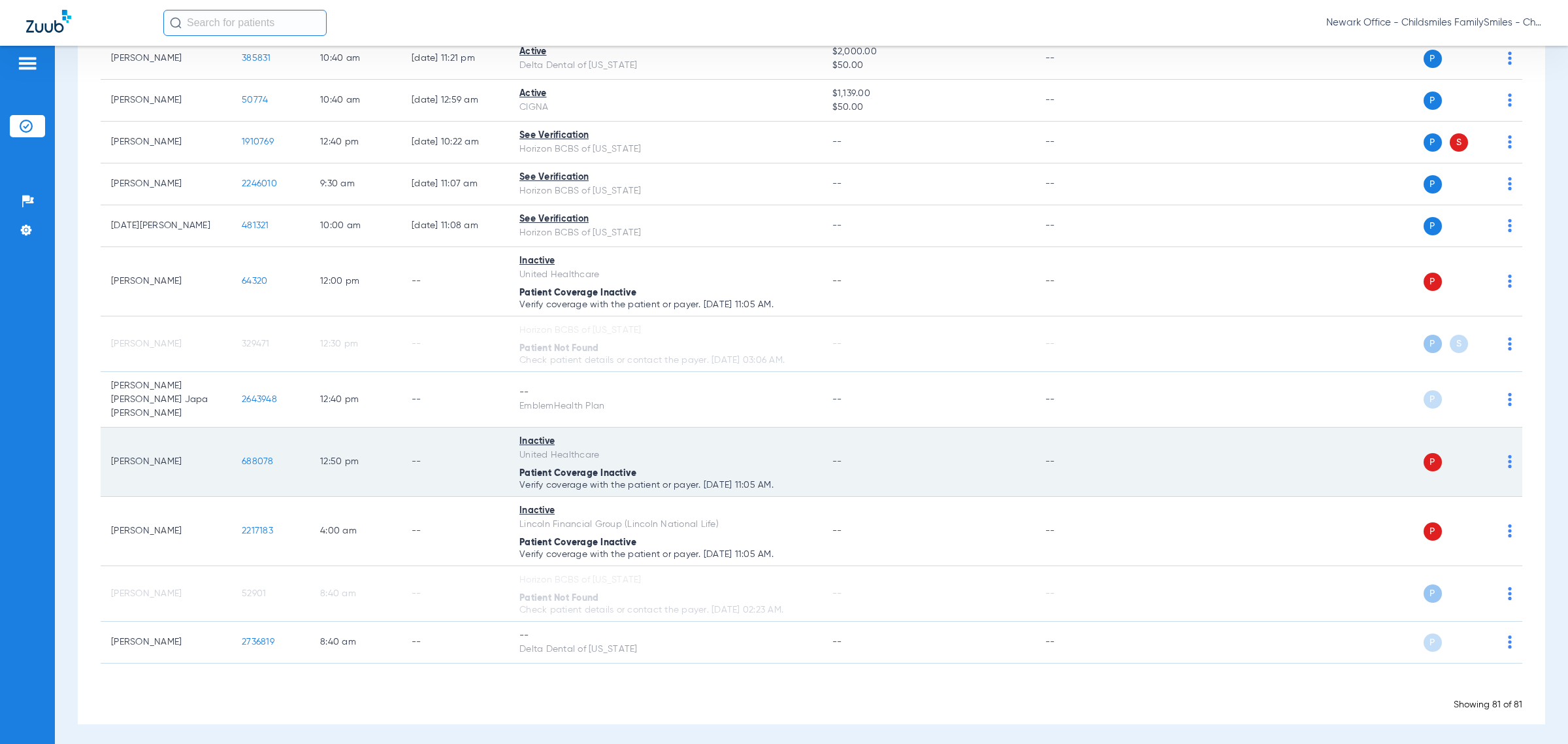
drag, startPoint x: 798, startPoint y: 479, endPoint x: 136, endPoint y: 464, distance: 662.2
click at [113, 462] on tr "Justin Corazza 688078 12:50 PM -- Inactive United Healthcare Patient Coverage I…" at bounding box center [811, 462] width 1422 height 69
copy tr "Justin Corazza 688078 12:50 PM -- Inactive United Healthcare Patient Coverage I…"
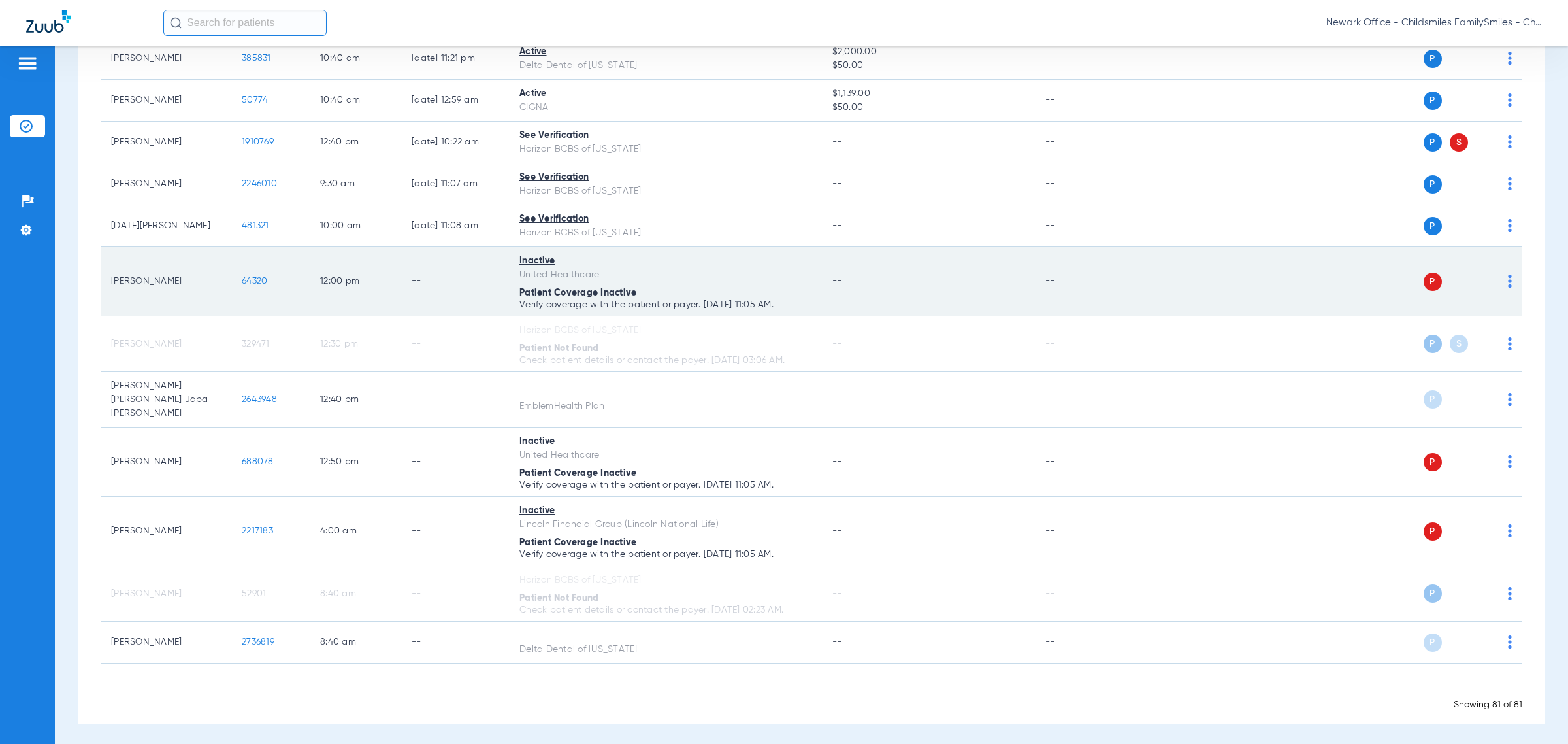
drag, startPoint x: 285, startPoint y: 305, endPoint x: 240, endPoint y: 302, distance: 45.1
click at [240, 302] on td "64320" at bounding box center [270, 281] width 79 height 69
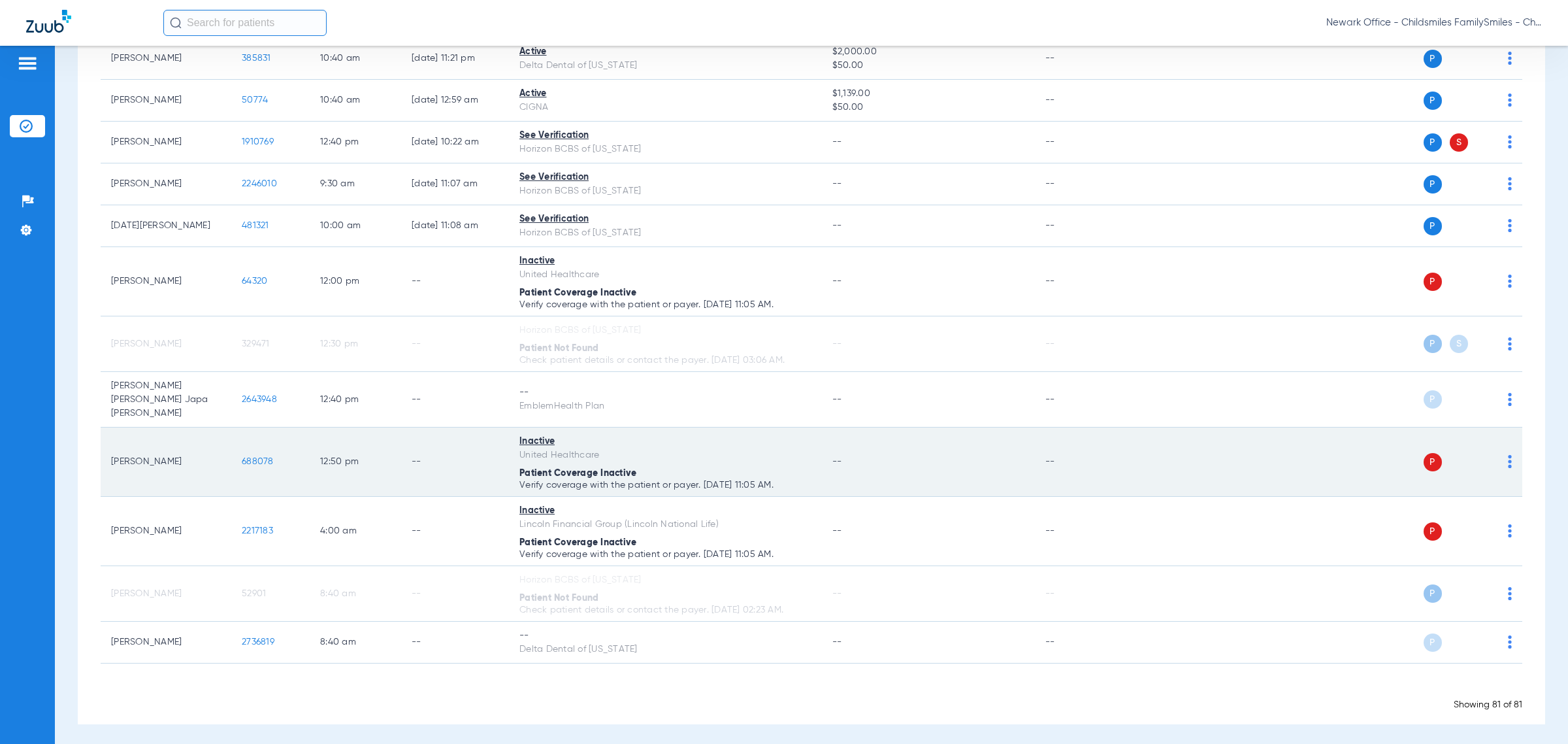
drag, startPoint x: 273, startPoint y: 475, endPoint x: 206, endPoint y: 465, distance: 67.7
click at [206, 465] on tr "Justin Corazza 688078 12:50 PM -- Inactive United Healthcare Patient Coverage I…" at bounding box center [811, 462] width 1422 height 69
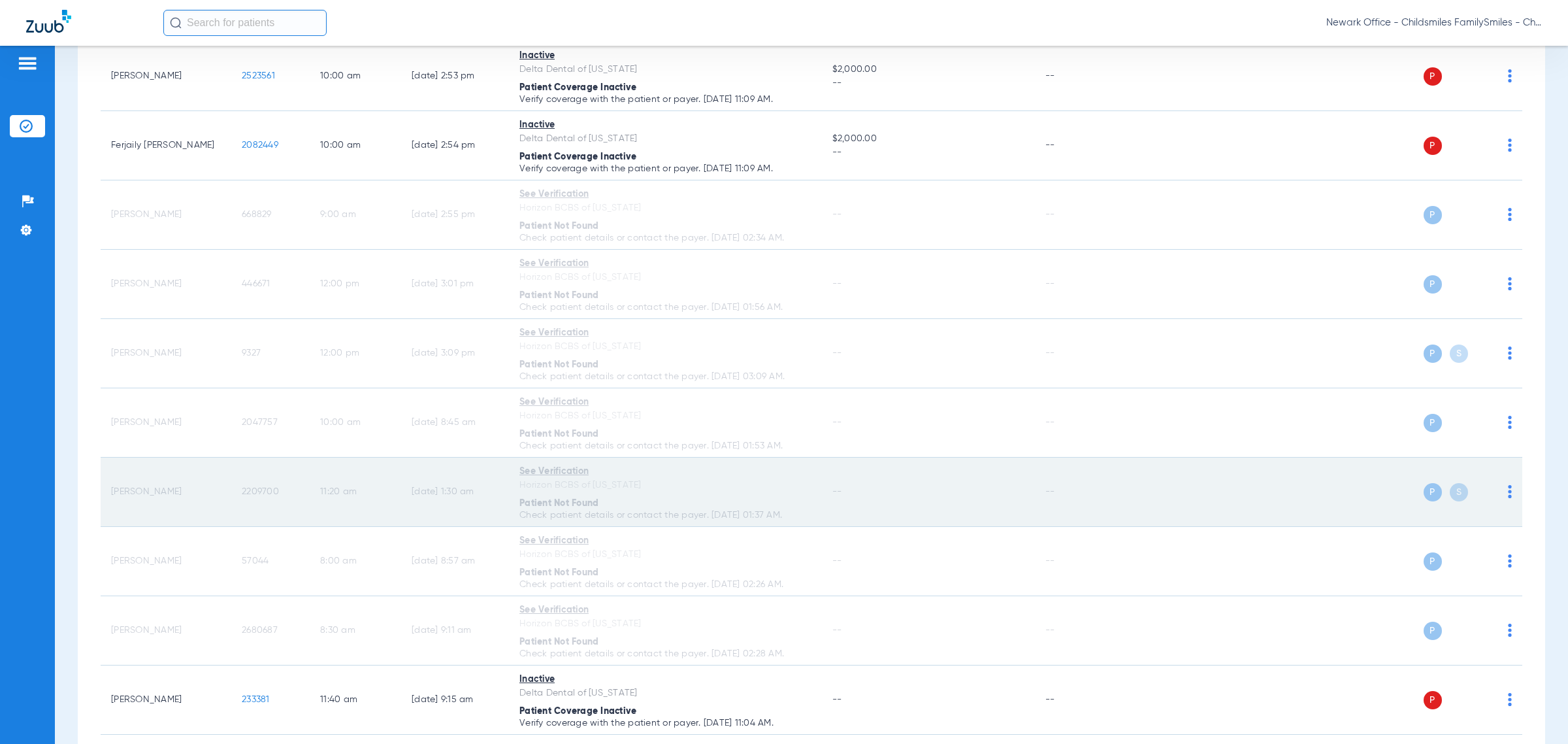
scroll to position [321, 0]
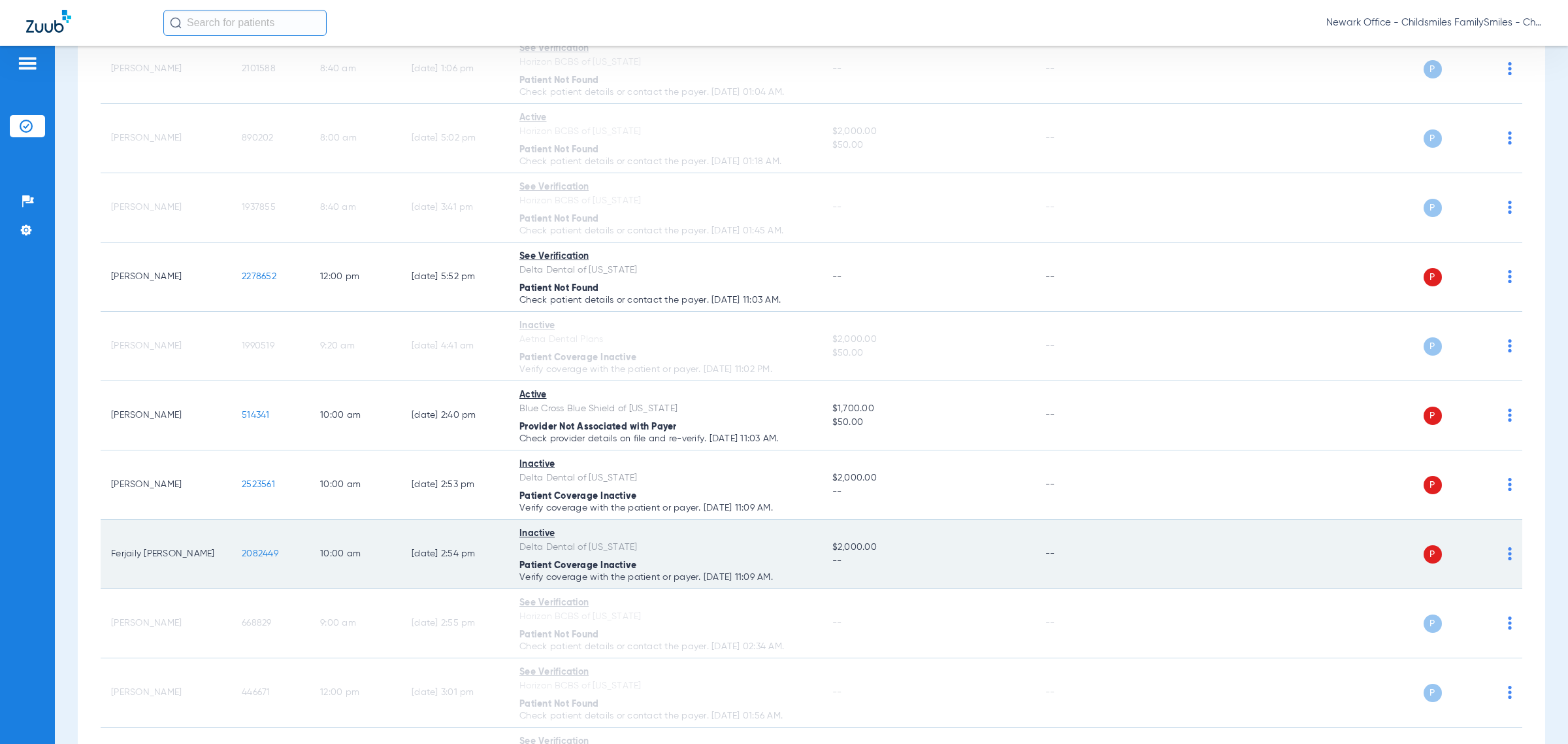
drag, startPoint x: 302, startPoint y: 579, endPoint x: 220, endPoint y: 575, distance: 82.1
click at [220, 575] on tr "Ferjaily Pena 2082449 10:00 AM 02/13/25 2:54 PM Inactive Delta Dental of Pennsy…" at bounding box center [811, 554] width 1422 height 69
copy tr "2082449"
drag, startPoint x: 801, startPoint y: 576, endPoint x: 105, endPoint y: 563, distance: 696.1
click at [105, 563] on tr "Ferjaily Pena 2082449 10:00 AM 02/13/25 2:54 PM Inactive Delta Dental of Pennsy…" at bounding box center [811, 554] width 1422 height 69
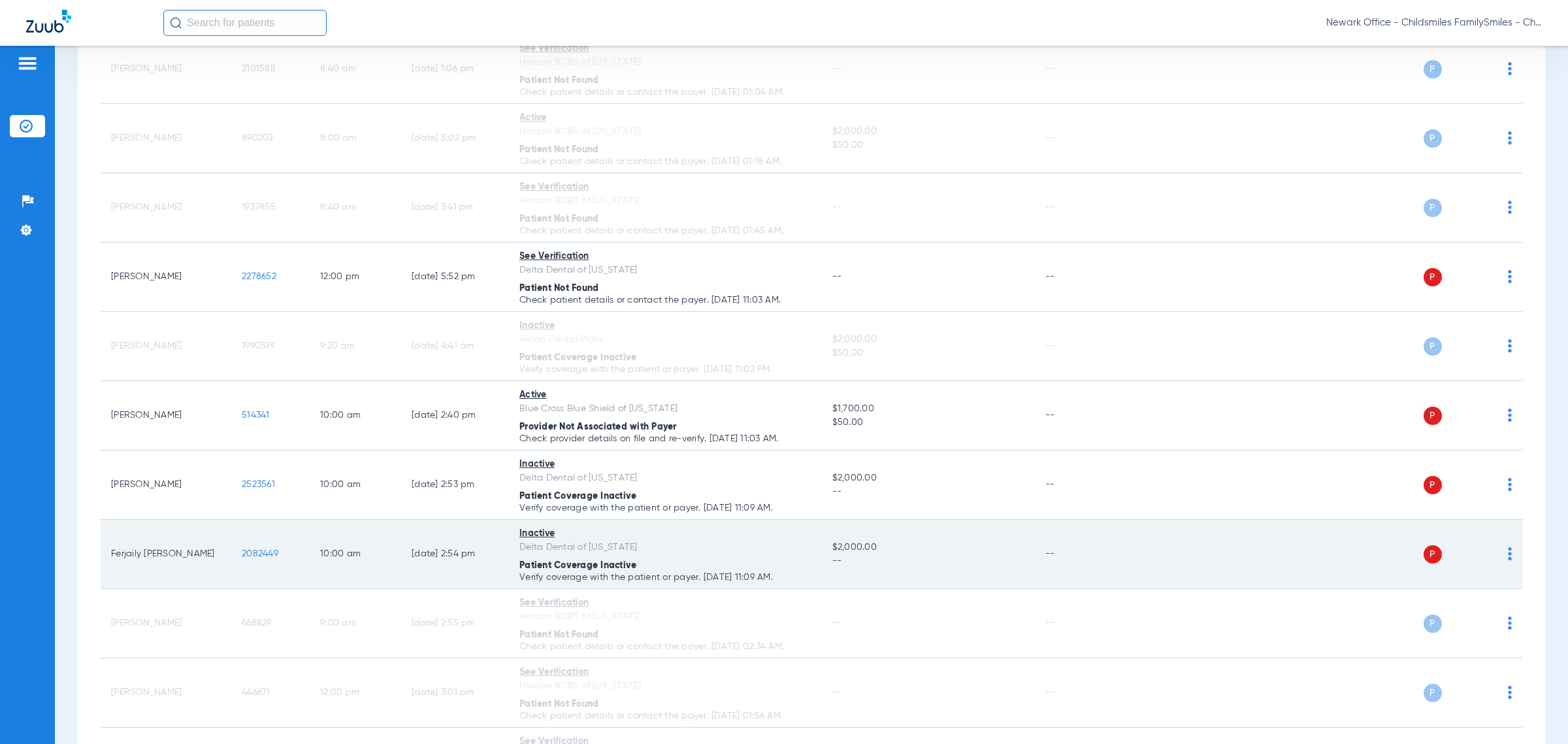
copy tr "Ferjaily Pena 2082449 10:00 AM 02/13/25 2:54 PM Inactive Delta Dental of Pennsy…"
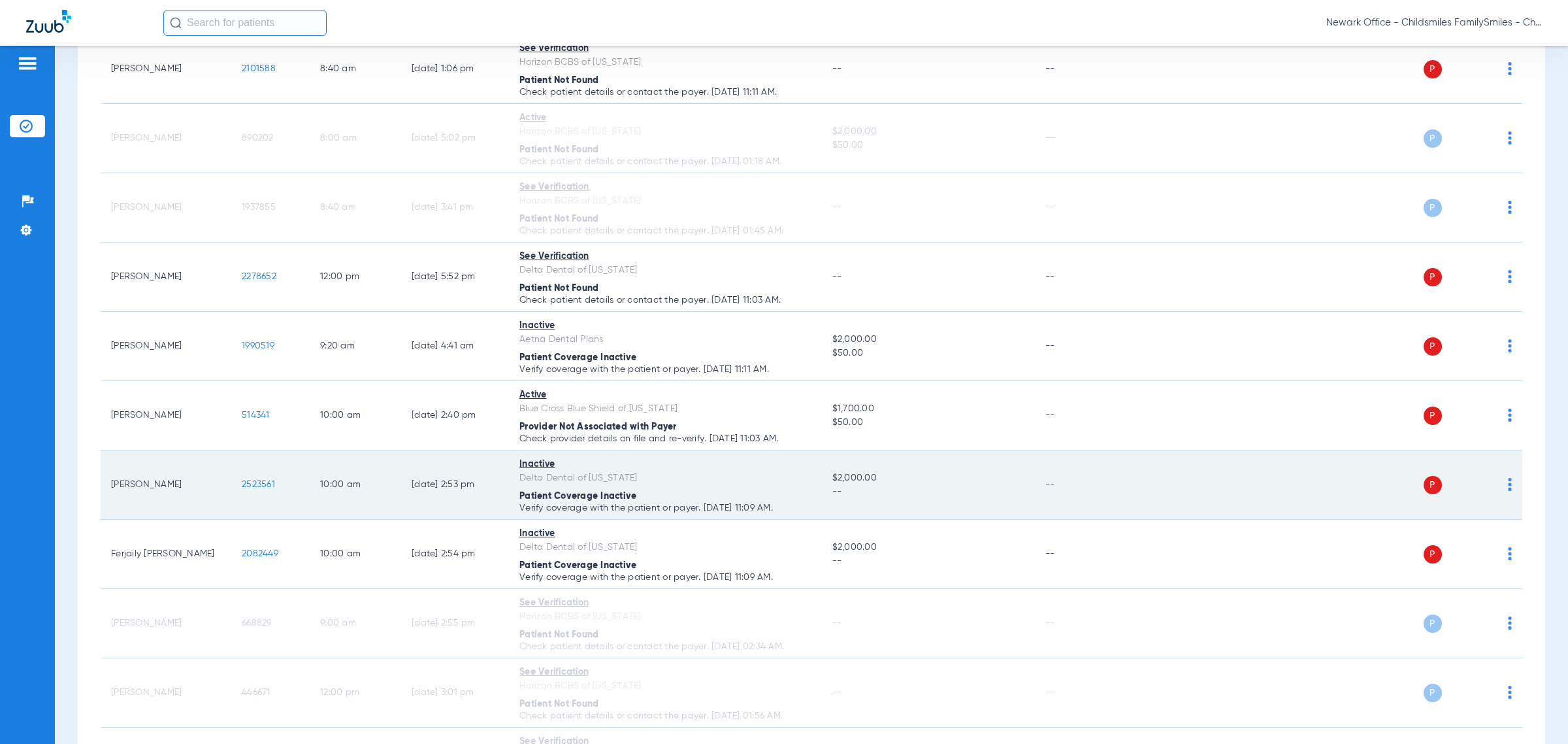
drag, startPoint x: 805, startPoint y: 513, endPoint x: 110, endPoint y: 486, distance: 695.5
click at [110, 486] on tr "Ferjin Pena 2523561 10:00 AM 02/13/25 2:53 PM Inactive Delta Dental of Pennsylv…" at bounding box center [811, 484] width 1422 height 69
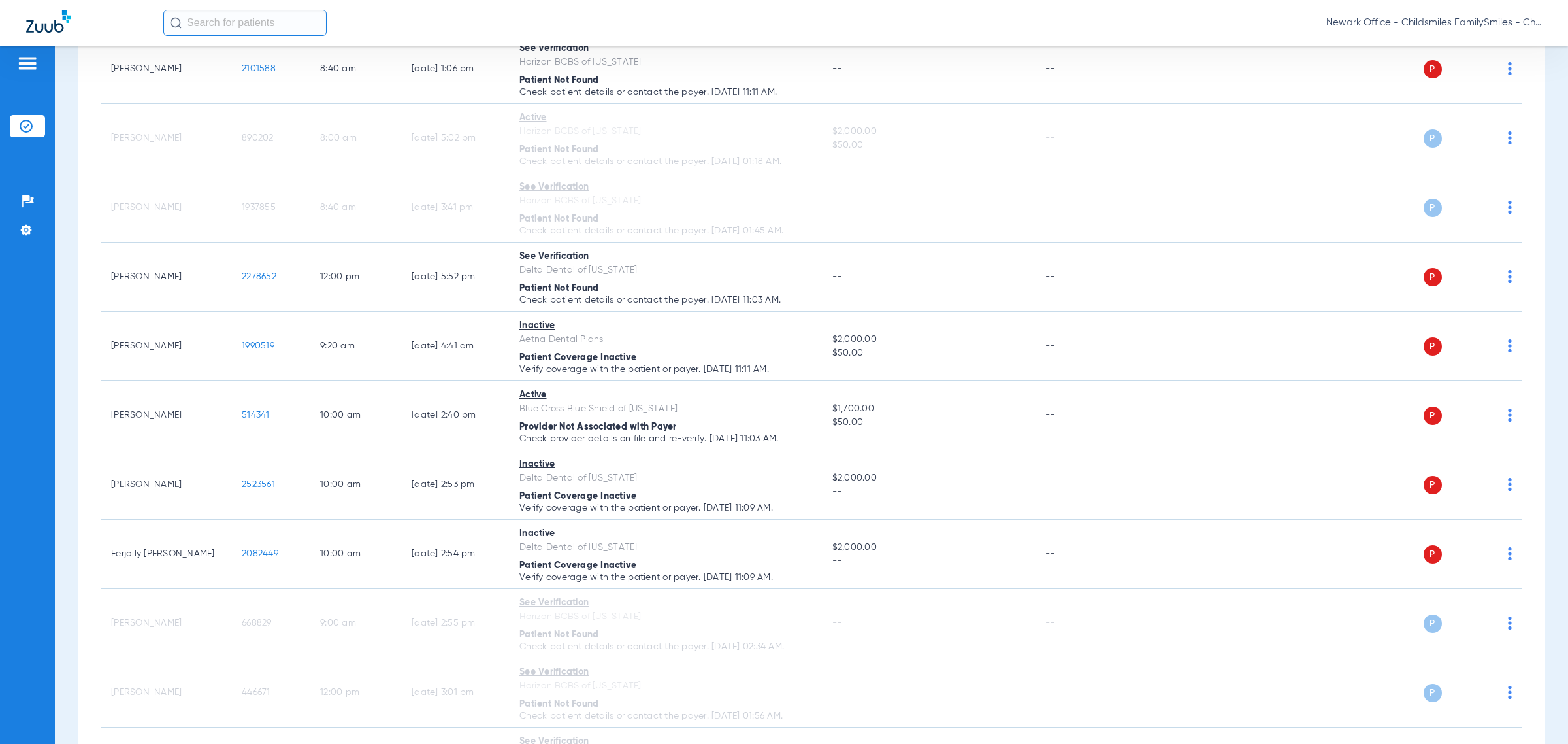
copy tr "Ferjin Pena 2523561 10:00 AM 02/13/25 2:53 PM Inactive Delta Dental of Pennsylv…"
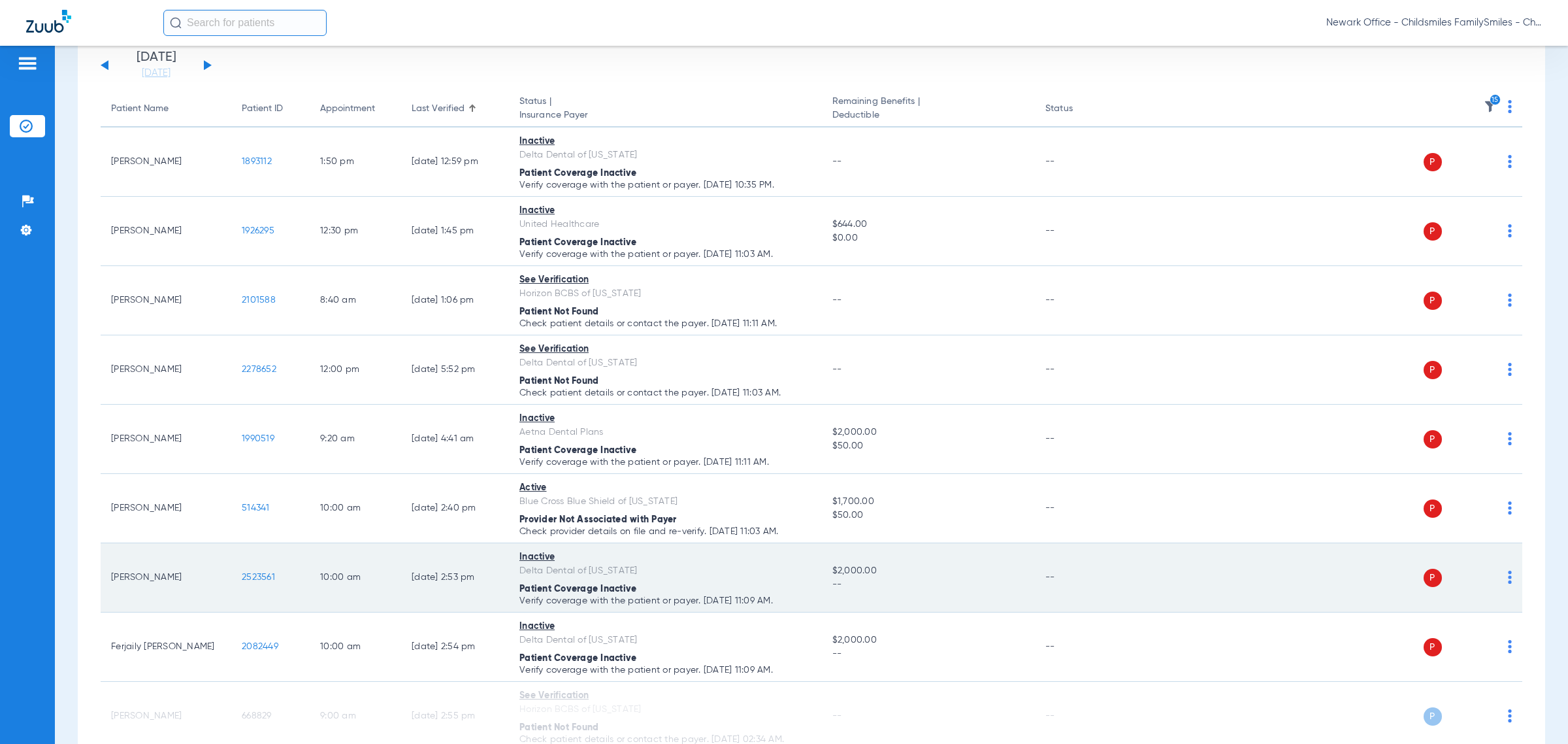
scroll to position [76, 0]
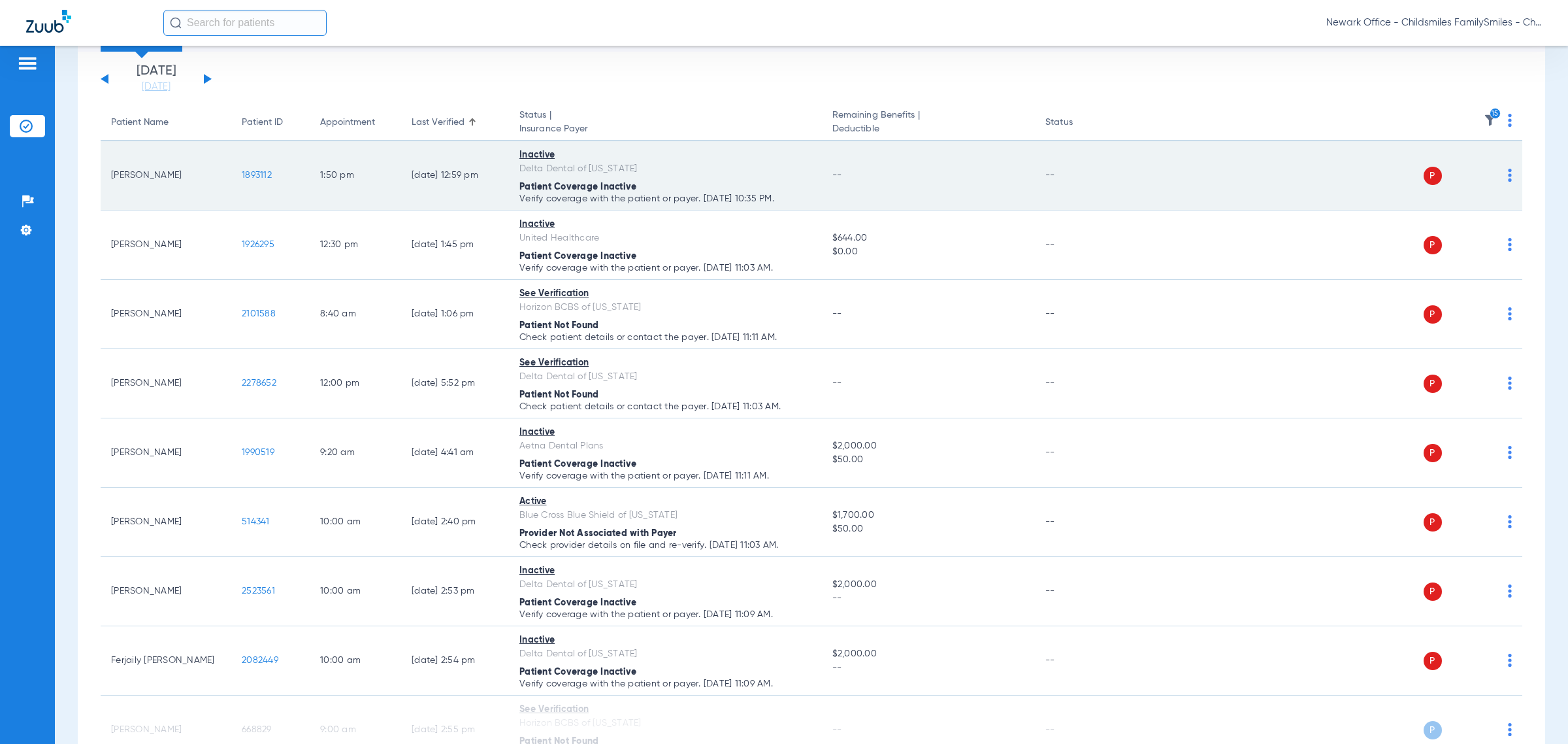
drag, startPoint x: 278, startPoint y: 175, endPoint x: 225, endPoint y: 188, distance: 54.6
click at [225, 188] on tr "Aida Saavedra 1893112 1:50 PM 09/24/24 12:59 PM Inactive Delta Dental of Washin…" at bounding box center [811, 175] width 1422 height 69
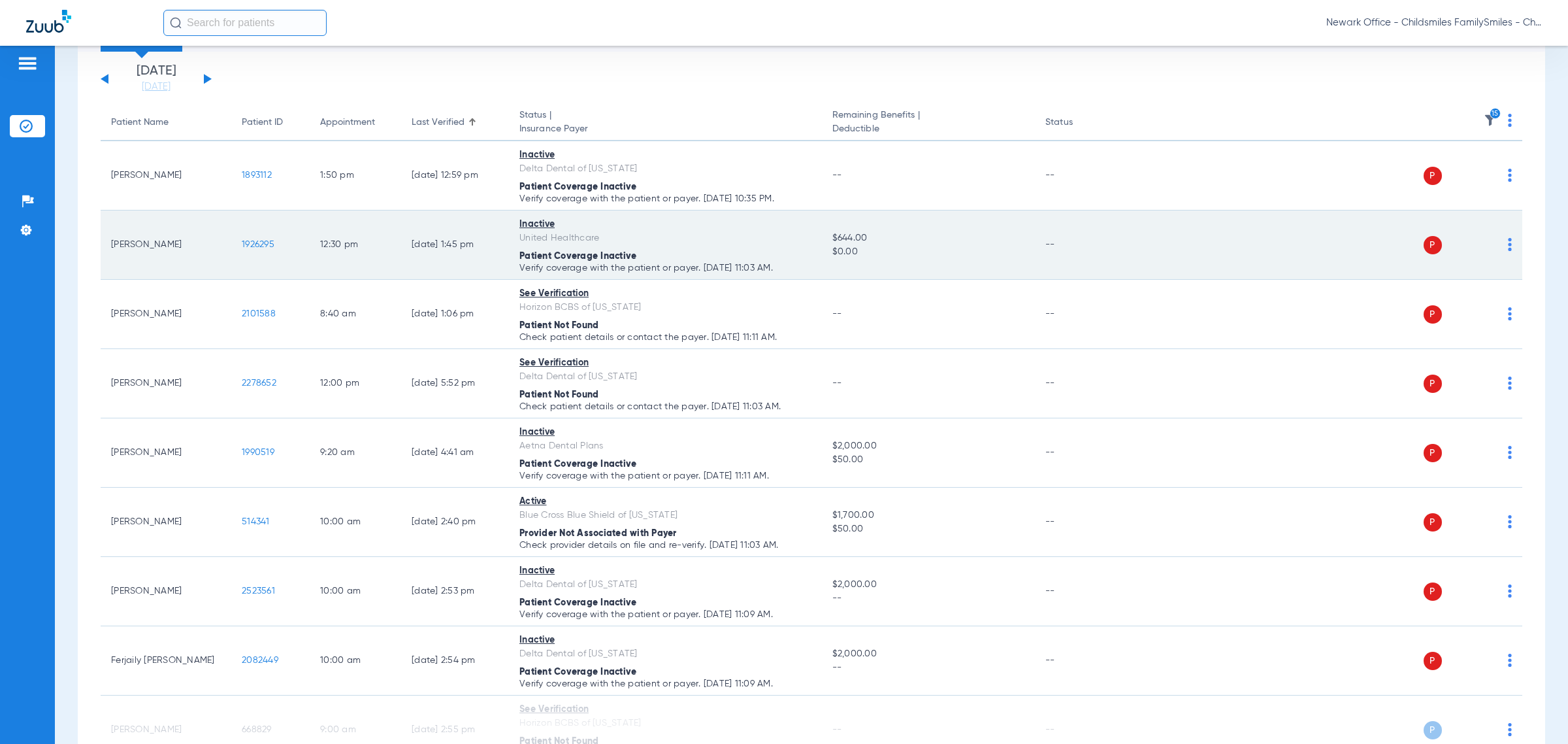
copy tr "1893112"
drag, startPoint x: 310, startPoint y: 260, endPoint x: 230, endPoint y: 268, distance: 80.4
click at [230, 268] on tr "Blanca Angamarca 1926295 12:30 PM 11/27/24 1:45 PM Inactive United Healthcare P…" at bounding box center [811, 244] width 1422 height 69
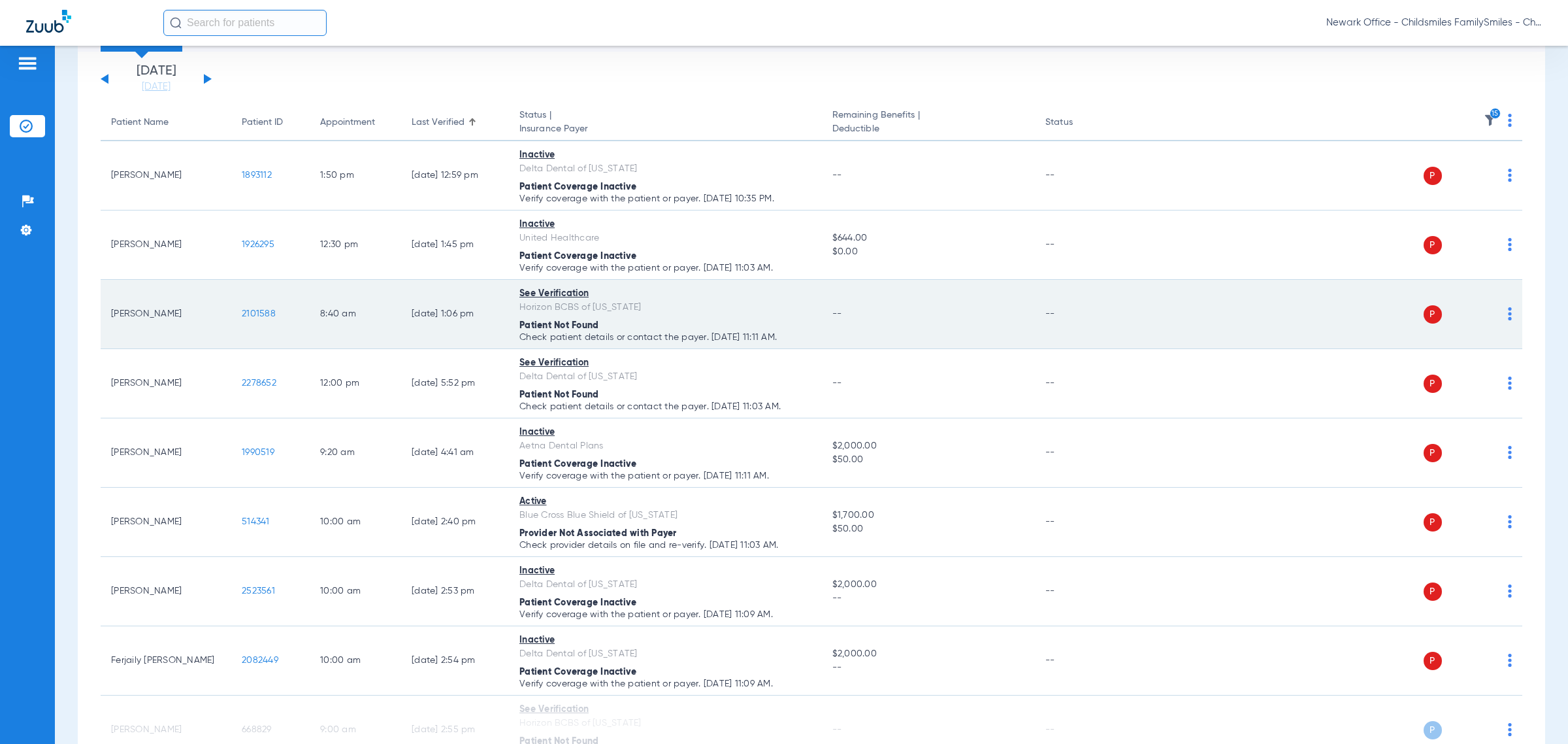
copy span "1926295"
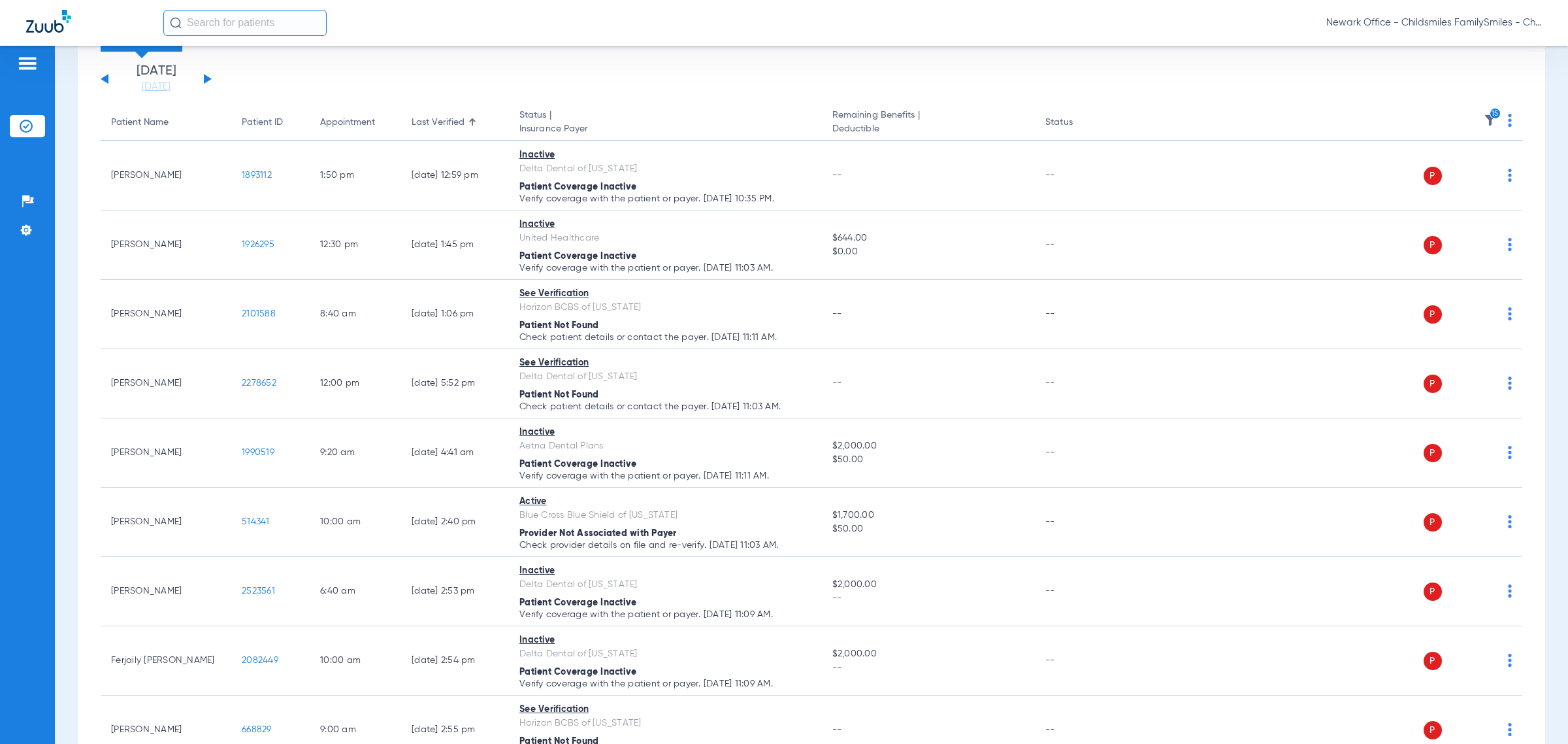
click at [259, 22] on input "text" at bounding box center [245, 23] width 164 height 26
type input "110781"
click at [222, 67] on span "Ibaadah Amim" at bounding box center [206, 69] width 68 height 9
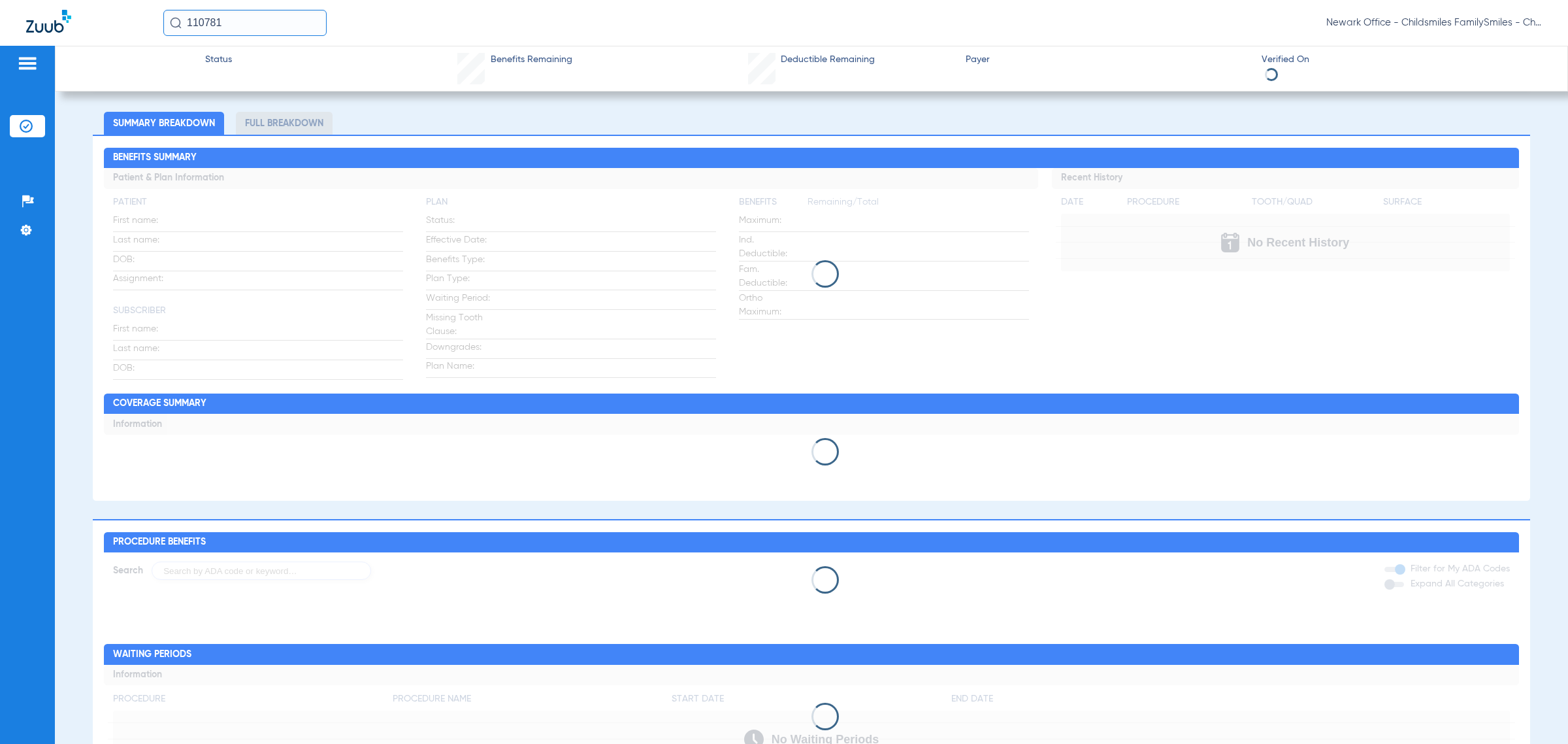
type input "IBAADAH"
type input "AMIM"
type input "11/30/1994"
type input "158967721"
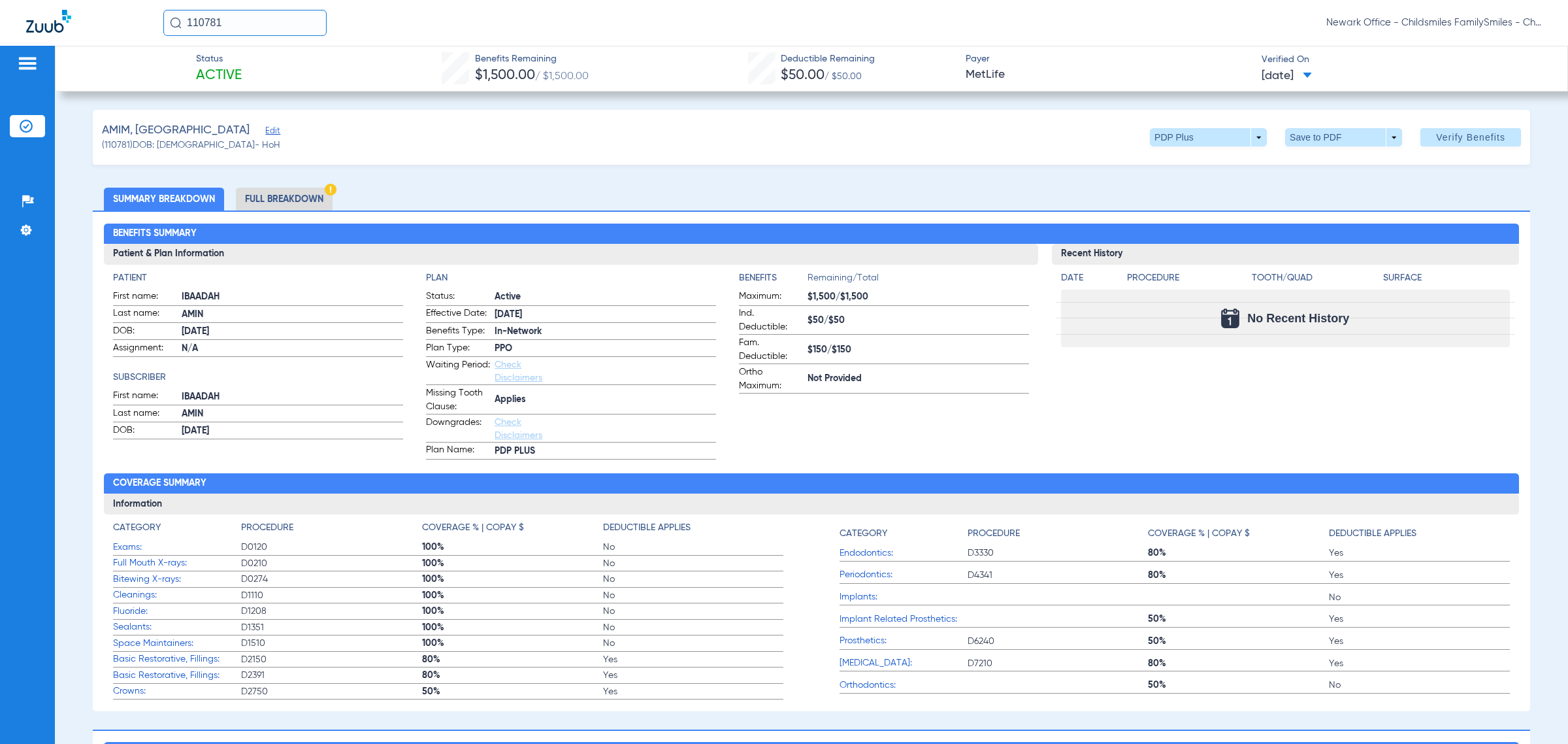
click at [265, 131] on span "Edit" at bounding box center [271, 132] width 12 height 12
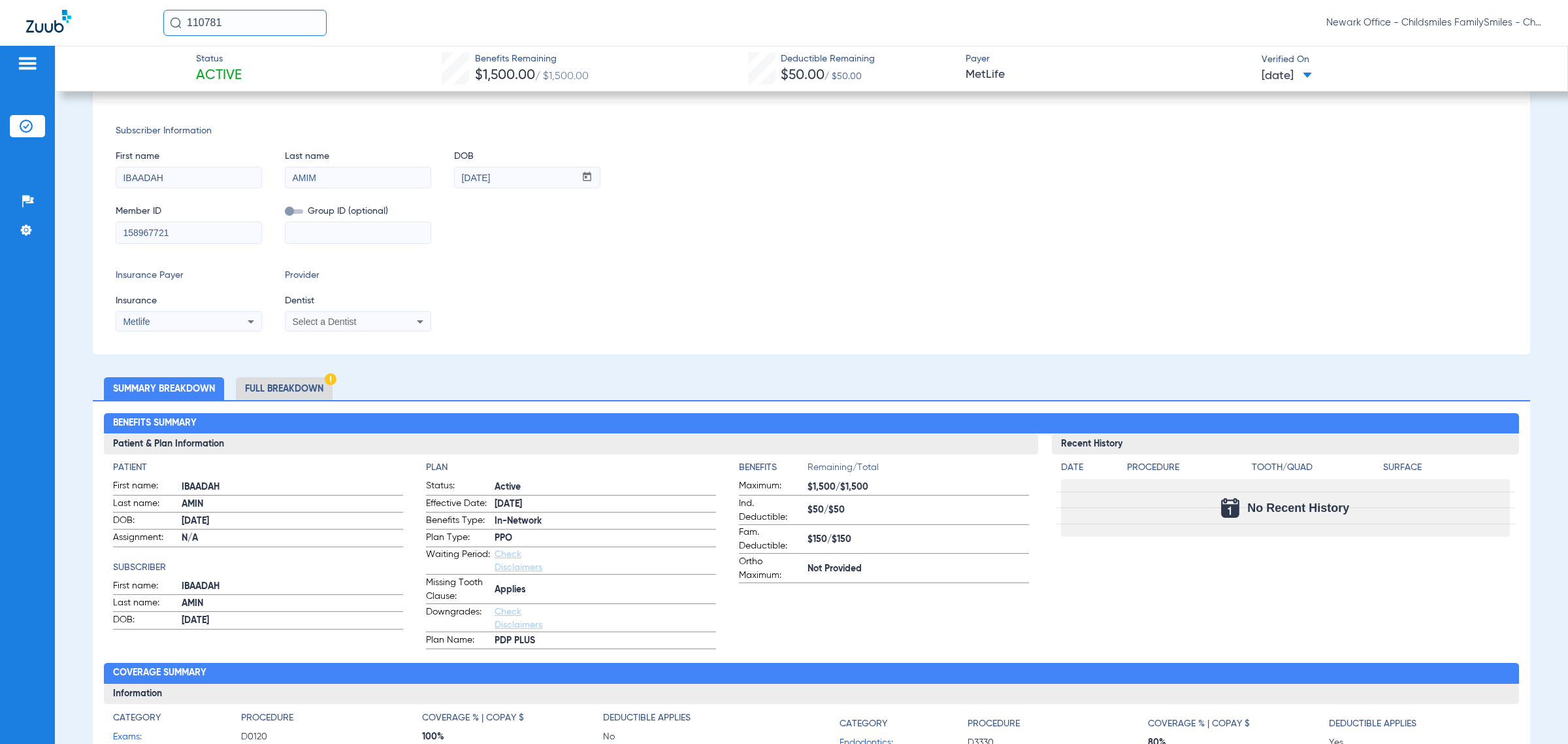
scroll to position [164, 0]
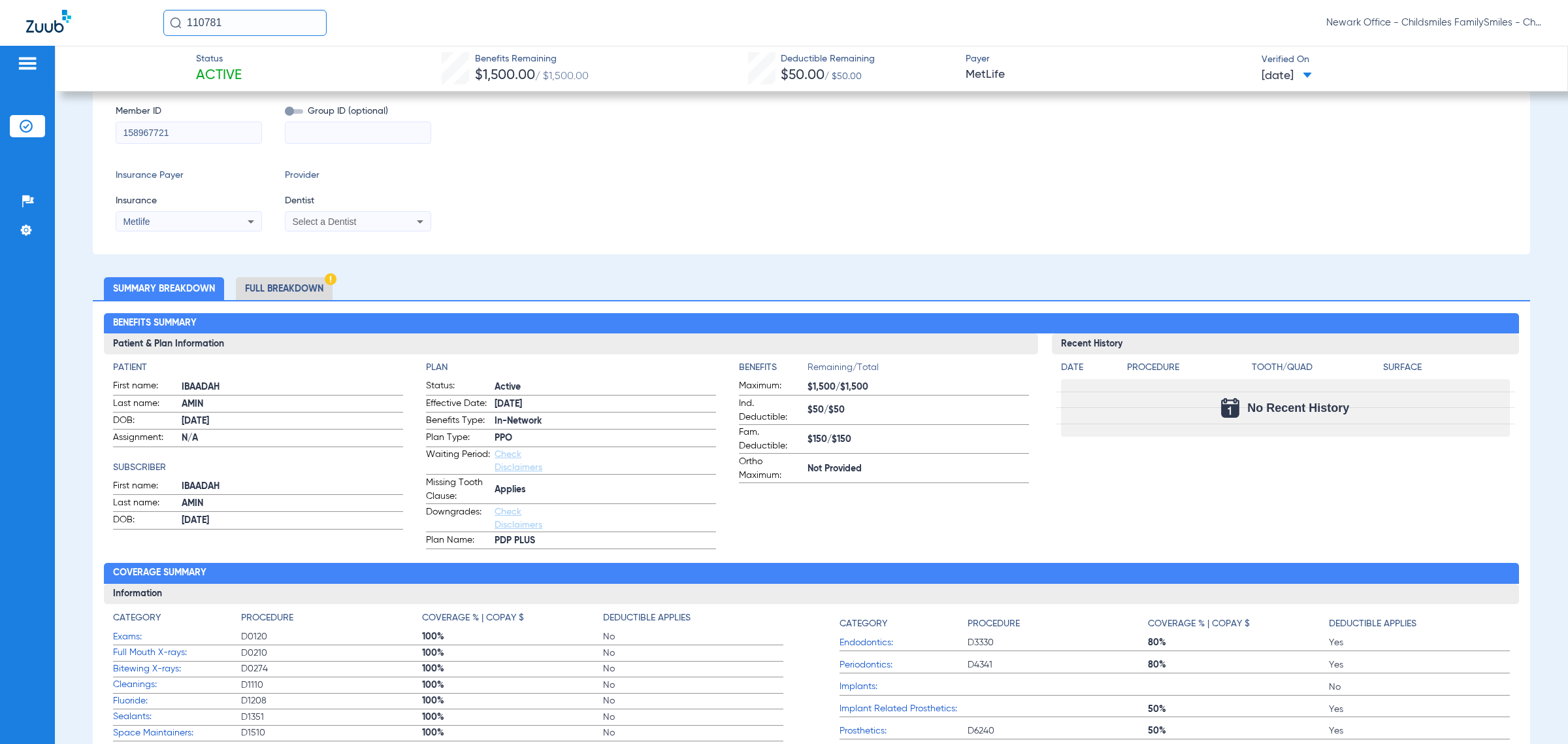
click at [320, 281] on li "Full Breakdown" at bounding box center [284, 288] width 97 height 23
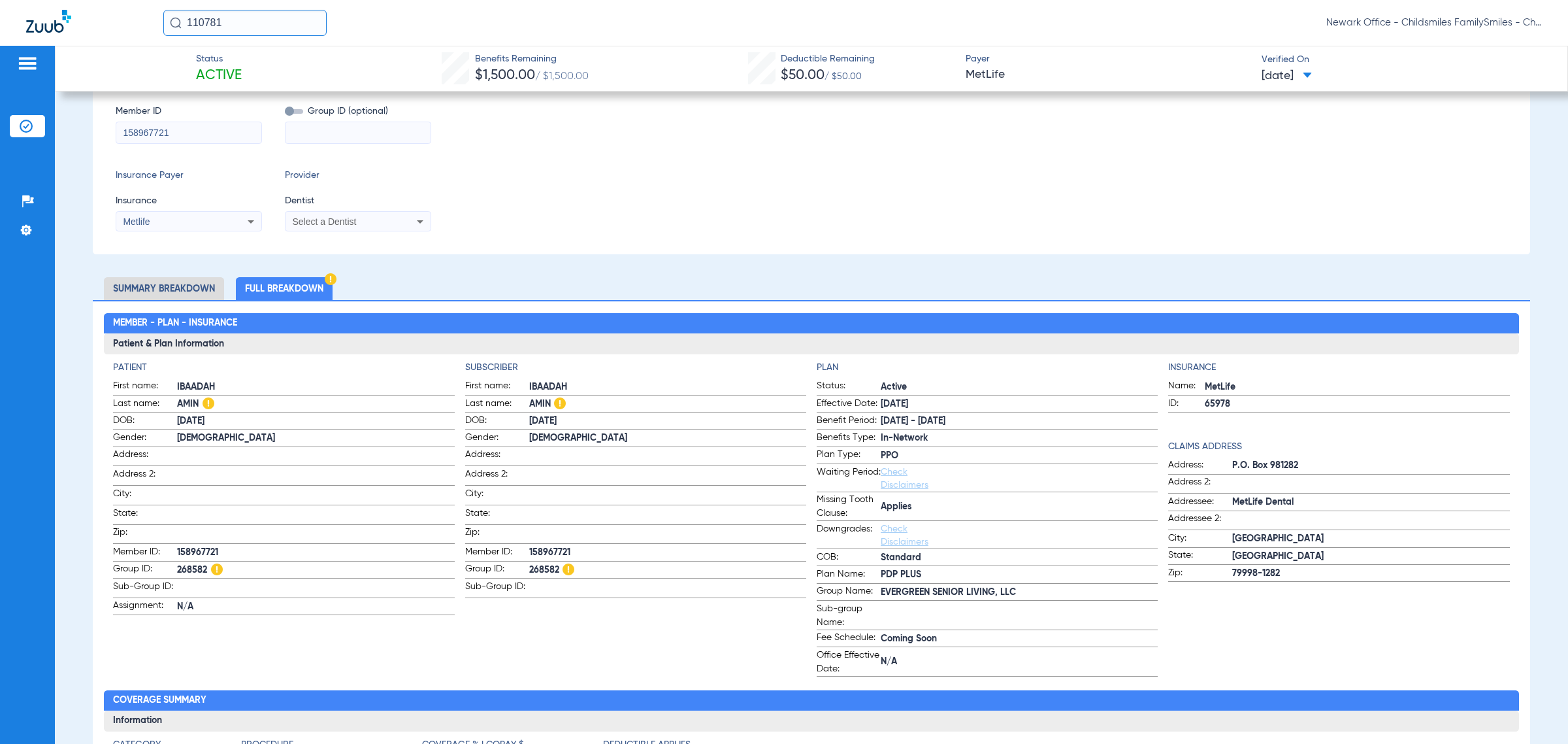
click at [194, 565] on span "268582" at bounding box center [315, 570] width 277 height 14
copy span "268582"
drag, startPoint x: 877, startPoint y: 596, endPoint x: 1029, endPoint y: 593, distance: 152.0
click at [931, 596] on span "EVERGREEN SENIOR LIVING, LLC" at bounding box center [1019, 592] width 277 height 14
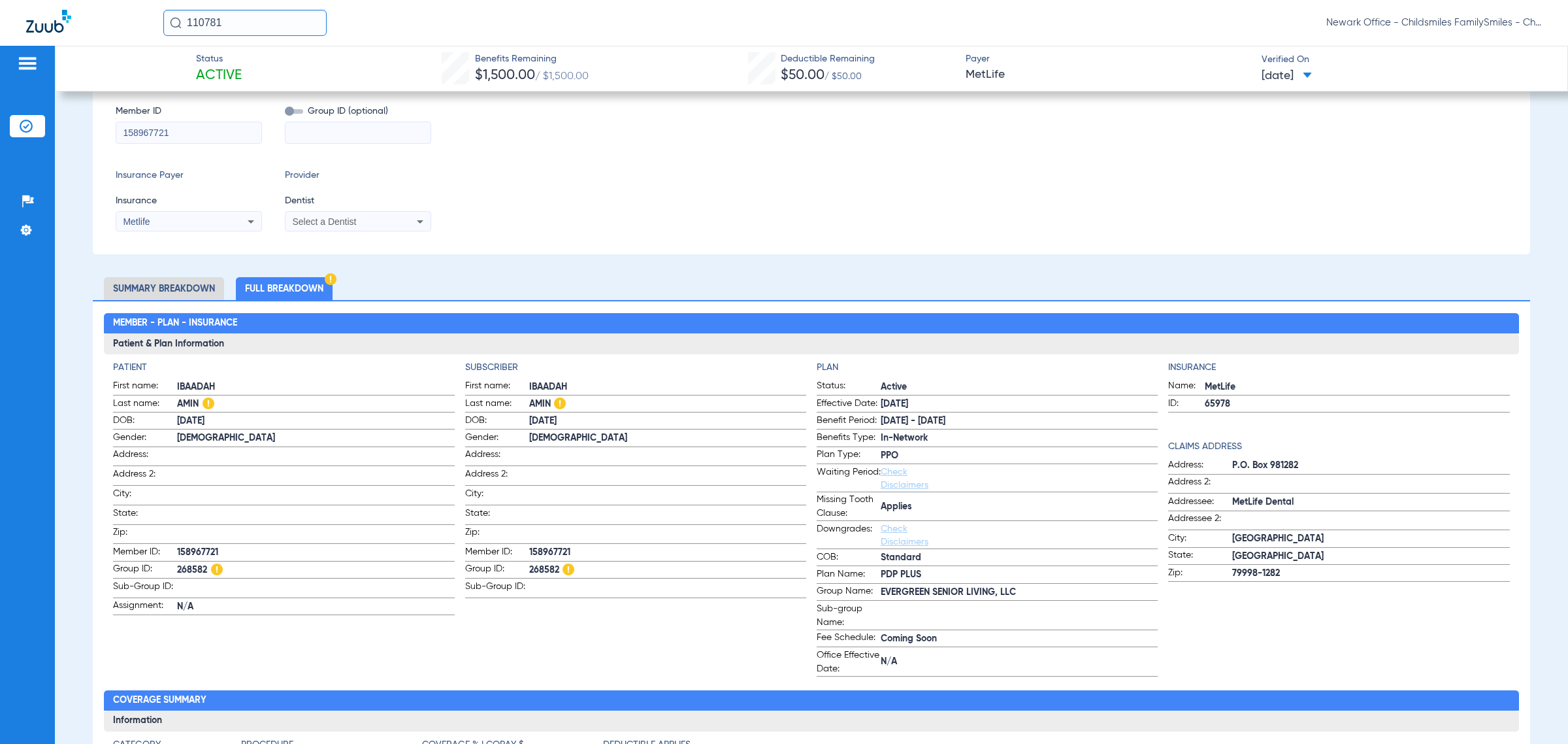
drag, startPoint x: 1029, startPoint y: 592, endPoint x: 875, endPoint y: 596, distance: 154.1
click at [881, 596] on span "EVERGREEN SENIOR LIVING, LLC" at bounding box center [1019, 592] width 277 height 14
click at [200, 545] on span "158967721" at bounding box center [315, 552] width 277 height 14
drag, startPoint x: 1023, startPoint y: 595, endPoint x: 867, endPoint y: 595, distance: 156.0
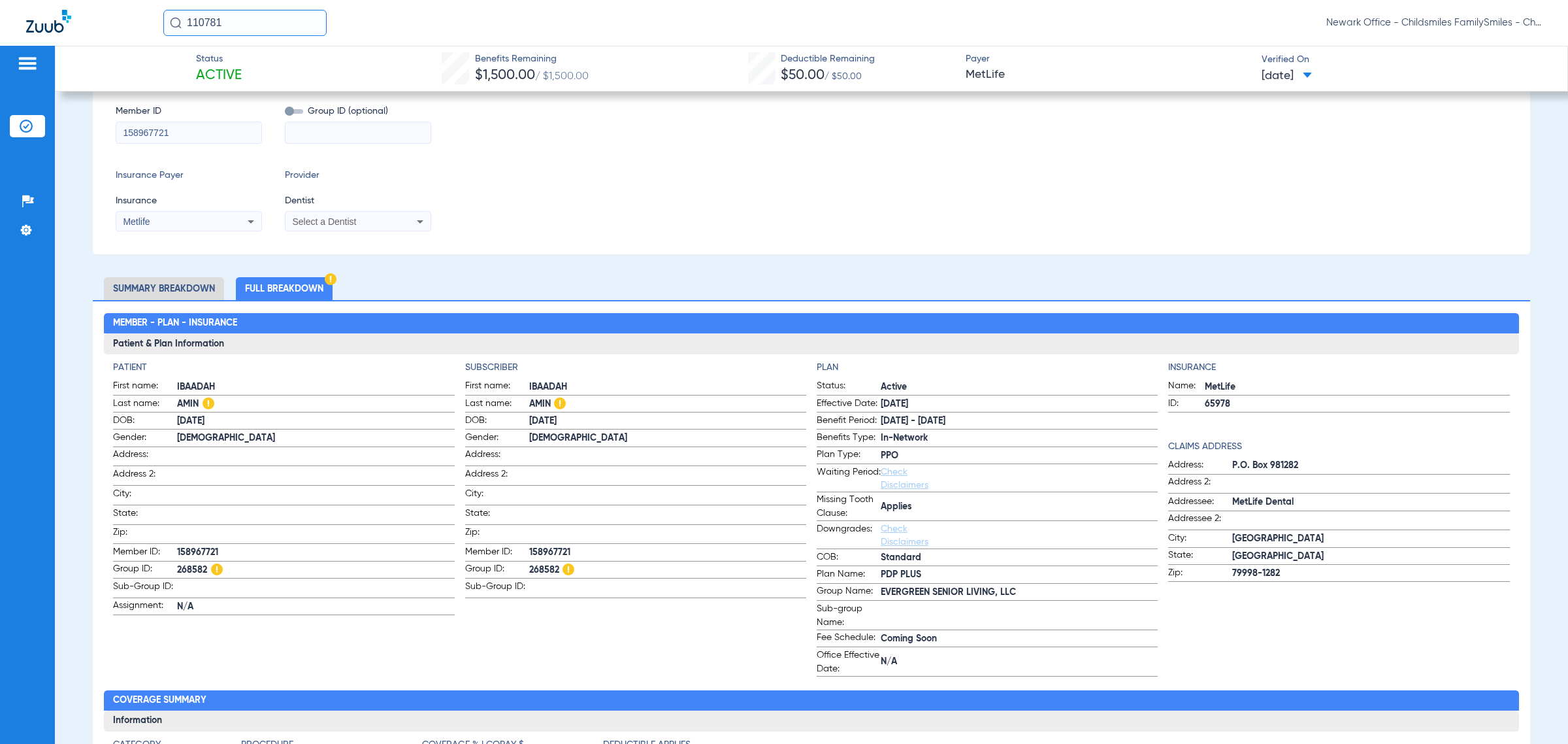
click at [867, 595] on label "Group Name: EVERGREEN SENIOR LIVING, LLC" at bounding box center [987, 593] width 341 height 16
drag, startPoint x: 912, startPoint y: 405, endPoint x: 900, endPoint y: 404, distance: 12.0
click at [900, 404] on span "8/1/25" at bounding box center [1019, 404] width 277 height 14
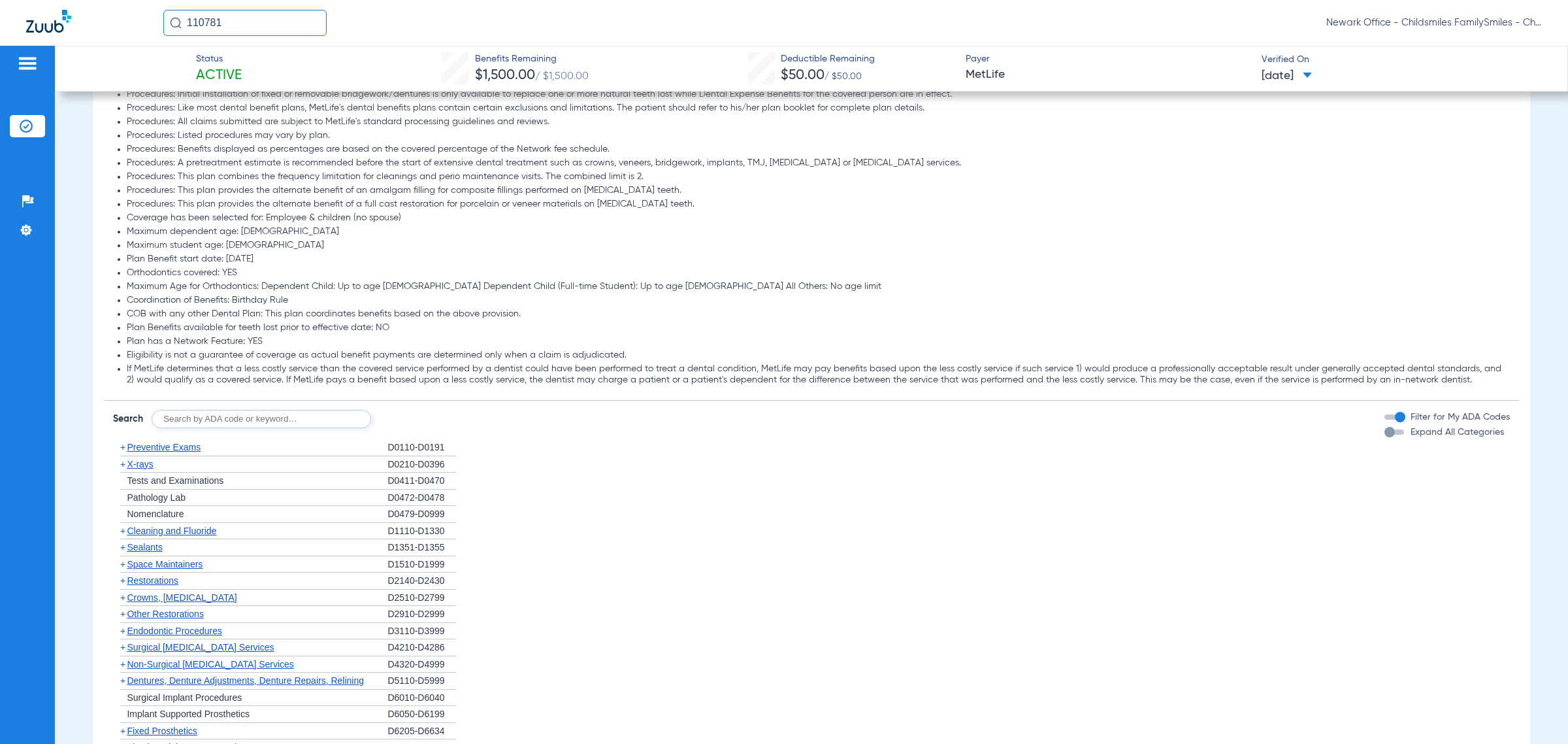
scroll to position [1798, 0]
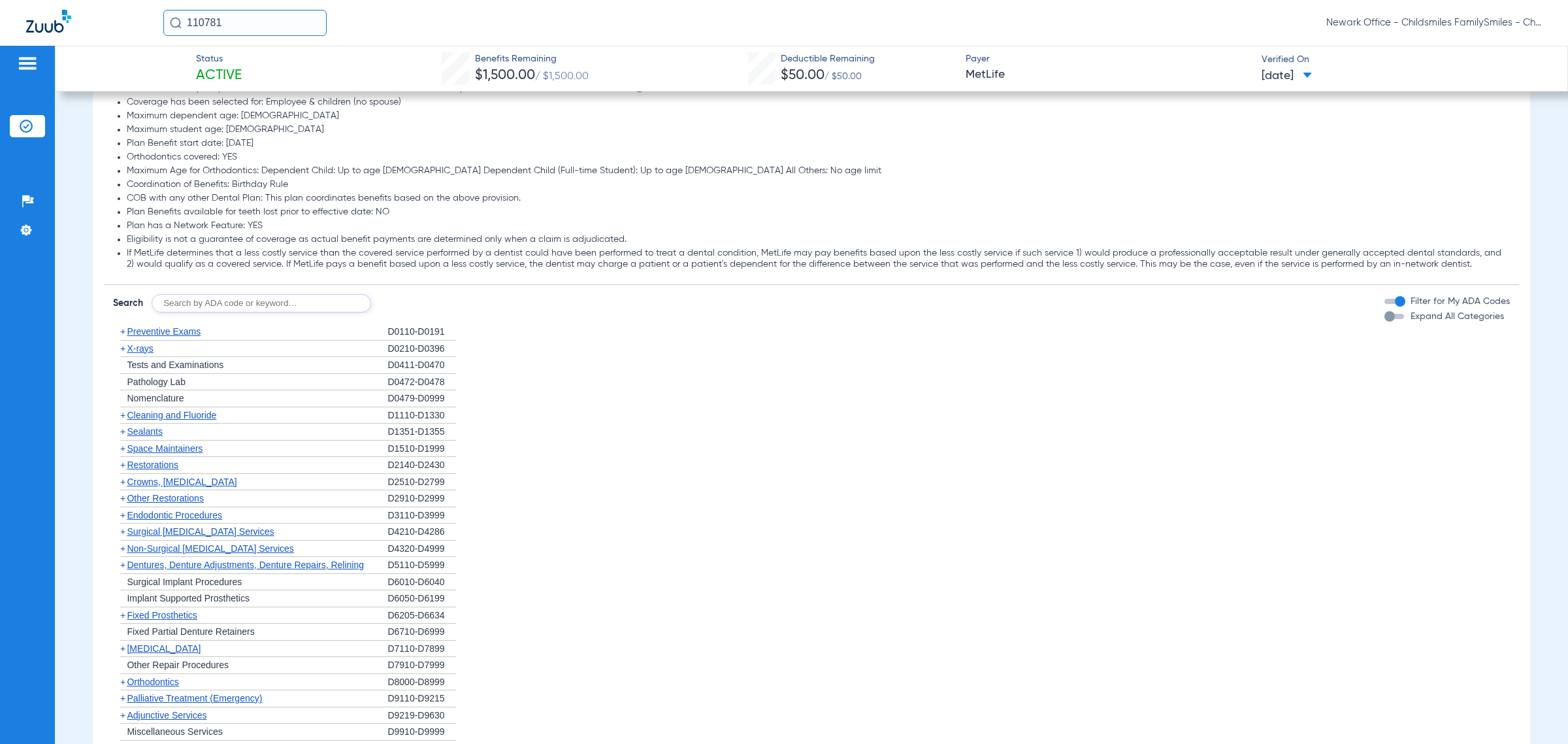
click at [151, 330] on span "Preventive Exams" at bounding box center [164, 332] width 74 height 10
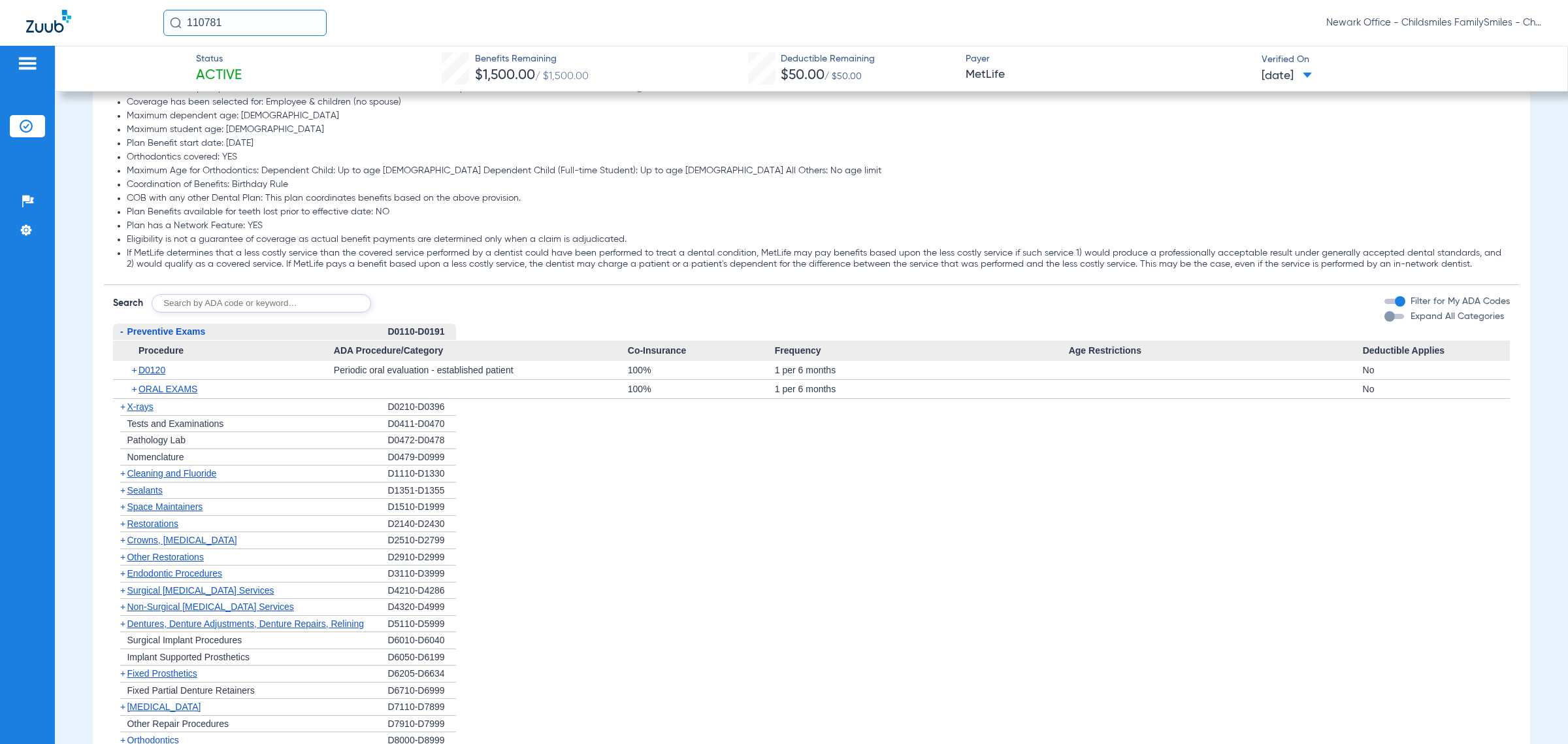
click at [145, 410] on span "X-rays" at bounding box center [140, 407] width 26 height 10
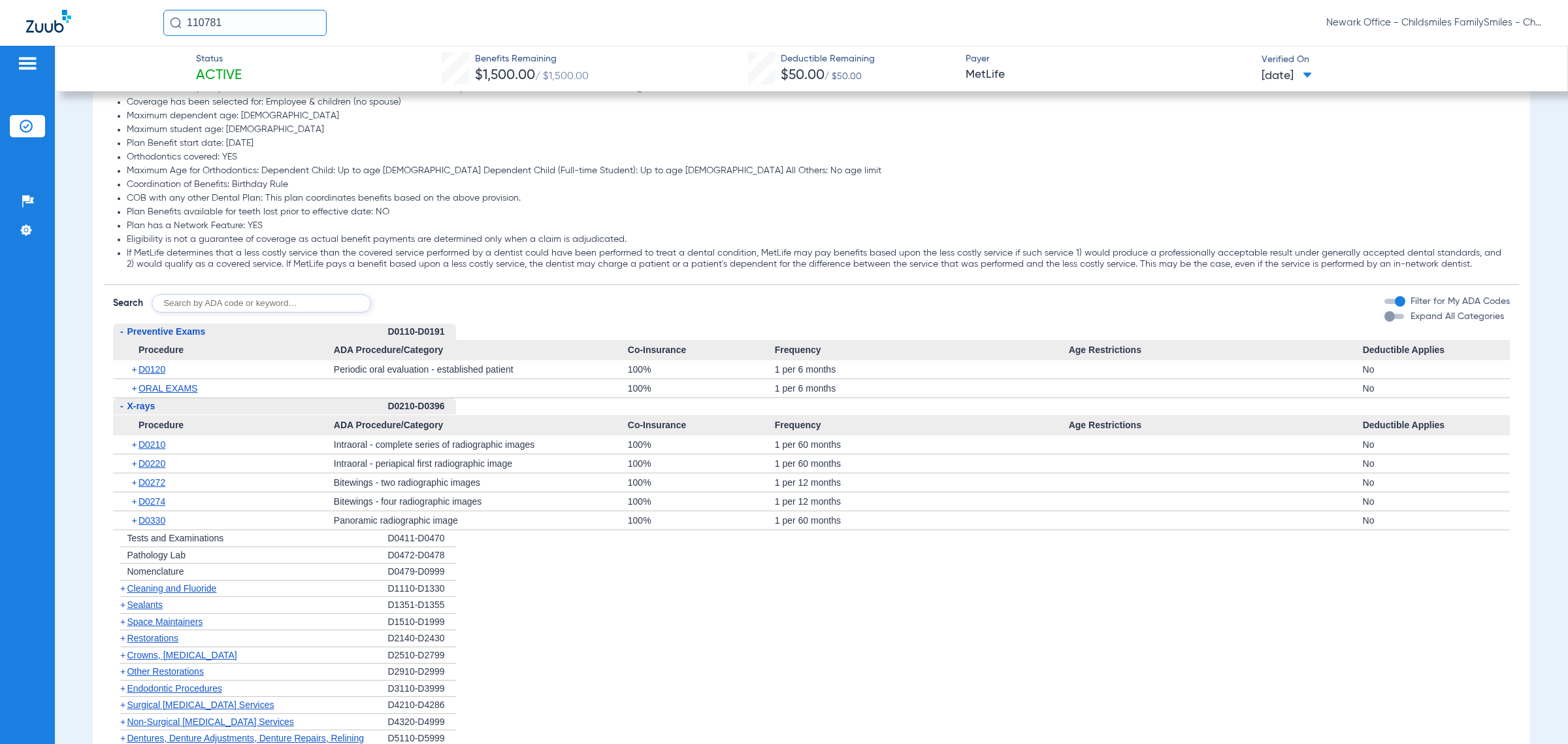
click at [161, 583] on div "+ Cleaning and Fluoride" at bounding box center [249, 588] width 274 height 17
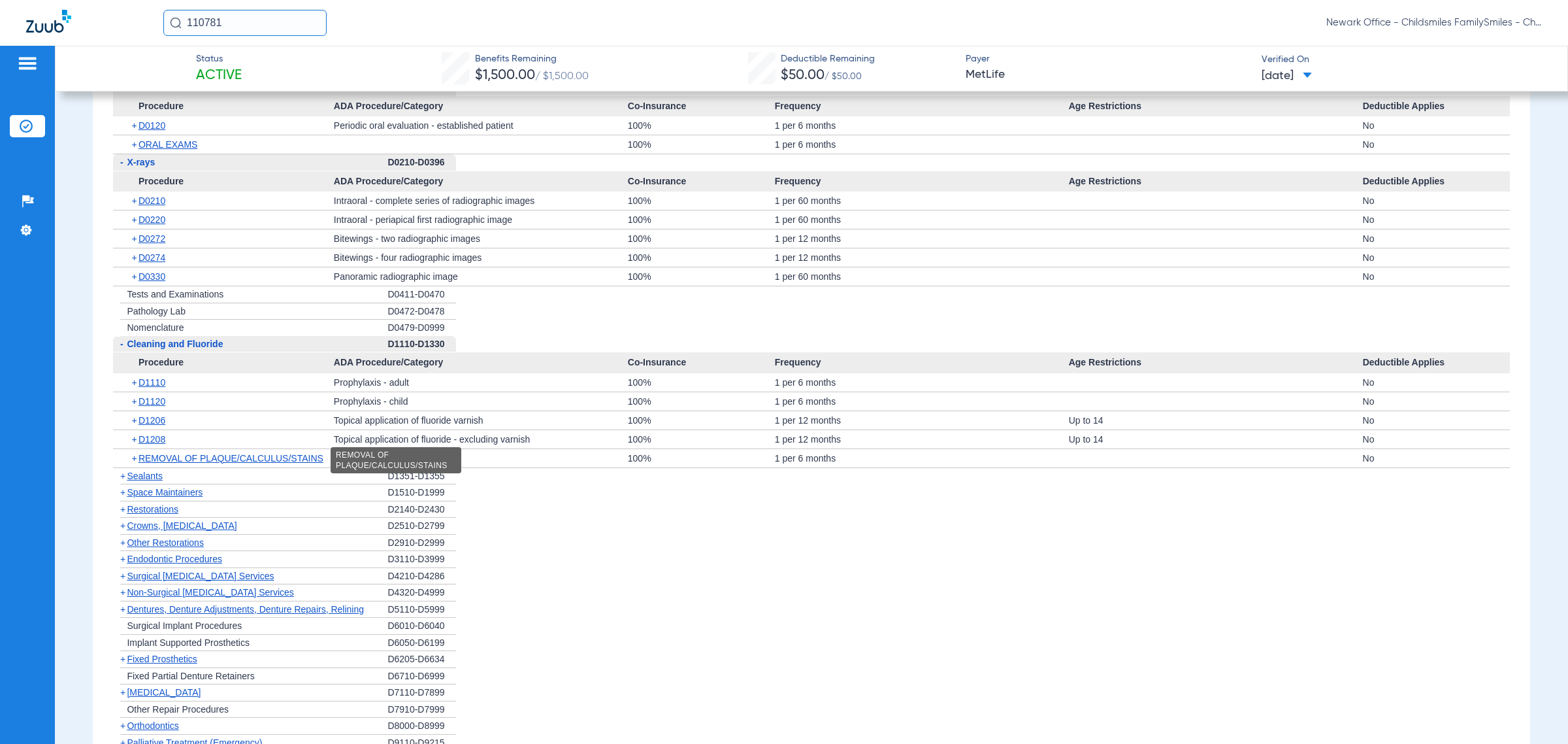
scroll to position [2043, 0]
click at [162, 480] on span "Sealants" at bounding box center [144, 474] width 36 height 10
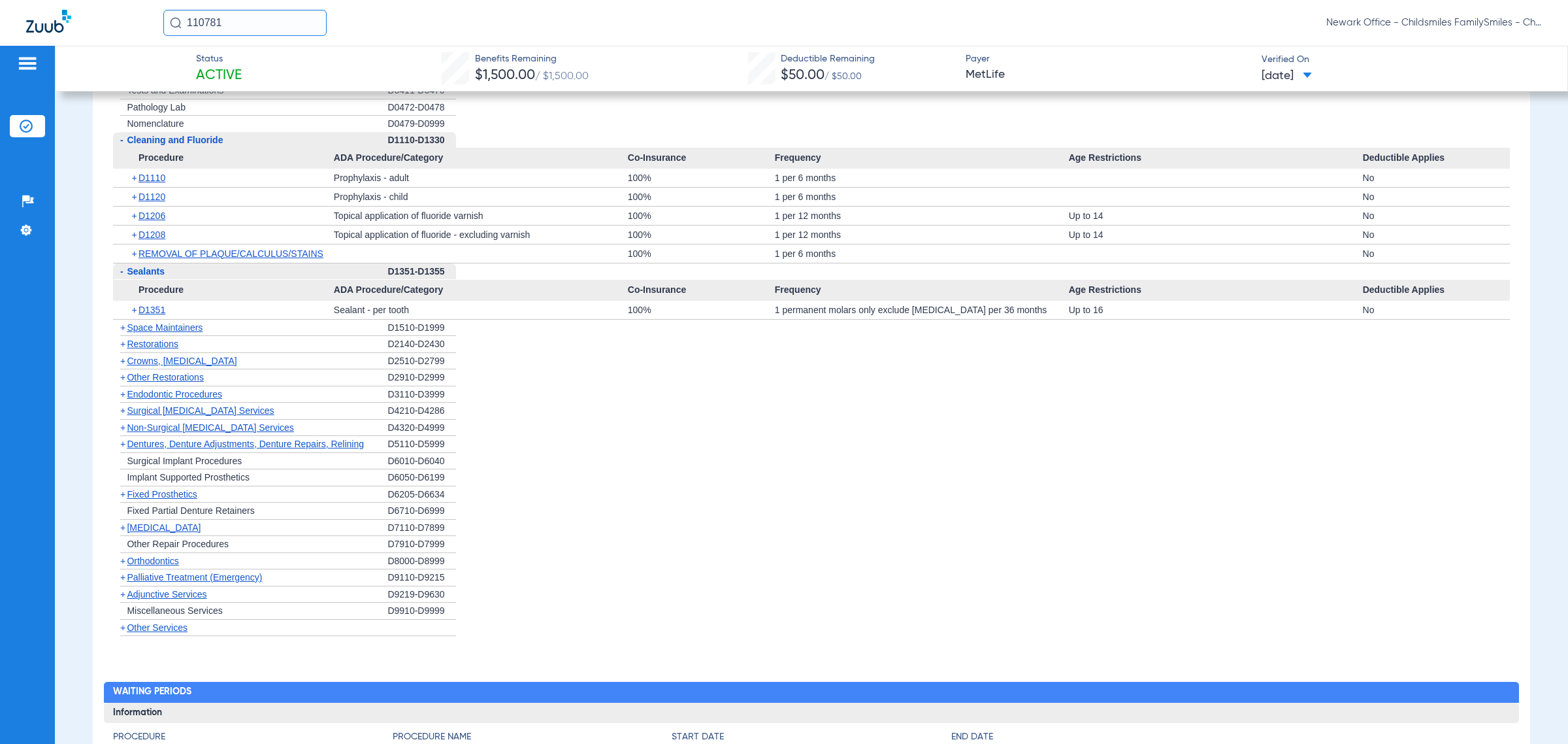
scroll to position [2369, 0]
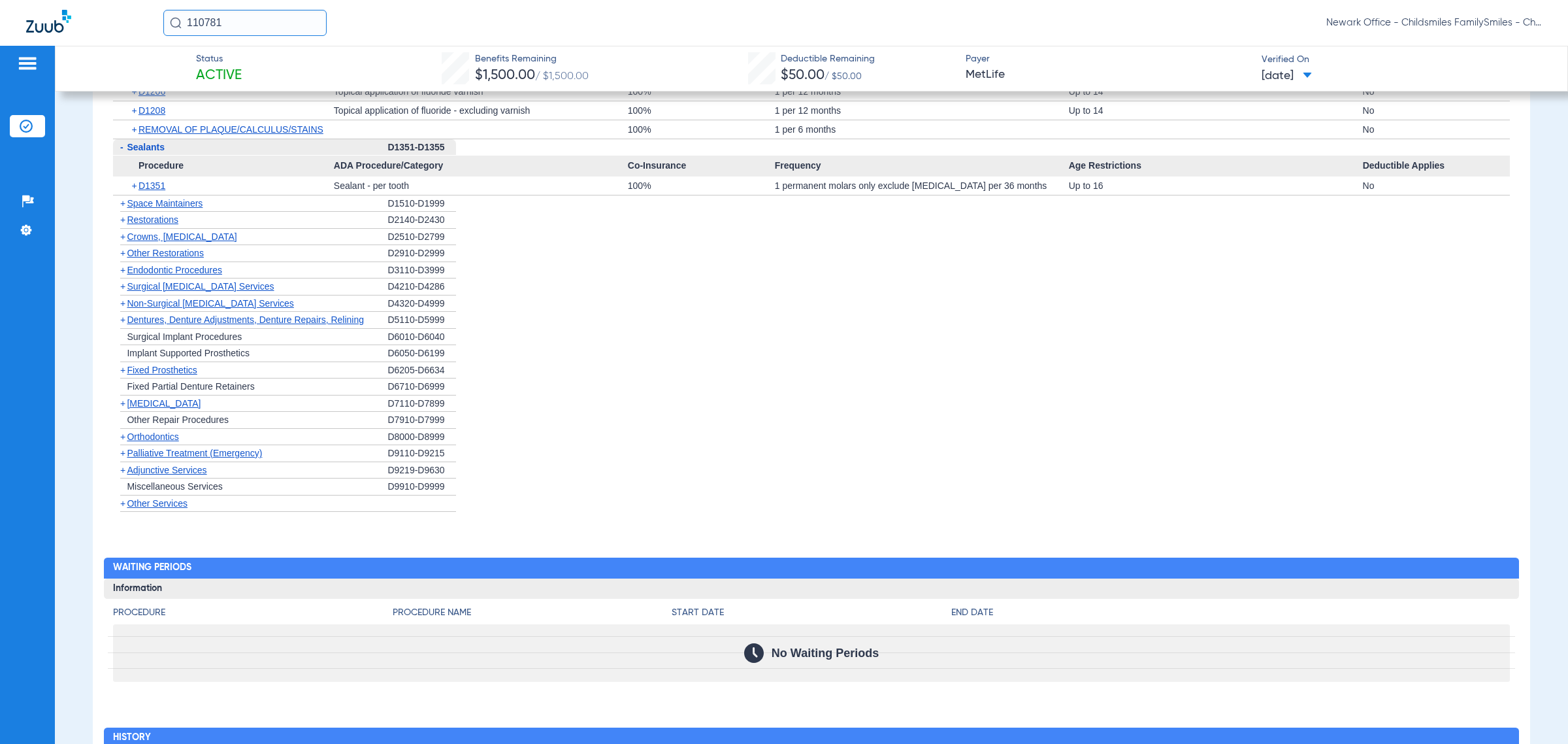
click at [193, 234] on div "+ Crowns, Inlays and Onlays" at bounding box center [249, 237] width 274 height 17
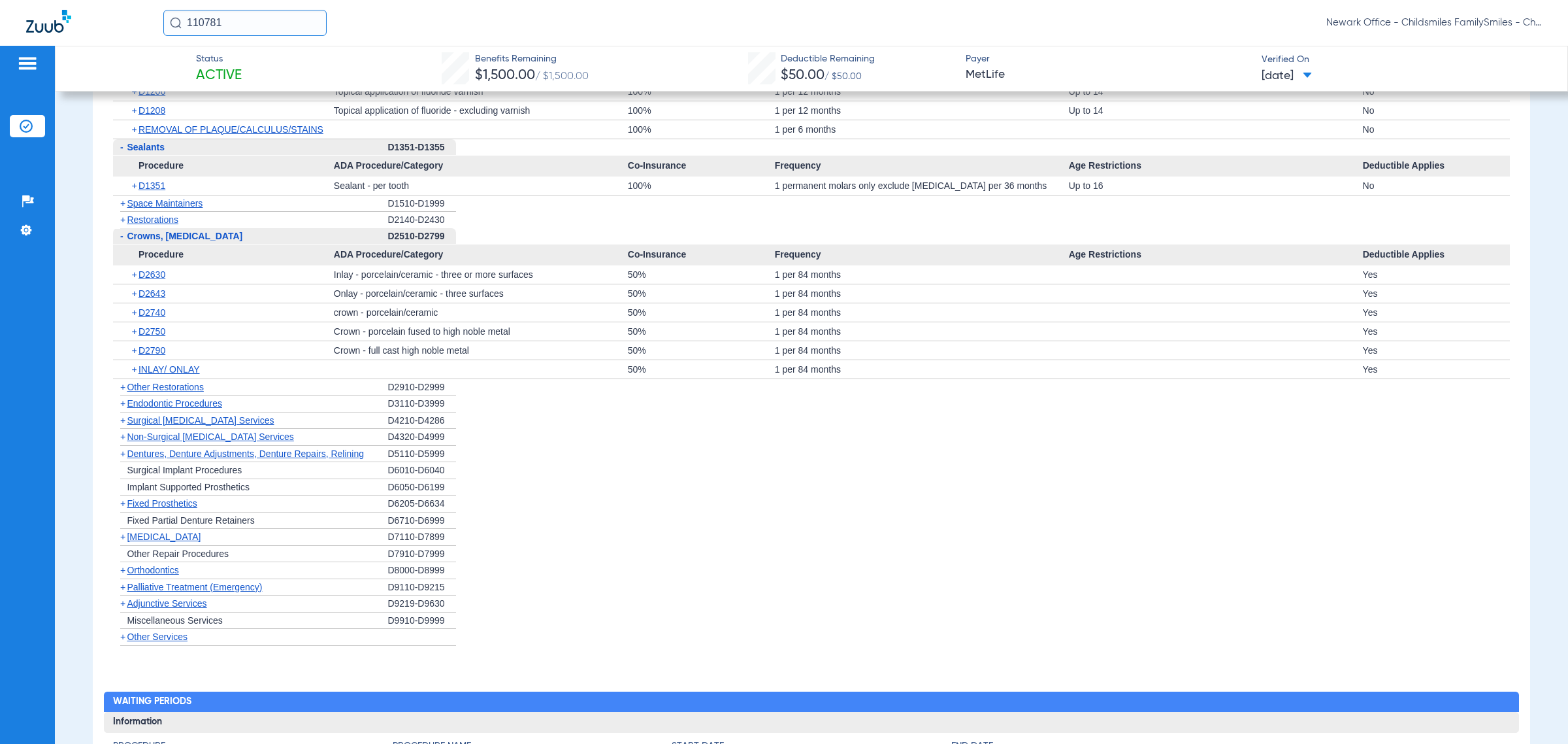
scroll to position [2288, 0]
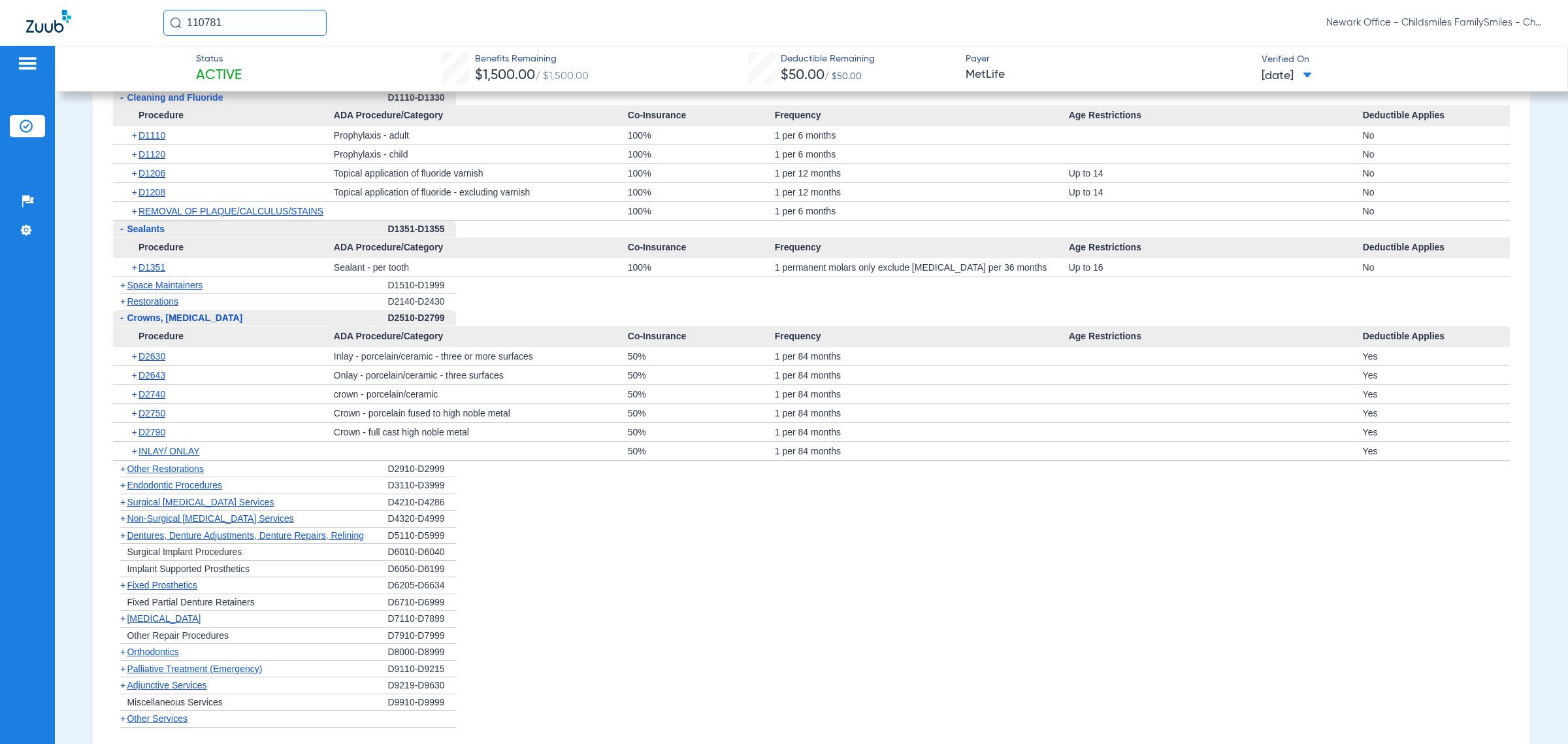
click at [222, 502] on span "Surgical Periodontal Services" at bounding box center [200, 502] width 147 height 10
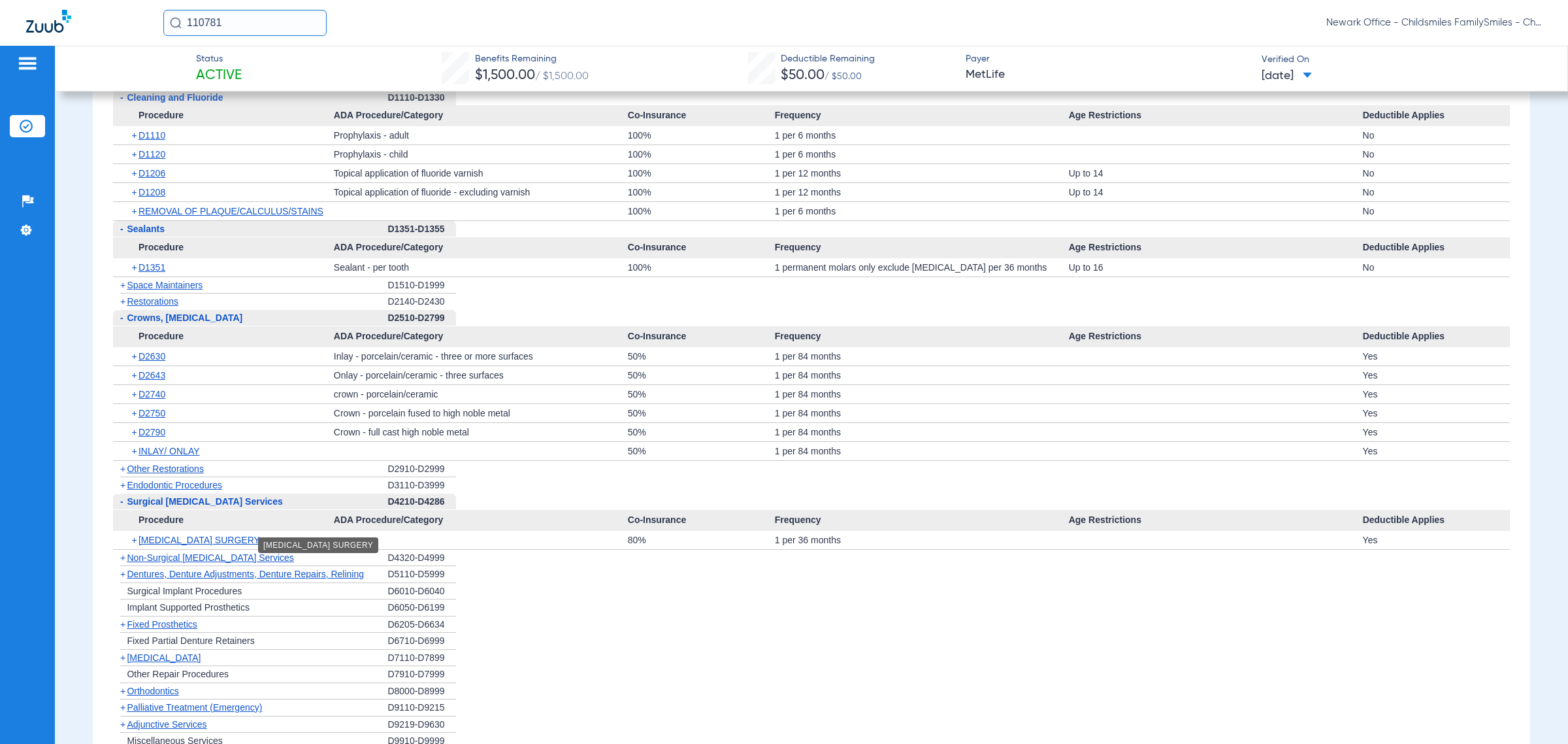
click at [219, 545] on span "PERIODONTAL SURGERY" at bounding box center [199, 540] width 121 height 10
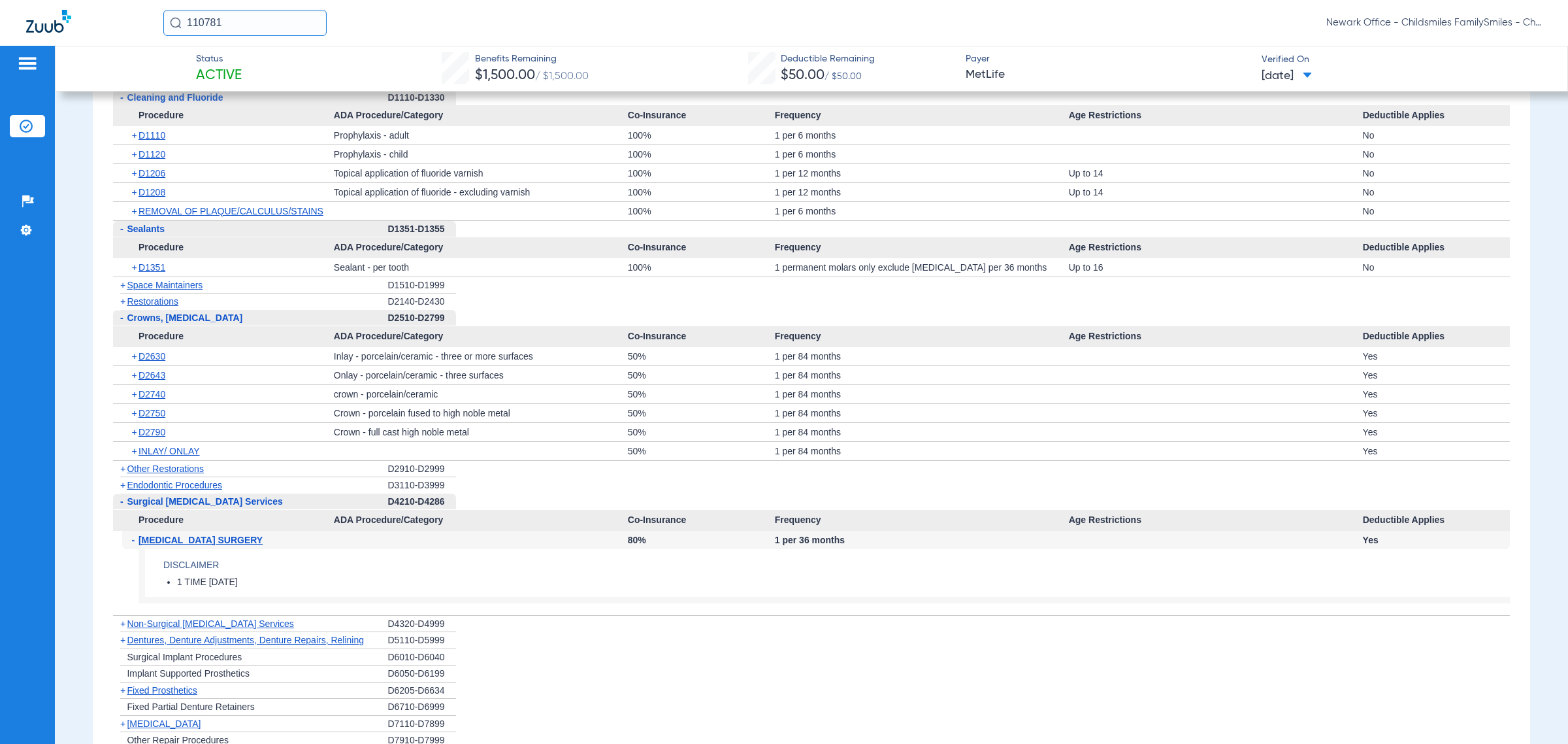
click at [219, 545] on span "PERIODONTAL SURGERY" at bounding box center [201, 540] width 124 height 10
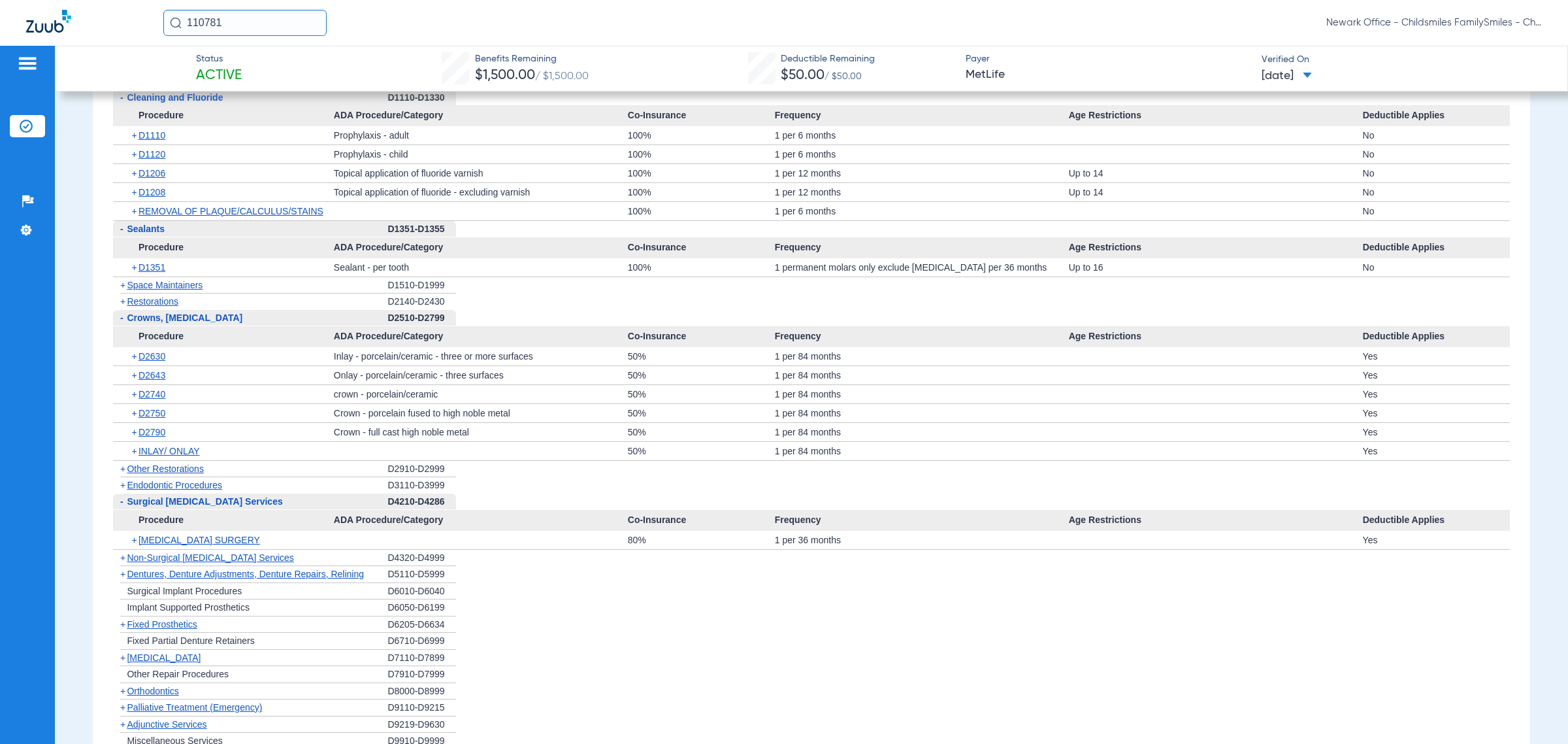
click at [200, 567] on div "+ Non-Surgical Periodontal Services" at bounding box center [249, 558] width 274 height 17
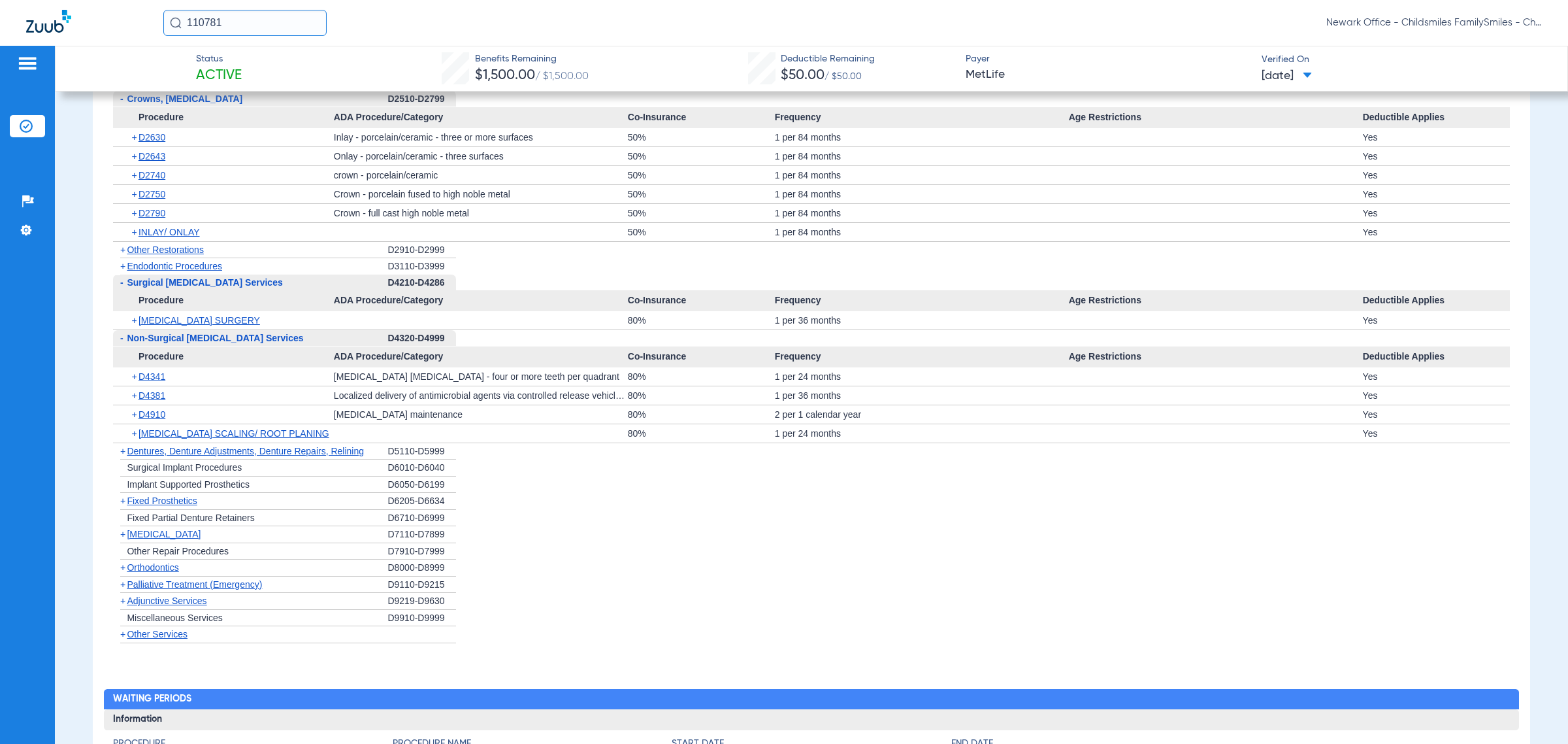
scroll to position [2533, 0]
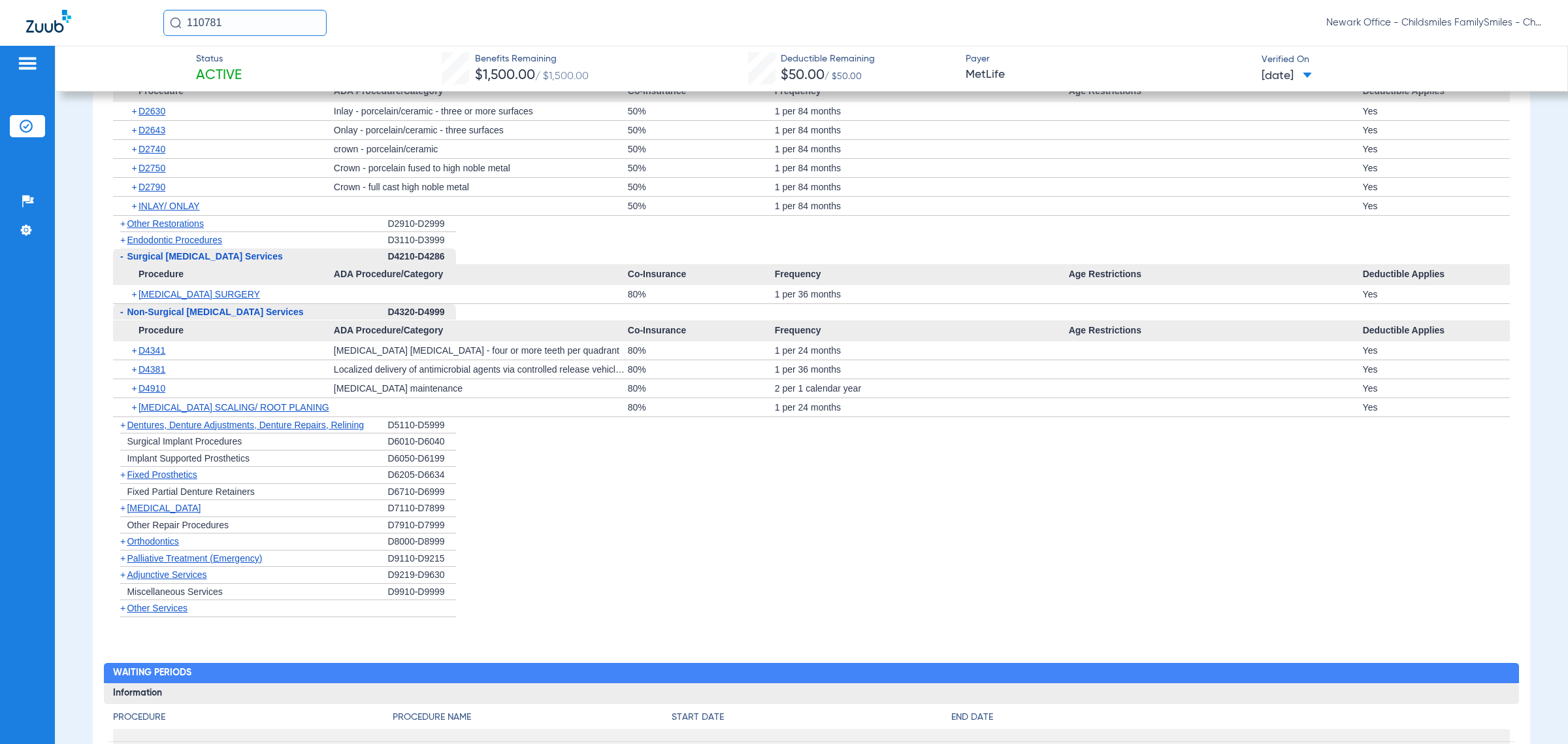
click at [348, 430] on span "Dentures, Denture Adjustments, Denture Repairs, Relining" at bounding box center [245, 425] width 237 height 10
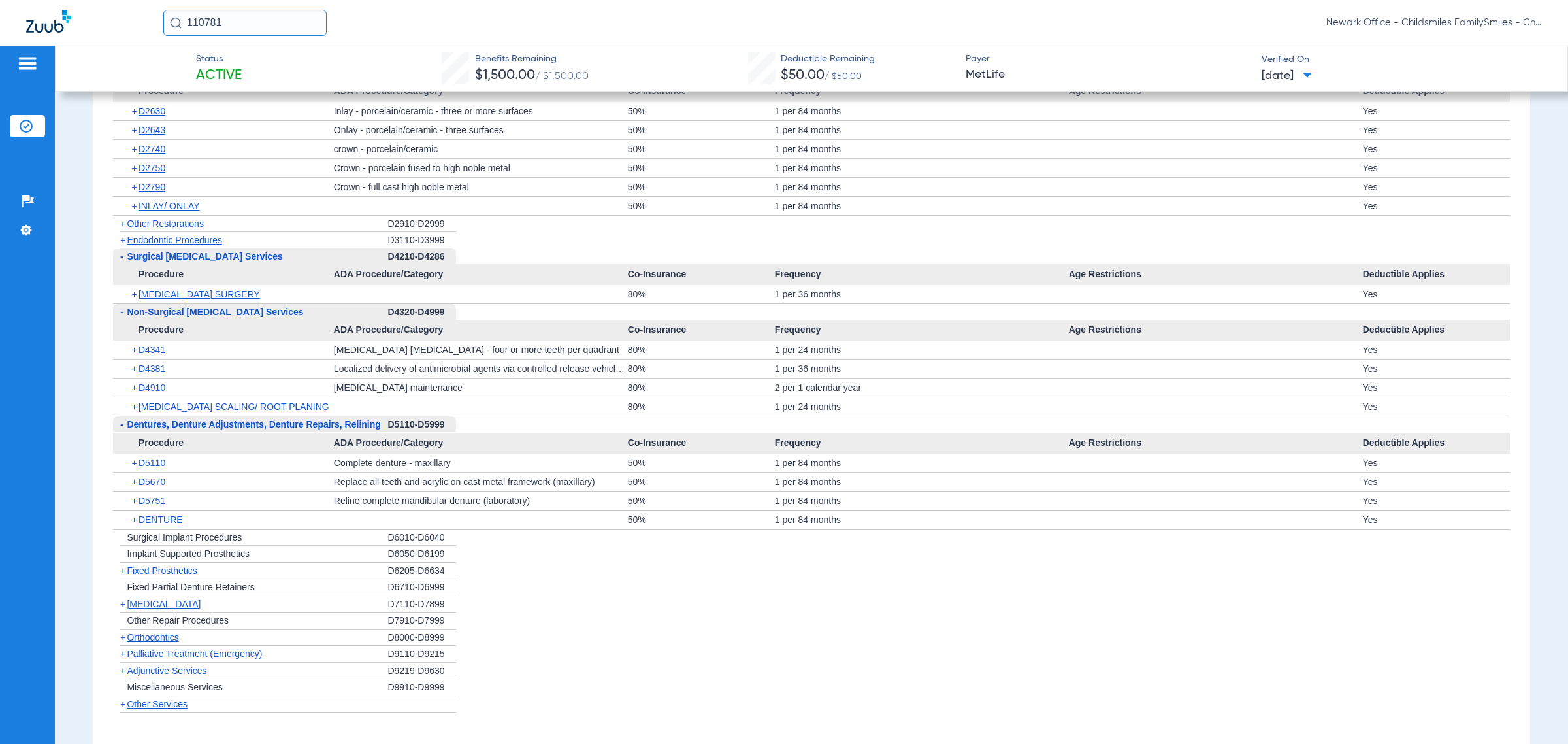
click at [160, 576] on span "Fixed Prosthetics" at bounding box center [161, 570] width 70 height 10
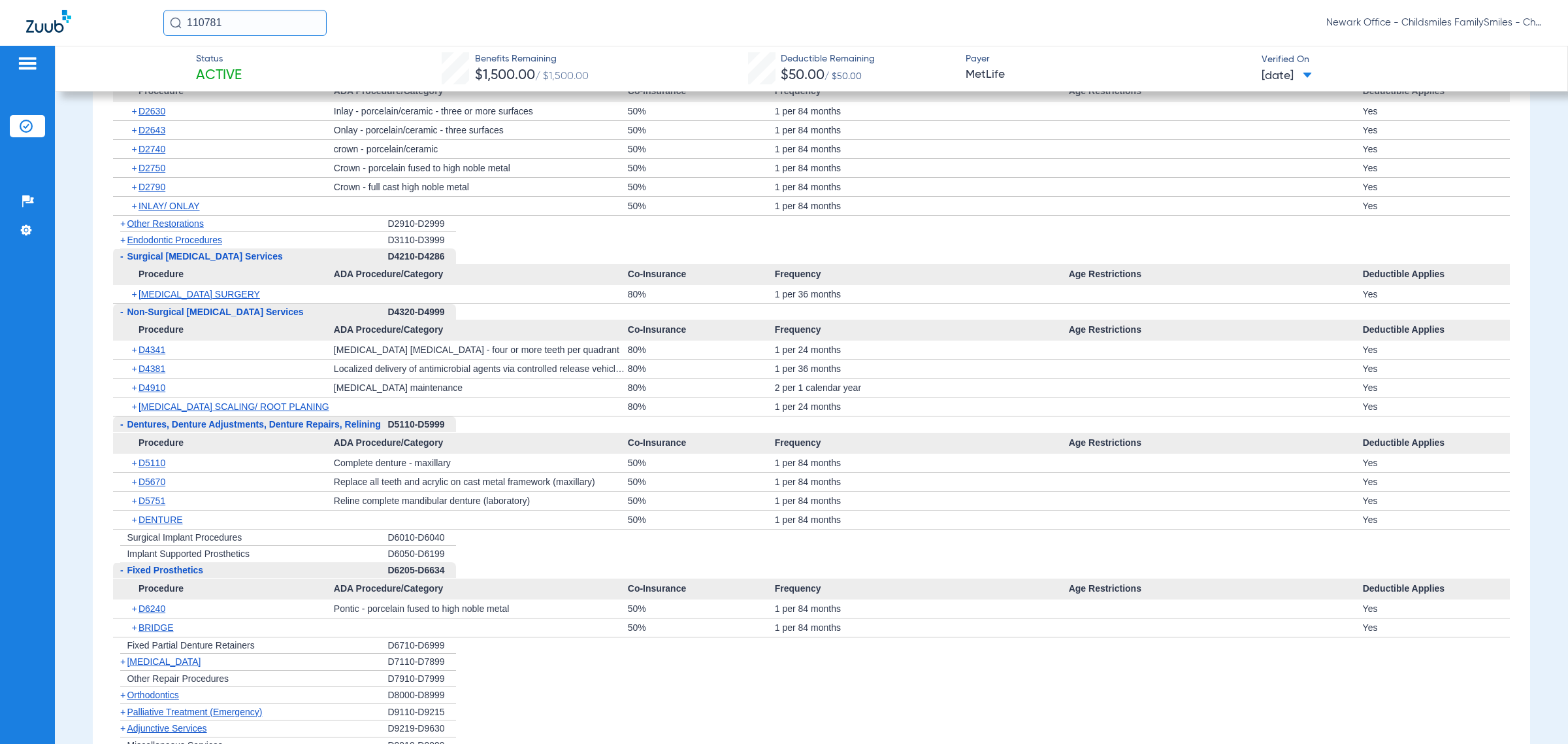
click at [160, 575] on span "Fixed Prosthetics" at bounding box center [164, 570] width 76 height 10
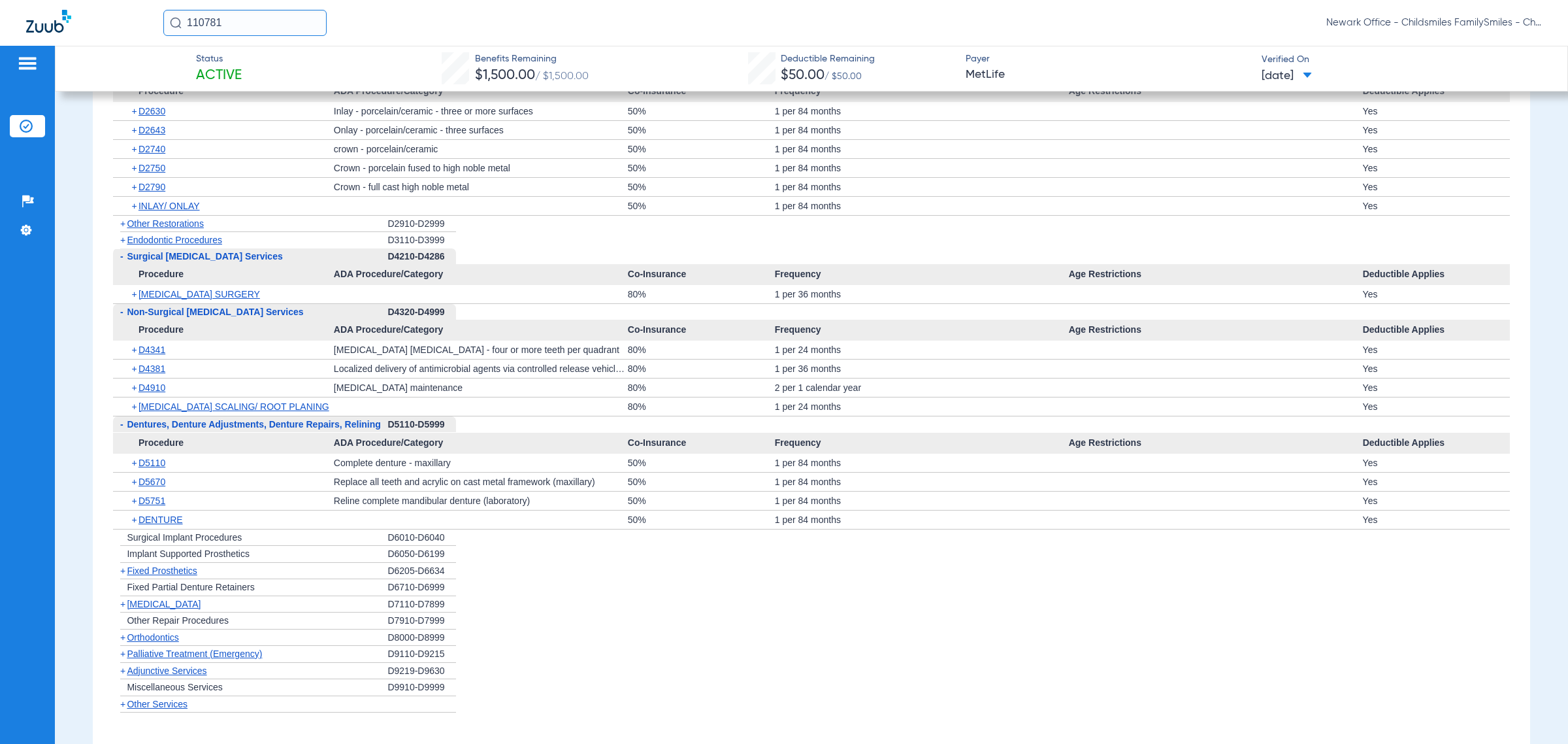
click at [155, 607] on span "Oral Surgery" at bounding box center [164, 604] width 74 height 10
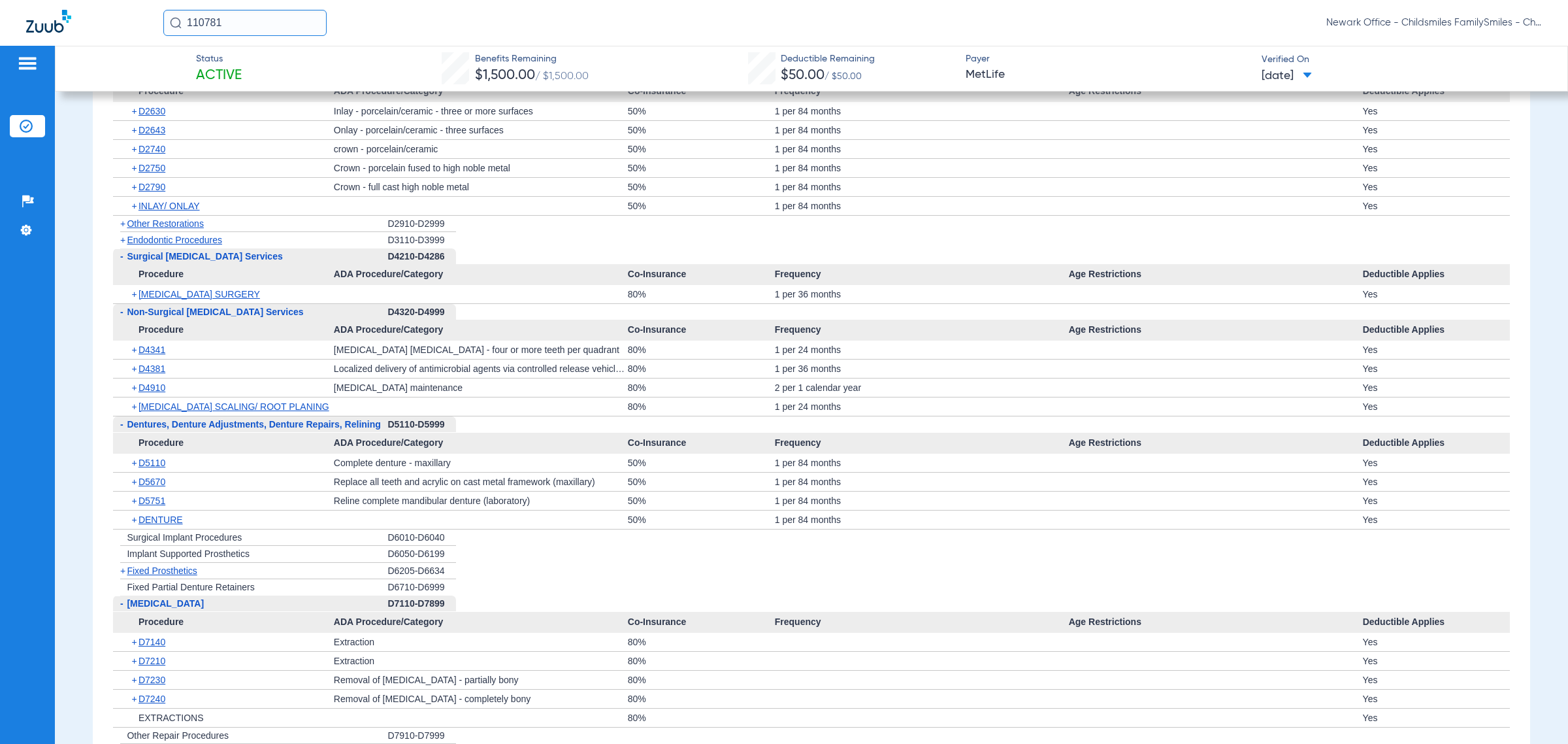
scroll to position [2615, 0]
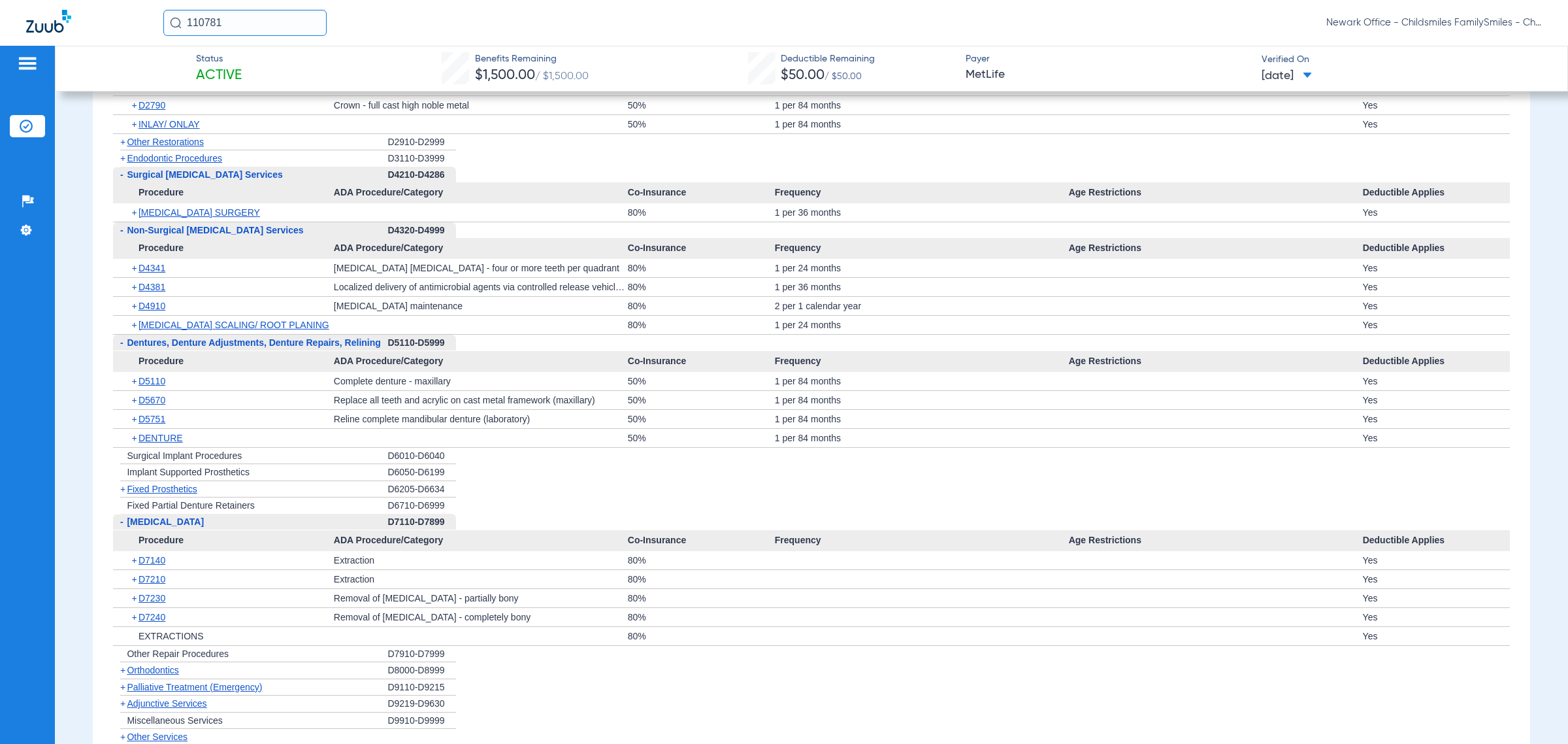
click at [174, 490] on div "+ Fixed Prosthetics" at bounding box center [249, 489] width 274 height 17
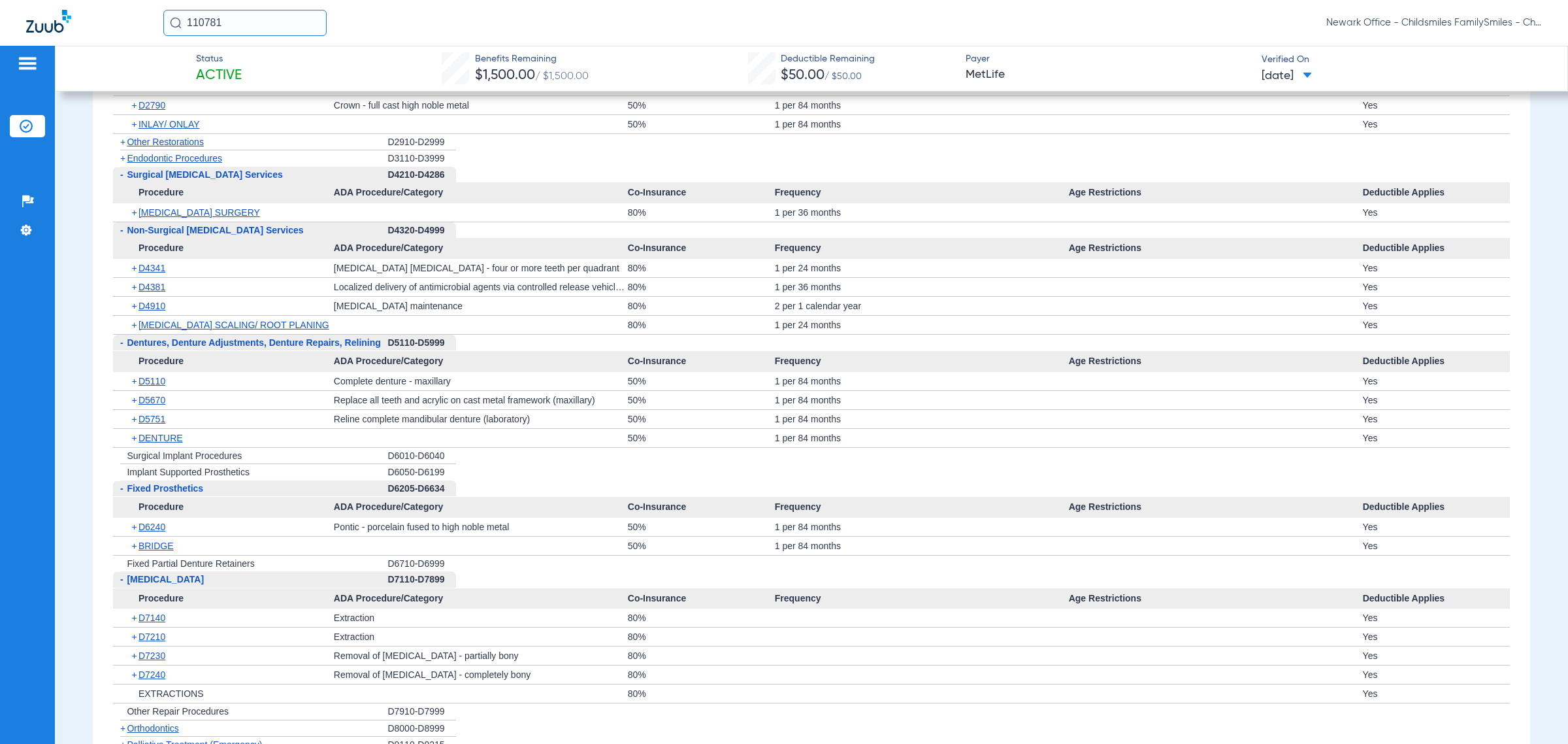
click at [161, 494] on span "Fixed Prosthetics" at bounding box center [164, 488] width 76 height 10
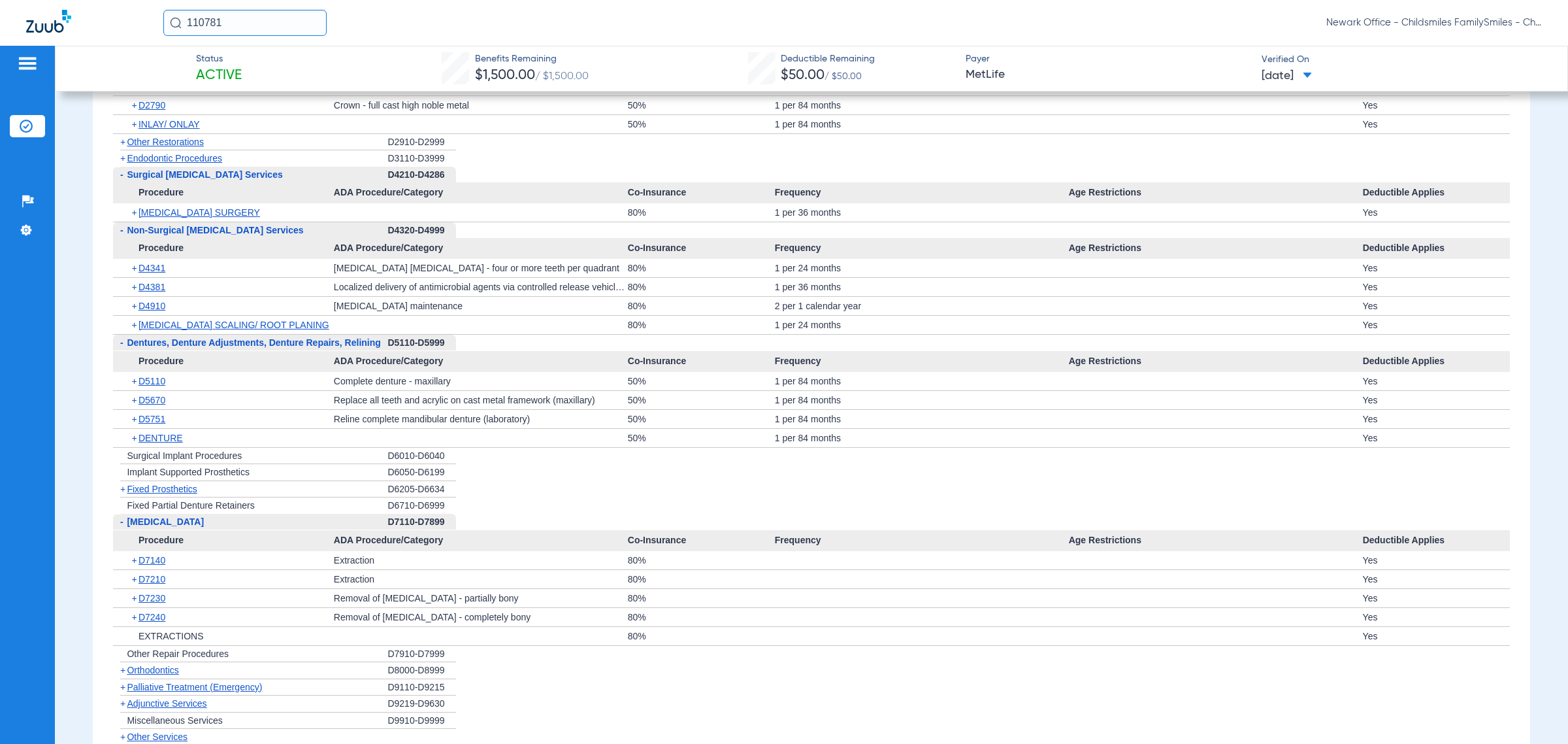
click at [161, 524] on span "Oral Surgery" at bounding box center [165, 521] width 77 height 10
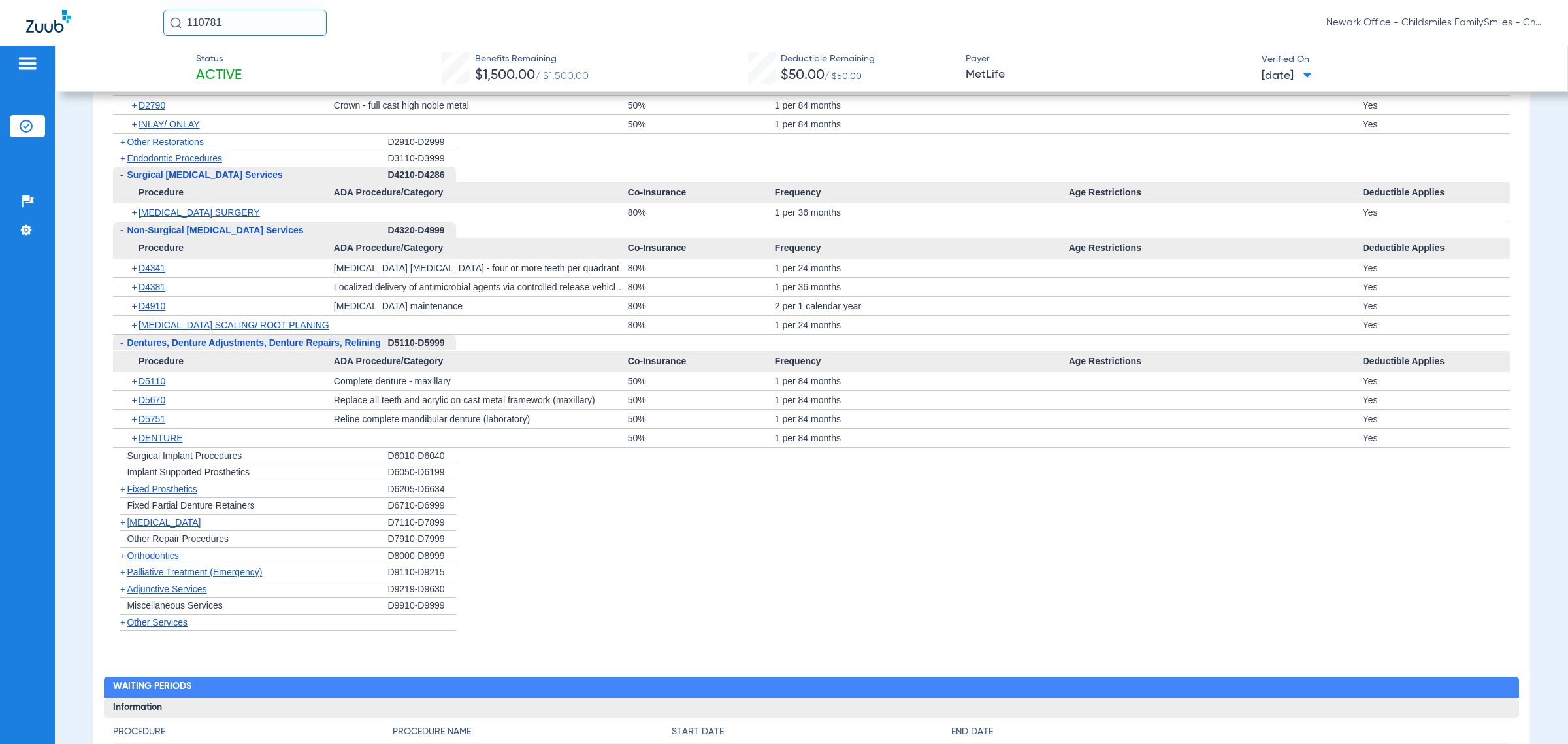
click at [165, 561] on span "Orthodontics" at bounding box center [152, 556] width 52 height 10
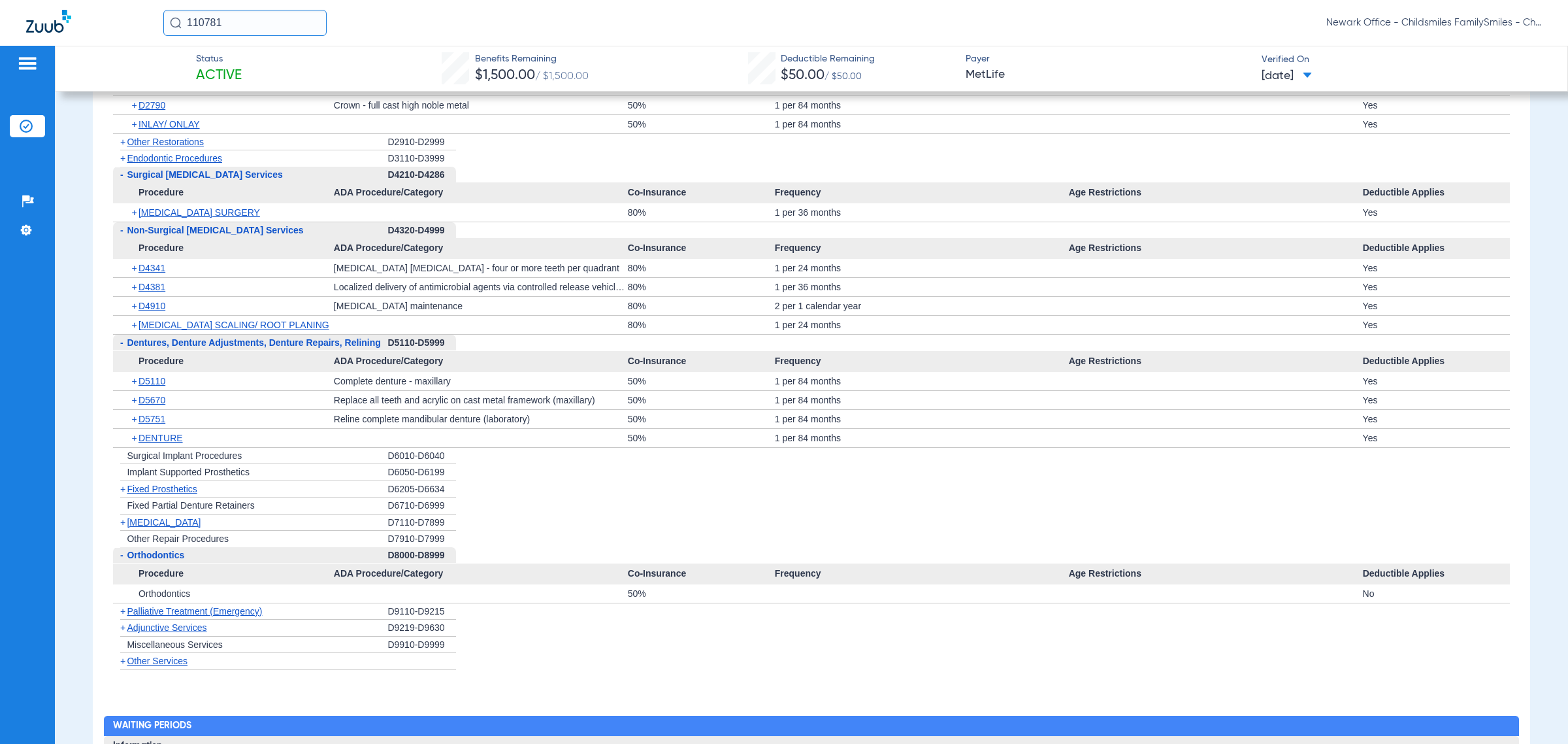
click at [234, 617] on span "Palliative Treatment (Emergency)" at bounding box center [194, 611] width 135 height 10
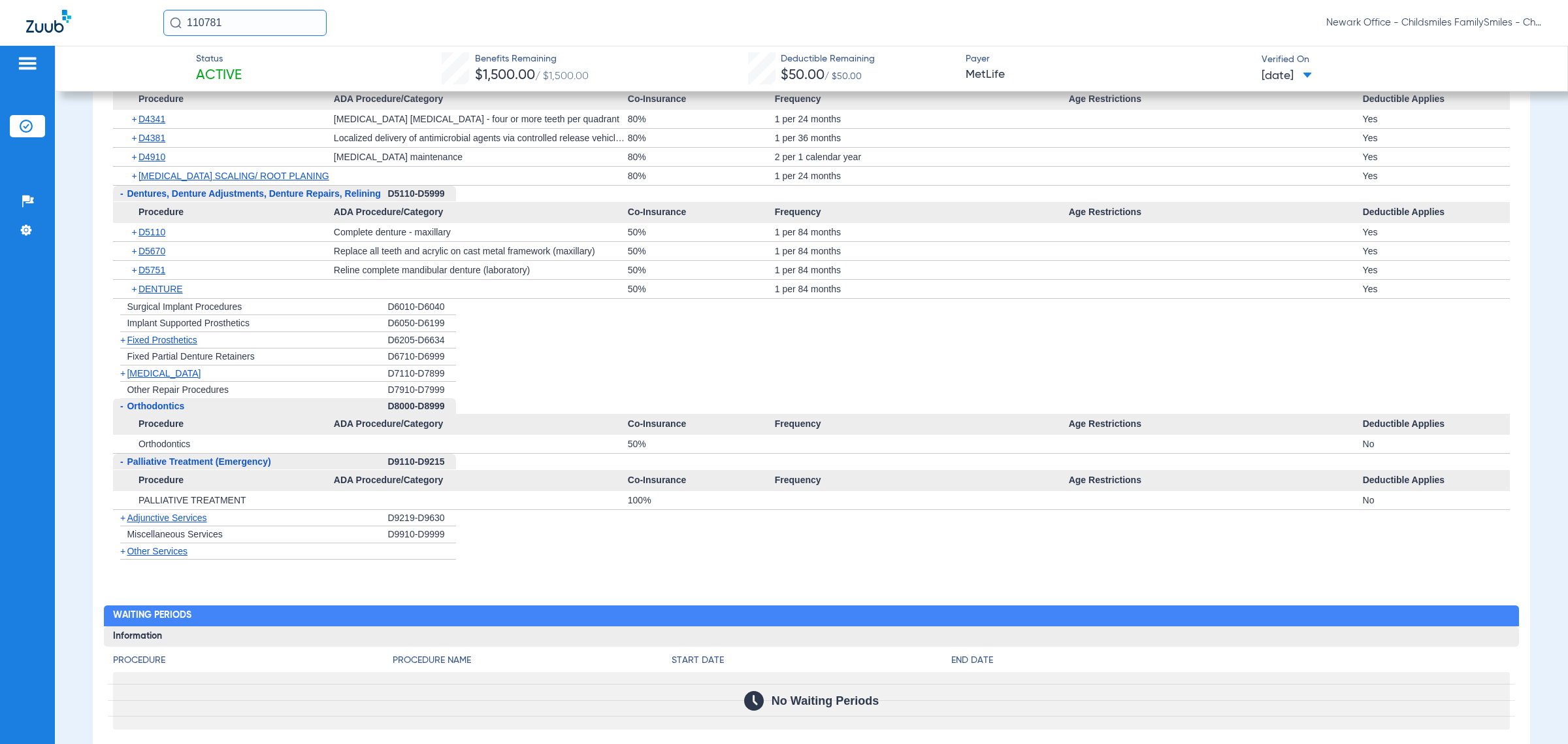
scroll to position [2778, 0]
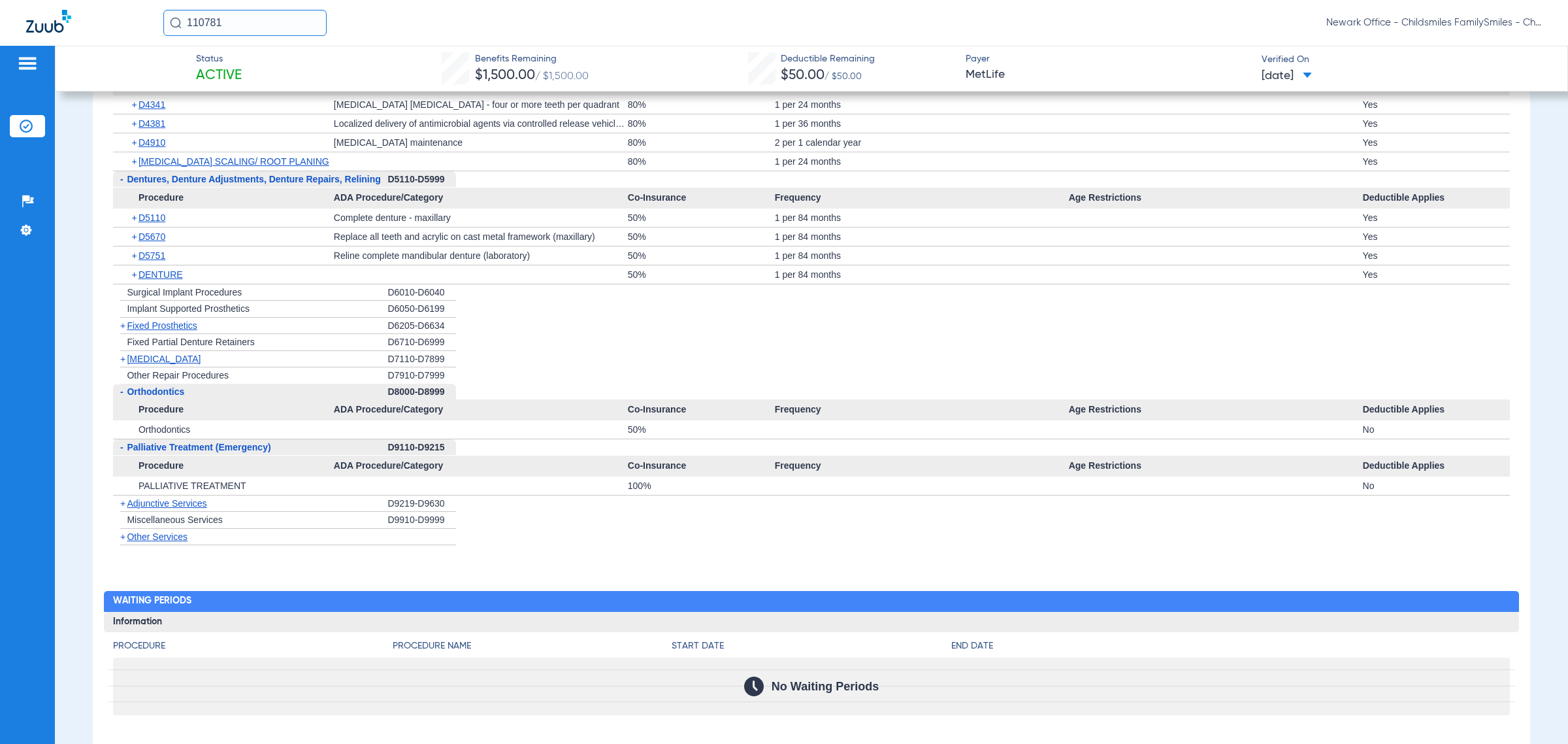
click at [180, 508] on span "Adjunctive Services" at bounding box center [166, 503] width 80 height 10
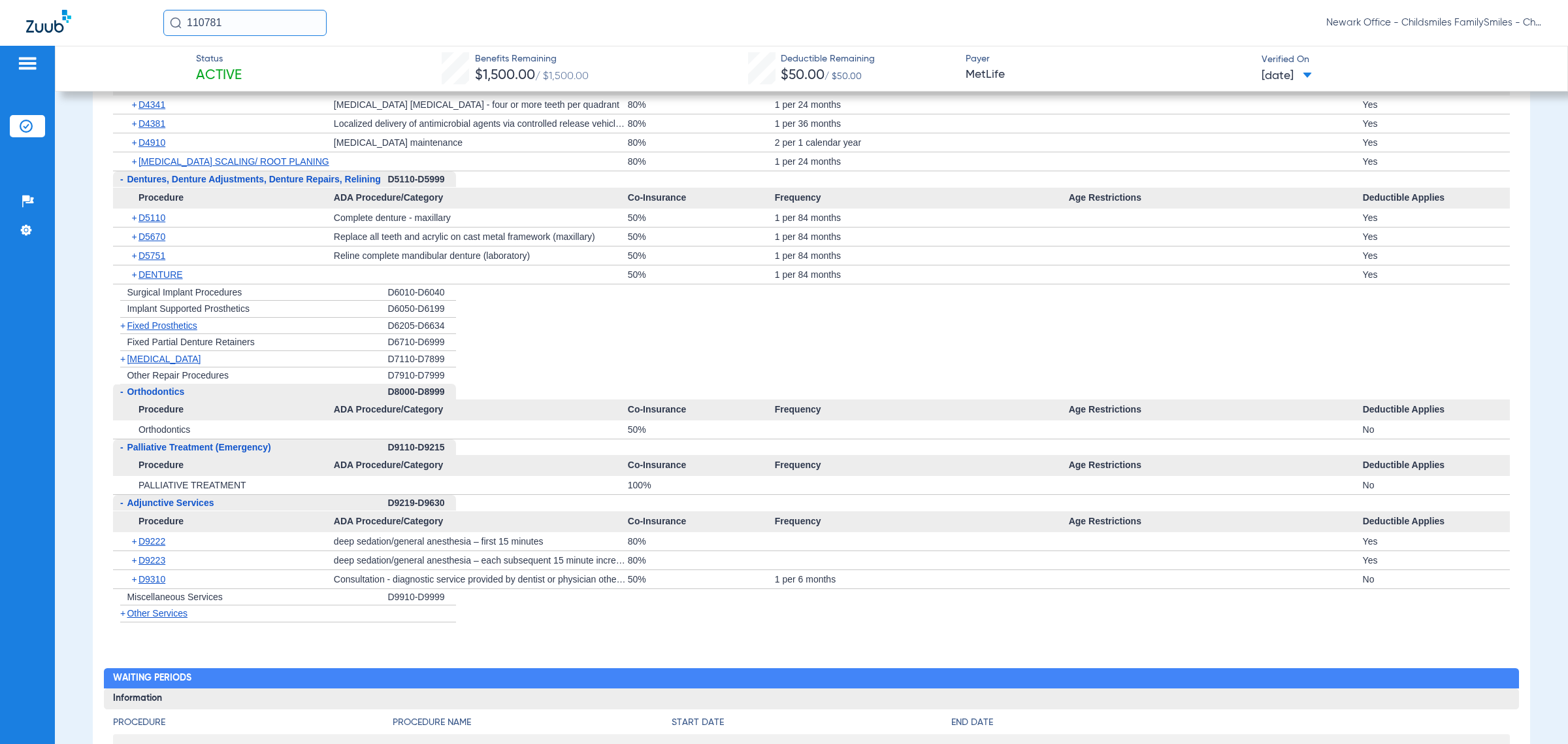
click at [150, 617] on span "Other Services" at bounding box center [157, 613] width 61 height 10
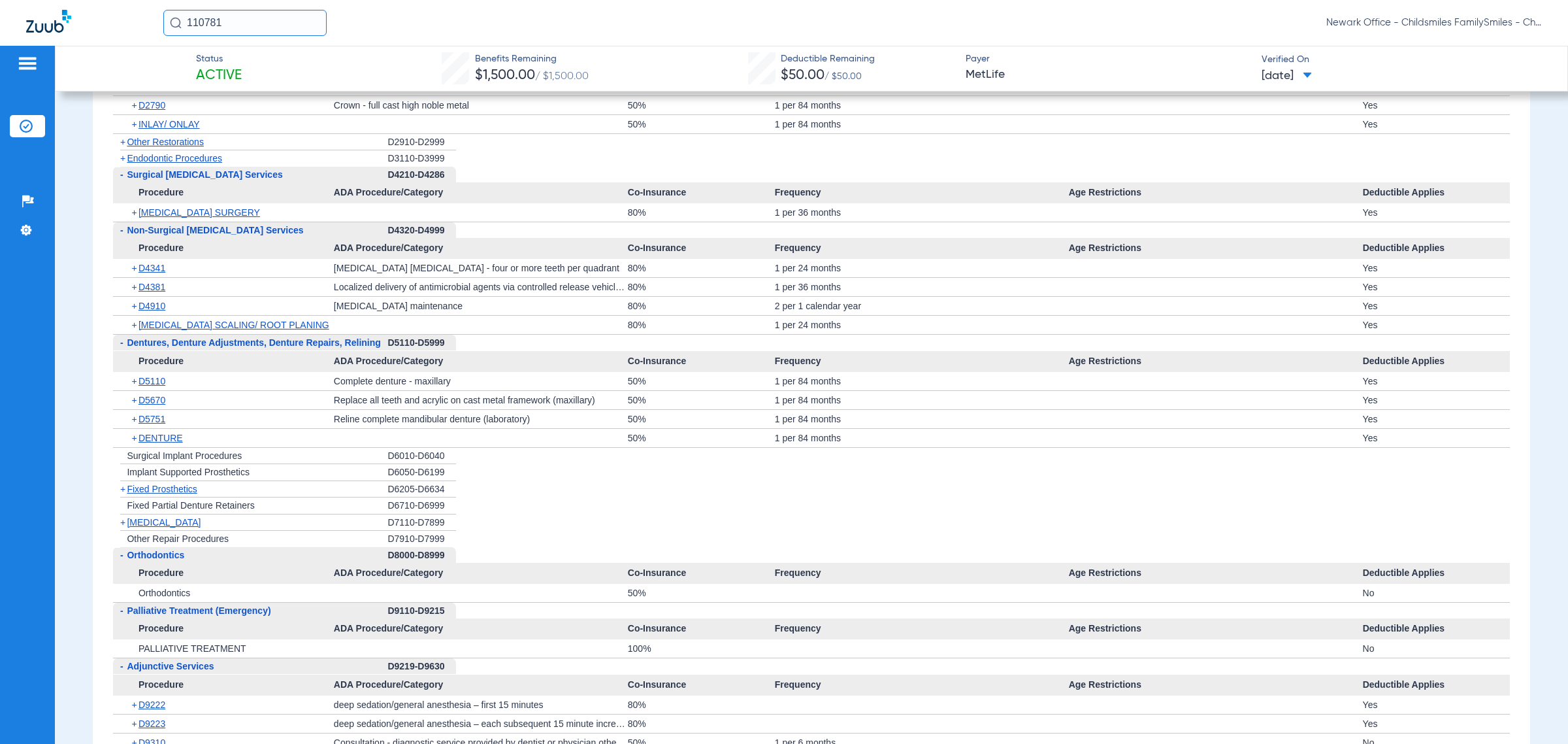
scroll to position [2206, 0]
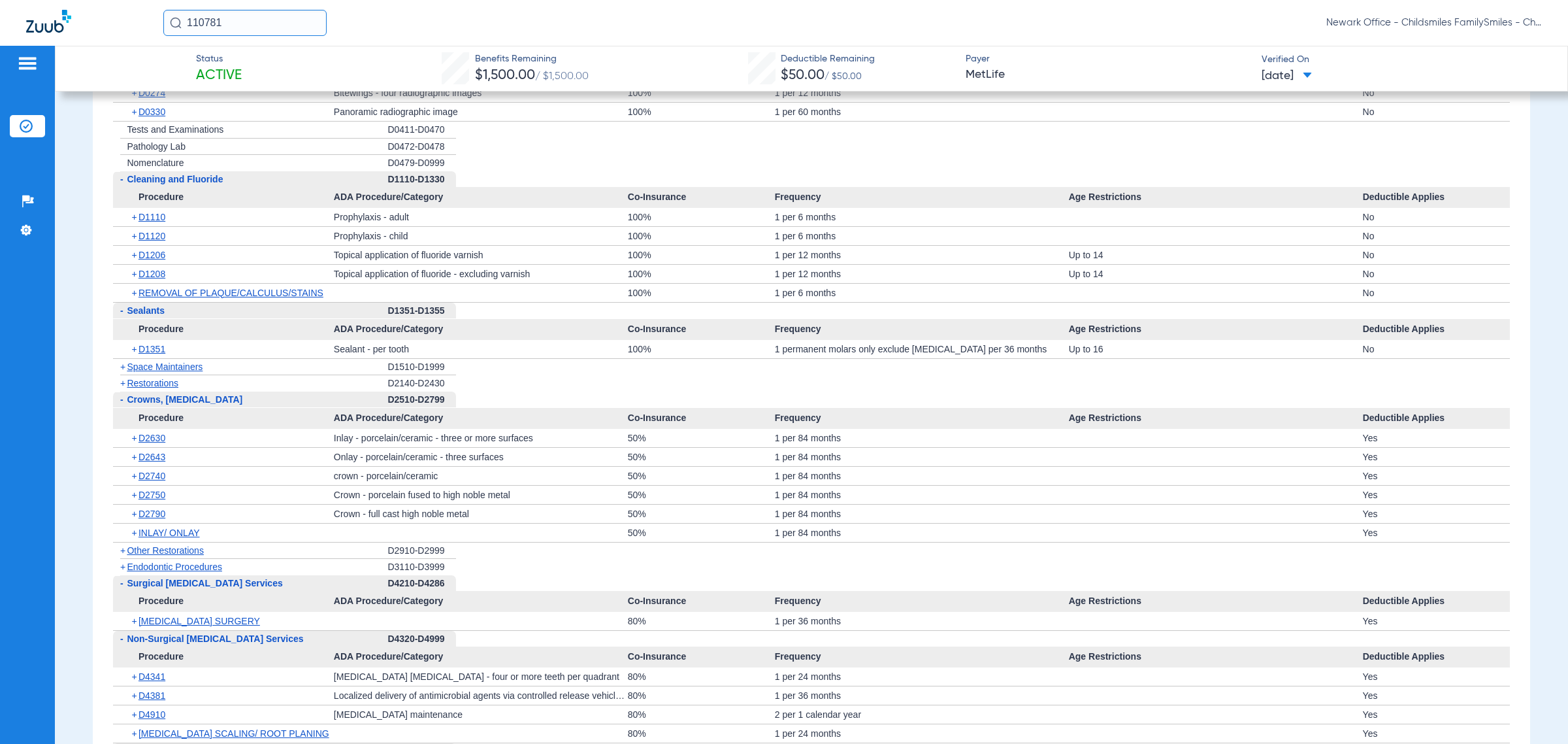
click at [195, 553] on span "Other Restorations" at bounding box center [165, 551] width 77 height 10
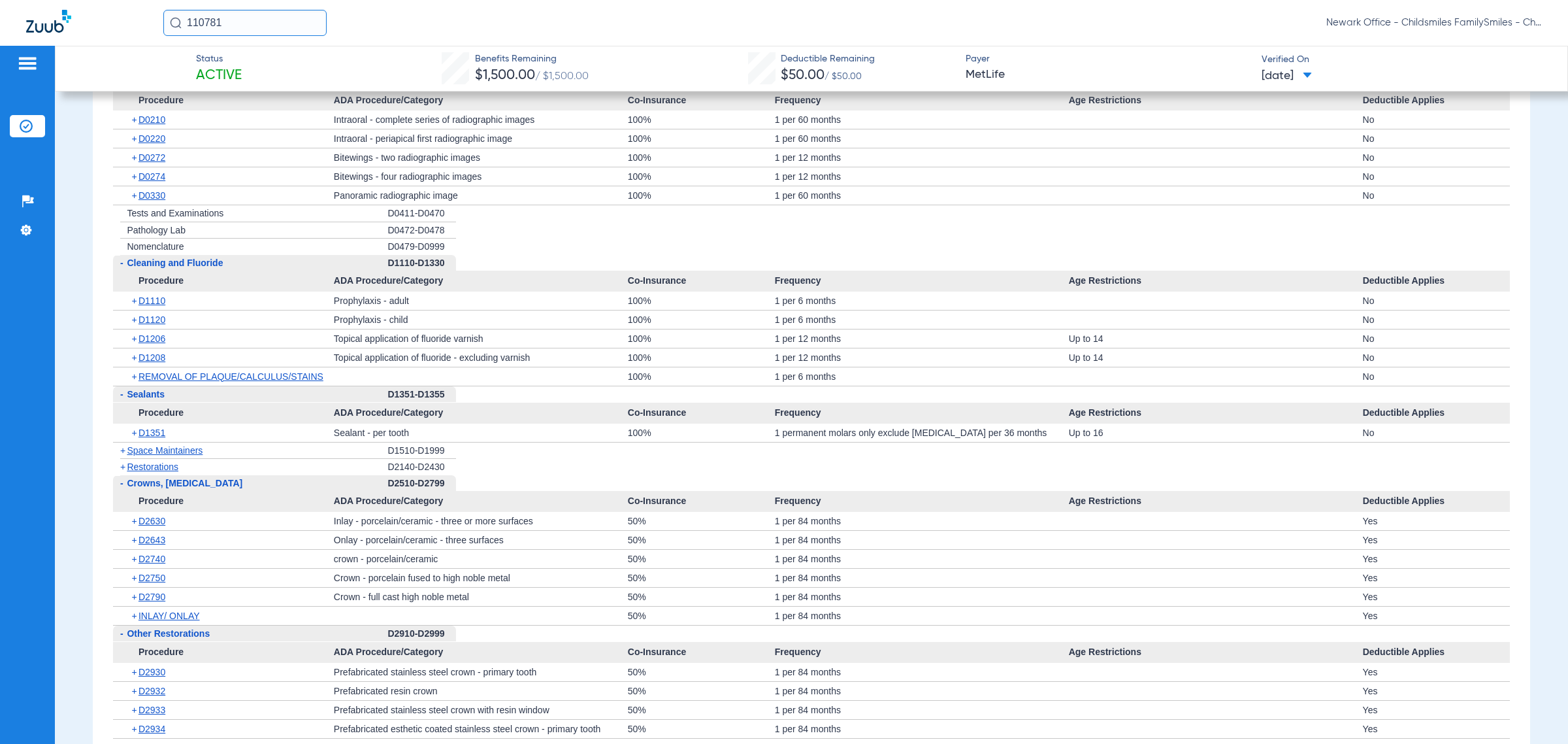
scroll to position [2124, 0]
click at [162, 470] on span "Restorations" at bounding box center [152, 465] width 52 height 10
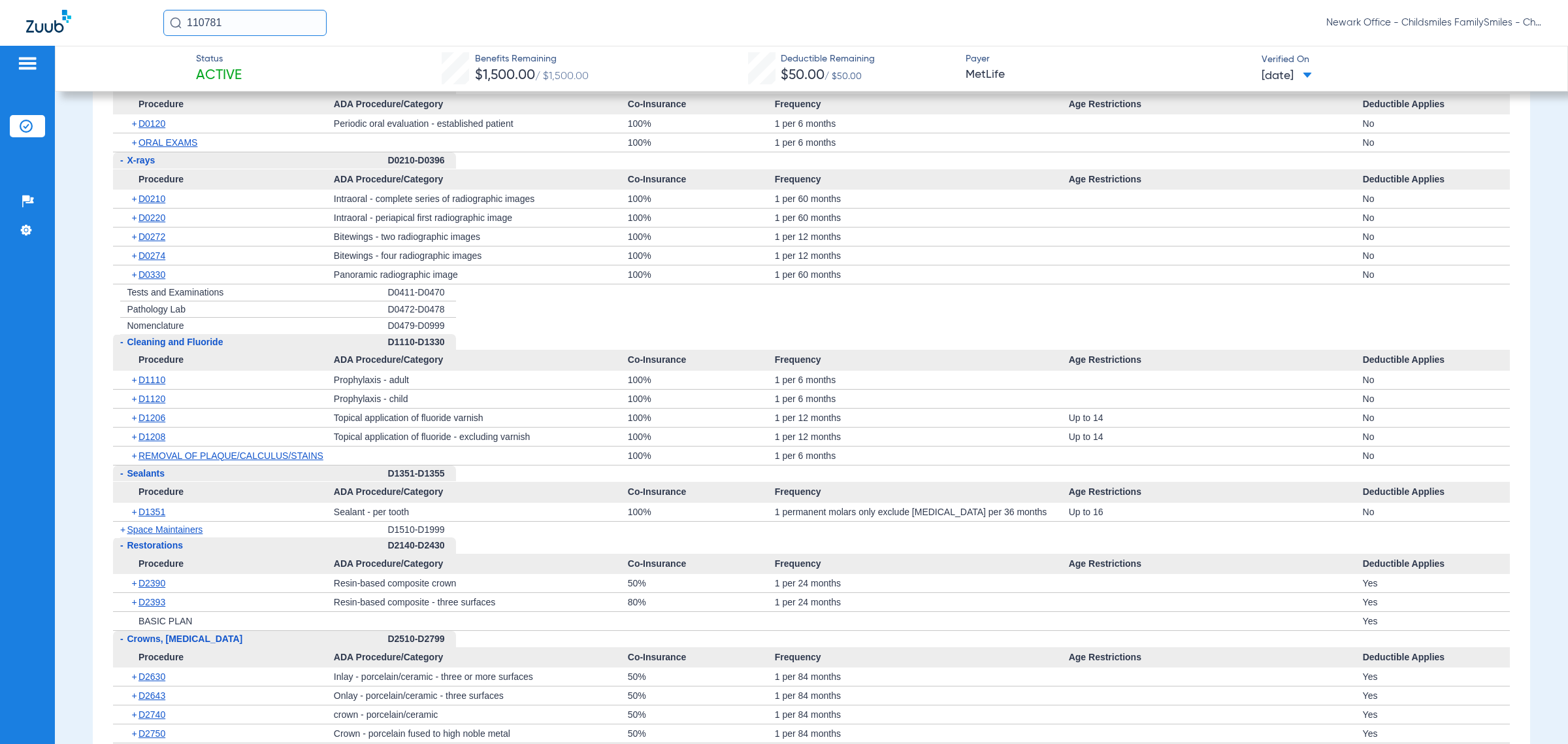
scroll to position [2043, 0]
click at [161, 477] on span "Sealants" at bounding box center [145, 473] width 38 height 10
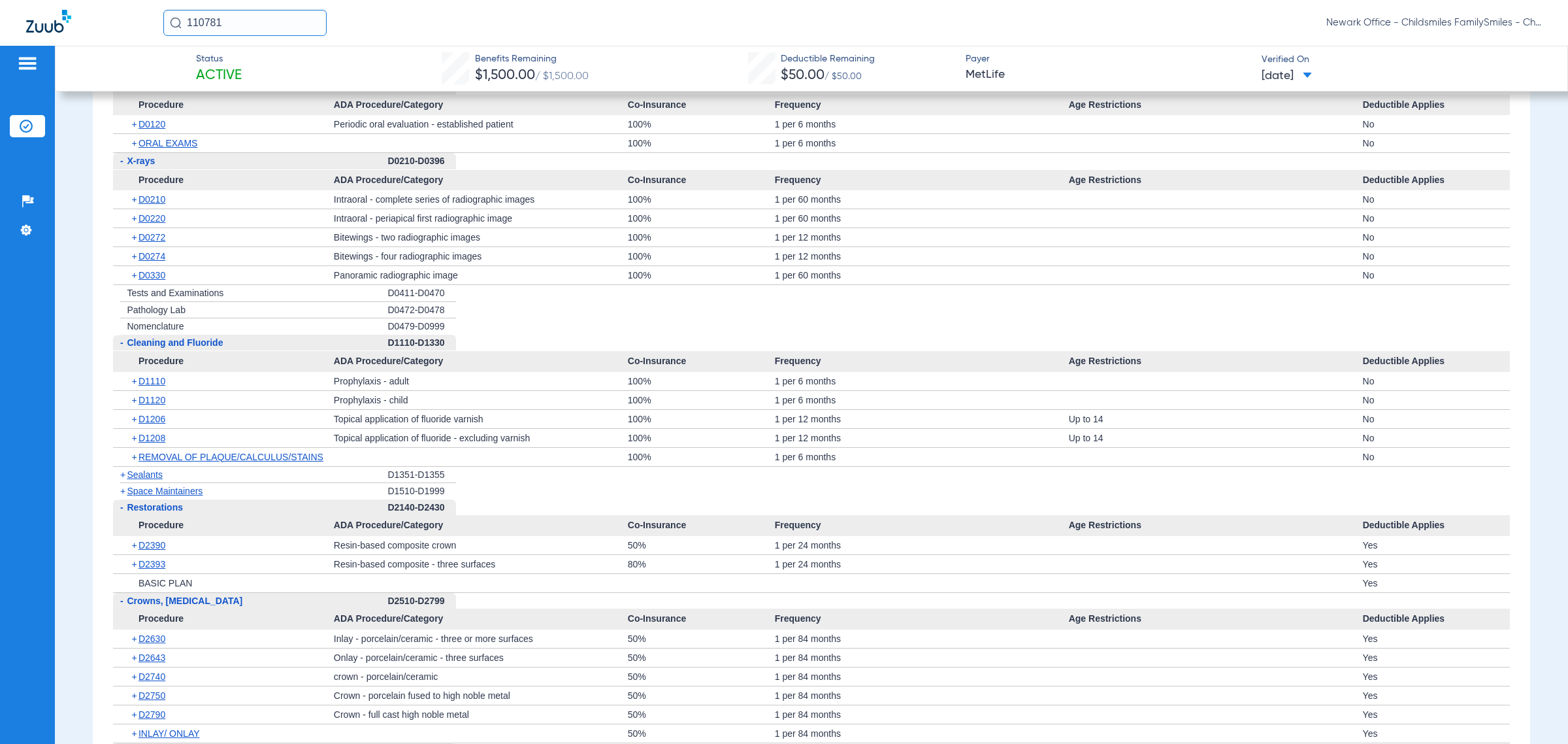
click at [158, 479] on span "Sealants" at bounding box center [144, 474] width 36 height 10
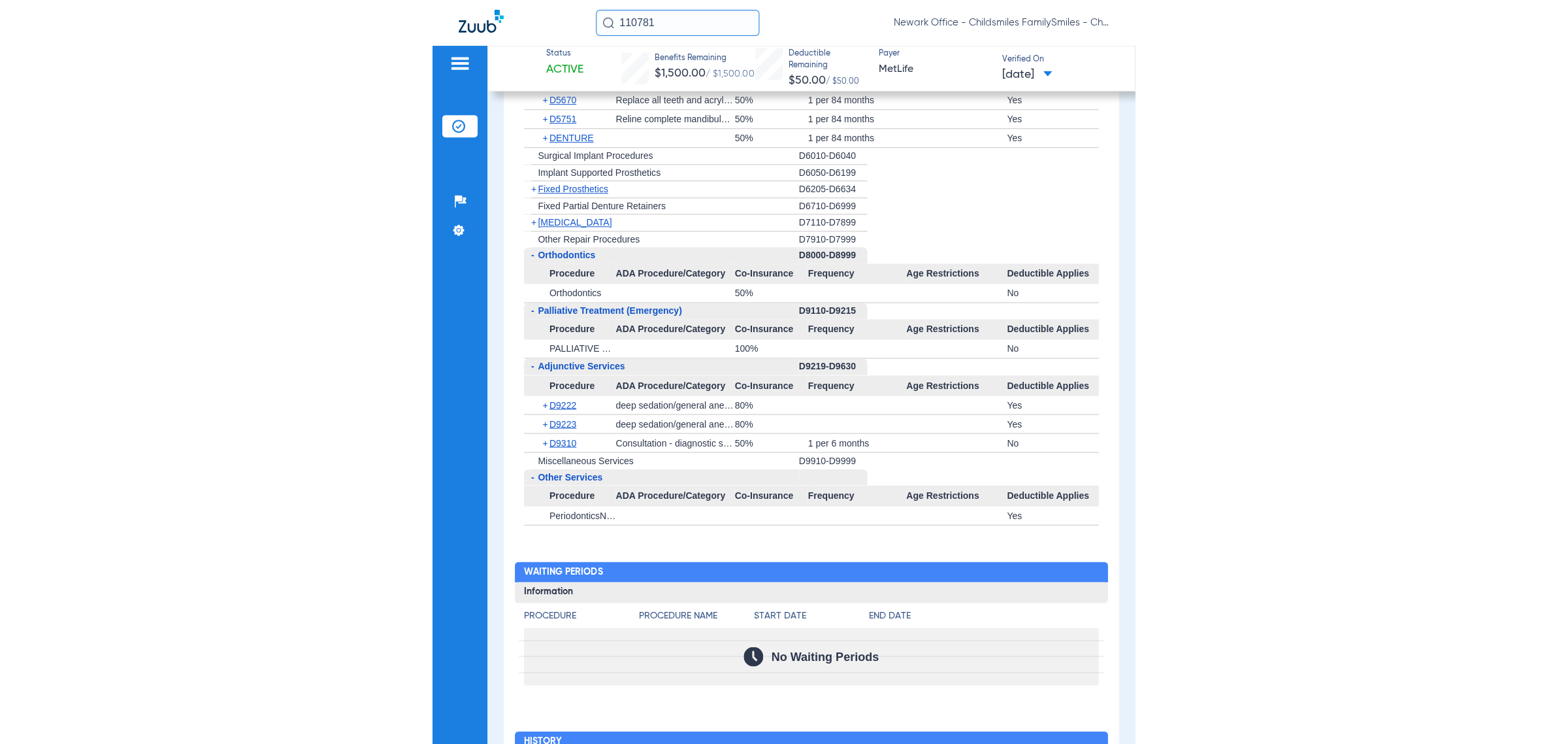
scroll to position [3324, 0]
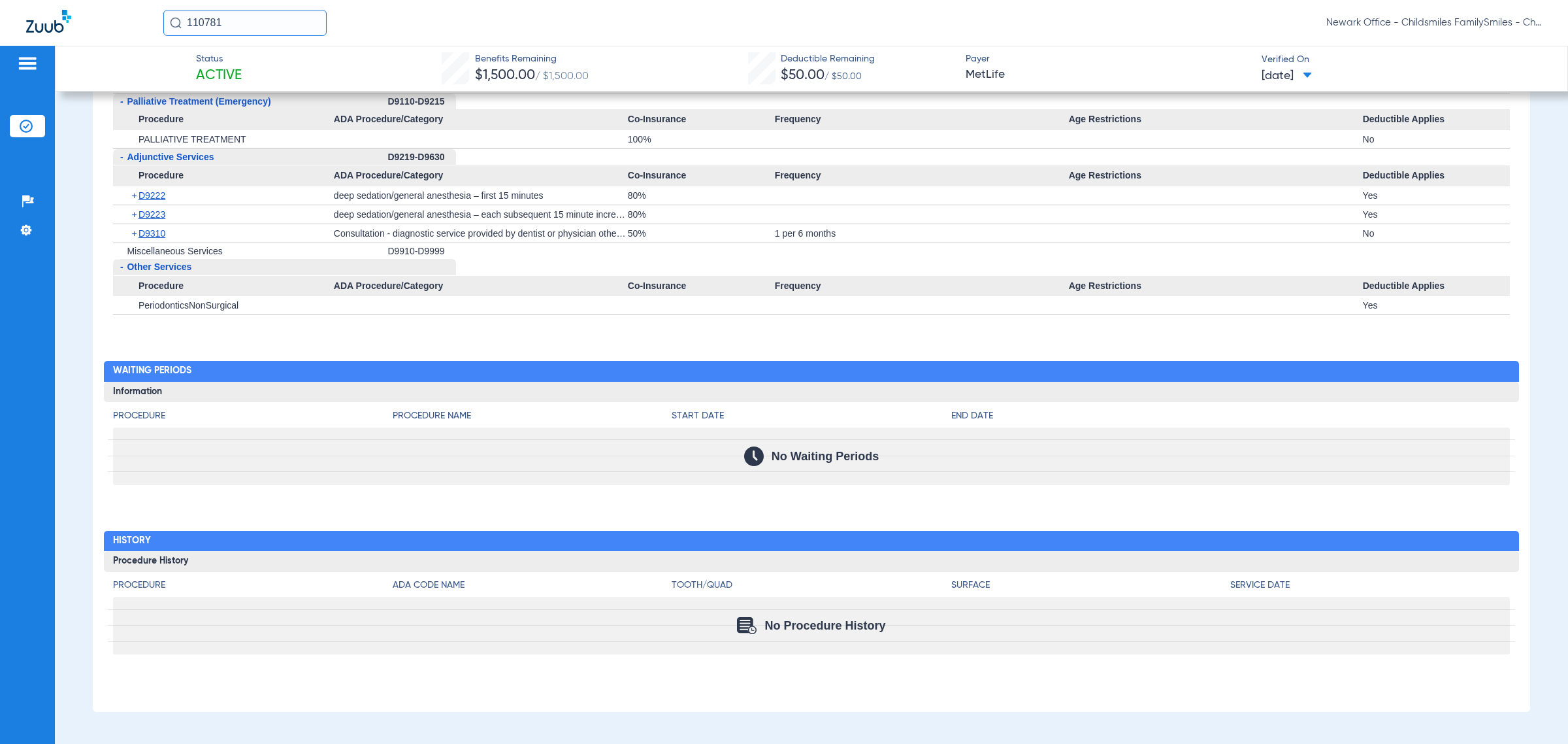
click at [31, 105] on div "Patients Insurance Verification Setup Help Center Settings" at bounding box center [27, 417] width 55 height 744
click at [35, 127] on li "Insurance Verification" at bounding box center [27, 126] width 36 height 23
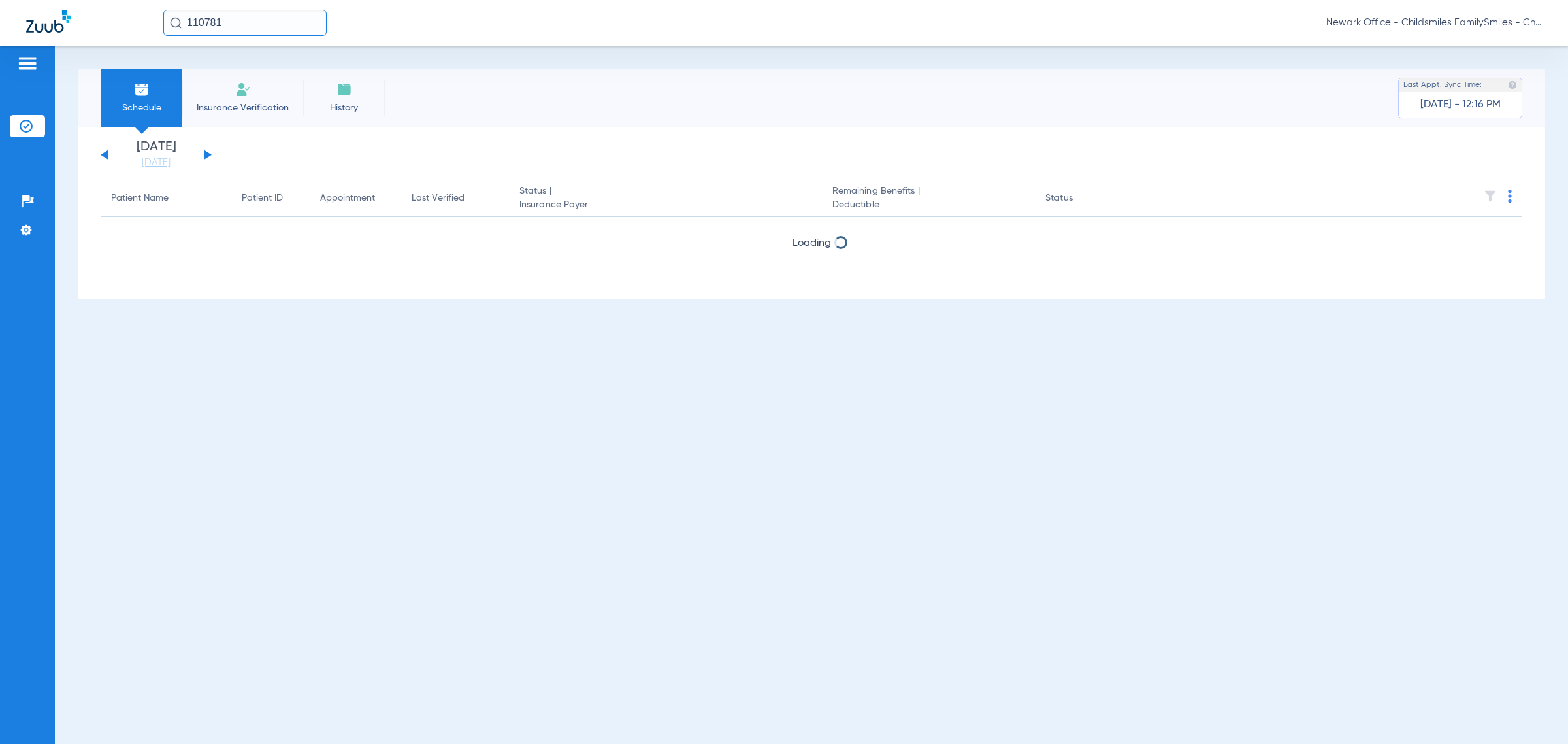
click at [206, 151] on button at bounding box center [207, 154] width 8 height 9
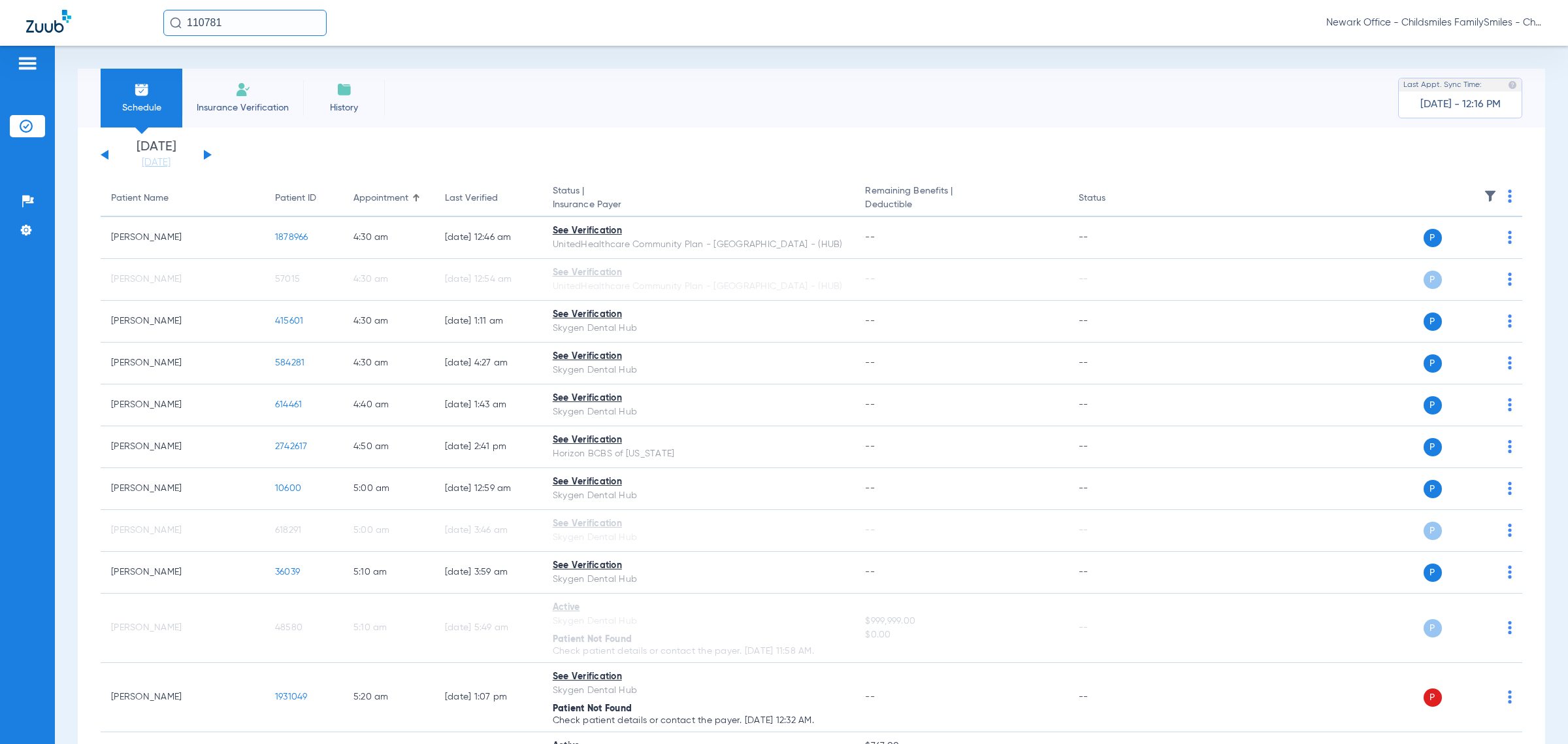
click at [931, 195] on img at bounding box center [1490, 196] width 13 height 13
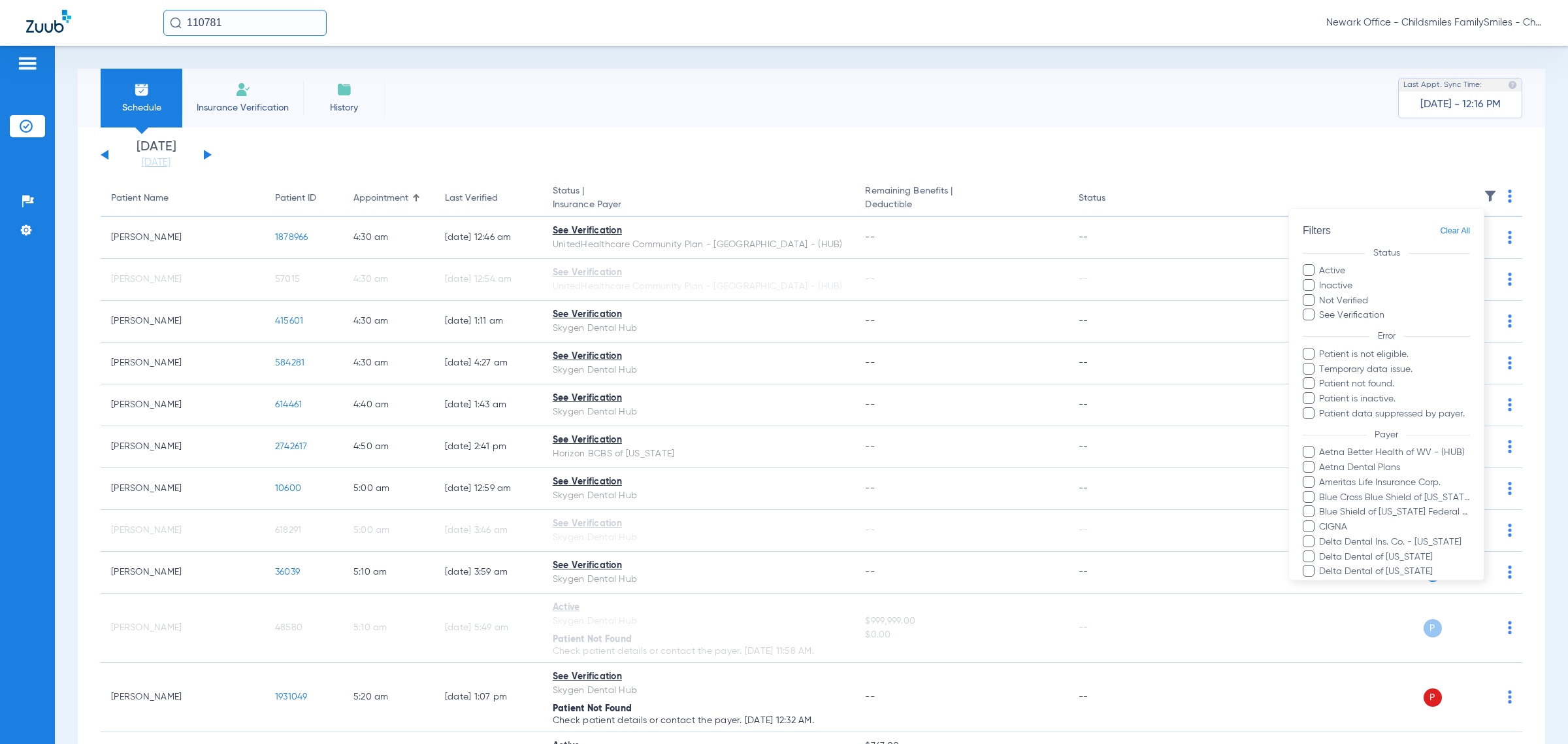
scroll to position [164, 0]
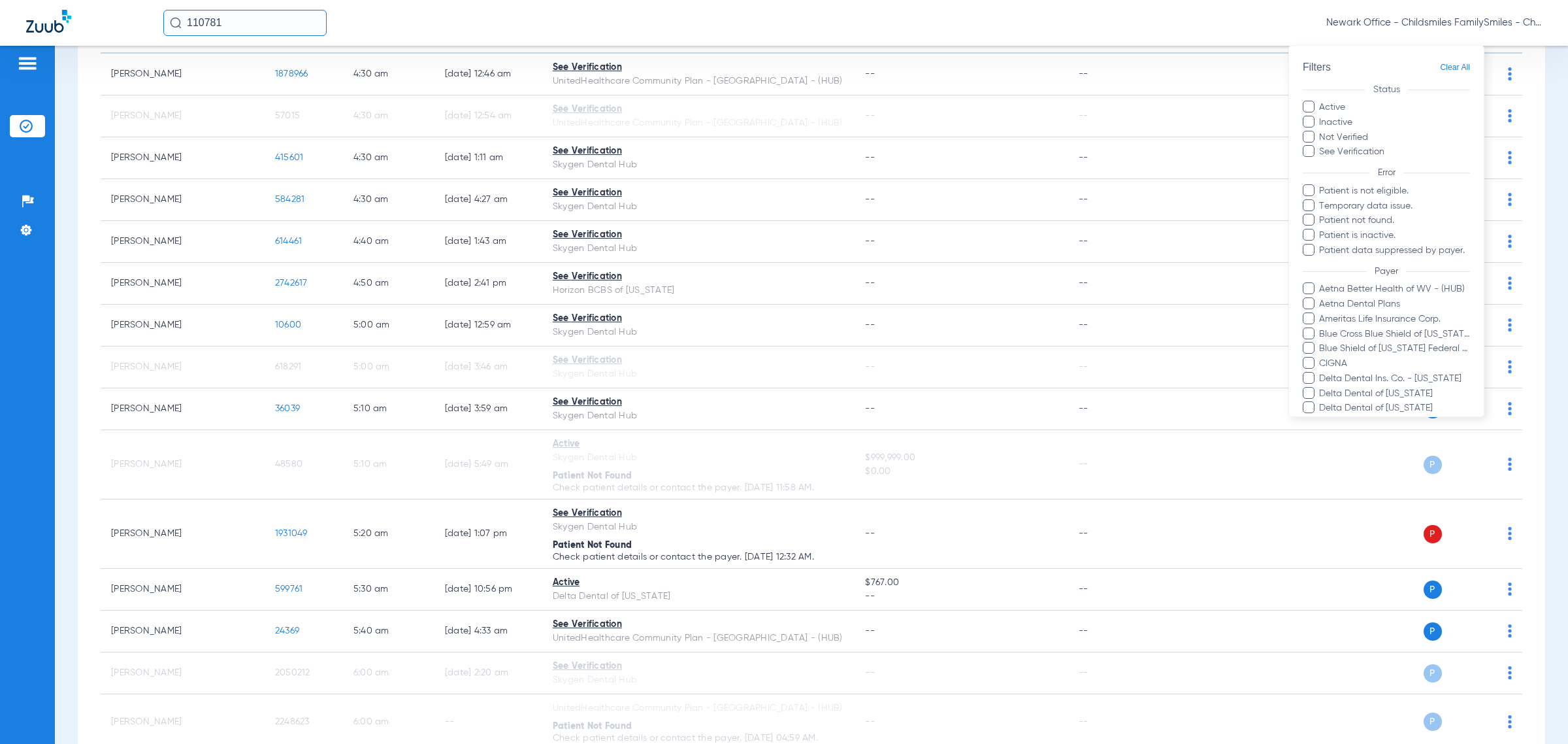
click at [931, 301] on span at bounding box center [1308, 303] width 12 height 12
click at [931, 313] on input "Aetna Dental Plans" at bounding box center [1321, 313] width 0 height 0
click at [931, 319] on span "Ameritas Life Insurance Corp." at bounding box center [1394, 319] width 152 height 14
click at [931, 328] on input "Ameritas Life Insurance Corp." at bounding box center [1321, 328] width 0 height 0
click at [931, 332] on span "Blue Cross Blue Shield of Illinois" at bounding box center [1394, 334] width 152 height 14
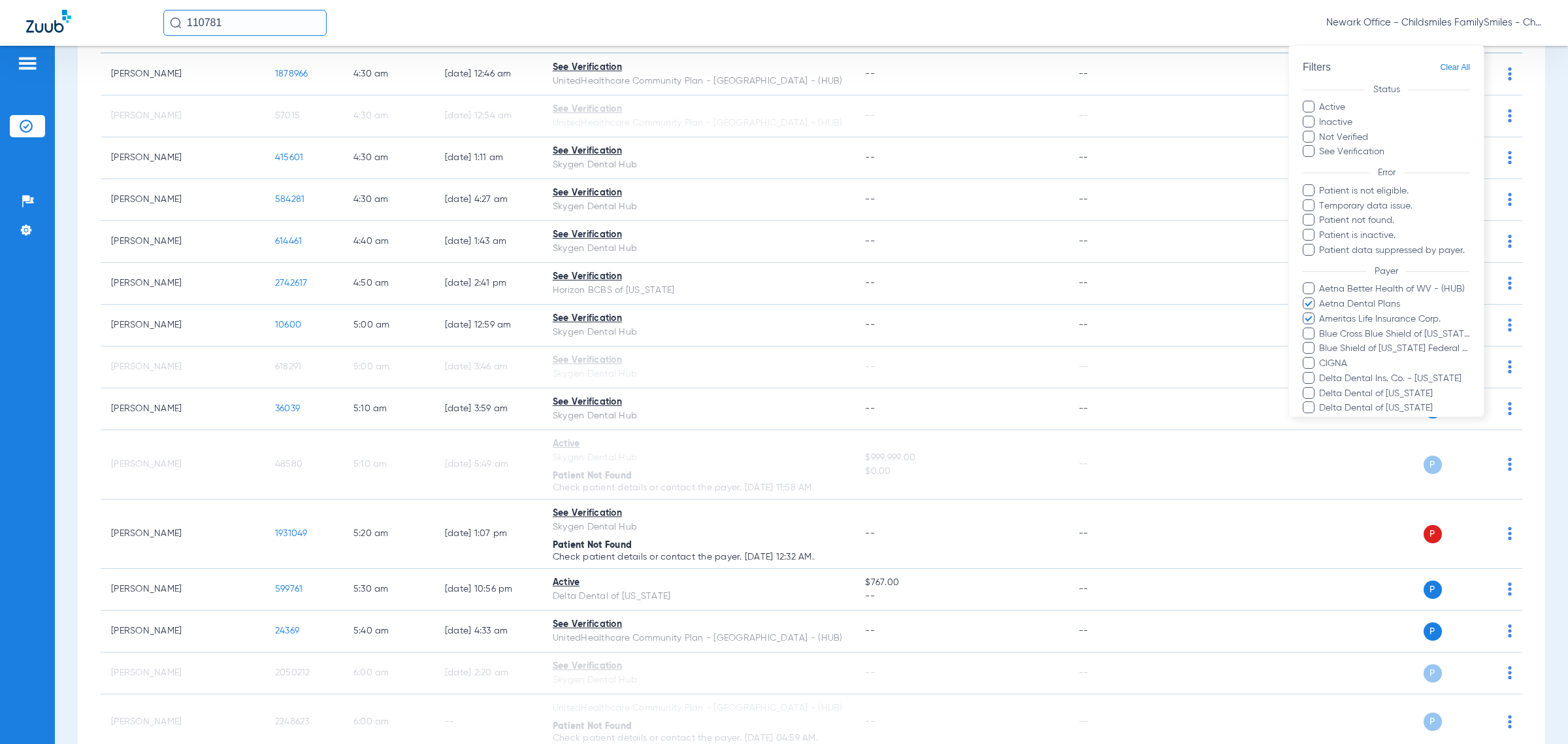
click at [931, 343] on input "Blue Cross Blue Shield of Illinois" at bounding box center [1321, 343] width 0 height 0
click at [931, 343] on span "Blue Shield of California Federal Plan" at bounding box center [1394, 348] width 152 height 14
click at [931, 358] on input "Blue Shield of California Federal Plan" at bounding box center [1321, 358] width 0 height 0
click at [931, 361] on span "CIGNA" at bounding box center [1394, 364] width 152 height 14
click at [931, 372] on input "CIGNA" at bounding box center [1321, 372] width 0 height 0
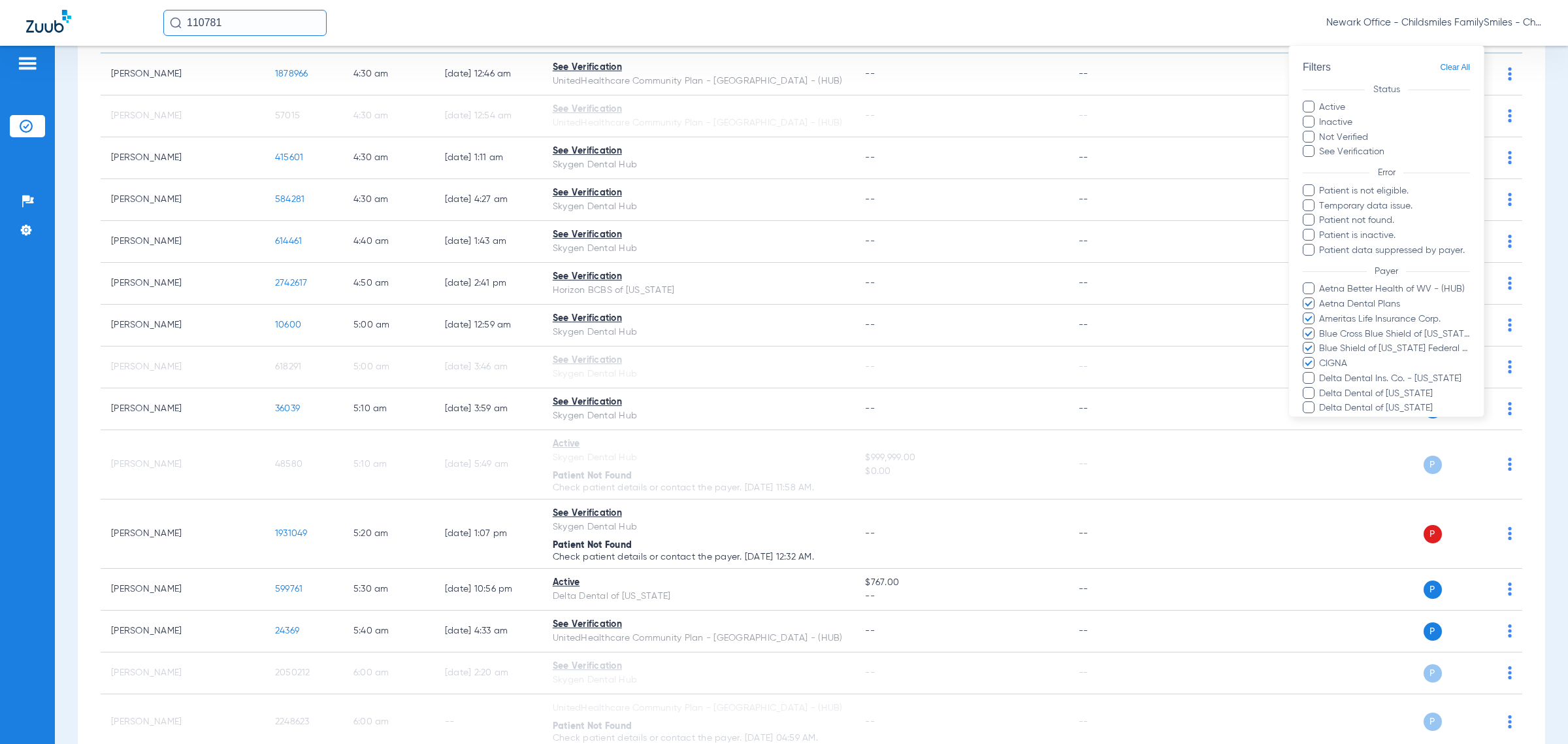
click at [931, 373] on span "Delta Dental Ins. Co. - Georgia" at bounding box center [1394, 378] width 152 height 14
click at [931, 388] on input "Delta Dental Ins. Co. - Georgia" at bounding box center [1321, 388] width 0 height 0
click at [931, 392] on span "Delta Dental of Illinois" at bounding box center [1394, 393] width 152 height 14
click at [931, 403] on input "Delta Dental of Illinois" at bounding box center [1321, 403] width 0 height 0
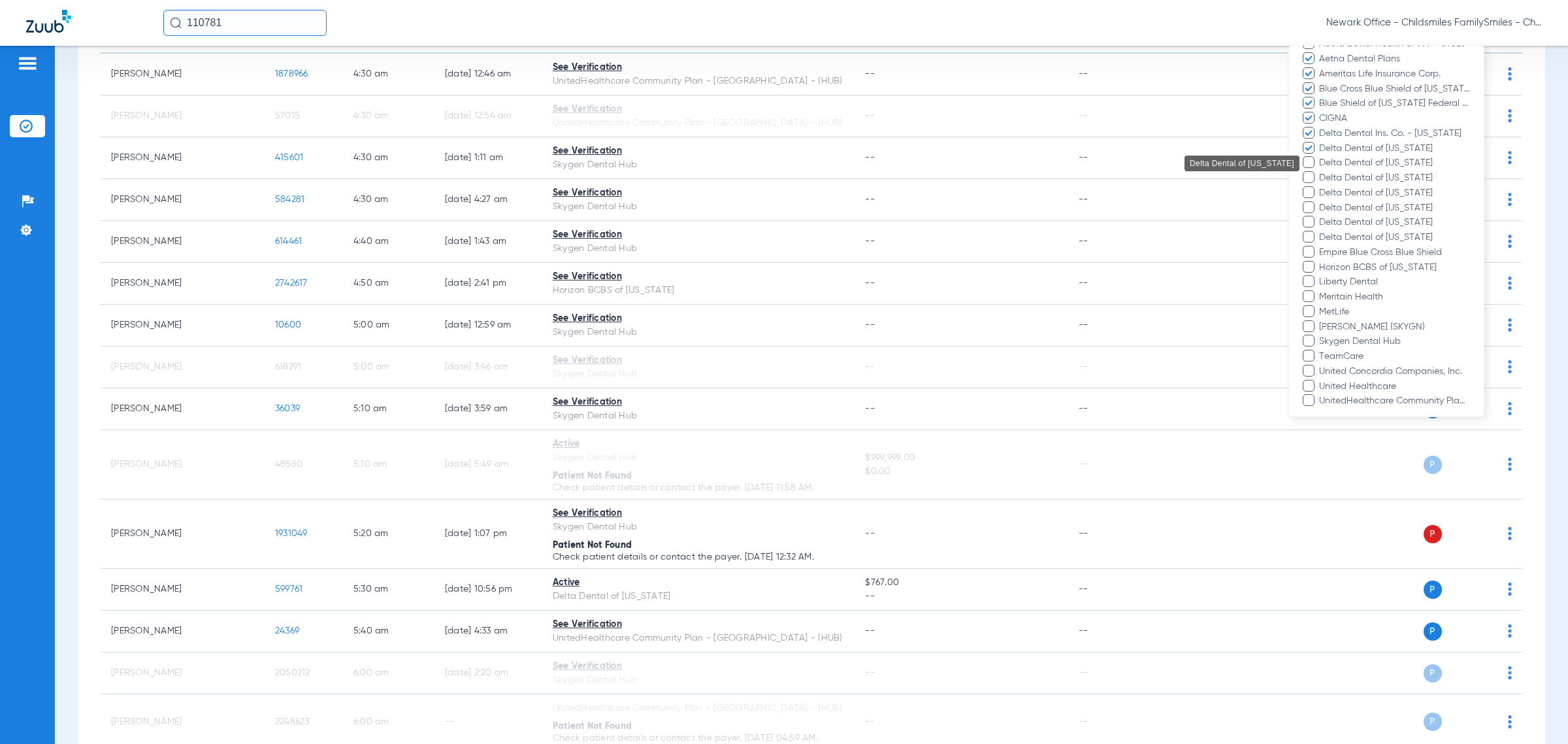
click at [931, 162] on span "Delta Dental of Minnesota" at bounding box center [1394, 163] width 152 height 14
click at [931, 172] on input "Delta Dental of Minnesota" at bounding box center [1321, 172] width 0 height 0
click at [931, 172] on span "Delta Dental of [US_STATE]" at bounding box center [1394, 177] width 152 height 14
click at [931, 187] on input "Delta Dental of [US_STATE]" at bounding box center [1321, 187] width 0 height 0
click at [931, 188] on span "Delta Dental of New York" at bounding box center [1394, 193] width 152 height 14
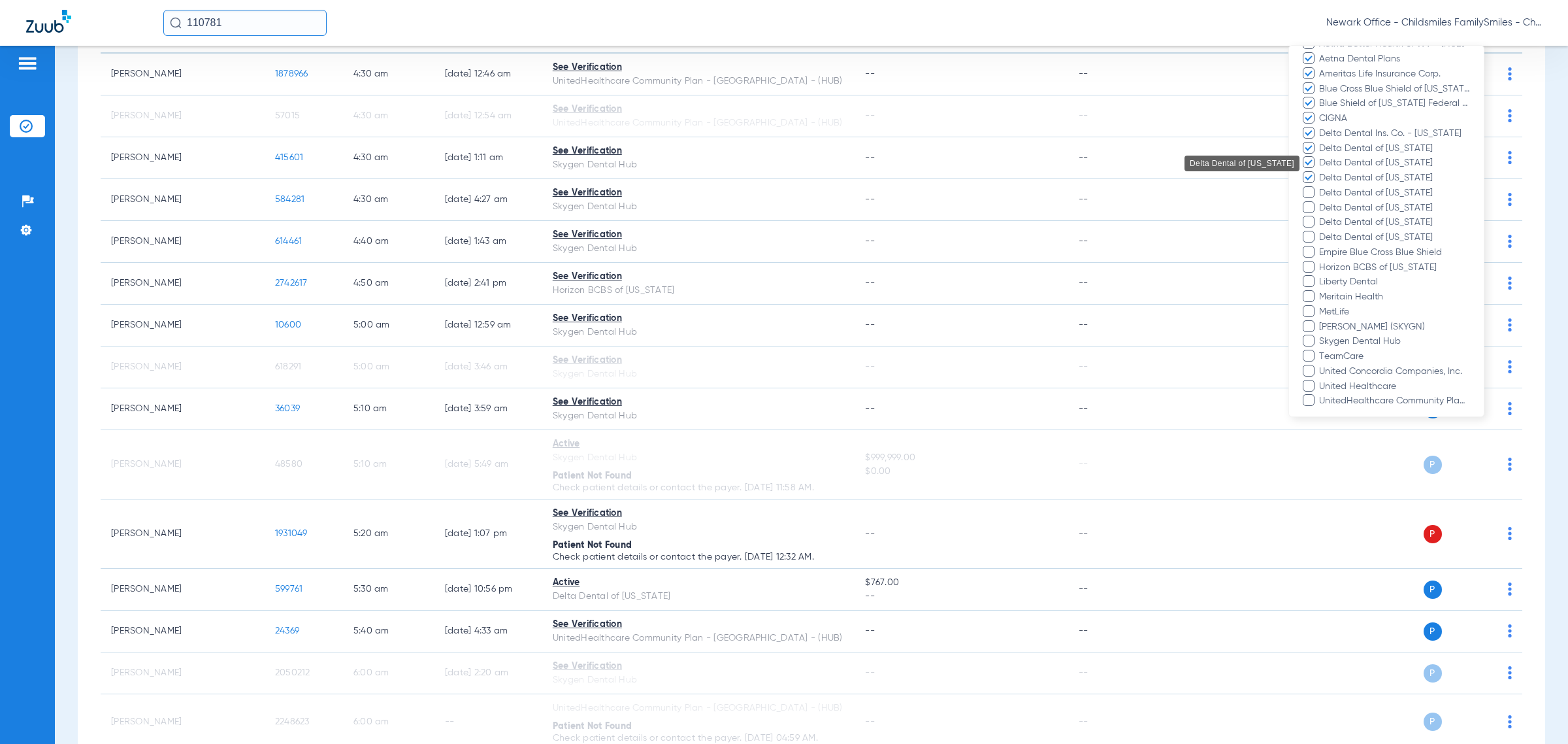
click at [931, 202] on input "Delta Dental of New York" at bounding box center [1321, 202] width 0 height 0
click at [931, 208] on span "Delta Dental of [US_STATE]" at bounding box center [1394, 208] width 152 height 14
click at [931, 217] on input "Delta Dental of [US_STATE]" at bounding box center [1321, 217] width 0 height 0
click at [931, 223] on span "Delta Dental of [US_STATE]" at bounding box center [1394, 223] width 152 height 14
click at [931, 231] on input "Delta Dental of [US_STATE]" at bounding box center [1321, 231] width 0 height 0
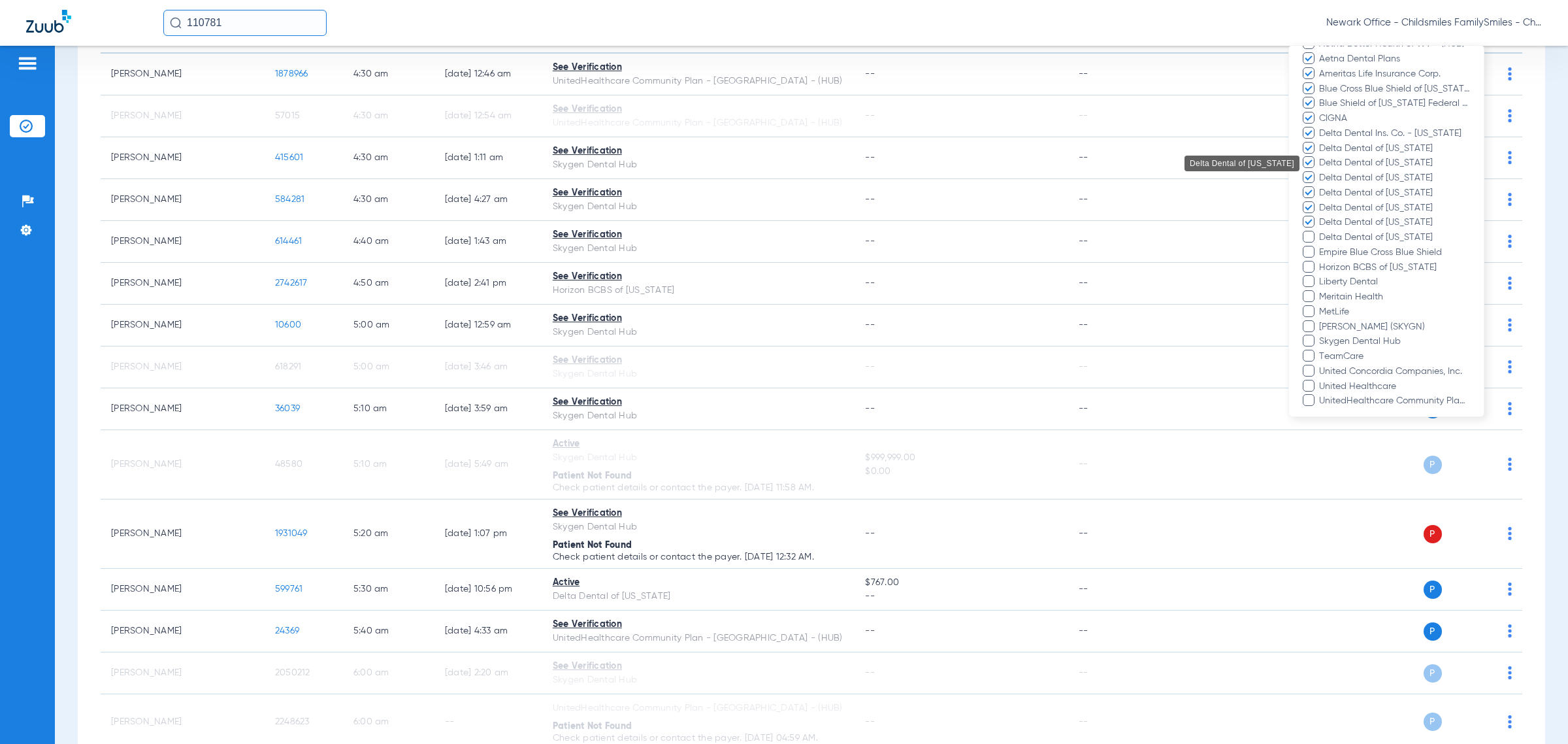
click at [931, 236] on span "Delta Dental of [US_STATE]" at bounding box center [1394, 237] width 152 height 14
click at [931, 247] on input "Delta Dental of [US_STATE]" at bounding box center [1321, 247] width 0 height 0
click at [931, 262] on span "Horizon BCBS of [US_STATE]" at bounding box center [1394, 268] width 152 height 14
click at [931, 276] on input "Horizon BCBS of [US_STATE]" at bounding box center [1321, 276] width 0 height 0
click at [931, 297] on span "Meritain Health" at bounding box center [1394, 297] width 152 height 14
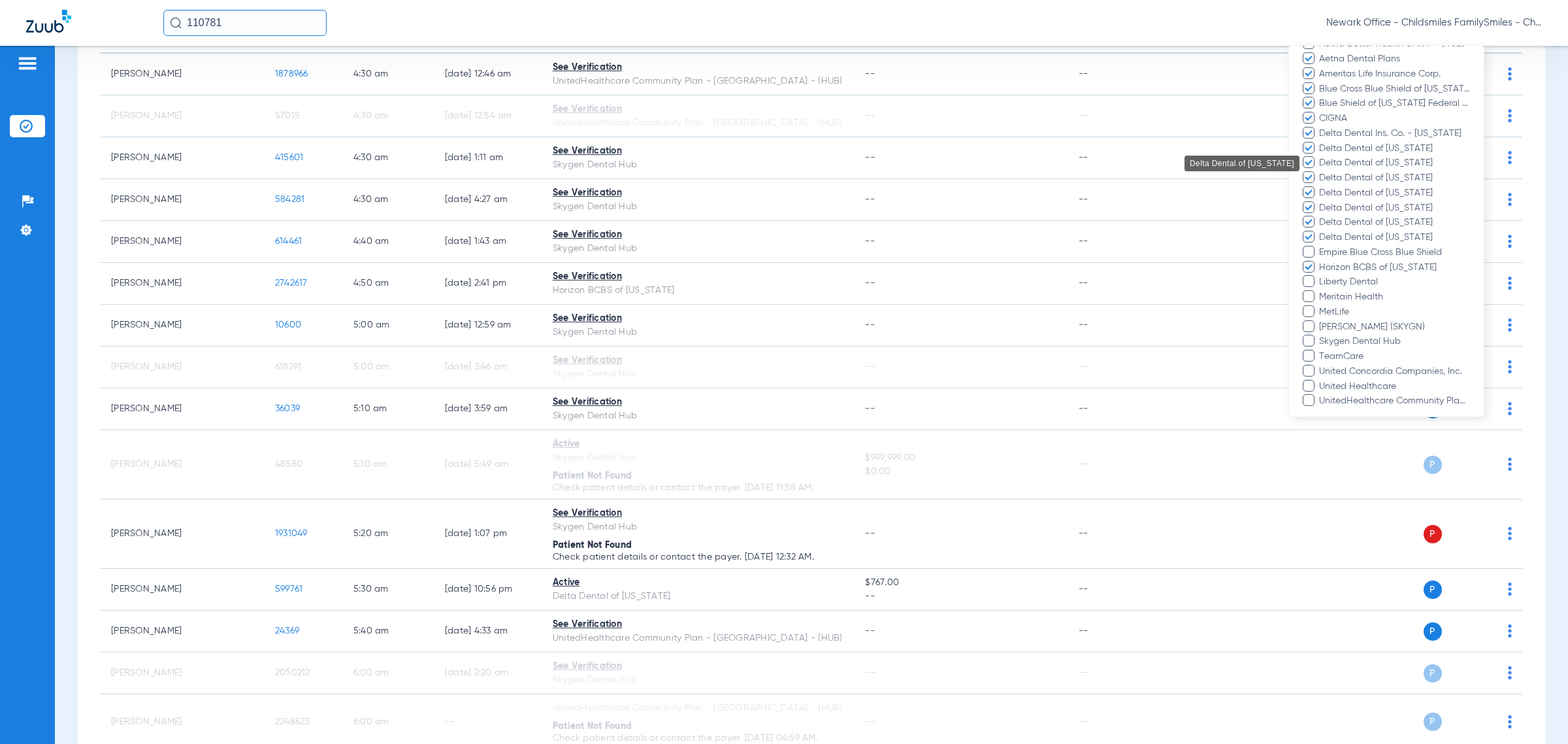
click at [931, 306] on input "Meritain Health" at bounding box center [1321, 306] width 0 height 0
click at [931, 311] on span "MetLife" at bounding box center [1394, 312] width 152 height 14
click at [931, 321] on input "MetLife" at bounding box center [1321, 321] width 0 height 0
click at [931, 355] on span "TeamCare" at bounding box center [1394, 356] width 152 height 14
click at [931, 365] on input "TeamCare" at bounding box center [1321, 365] width 0 height 0
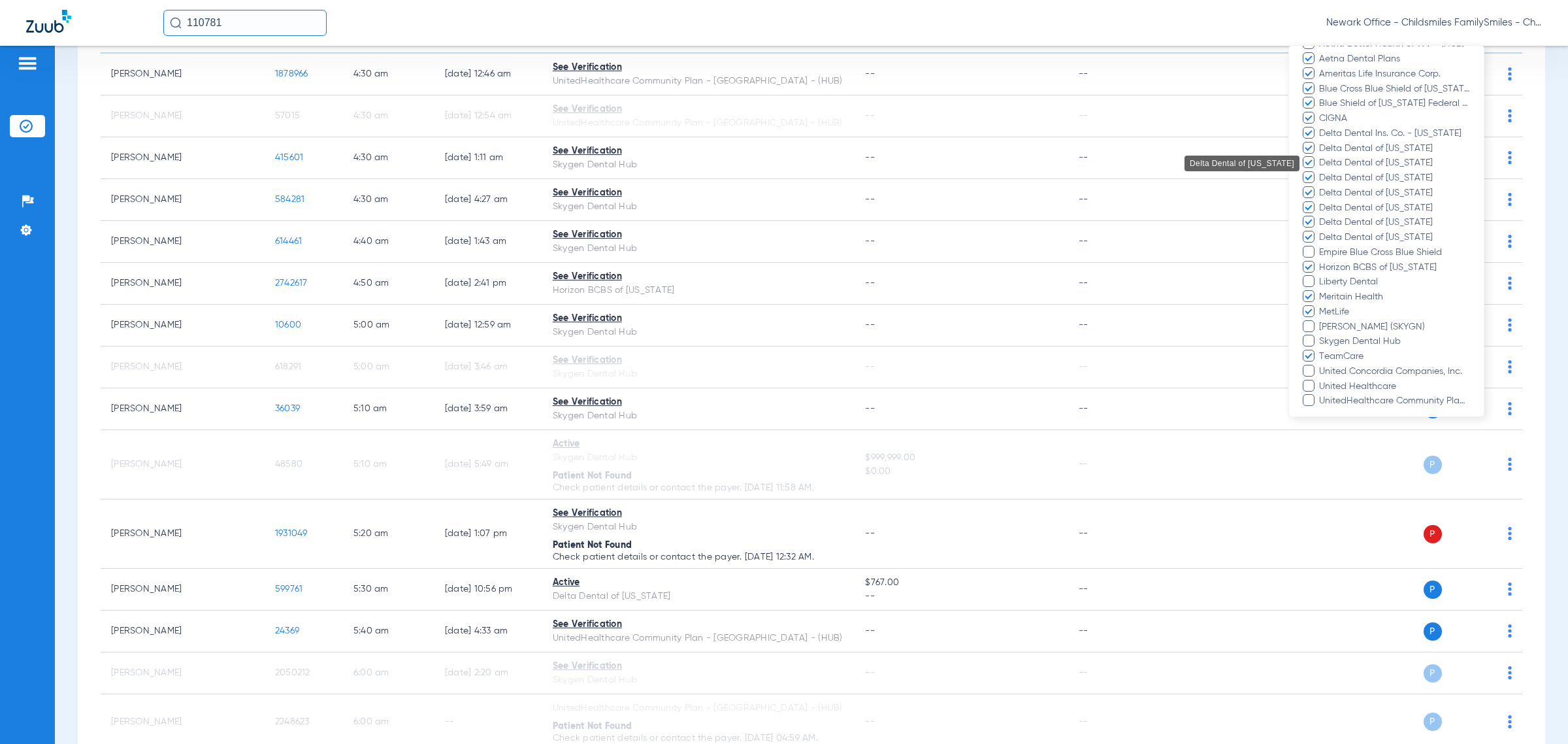
click at [931, 367] on span "United Concordia Companies, Inc." at bounding box center [1394, 372] width 152 height 14
click at [931, 380] on input "United Concordia Companies, Inc." at bounding box center [1321, 380] width 0 height 0
click at [931, 384] on span "United Healthcare" at bounding box center [1394, 386] width 152 height 14
click at [931, 396] on input "United Healthcare" at bounding box center [1321, 396] width 0 height 0
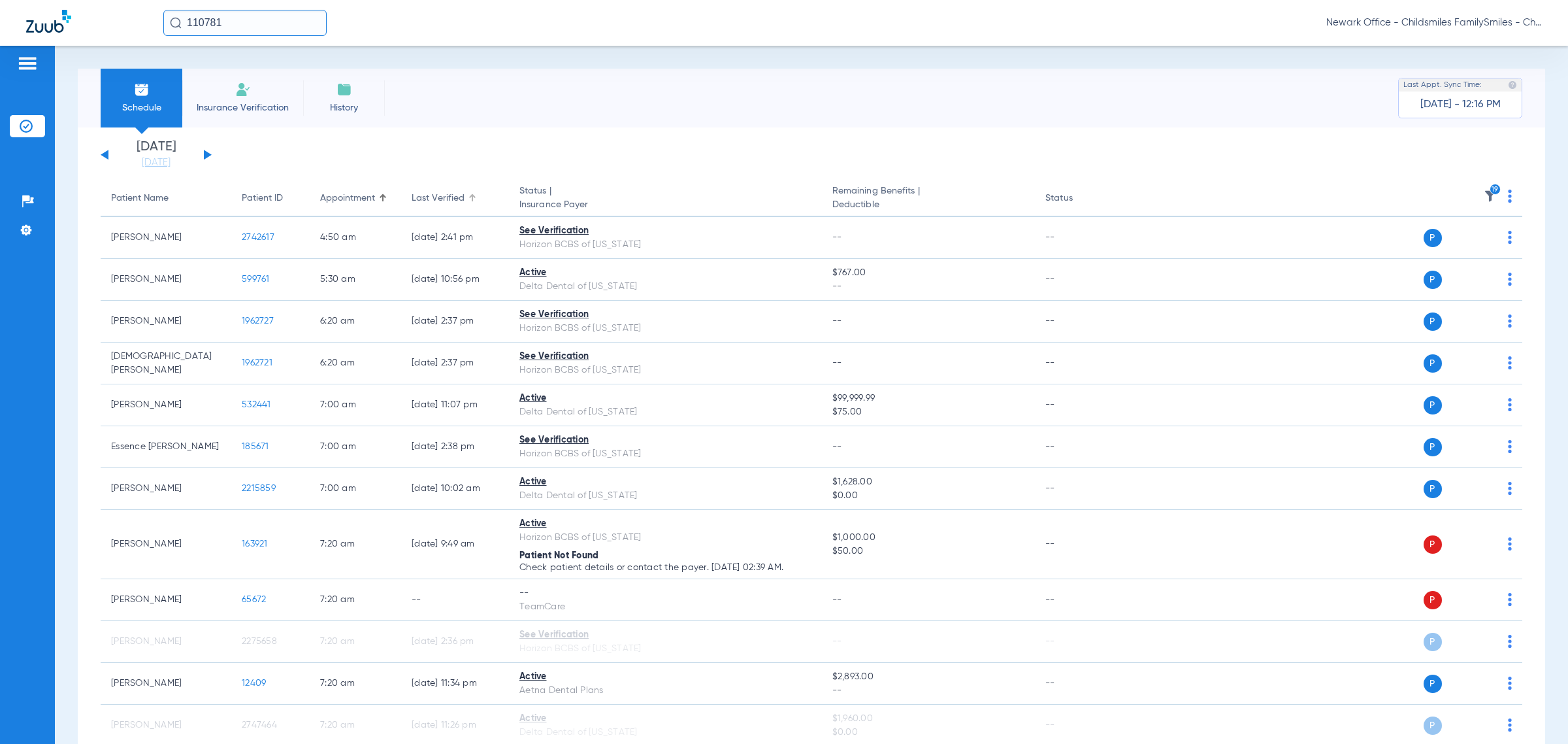
click at [465, 199] on div "Last Verified" at bounding box center [455, 198] width 87 height 14
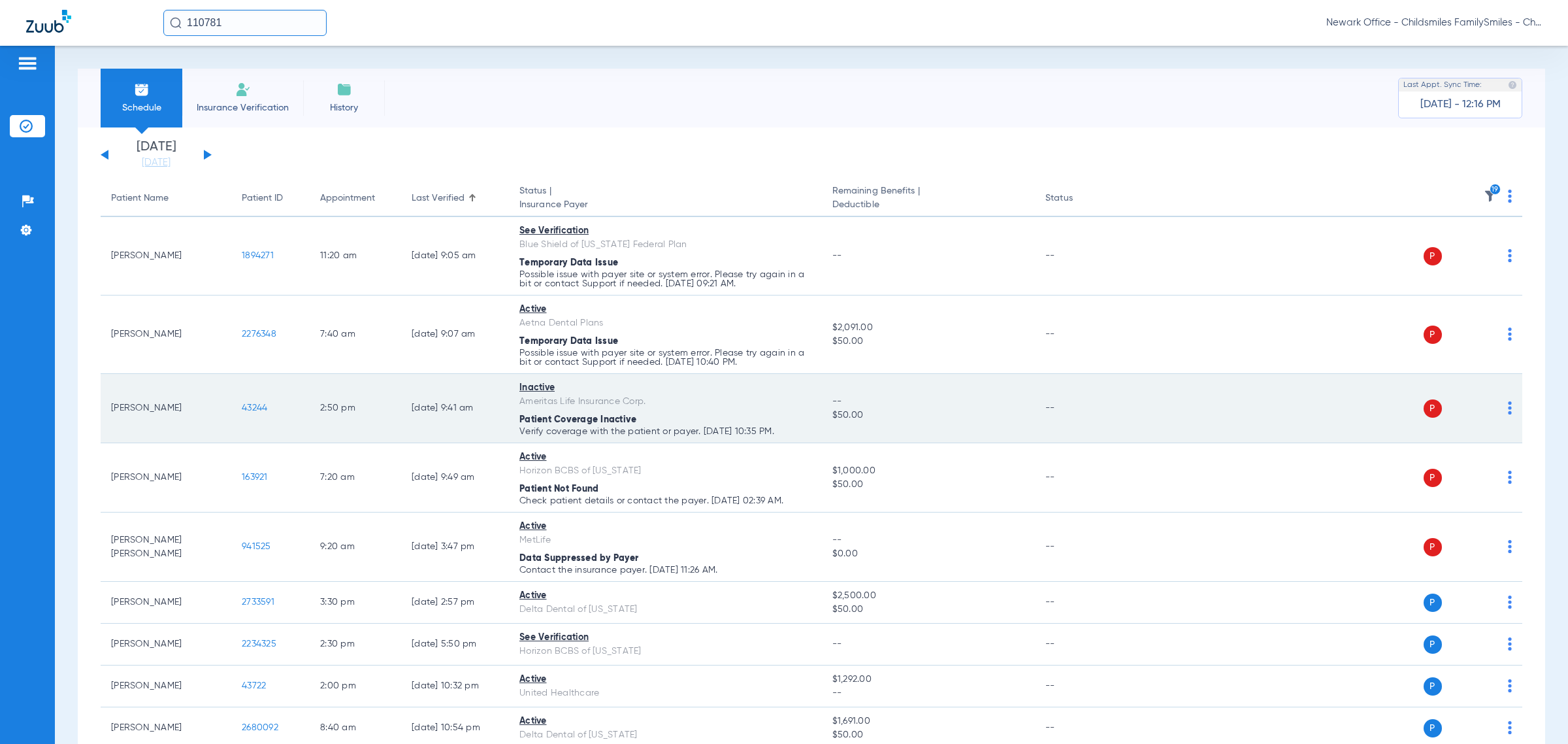
drag, startPoint x: 278, startPoint y: 416, endPoint x: 204, endPoint y: 417, distance: 74.0
click at [204, 417] on tr "Azrael Bell 43244 2:50 PM 02/12/25 9:41 AM Inactive Ameritas Life Insurance Cor…" at bounding box center [811, 408] width 1422 height 69
drag, startPoint x: 803, startPoint y: 429, endPoint x: 108, endPoint y: 407, distance: 695.3
click at [108, 407] on tr "Azrael Bell 43244 2:50 PM 02/12/25 9:41 AM Inactive Ameritas Life Insurance Cor…" at bounding box center [811, 408] width 1422 height 69
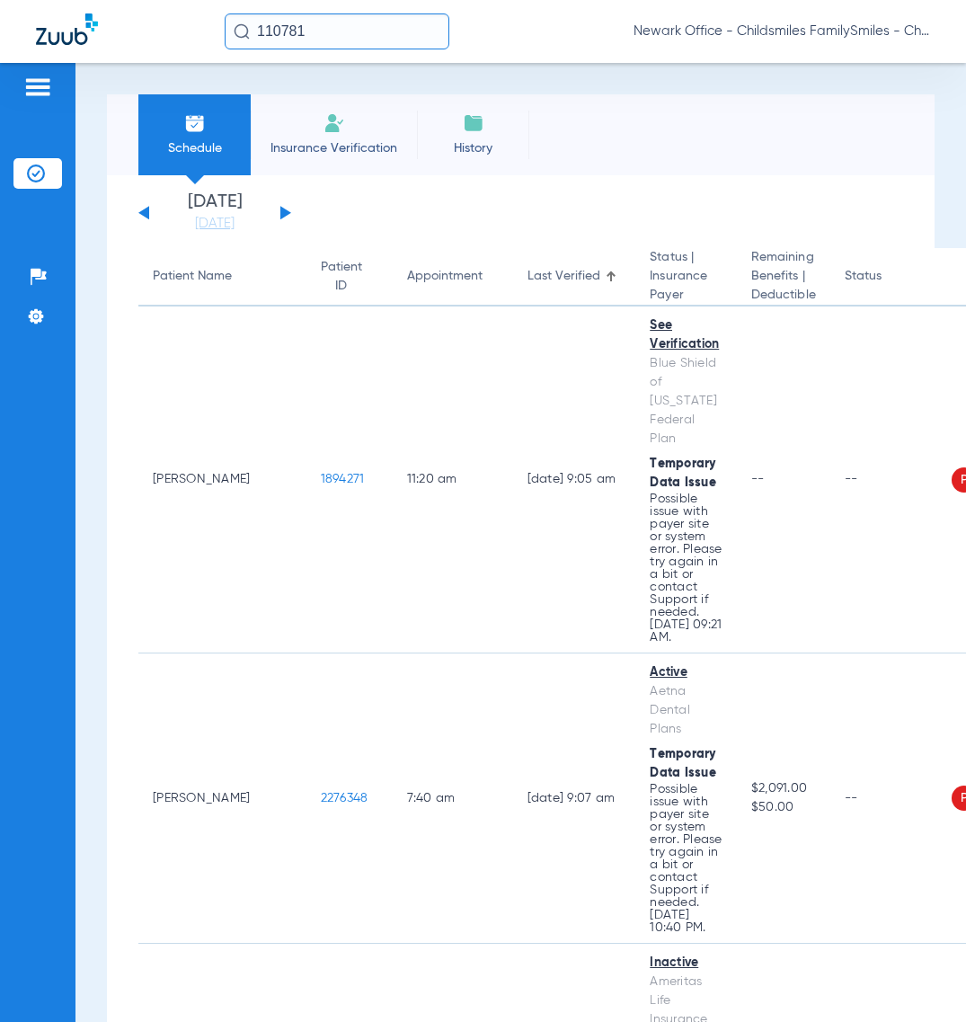
click at [360, 36] on input "110781" at bounding box center [337, 31] width 225 height 36
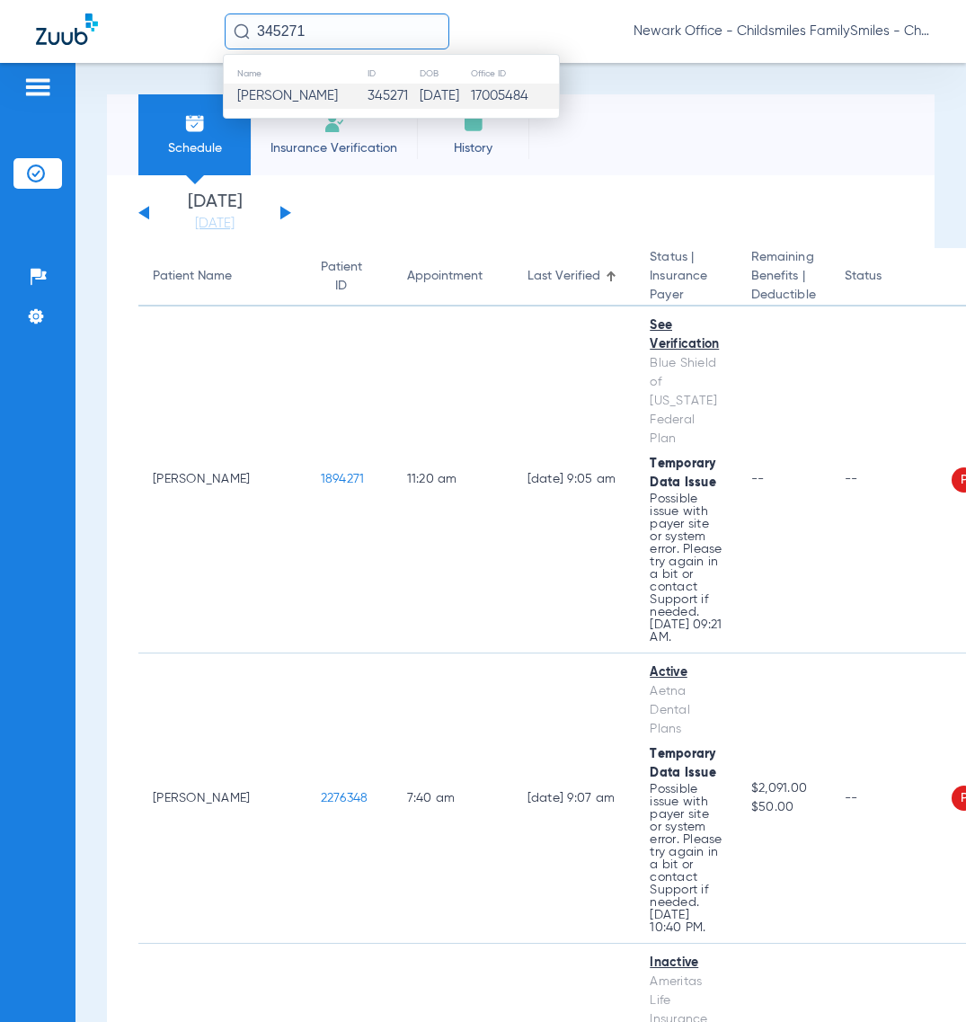
type input "345271"
click at [324, 102] on td "Tiana Evans" at bounding box center [295, 96] width 143 height 25
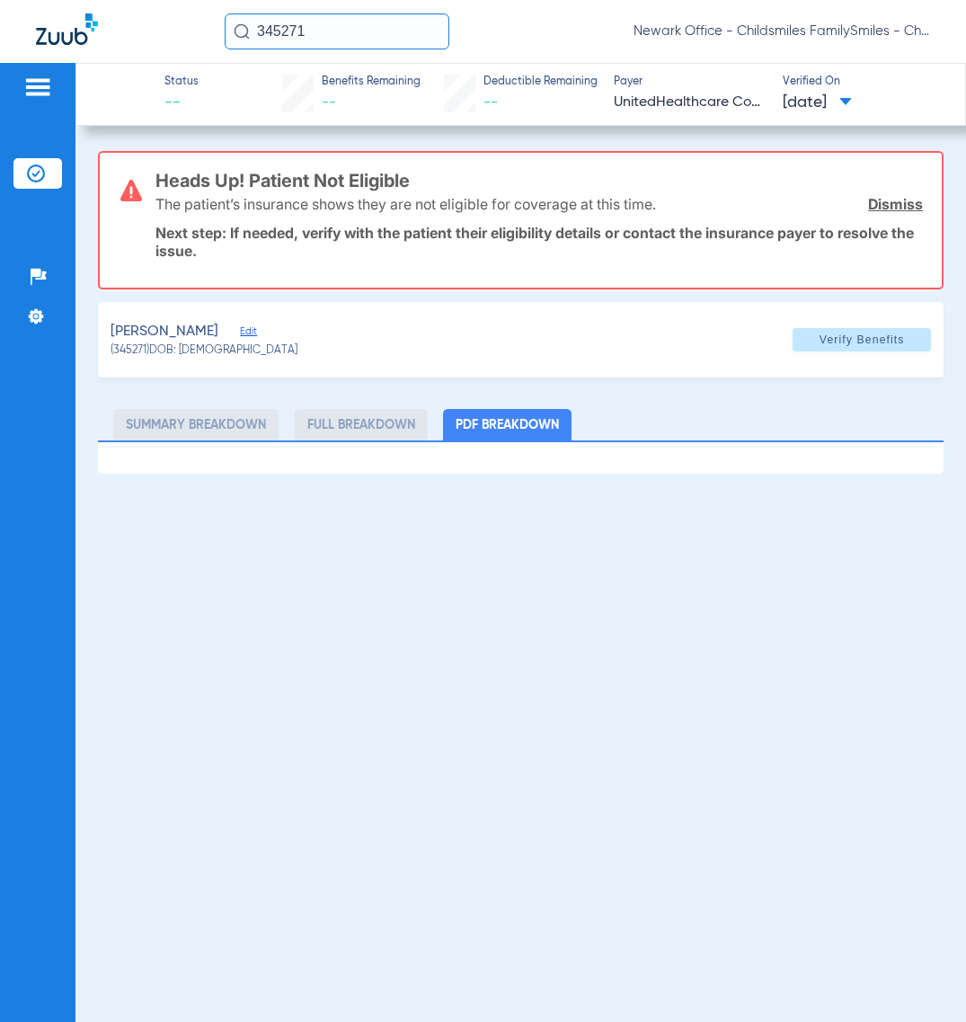
click at [225, 322] on div "EVANS, TIANA Edit (345271) DOB: 01/19/2006 Verify Benefits" at bounding box center [521, 339] width 846 height 75
click at [240, 325] on span "Edit" at bounding box center [248, 333] width 16 height 17
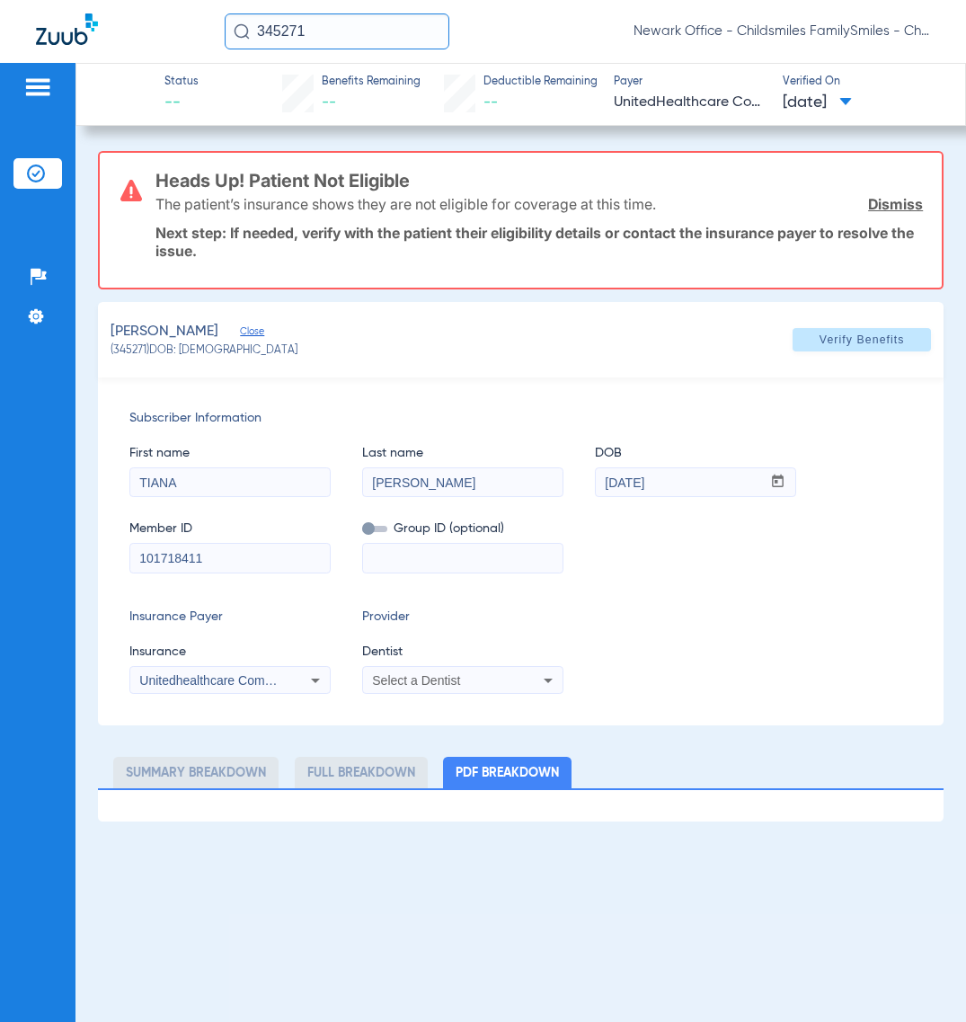
click at [313, 566] on input "101718411" at bounding box center [230, 558] width 200 height 29
paste input "602517993"
type input "602517993"
click at [464, 550] on input at bounding box center [463, 558] width 200 height 29
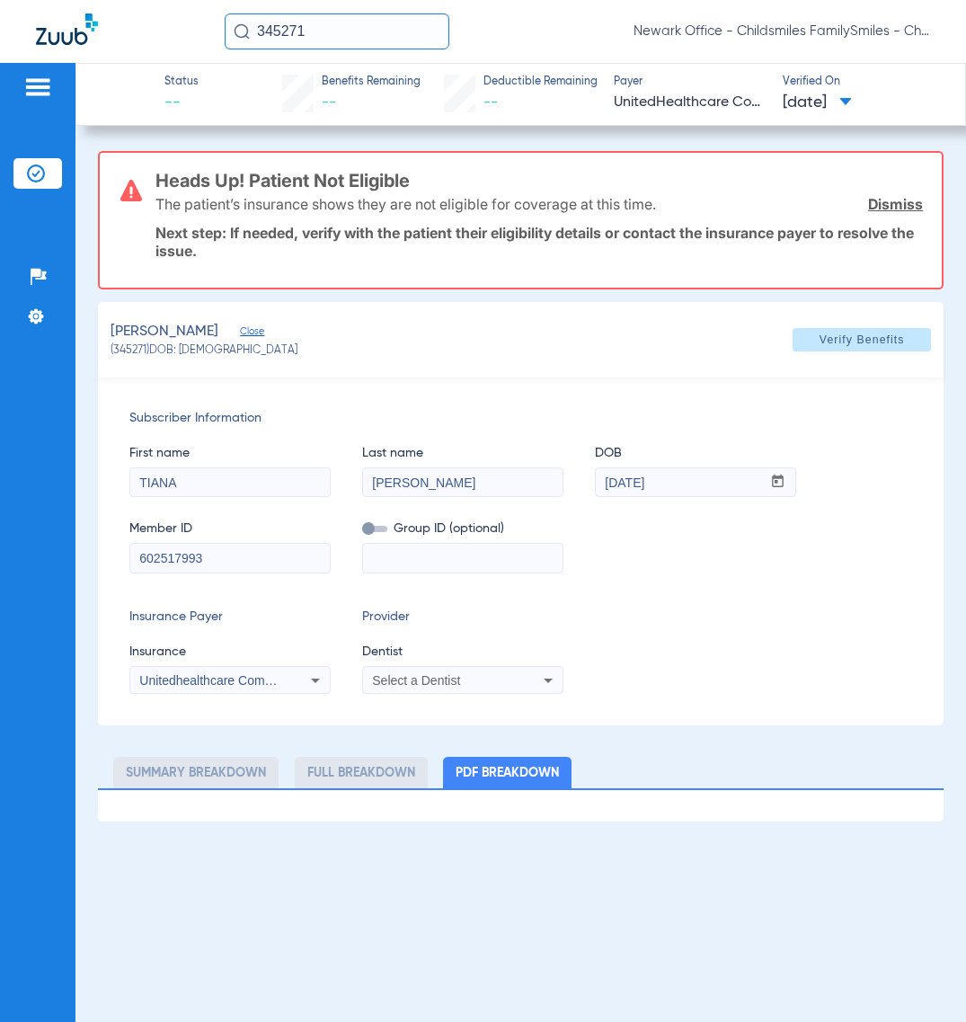
paste input "4000083"
type input "4000083"
click at [376, 538] on mat-form-field "4000083" at bounding box center [462, 555] width 201 height 35
click at [378, 520] on label at bounding box center [374, 529] width 25 height 19
click at [362, 532] on input "checkbox" at bounding box center [362, 532] width 0 height 0
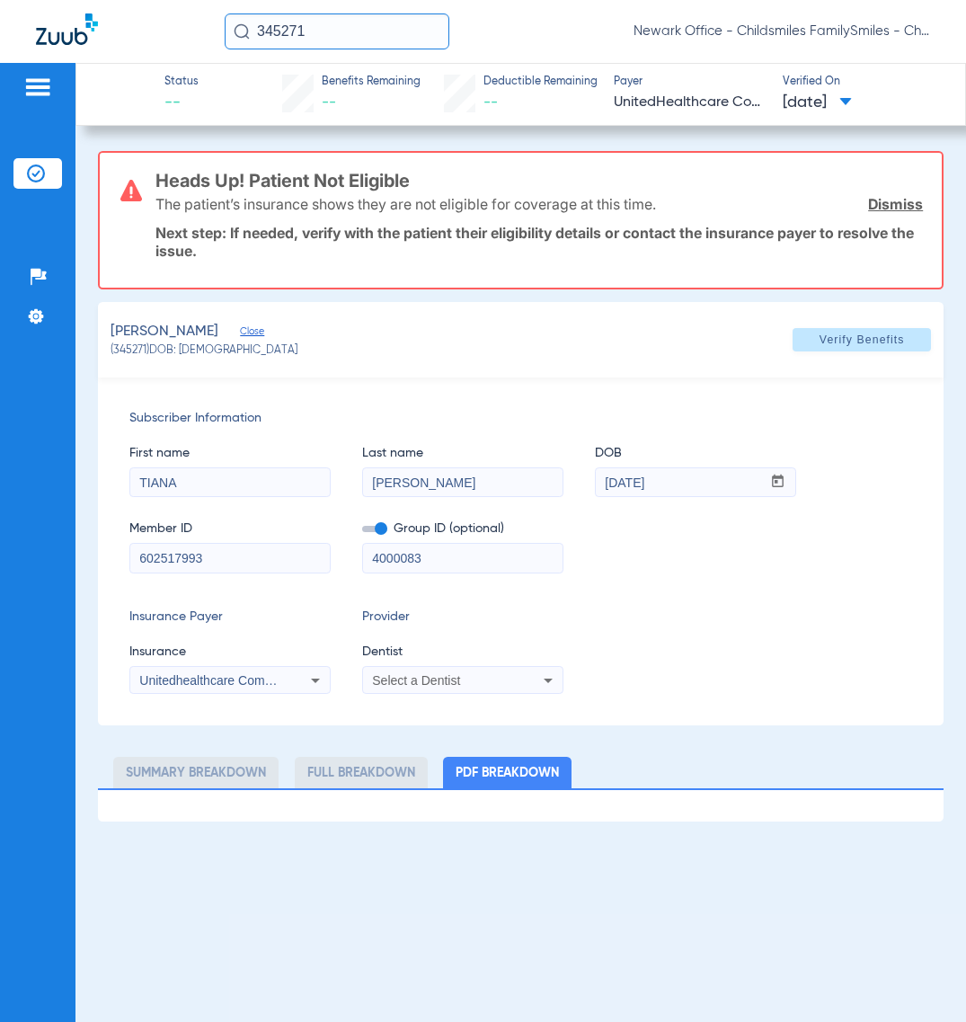
click at [377, 528] on span at bounding box center [374, 529] width 25 height 6
click at [362, 532] on input "checkbox" at bounding box center [362, 532] width 0 height 0
drag, startPoint x: 361, startPoint y: 520, endPoint x: 382, endPoint y: 527, distance: 21.9
click at [375, 526] on label at bounding box center [374, 529] width 25 height 19
click at [382, 527] on span at bounding box center [374, 529] width 25 height 6
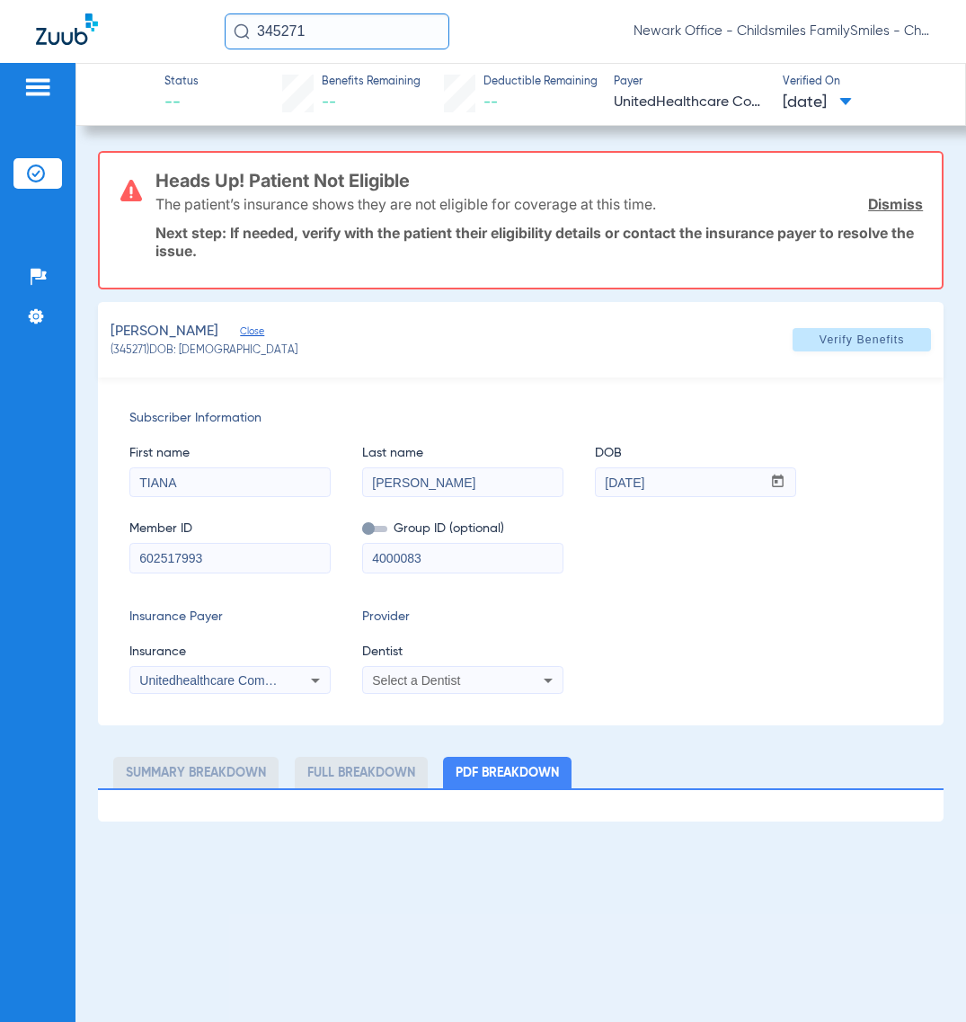
click at [362, 532] on input "checkbox" at bounding box center [362, 532] width 0 height 0
click at [203, 673] on span "Unitedhealthcare Community Plan - Nj - (Hub)" at bounding box center [267, 680] width 257 height 14
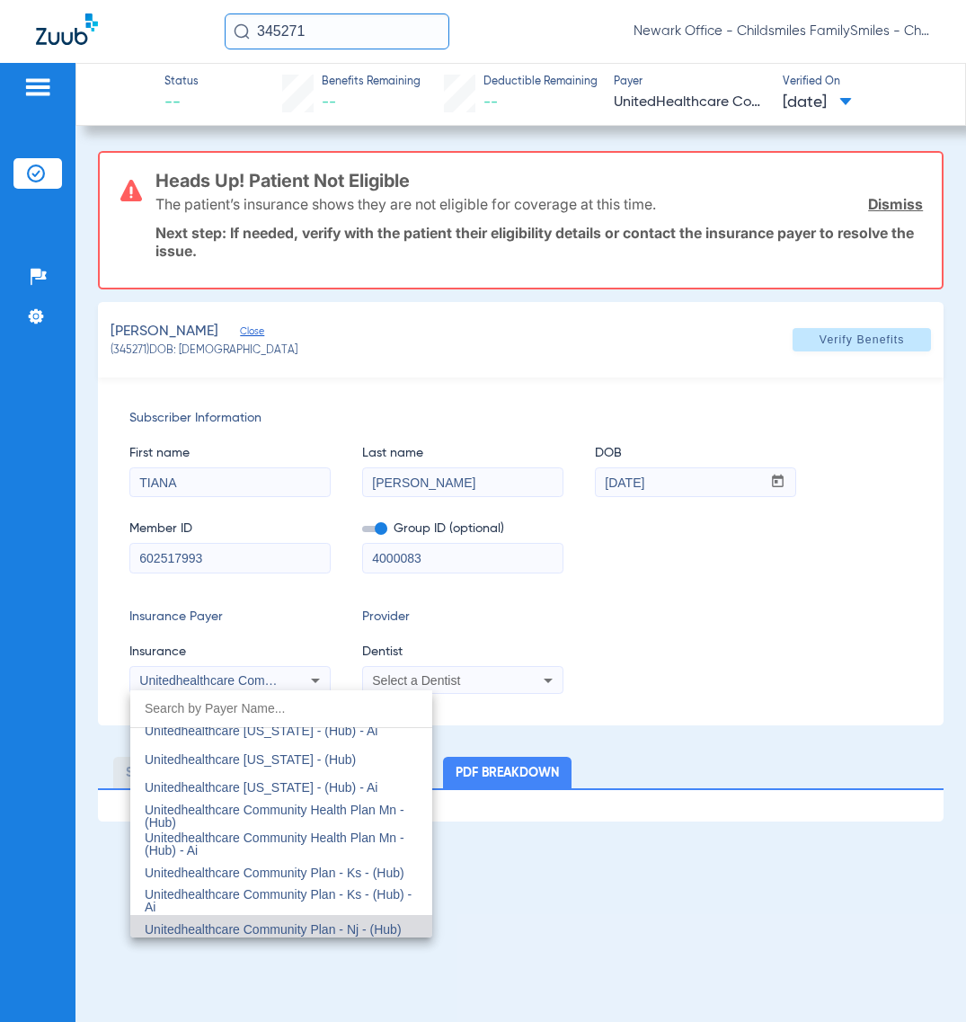
type input "B"
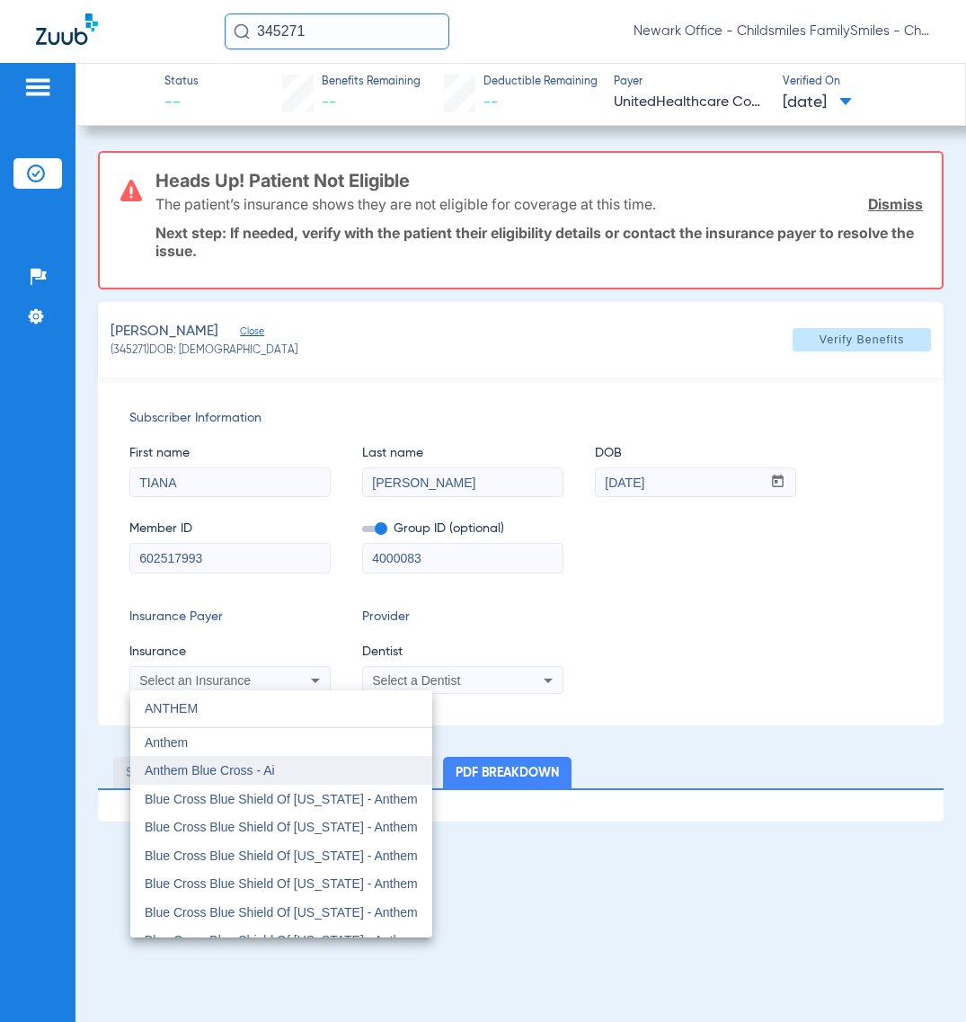
type input "ANTHEM"
click at [284, 768] on mat-option "Anthem Blue Cross - Ai" at bounding box center [281, 770] width 302 height 29
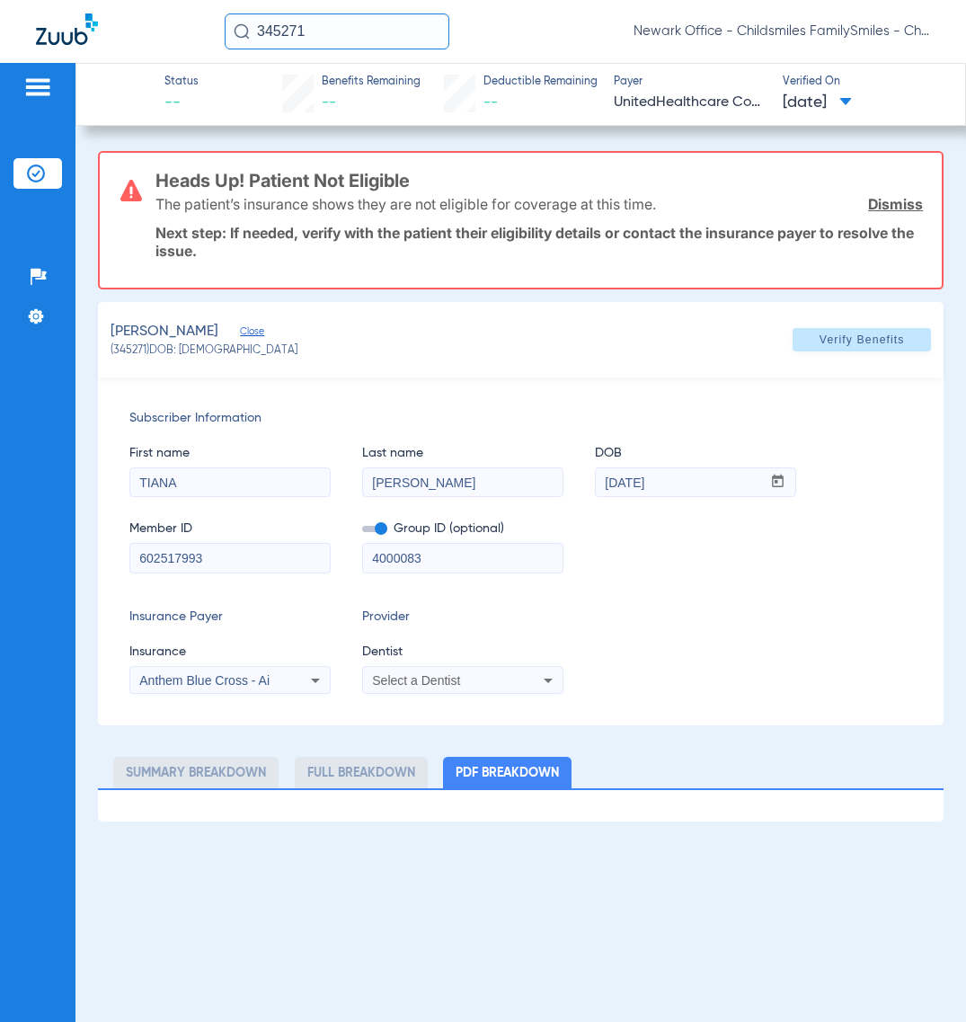
click at [469, 681] on div "Select a Dentist" at bounding box center [444, 680] width 145 height 13
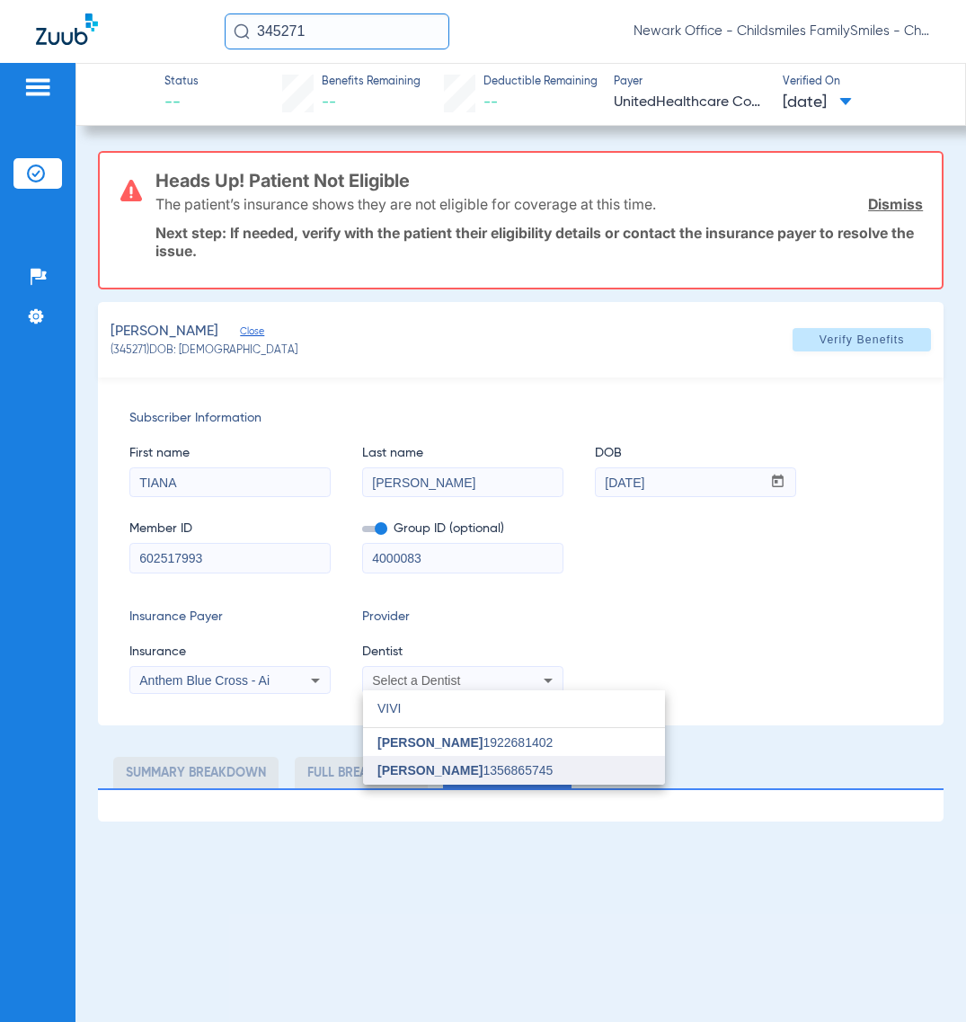
type input "VIVI"
click at [476, 774] on span "Vivian Kim 1356865745" at bounding box center [464, 770] width 175 height 13
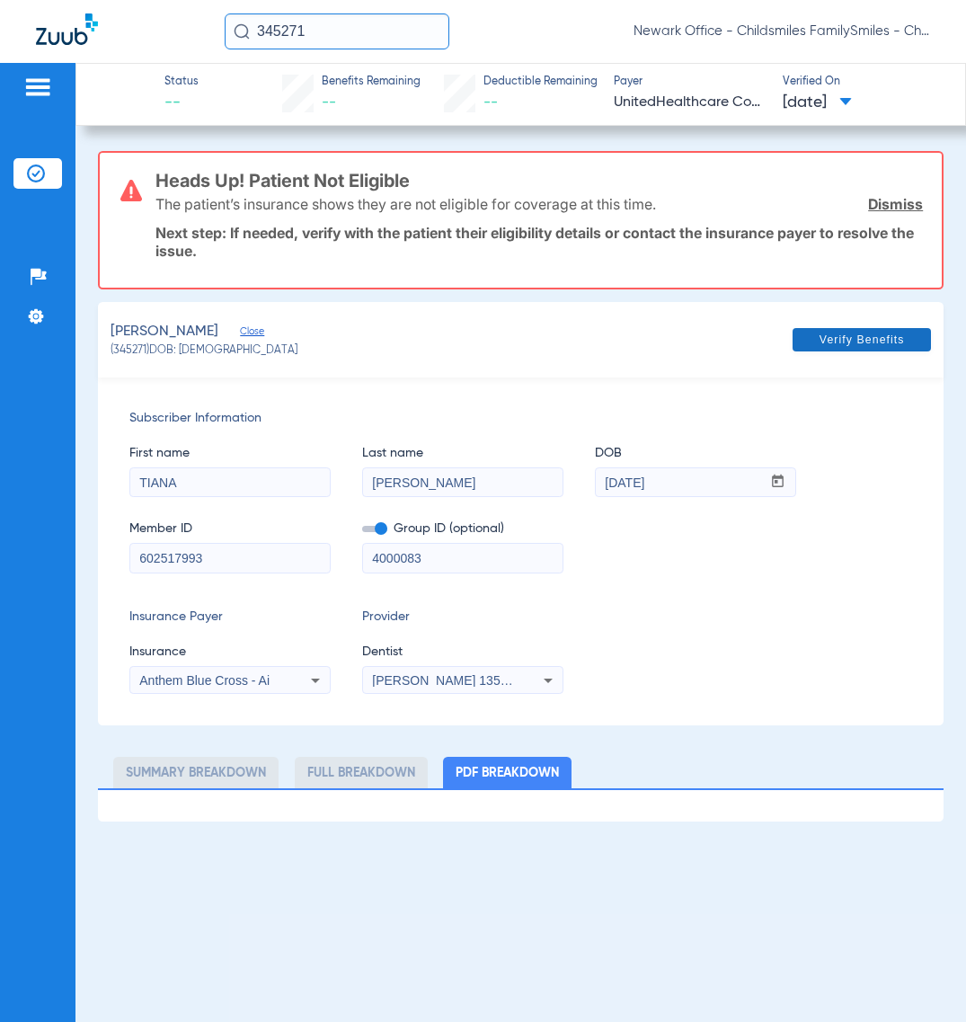
click at [890, 326] on span at bounding box center [862, 339] width 138 height 43
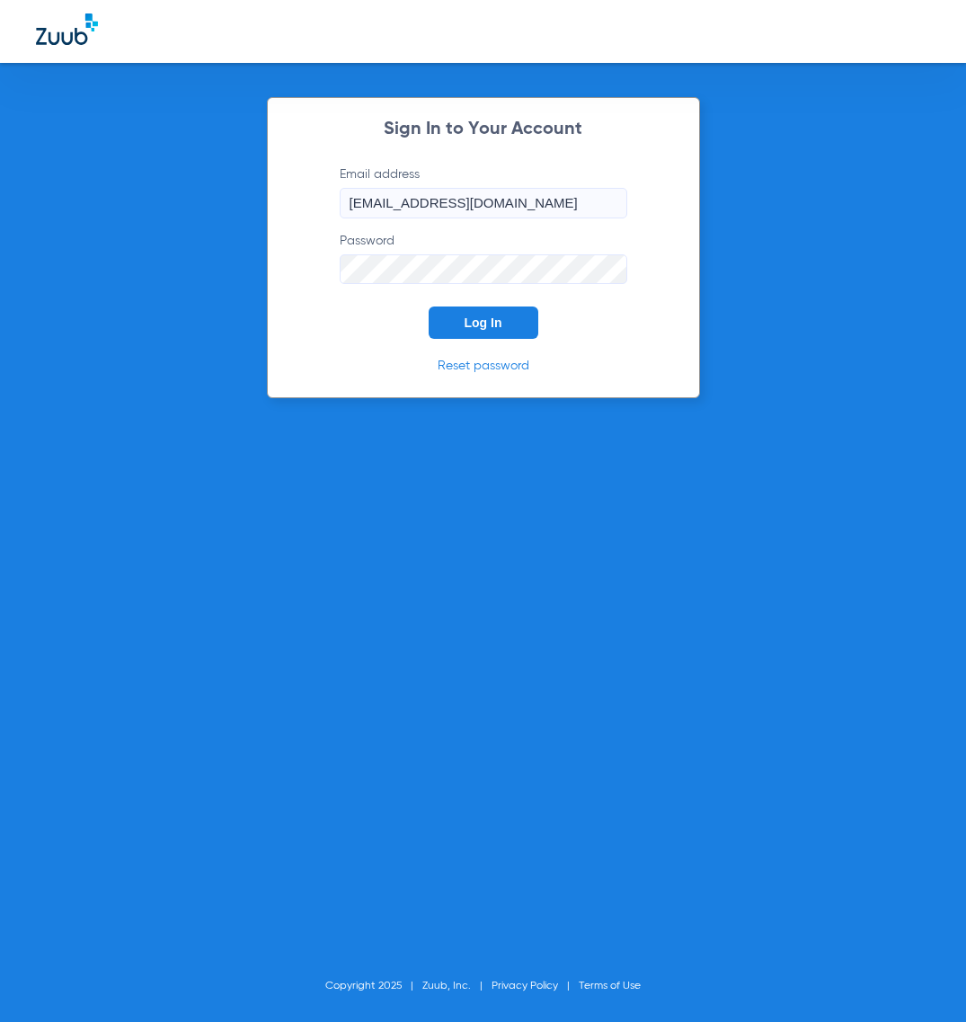
click at [509, 321] on button "Log In" at bounding box center [484, 322] width 110 height 32
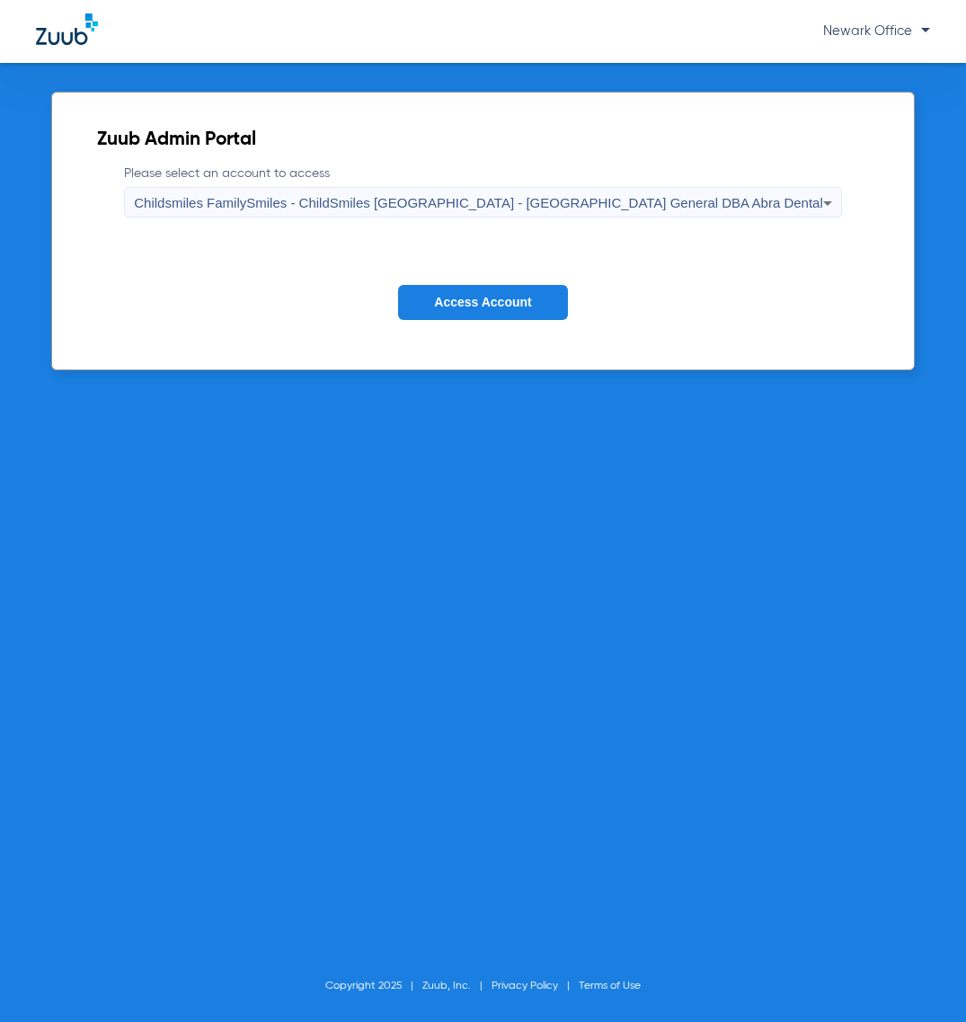
click at [477, 299] on span "Access Account" at bounding box center [482, 302] width 97 height 14
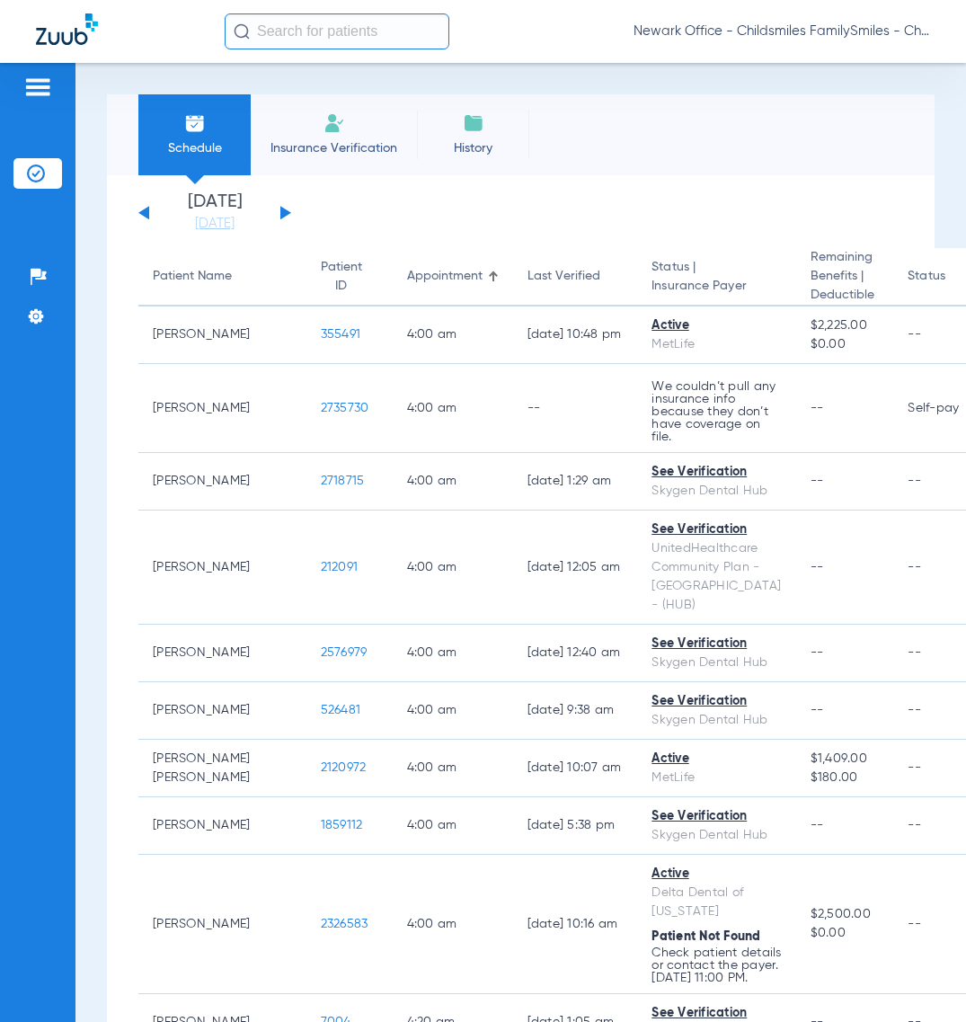
click at [930, 21] on div "Newark Office - Childsmiles FamilySmiles - ChildSmiles [GEOGRAPHIC_DATA] - [GEO…" at bounding box center [578, 31] width 706 height 36
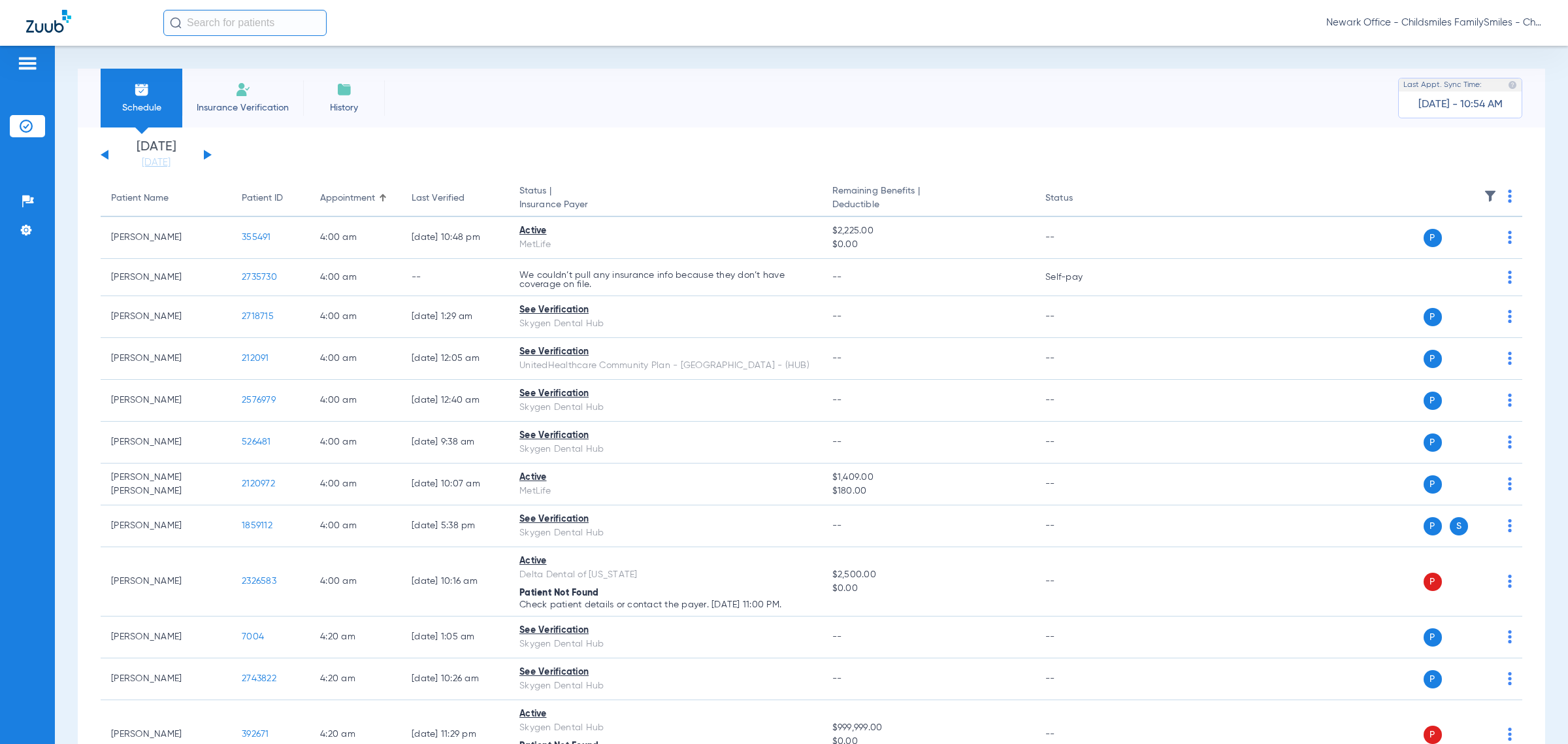
click at [701, 22] on span "Newark Office - Childsmiles FamilySmiles - ChildSmiles [GEOGRAPHIC_DATA] - [GEO…" at bounding box center [1434, 23] width 216 height 13
click at [701, 42] on span "Account Selection" at bounding box center [1492, 47] width 73 height 9
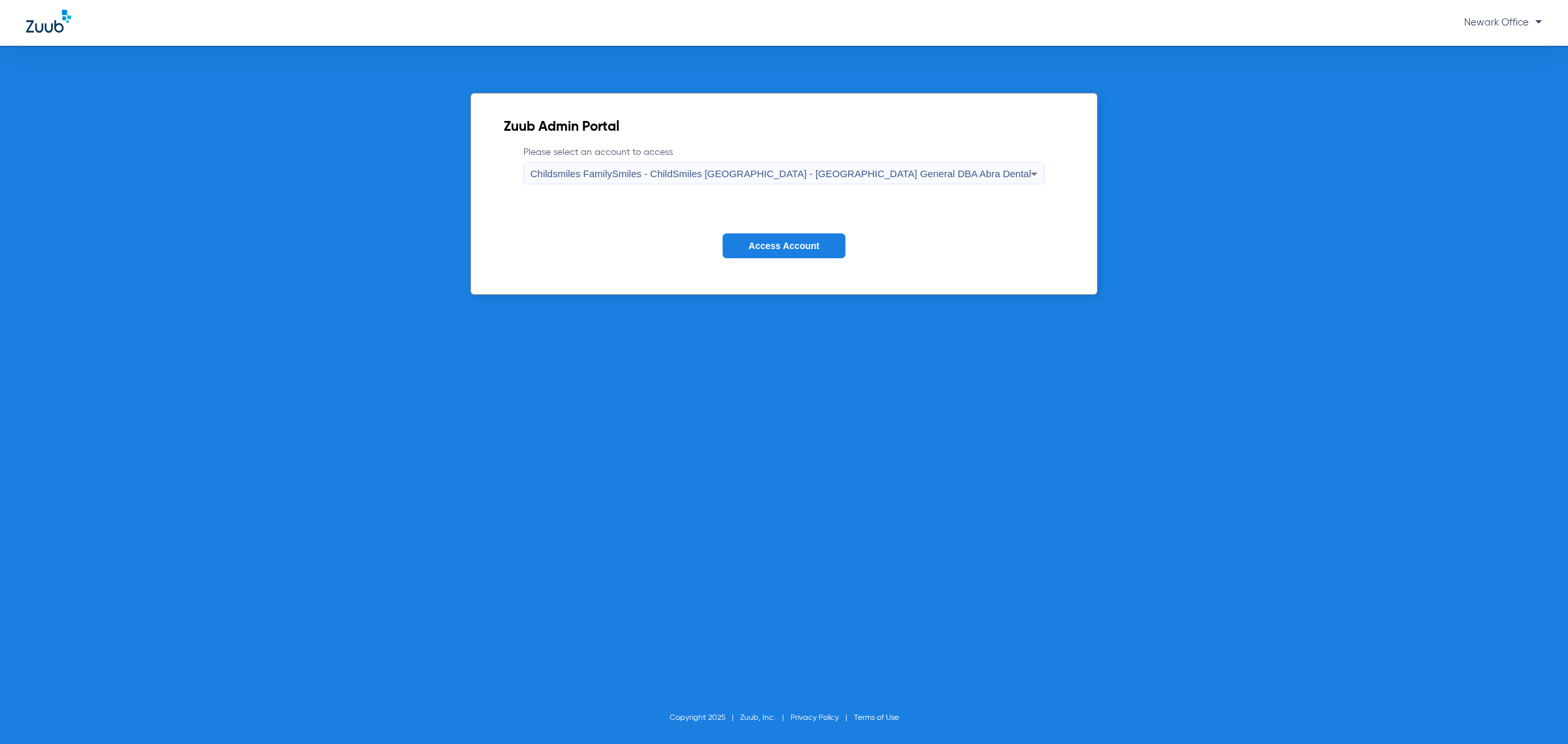
click at [701, 177] on span "Childsmiles FamilySmiles - ChildSmiles PA - Newark General DBA Abra Dental" at bounding box center [781, 173] width 501 height 11
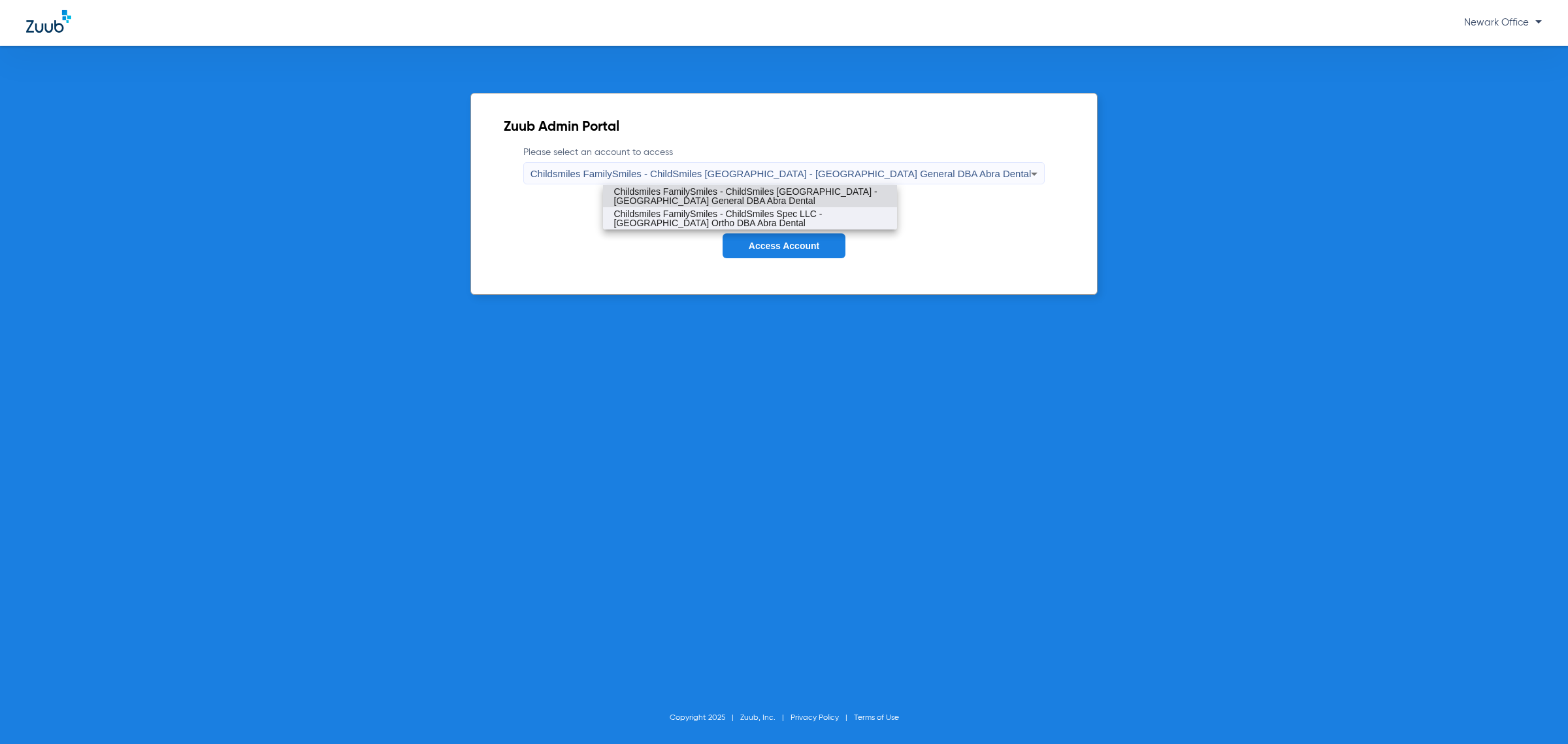
click at [701, 225] on span "Childsmiles FamilySmiles - ChildSmiles Spec LLC - Newark Ortho DBA Abra Dental" at bounding box center [750, 218] width 273 height 18
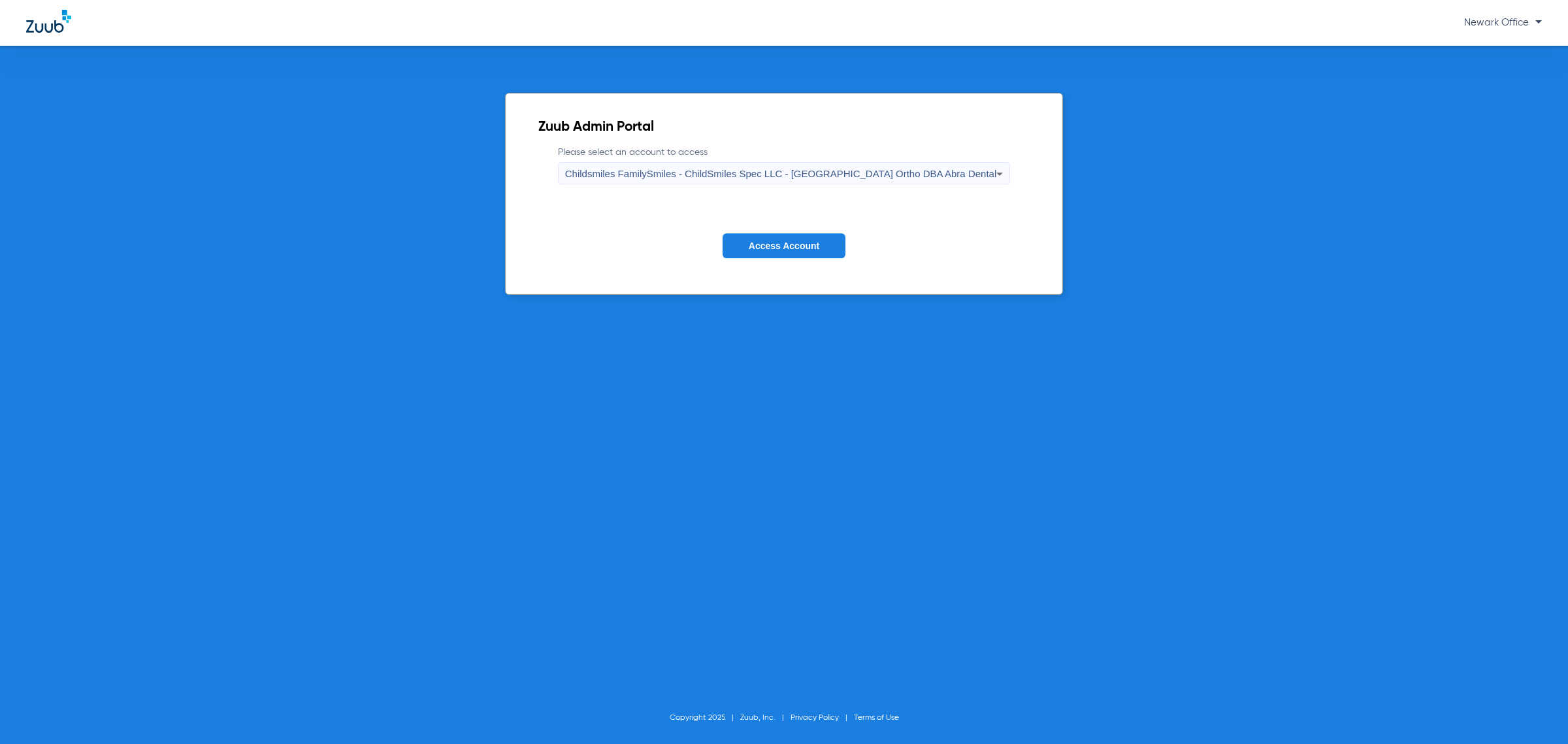
drag, startPoint x: 771, startPoint y: 236, endPoint x: 779, endPoint y: 249, distance: 15.3
click at [701, 237] on button "Access Account" at bounding box center [784, 246] width 123 height 25
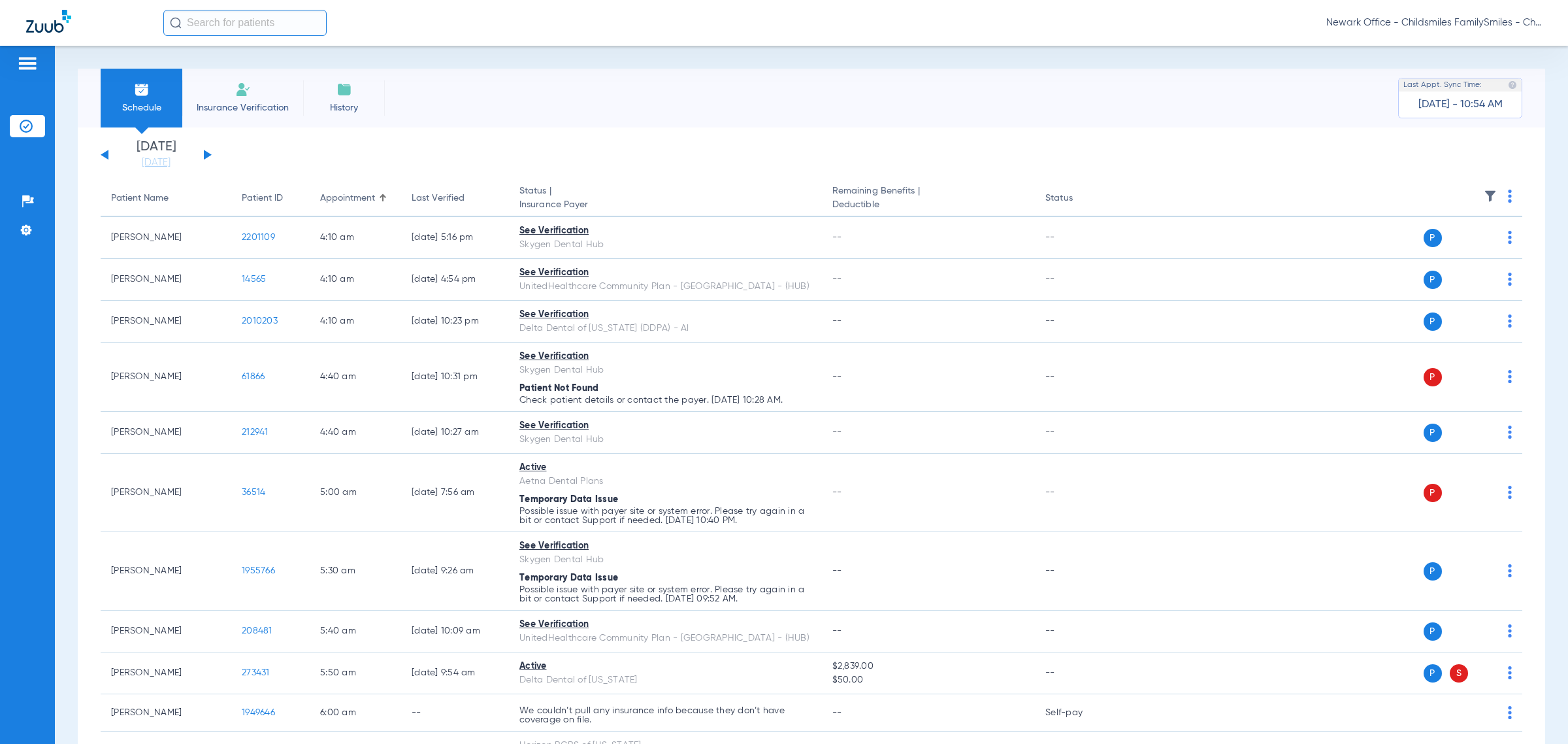
click at [208, 154] on button at bounding box center [207, 154] width 8 height 9
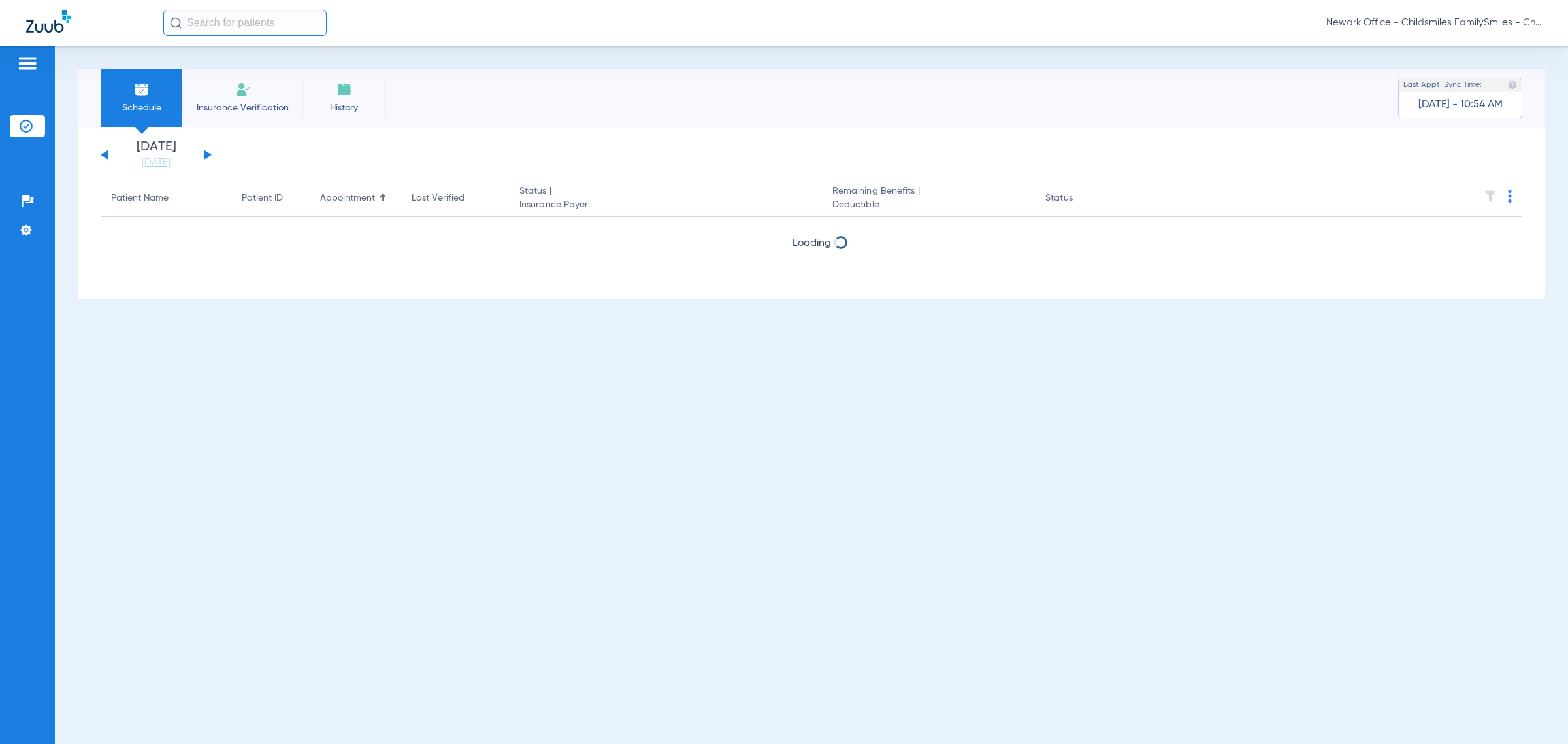
click at [208, 154] on button at bounding box center [207, 154] width 8 height 9
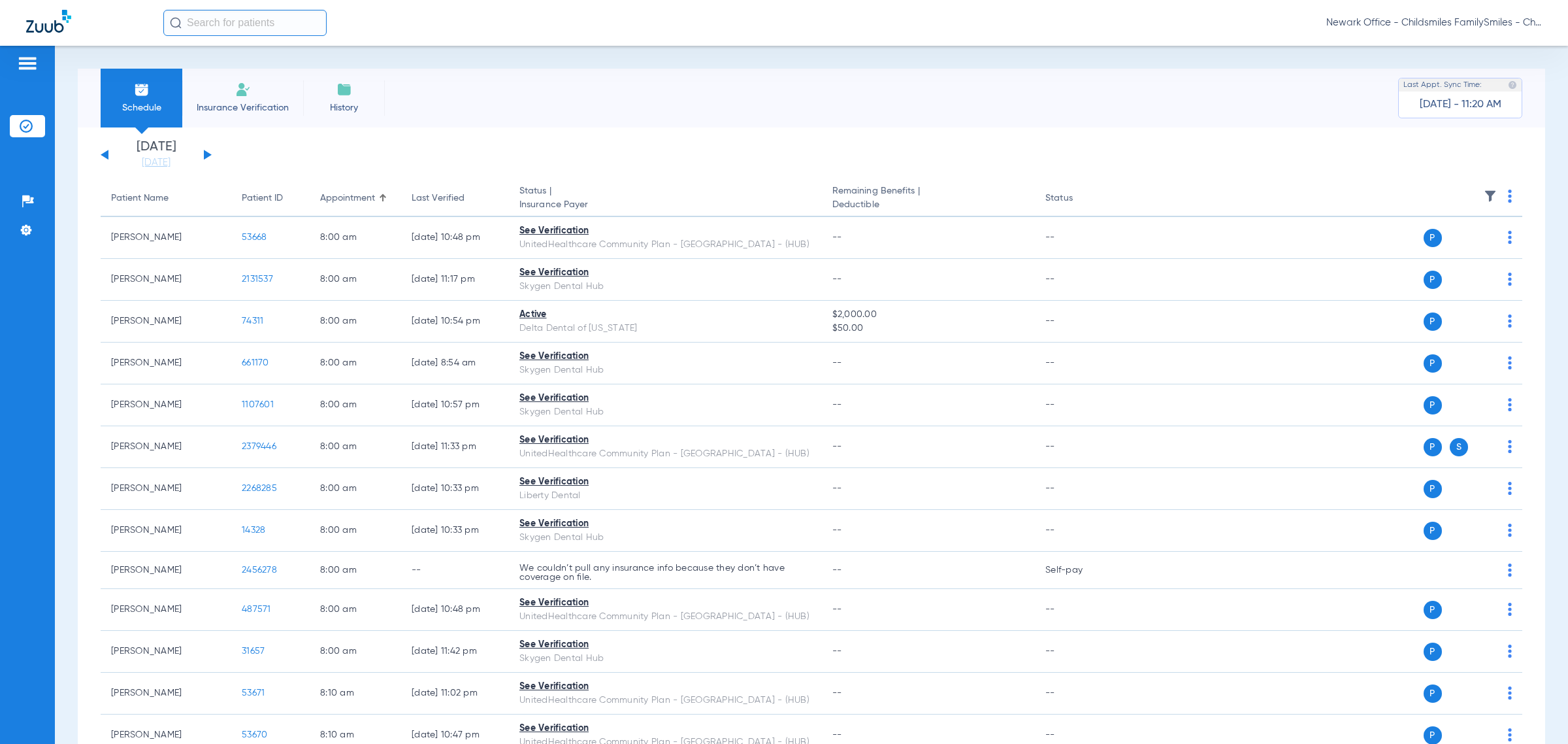
click at [298, 27] on input "text" at bounding box center [245, 23] width 164 height 26
type input "1"
click at [105, 153] on button at bounding box center [104, 154] width 8 height 9
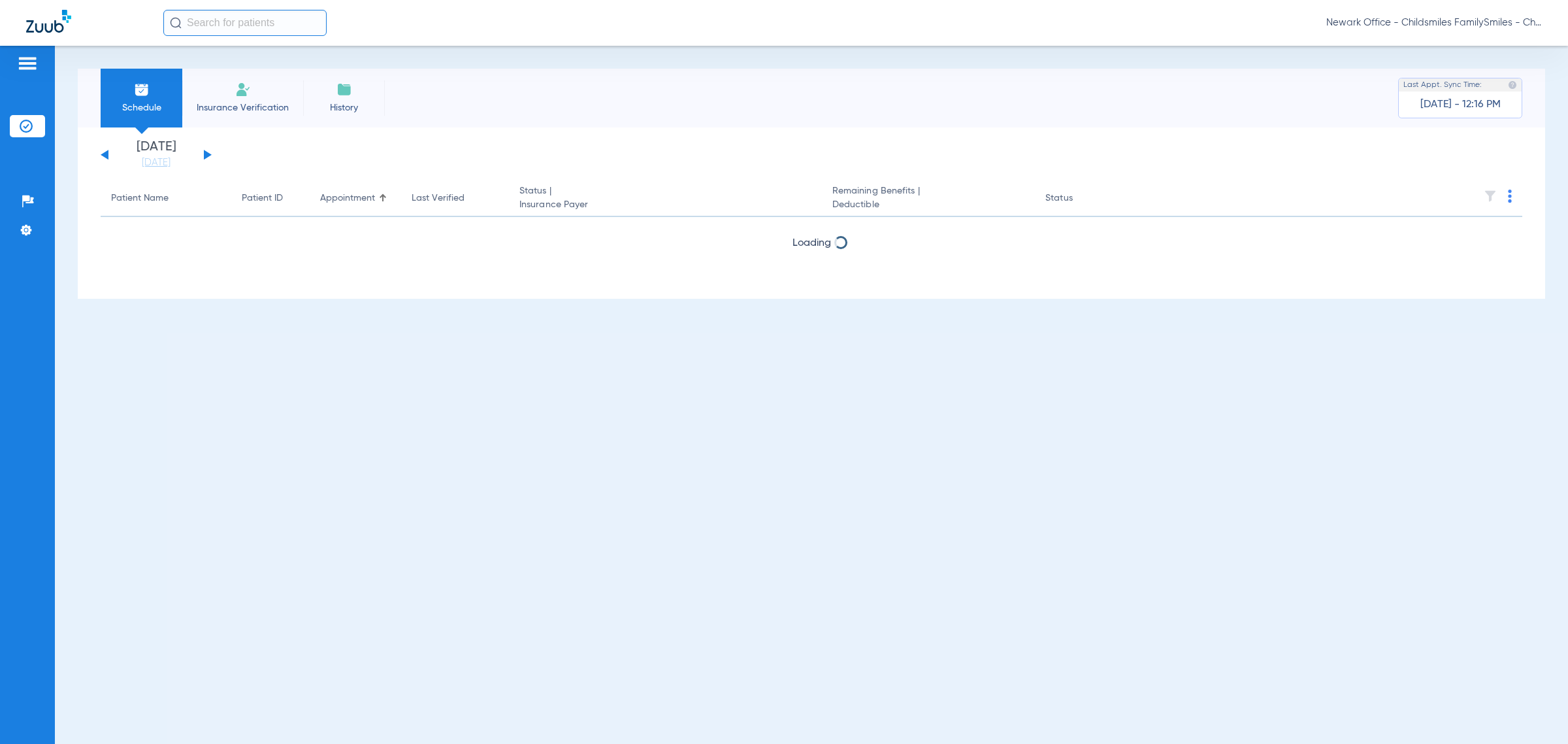
click at [206, 156] on button at bounding box center [207, 154] width 8 height 9
